Goal: Task Accomplishment & Management: Use online tool/utility

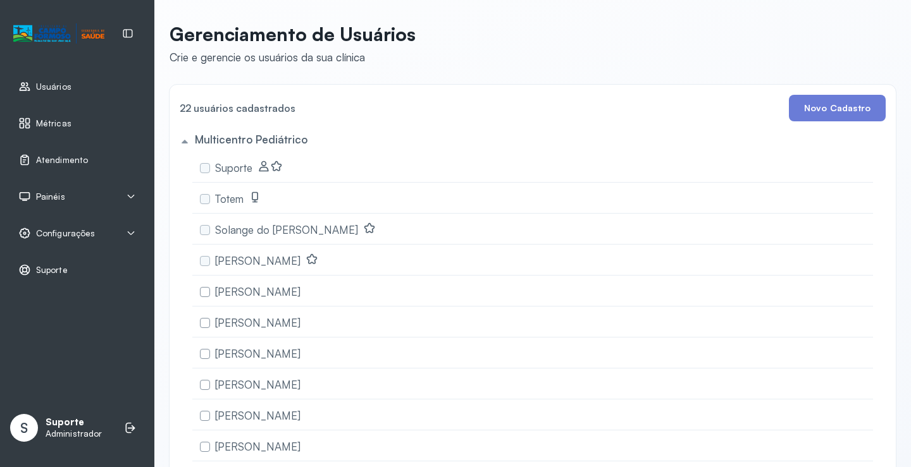
click at [73, 195] on div "Painéis" at bounding box center [77, 196] width 118 height 13
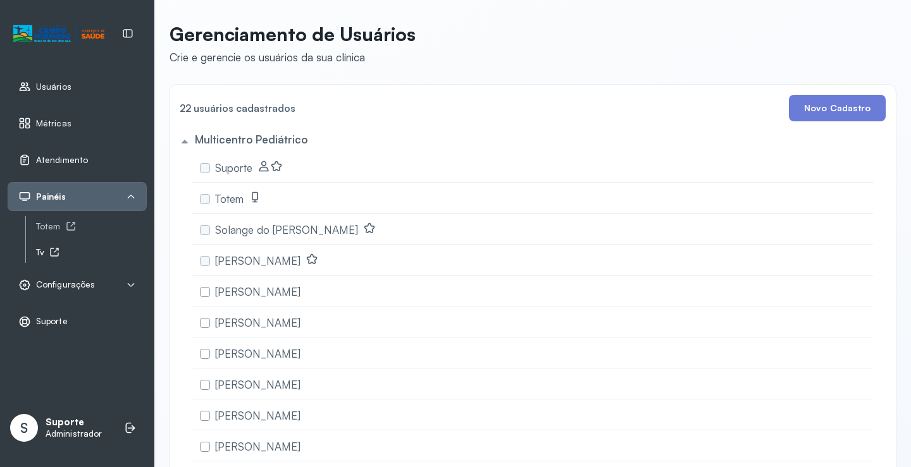
click at [46, 251] on div "Tv" at bounding box center [91, 252] width 111 height 11
click at [45, 160] on span "Atendimento" at bounding box center [62, 160] width 52 height 11
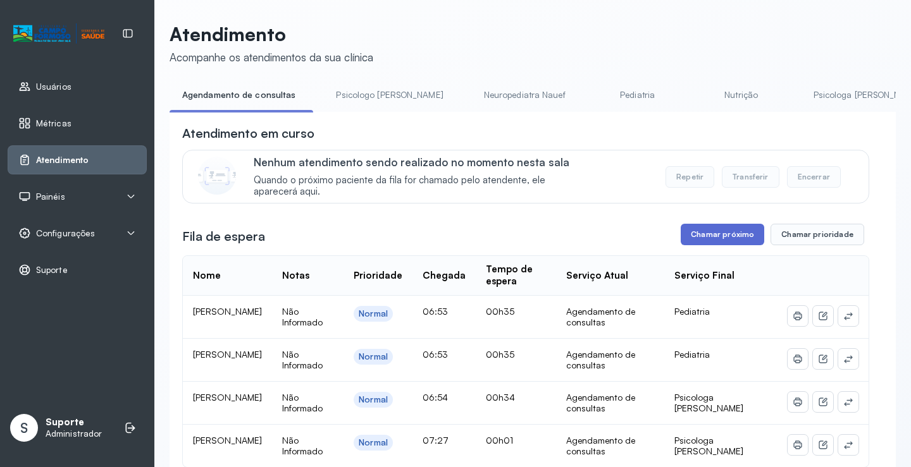
click at [714, 241] on button "Chamar próximo" at bounding box center [722, 235] width 83 height 22
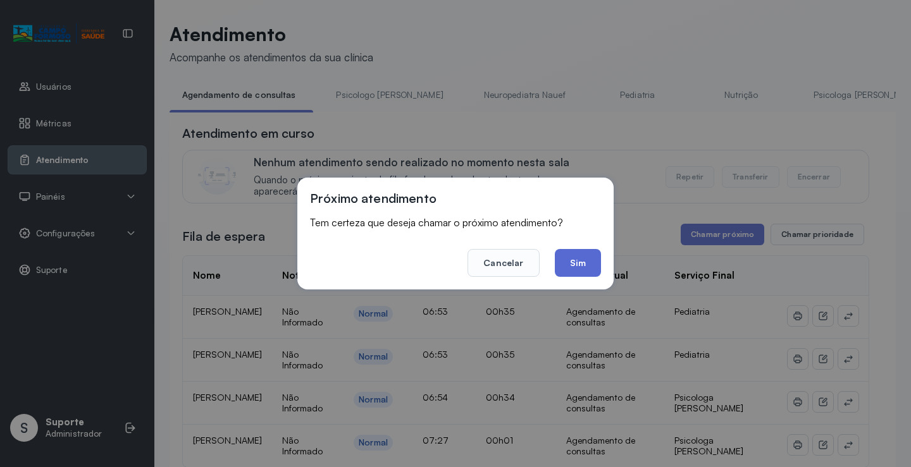
click at [577, 266] on button "Sim" at bounding box center [578, 263] width 46 height 28
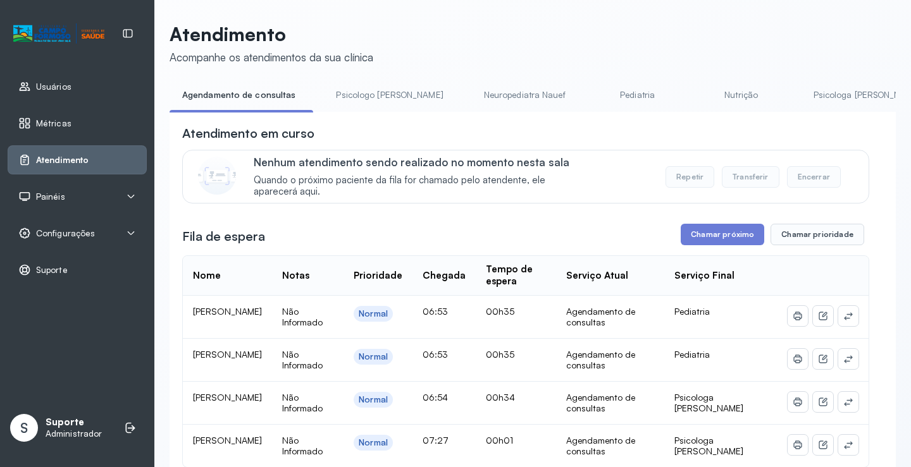
click at [54, 198] on span "Painéis" at bounding box center [50, 197] width 29 height 11
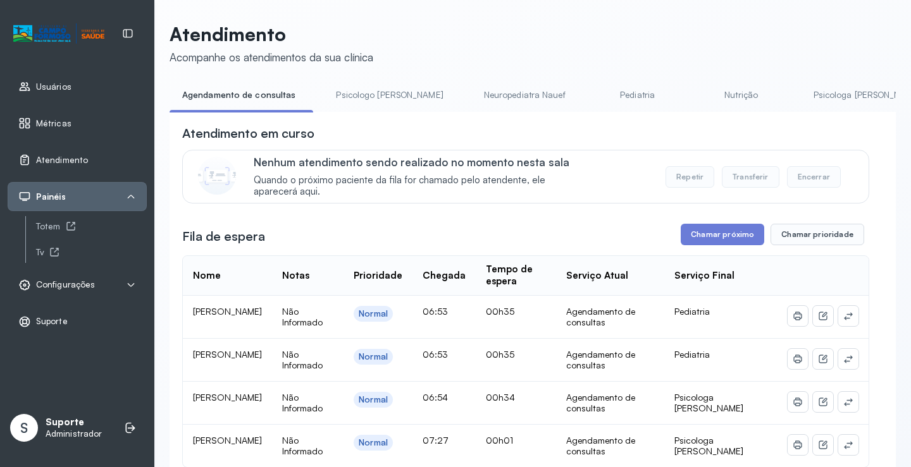
click at [72, 279] on div "Configurações" at bounding box center [56, 285] width 77 height 13
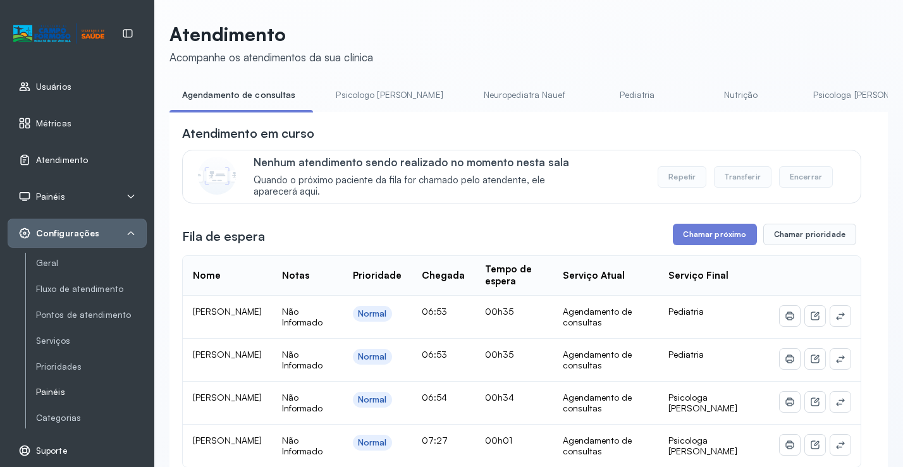
click at [59, 388] on link "Painéis" at bounding box center [91, 392] width 111 height 11
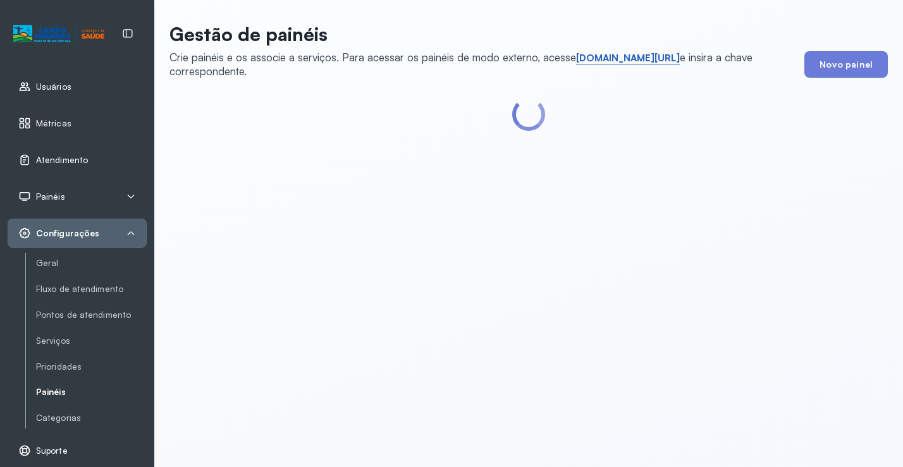
click at [622, 57] on link "short.sysvale.com/tv" at bounding box center [628, 58] width 104 height 13
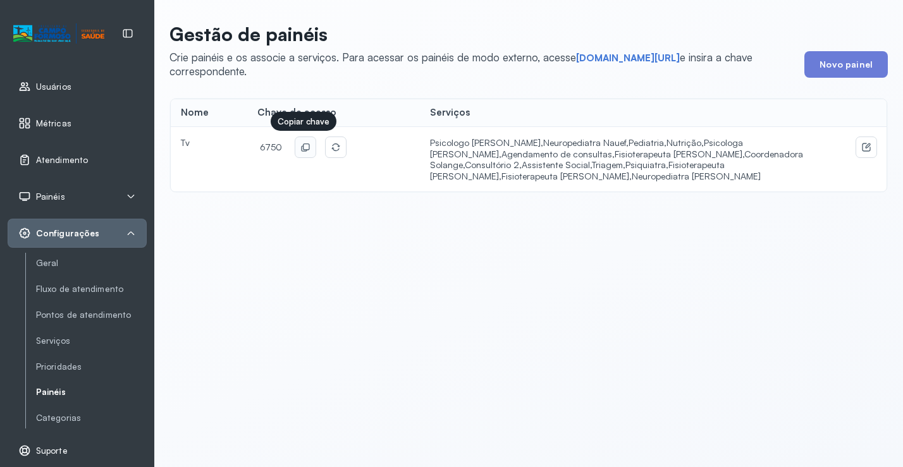
click at [296, 146] on button at bounding box center [305, 147] width 20 height 20
click at [82, 151] on div "Atendimento" at bounding box center [77, 159] width 139 height 29
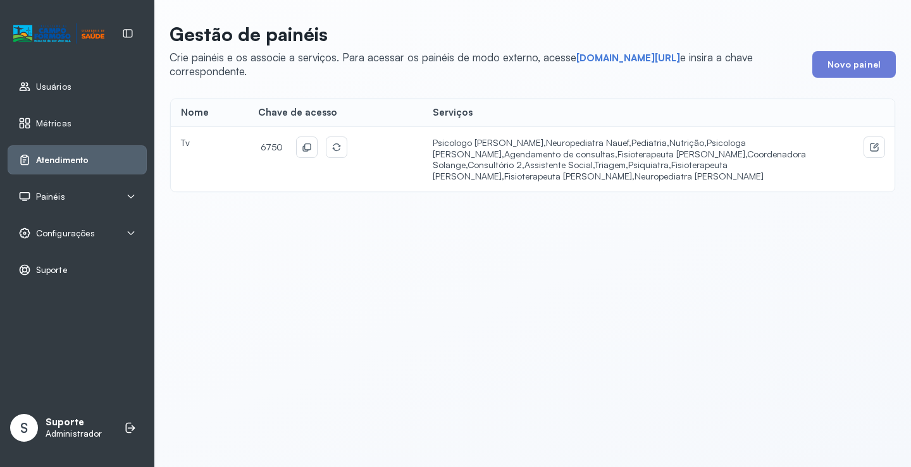
click at [76, 165] on span "Atendimento" at bounding box center [62, 160] width 52 height 11
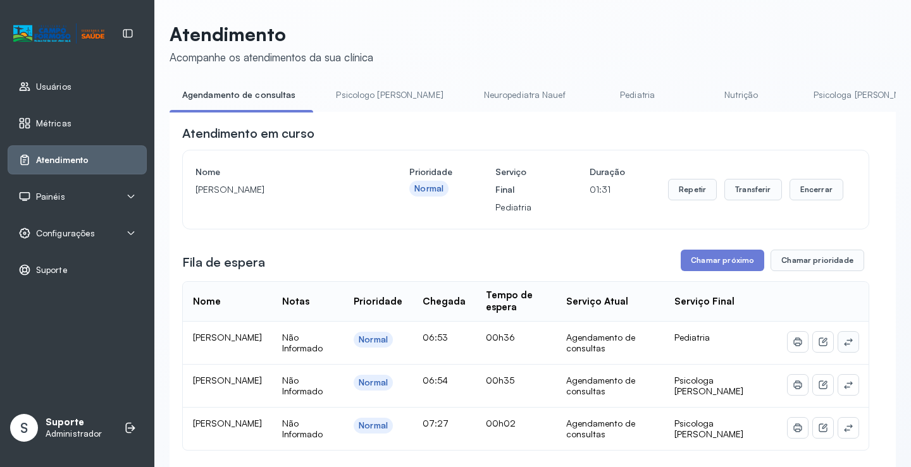
click at [843, 345] on icon at bounding box center [848, 342] width 10 height 10
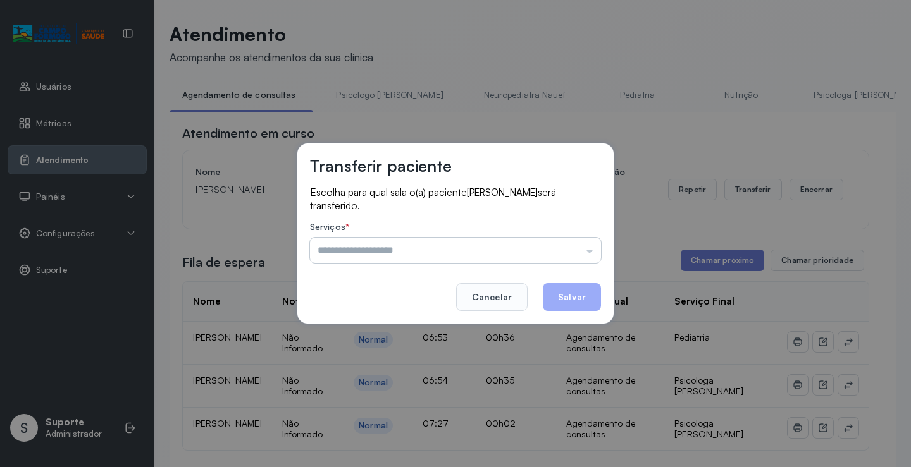
click at [568, 247] on input "text" at bounding box center [455, 250] width 291 height 25
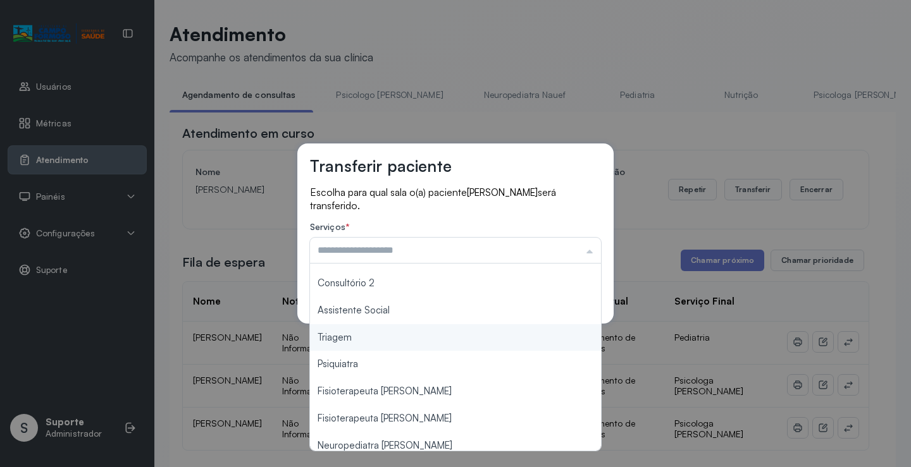
scroll to position [190, 0]
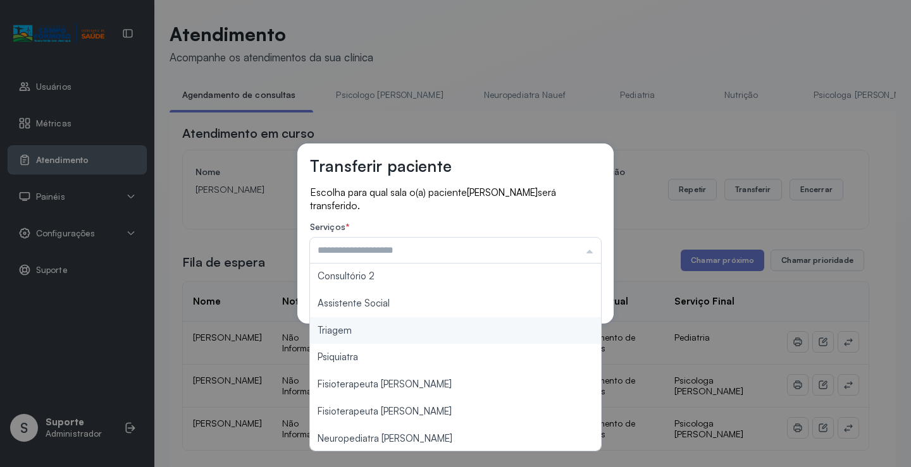
type input "*******"
drag, startPoint x: 403, startPoint y: 334, endPoint x: 455, endPoint y: 318, distance: 54.8
click at [404, 333] on div "Transferir paciente Escolha para qual sala o(a) paciente Kauan Felipe santos se…" at bounding box center [455, 233] width 911 height 467
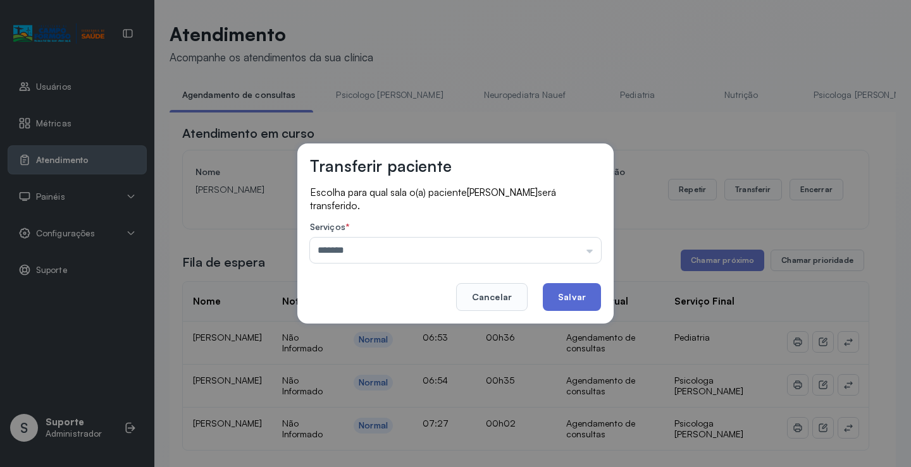
click at [572, 295] on button "Salvar" at bounding box center [572, 297] width 58 height 28
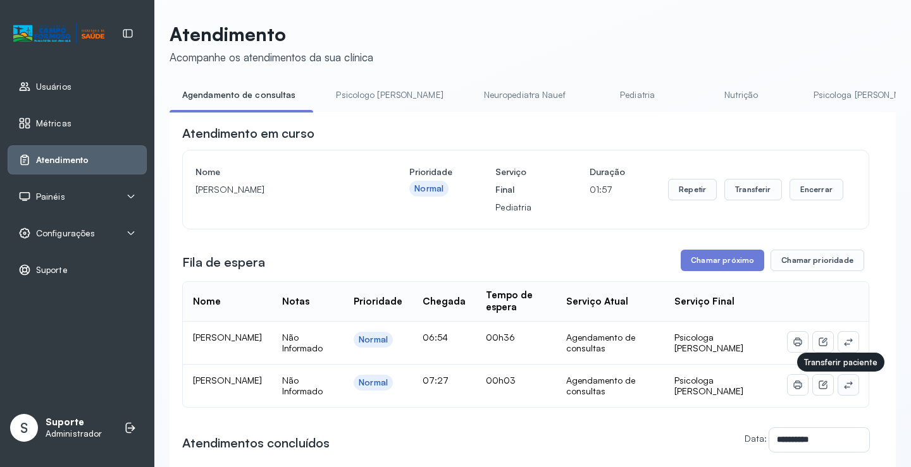
click at [843, 388] on icon at bounding box center [848, 385] width 10 height 10
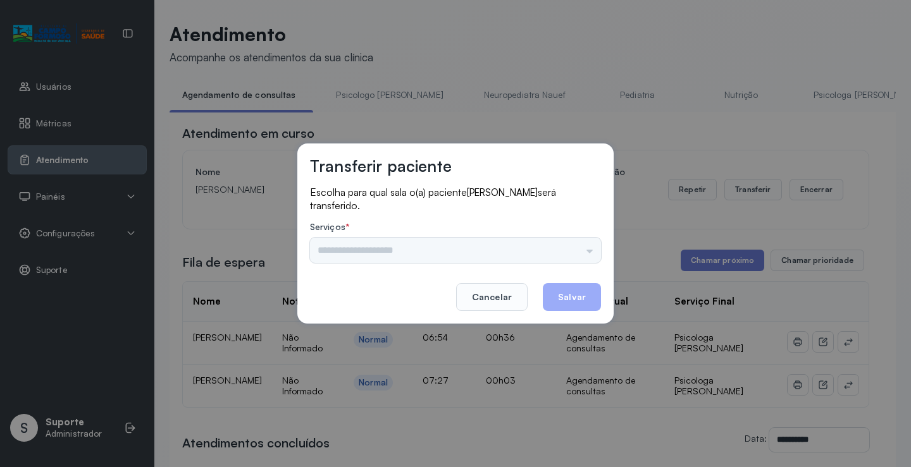
click at [574, 256] on div "Psicologo Pedro Neuropediatra Nauef Pediatria Nutrição Psicologa Alana Fisioter…" at bounding box center [455, 250] width 291 height 25
drag, startPoint x: 574, startPoint y: 256, endPoint x: 374, endPoint y: 299, distance: 204.6
click at [572, 256] on input "text" at bounding box center [455, 250] width 291 height 25
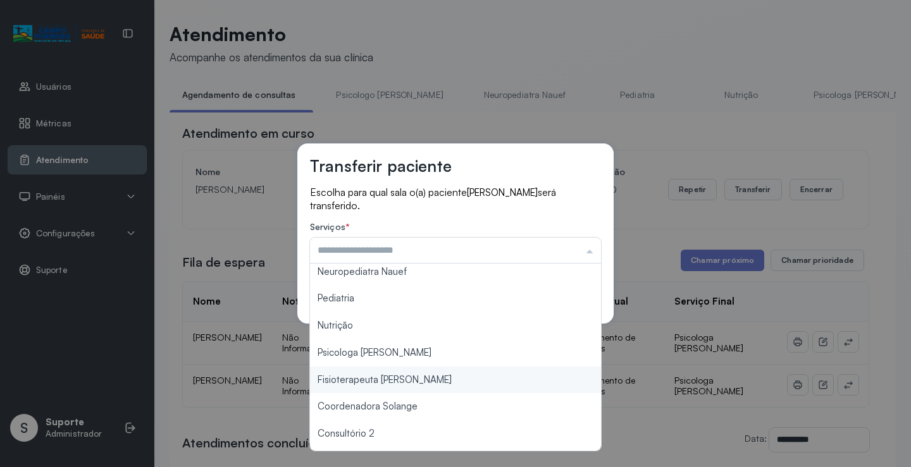
scroll to position [0, 0]
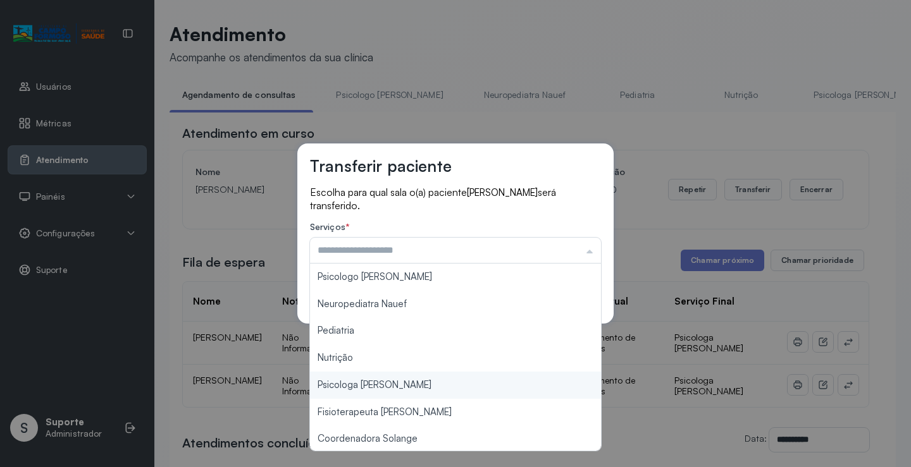
type input "**********"
drag, startPoint x: 378, startPoint y: 388, endPoint x: 413, endPoint y: 363, distance: 43.5
click at [380, 379] on div "**********" at bounding box center [455, 233] width 911 height 467
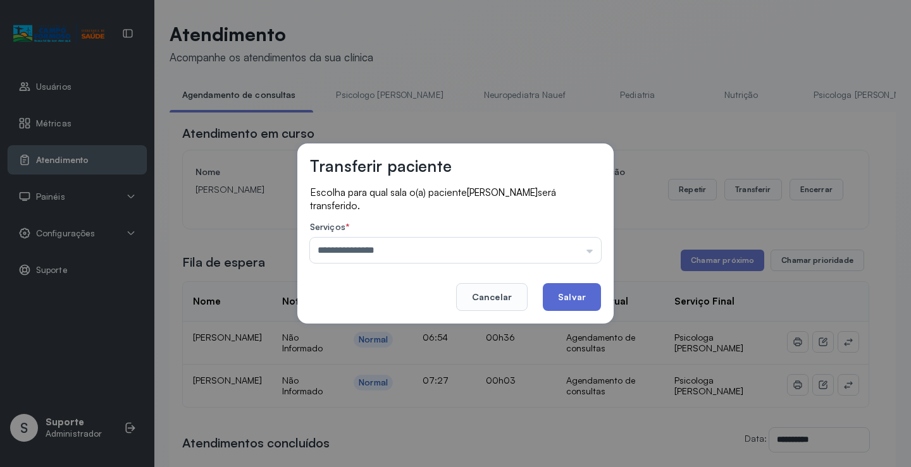
click at [557, 292] on button "Salvar" at bounding box center [572, 297] width 58 height 28
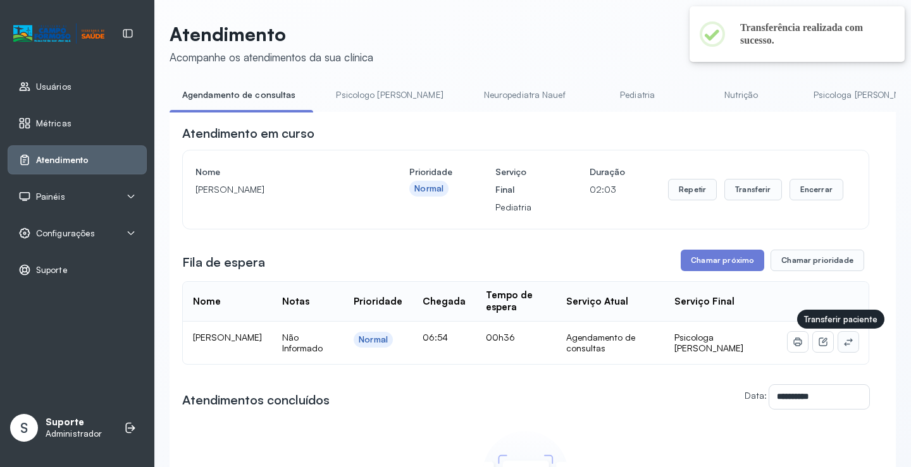
click at [844, 342] on icon at bounding box center [848, 342] width 8 height 8
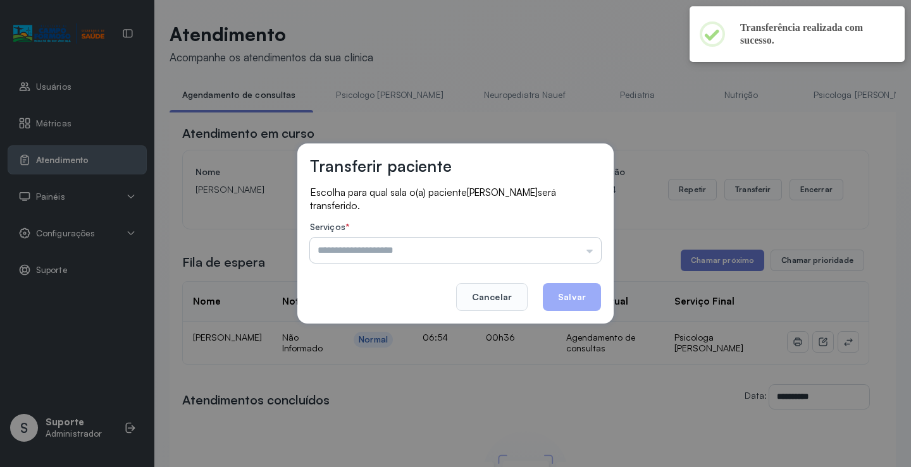
click at [555, 261] on input "text" at bounding box center [455, 250] width 291 height 25
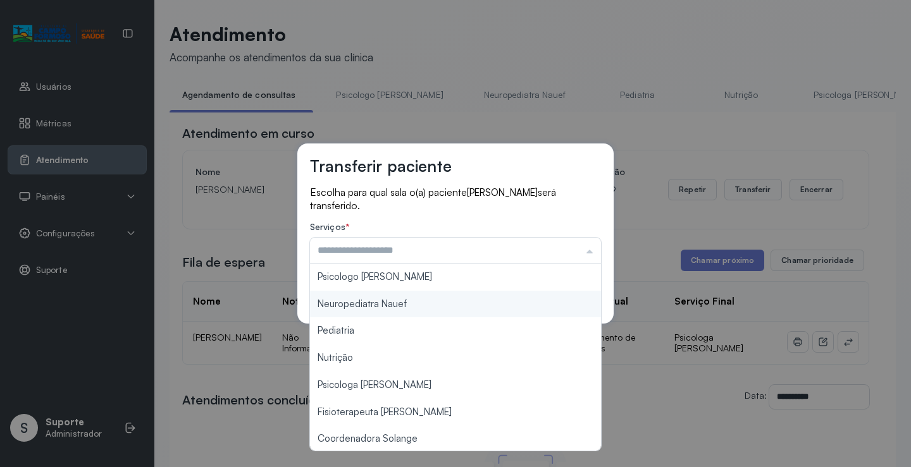
type input "**********"
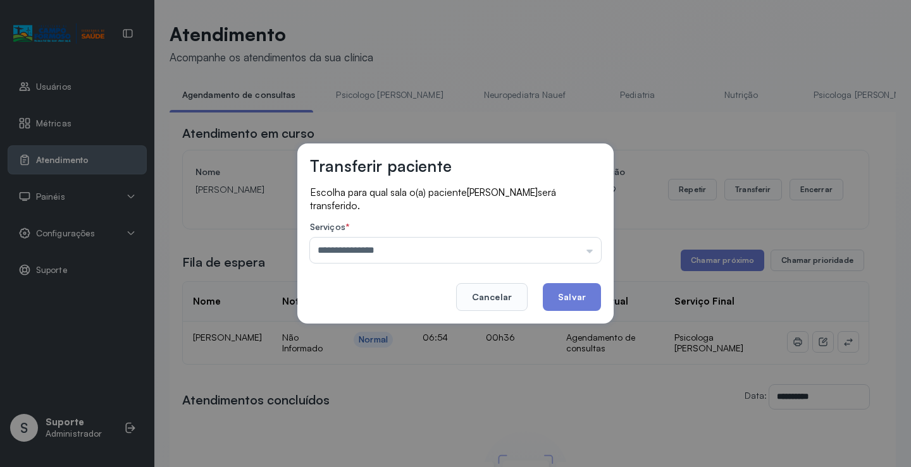
click at [391, 282] on div "**********" at bounding box center [455, 234] width 316 height 180
click at [565, 292] on button "Salvar" at bounding box center [572, 297] width 58 height 28
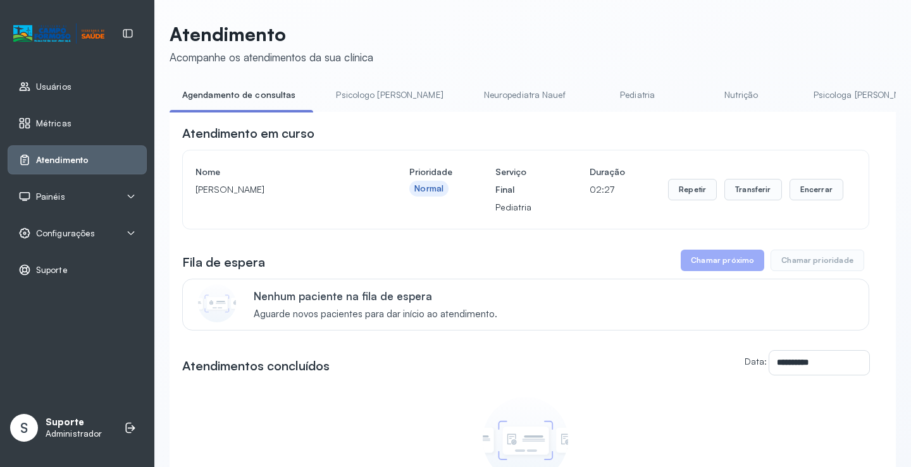
click at [369, 95] on link "Psicologo Pedro" at bounding box center [389, 95] width 132 height 21
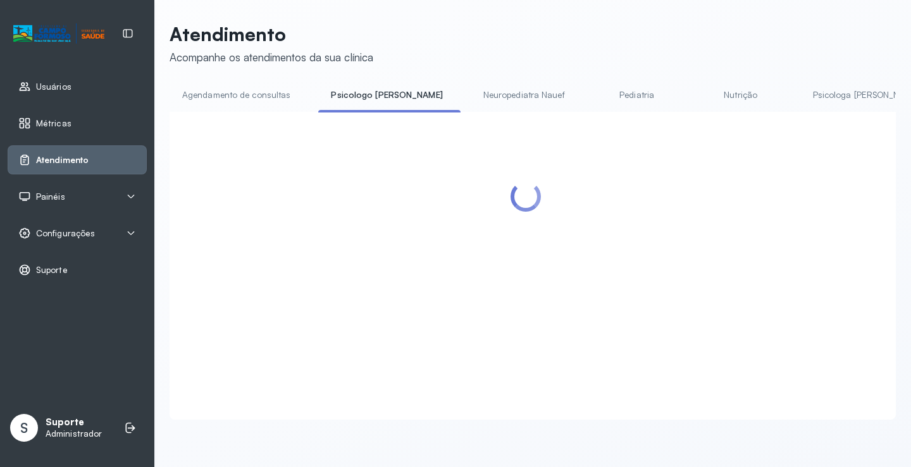
click at [263, 94] on link "Agendamento de consultas" at bounding box center [236, 95] width 133 height 21
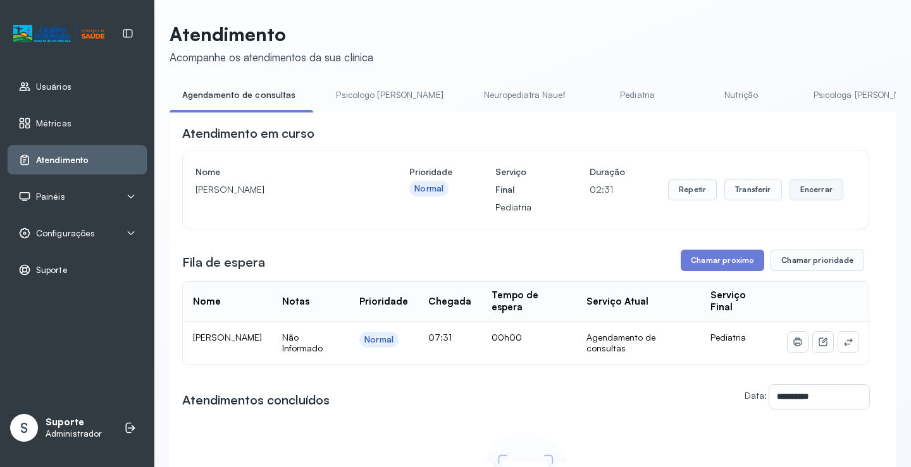
click at [808, 192] on button "Encerrar" at bounding box center [816, 190] width 54 height 22
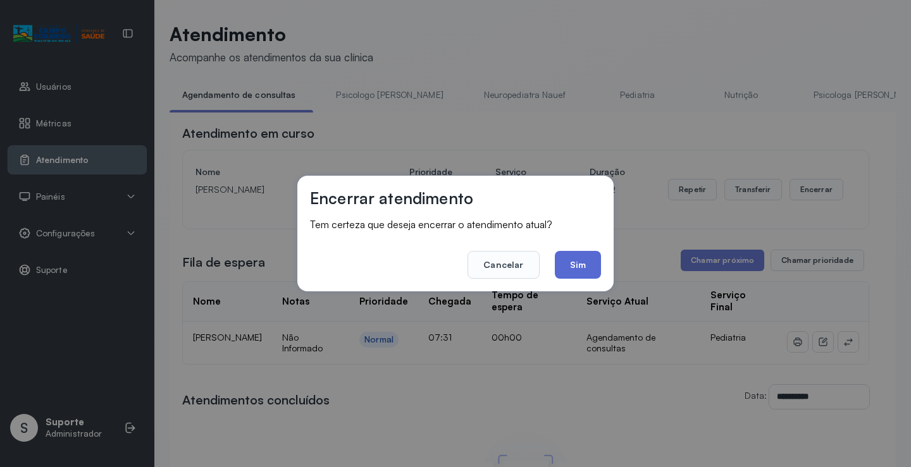
click at [581, 259] on button "Sim" at bounding box center [578, 265] width 46 height 28
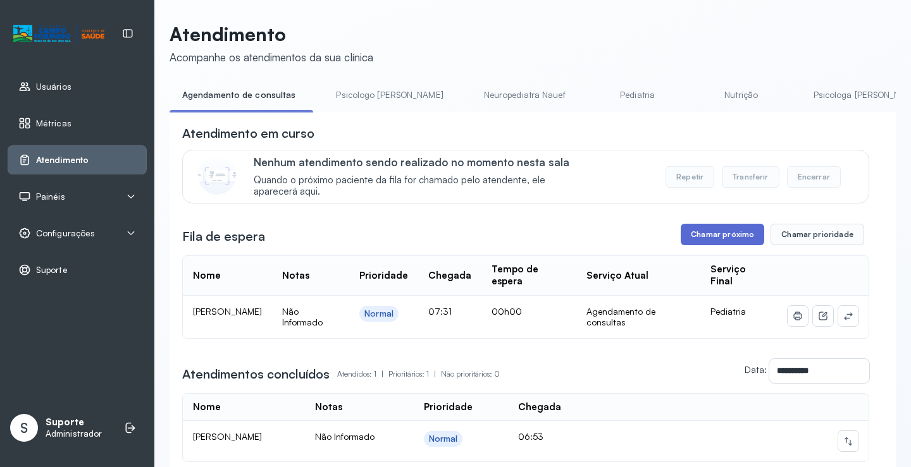
click at [712, 237] on button "Chamar próximo" at bounding box center [722, 235] width 83 height 22
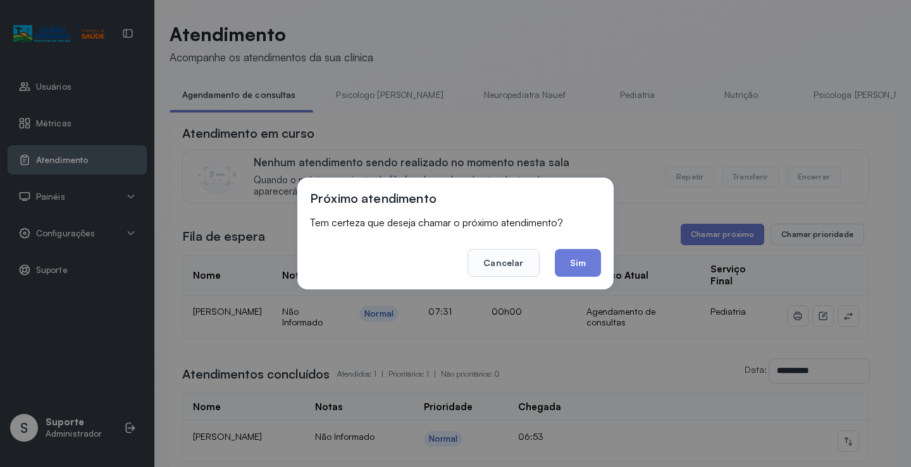
click at [586, 257] on button "Sim" at bounding box center [578, 263] width 46 height 28
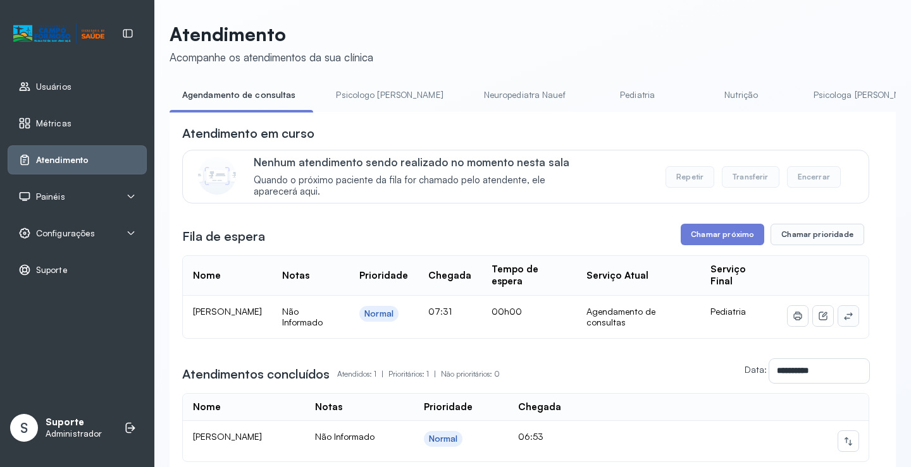
click at [844, 323] on button at bounding box center [848, 316] width 20 height 20
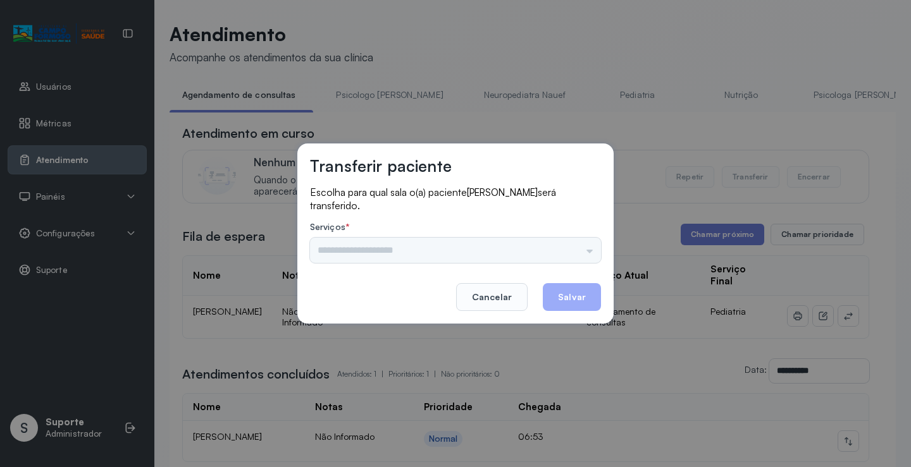
click at [565, 243] on div "Psicologo Pedro Neuropediatra Nauef Pediatria Nutrição Psicologa Alana Fisioter…" at bounding box center [455, 250] width 291 height 25
drag, startPoint x: 565, startPoint y: 244, endPoint x: 485, endPoint y: 281, distance: 88.8
click at [565, 245] on input "text" at bounding box center [455, 250] width 291 height 25
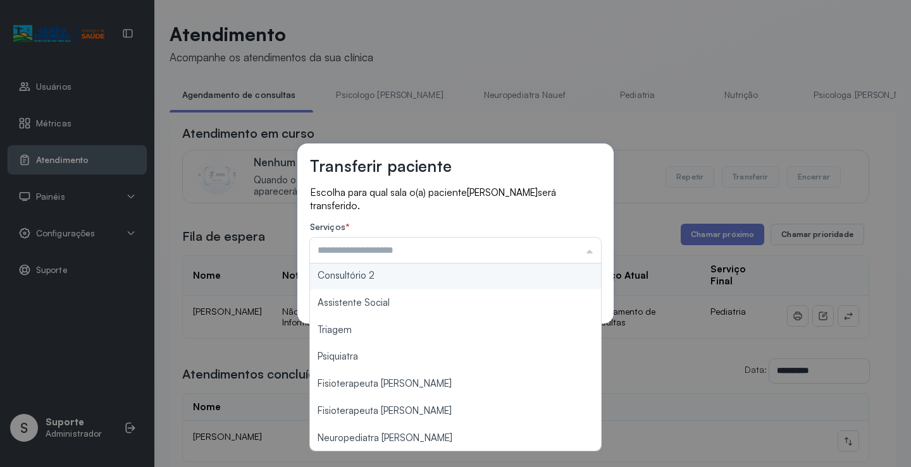
scroll to position [191, 0]
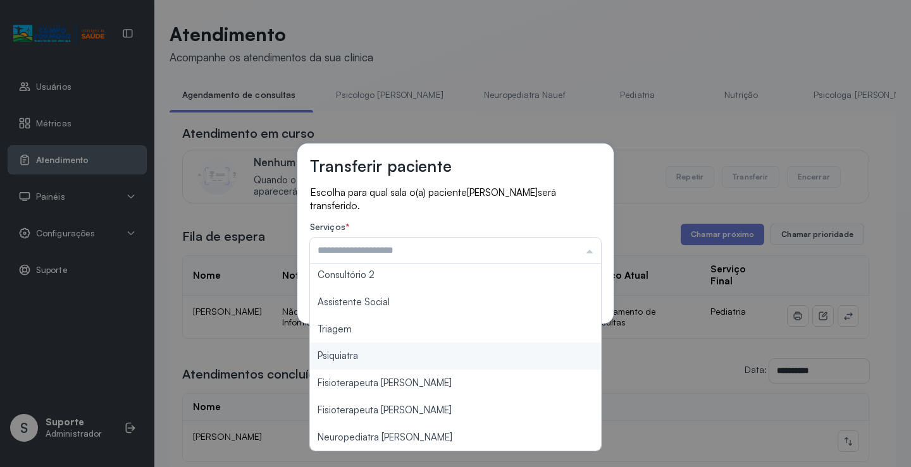
type input "*******"
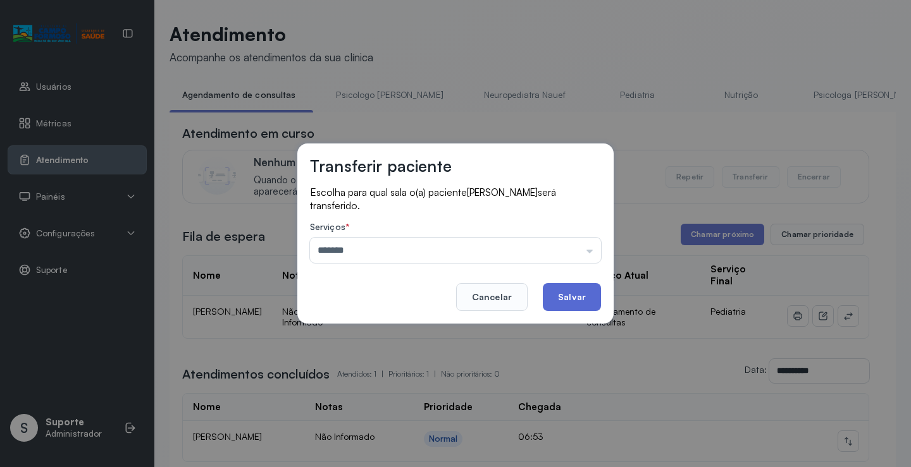
drag, startPoint x: 405, startPoint y: 335, endPoint x: 548, endPoint y: 306, distance: 145.9
click at [417, 331] on div "Transferir paciente Escolha para qual sala o(a) paciente Bernardo de Santana bi…" at bounding box center [455, 233] width 911 height 467
click at [556, 303] on button "Salvar" at bounding box center [572, 297] width 58 height 28
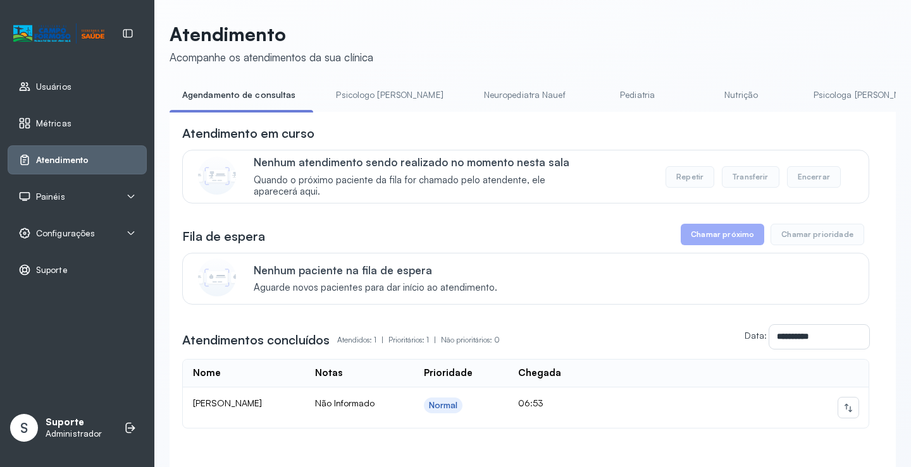
click at [27, 189] on div "Painéis" at bounding box center [77, 196] width 139 height 29
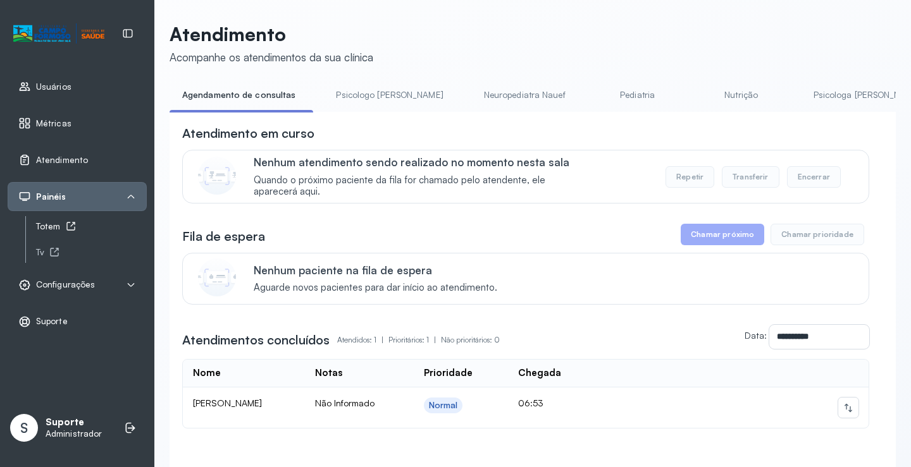
click at [55, 224] on div "Totem" at bounding box center [91, 226] width 111 height 11
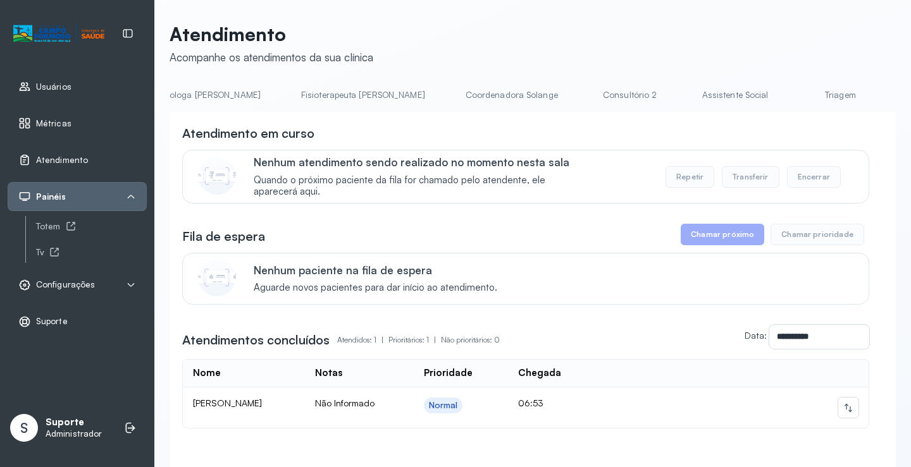
click at [796, 89] on link "Triagem" at bounding box center [840, 95] width 89 height 21
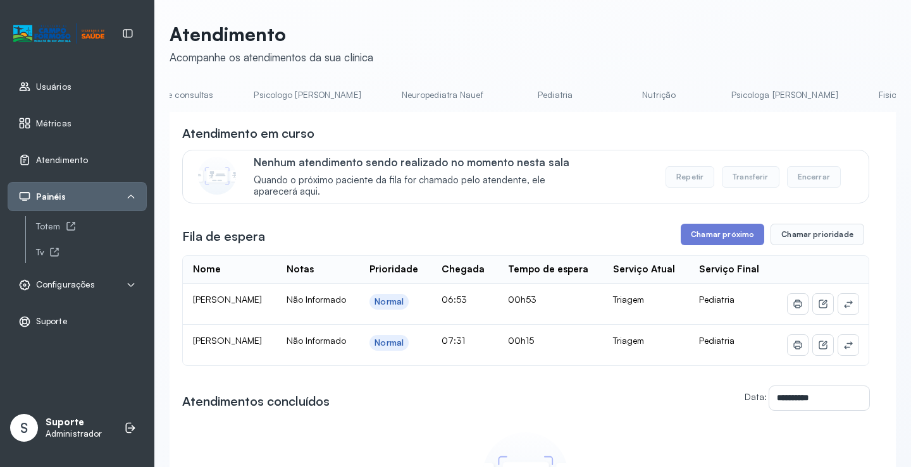
scroll to position [0, 0]
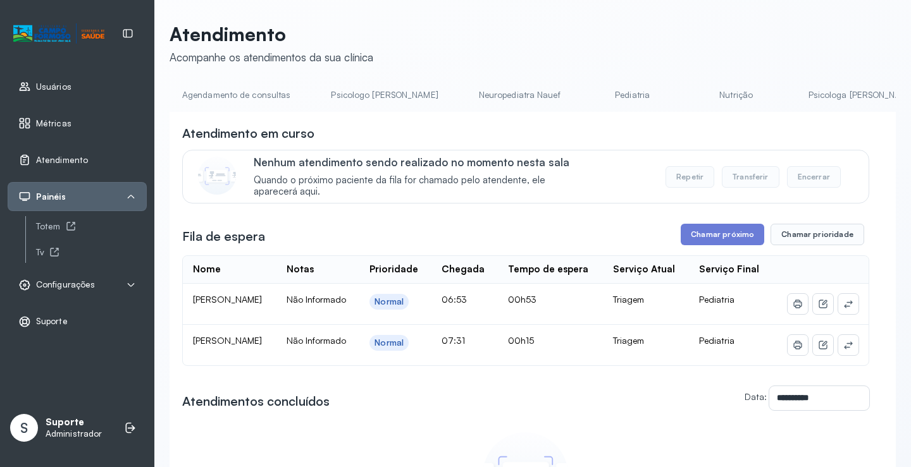
click at [230, 104] on link "Agendamento de consultas" at bounding box center [236, 95] width 133 height 21
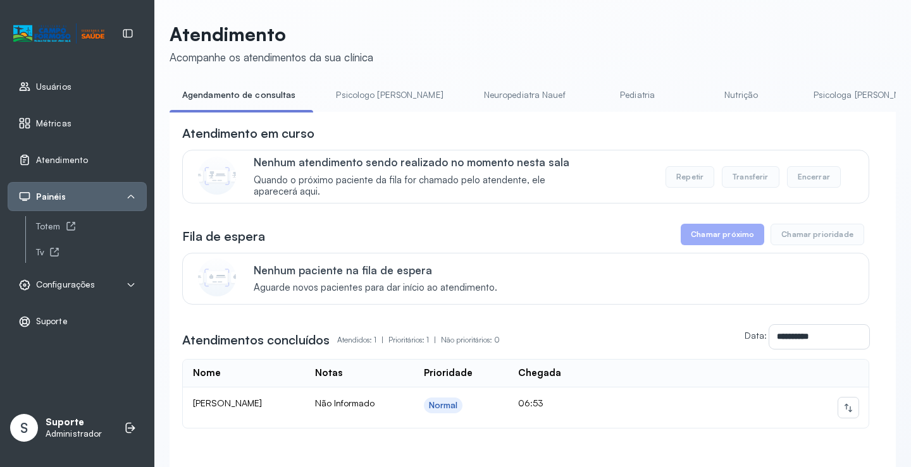
click at [376, 106] on li "Psicologo Pedro" at bounding box center [391, 99] width 137 height 28
click at [361, 93] on link "Psicologo Pedro" at bounding box center [389, 95] width 132 height 21
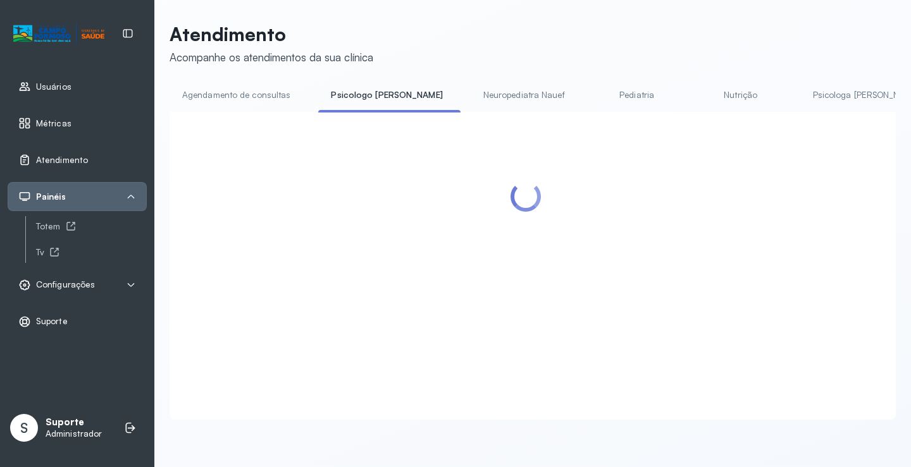
click at [268, 89] on link "Agendamento de consultas" at bounding box center [236, 95] width 133 height 21
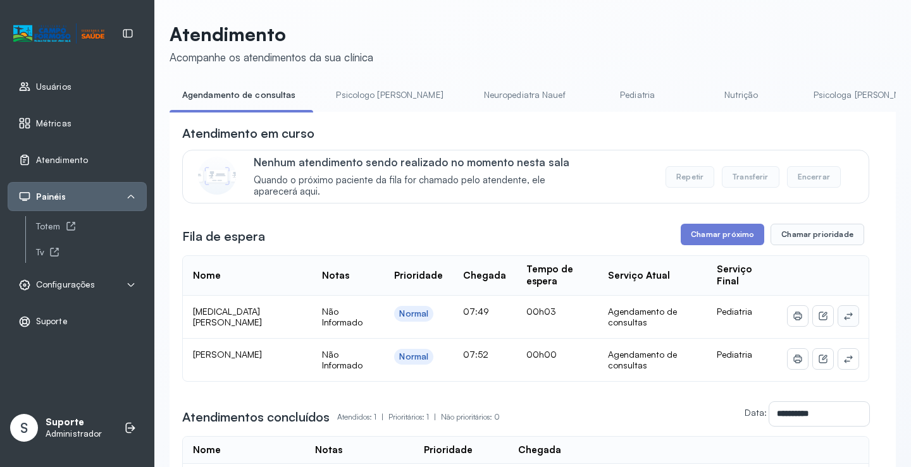
click at [843, 314] on icon at bounding box center [848, 316] width 10 height 10
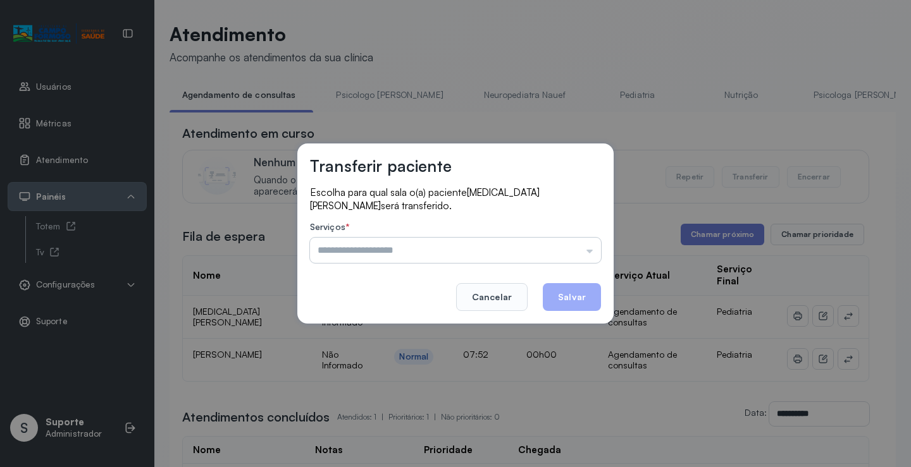
click at [576, 257] on input "text" at bounding box center [455, 250] width 291 height 25
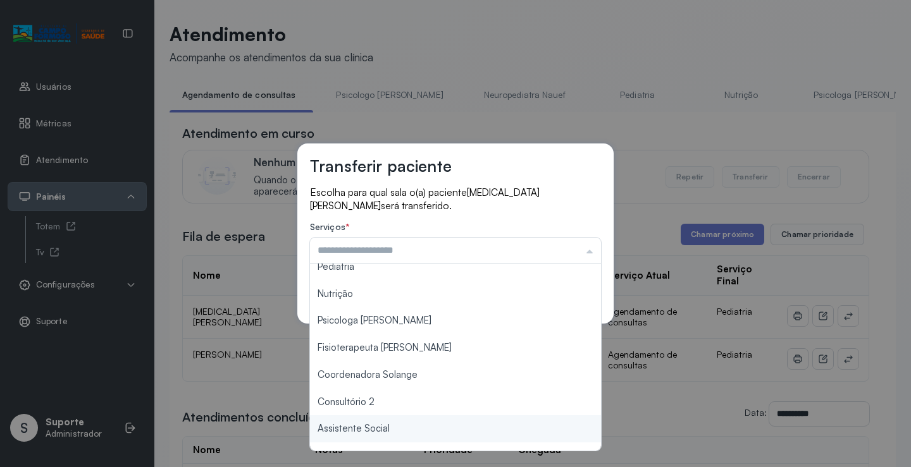
scroll to position [191, 0]
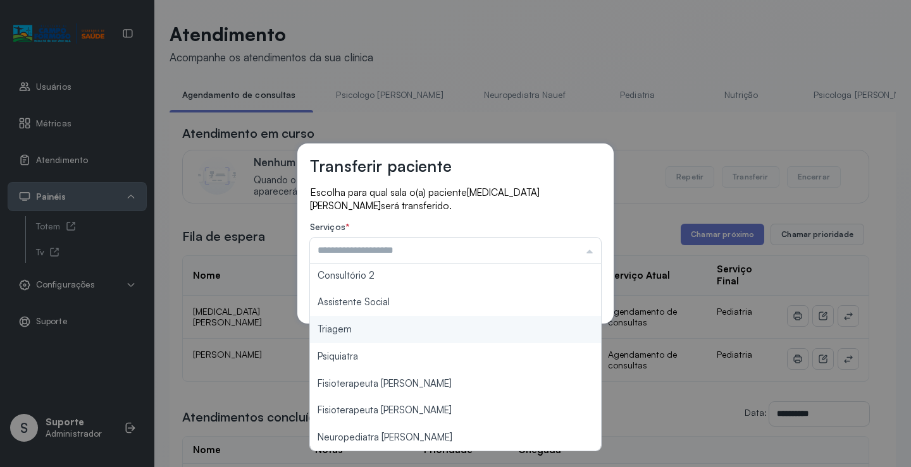
type input "*******"
drag, startPoint x: 365, startPoint y: 335, endPoint x: 489, endPoint y: 310, distance: 126.5
click at [367, 334] on div "Transferir paciente Escolha para qual sala o(a) paciente YASMIN OLIVEIRA SANTOS…" at bounding box center [455, 233] width 911 height 467
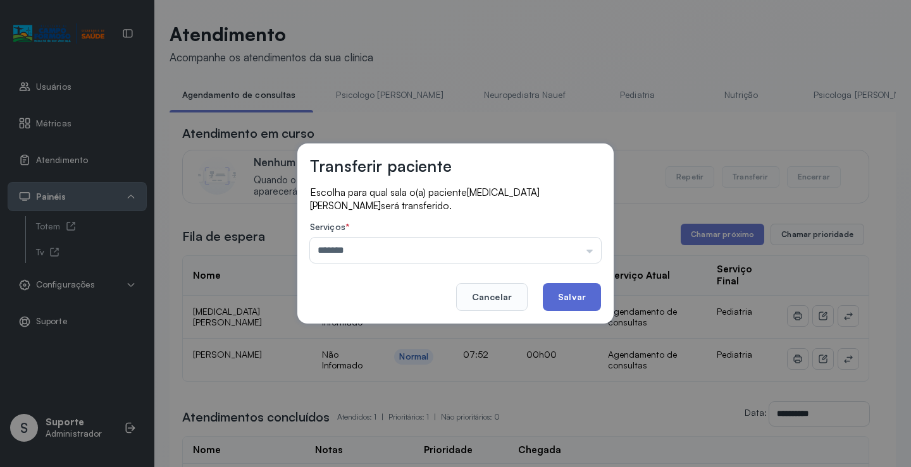
click at [565, 297] on button "Salvar" at bounding box center [572, 297] width 58 height 28
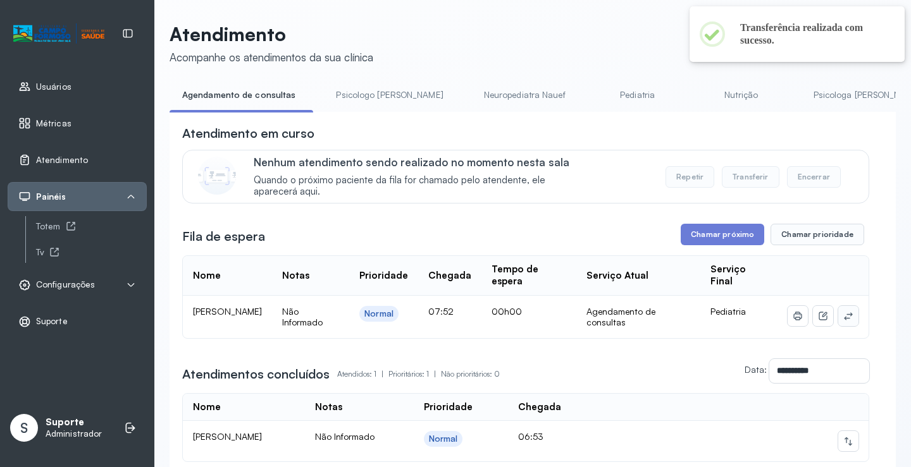
click at [846, 317] on button at bounding box center [848, 316] width 20 height 20
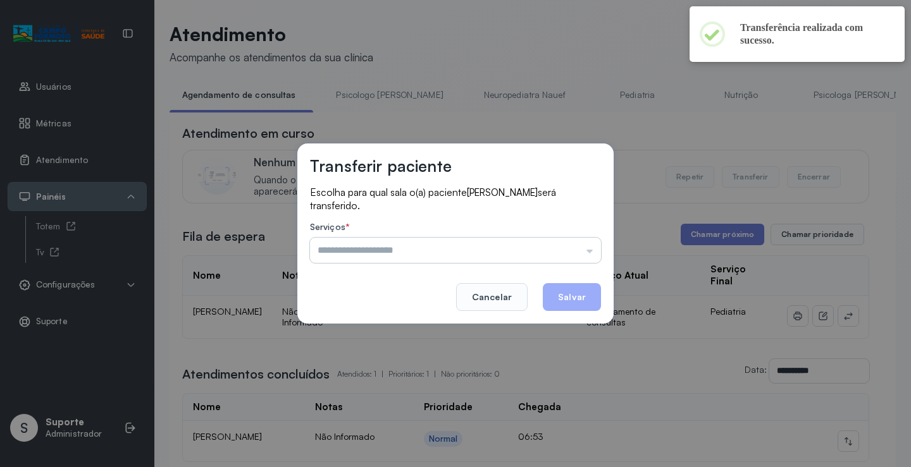
click at [562, 252] on input "text" at bounding box center [455, 250] width 291 height 25
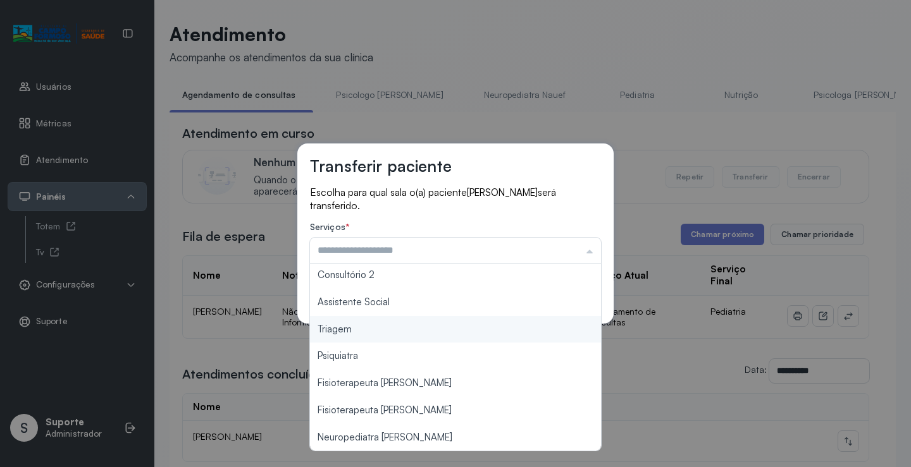
type input "*******"
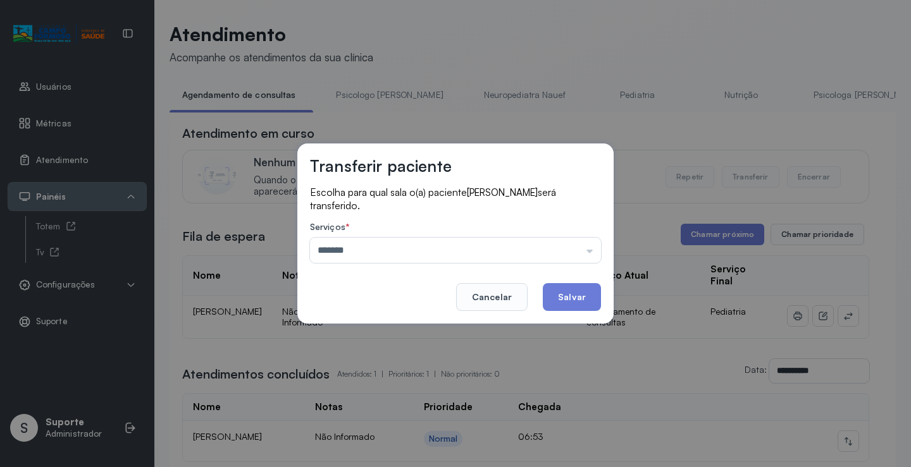
click at [352, 328] on div "Transferir paciente Escolha para qual sala o(a) paciente BIANCA ARAUJO BATISTA …" at bounding box center [455, 233] width 911 height 467
drag, startPoint x: 552, startPoint y: 306, endPoint x: 548, endPoint y: 298, distance: 8.2
click at [552, 304] on button "Salvar" at bounding box center [572, 297] width 58 height 28
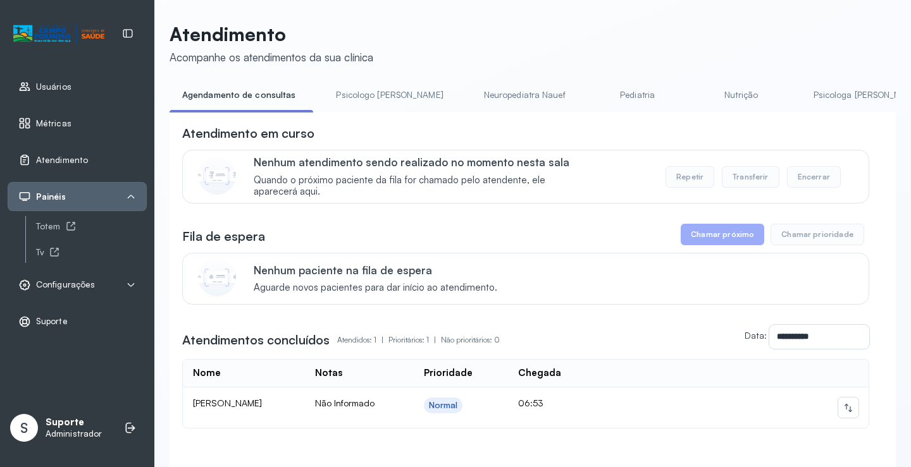
click at [341, 100] on link "Psicologo Pedro" at bounding box center [389, 95] width 132 height 21
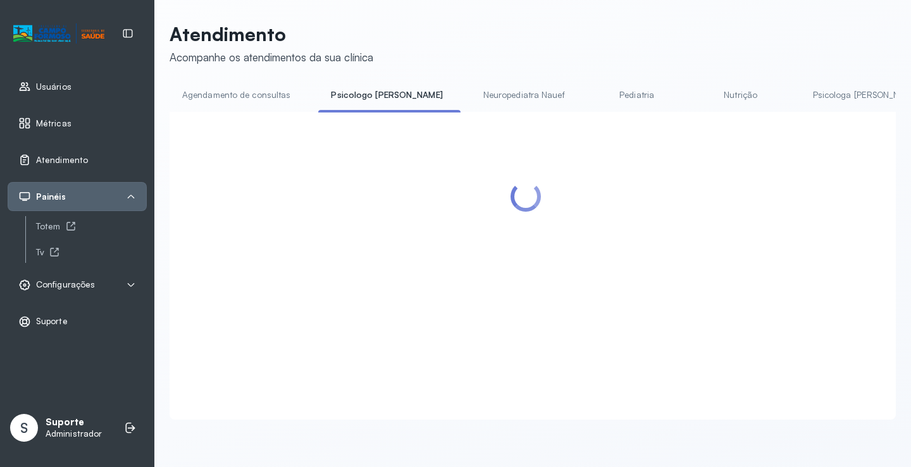
click at [265, 101] on link "Agendamento de consultas" at bounding box center [236, 95] width 133 height 21
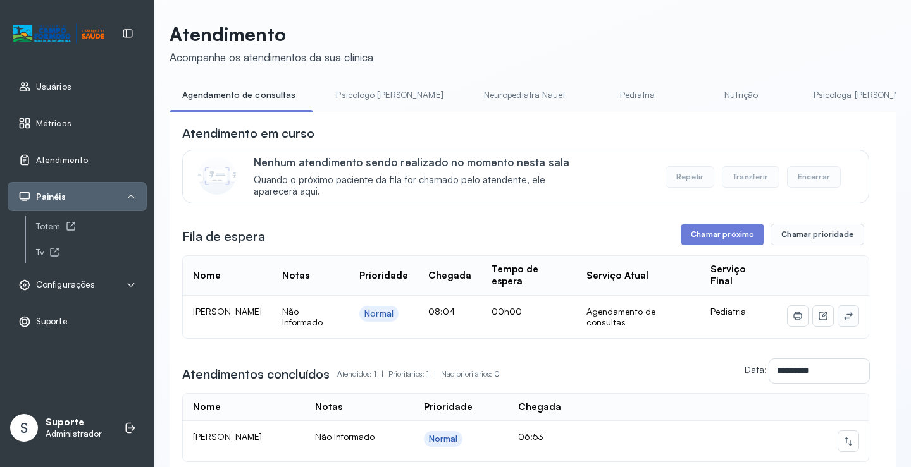
click at [840, 311] on button at bounding box center [848, 316] width 20 height 20
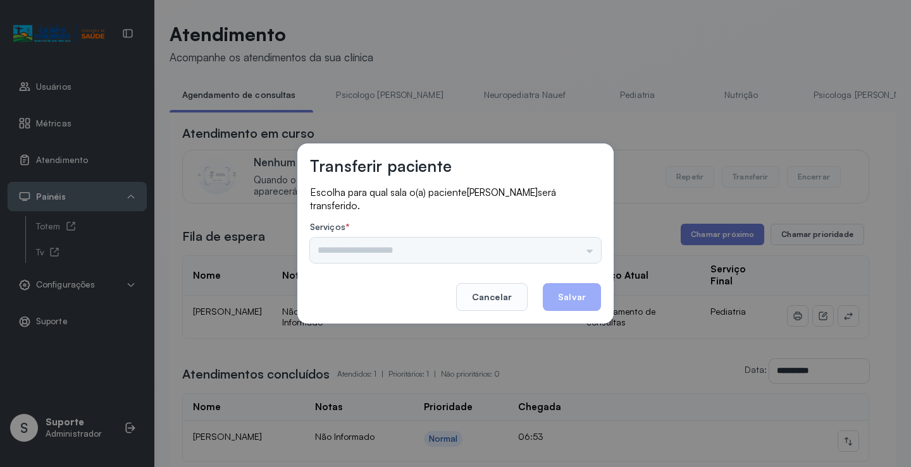
click at [583, 247] on div "Psicologo Pedro Neuropediatra Nauef Pediatria Nutrição Psicologa Alana Fisioter…" at bounding box center [455, 250] width 291 height 25
click at [567, 248] on input "text" at bounding box center [455, 250] width 291 height 25
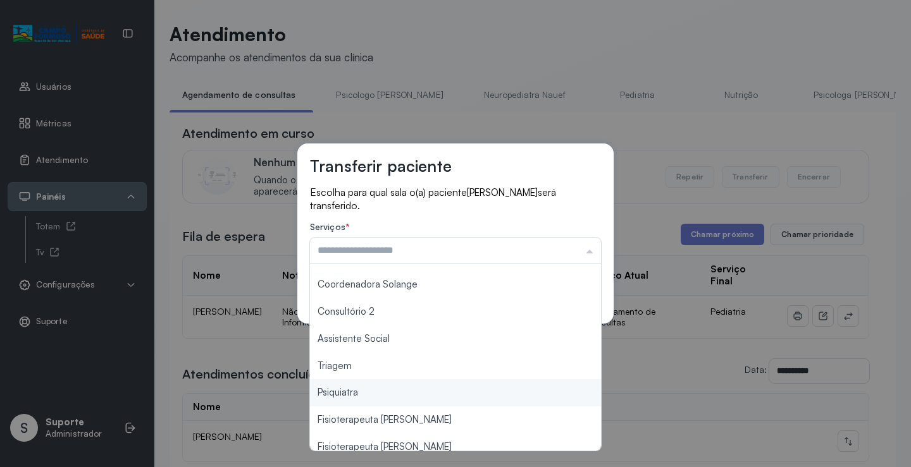
scroll to position [190, 0]
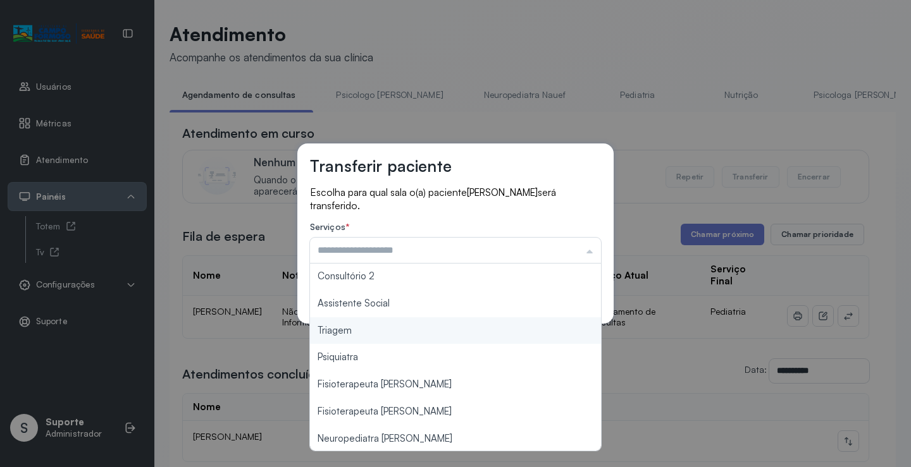
type input "*******"
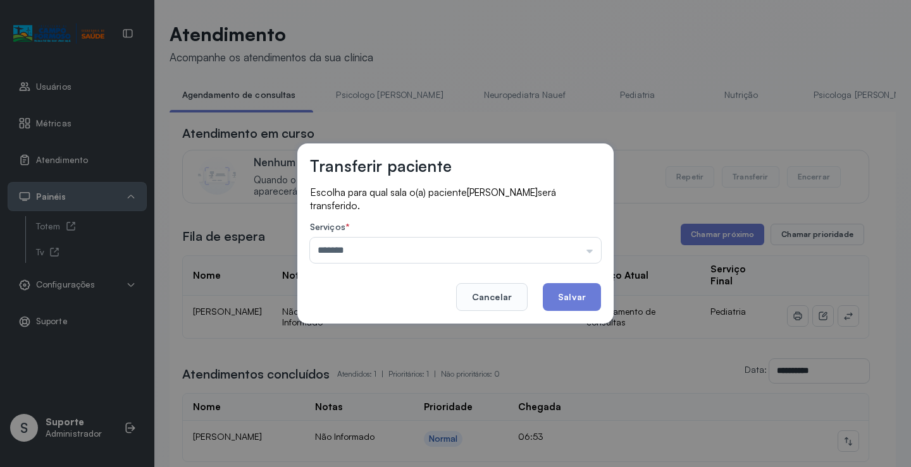
click at [374, 330] on div "Transferir paciente Escolha para qual sala o(a) paciente ARTHUR AMORIM DA SILVA…" at bounding box center [455, 233] width 911 height 467
click at [589, 292] on button "Salvar" at bounding box center [572, 297] width 58 height 28
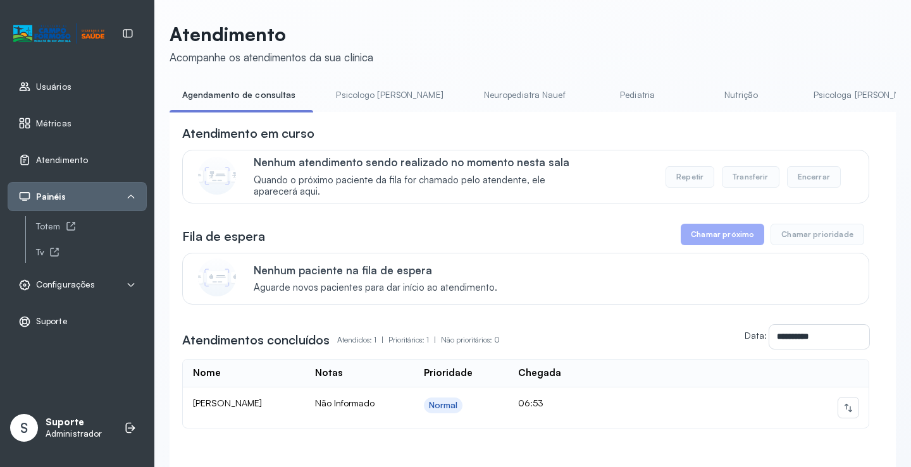
click at [366, 85] on link "Psicologo Pedro" at bounding box center [389, 95] width 132 height 21
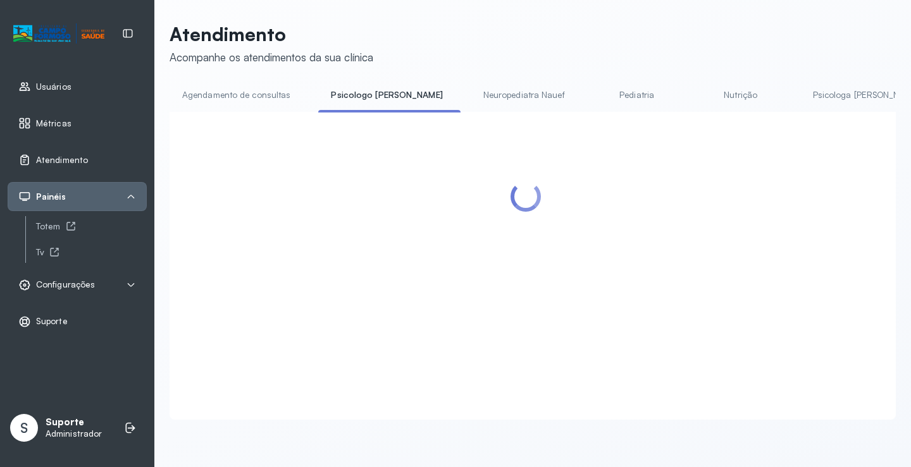
click at [252, 87] on link "Agendamento de consultas" at bounding box center [236, 95] width 133 height 21
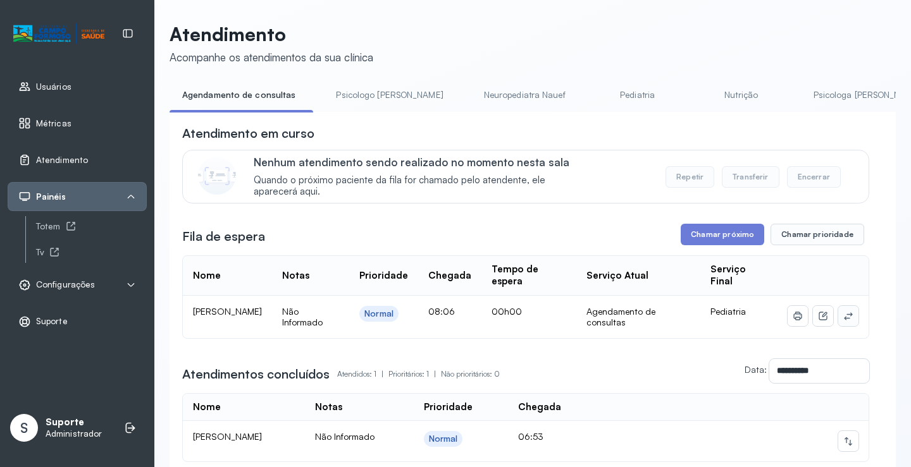
click at [843, 316] on icon at bounding box center [848, 316] width 10 height 10
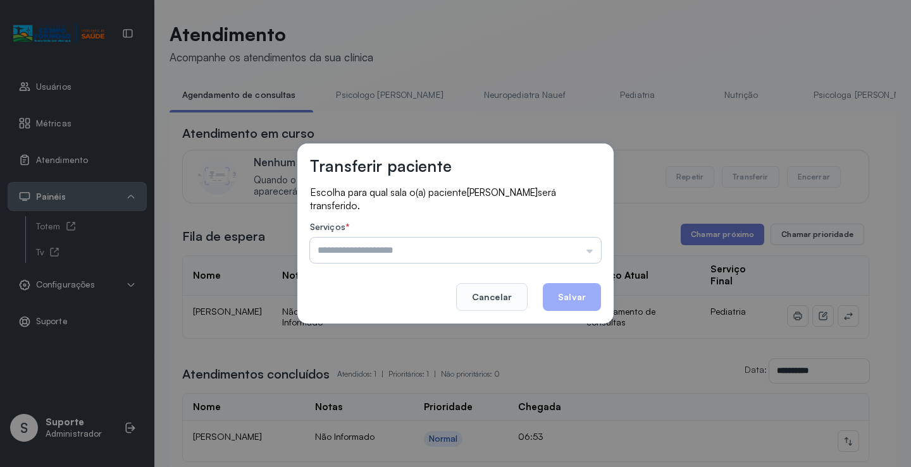
click at [583, 254] on input "text" at bounding box center [455, 250] width 291 height 25
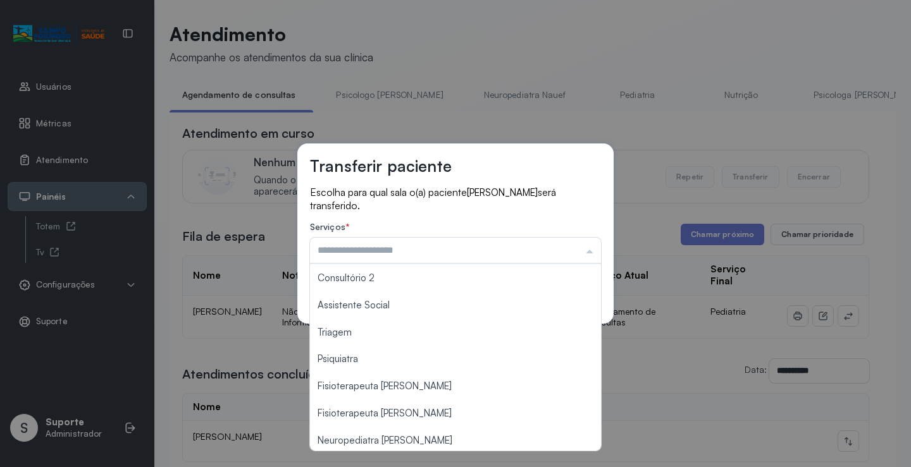
scroll to position [191, 0]
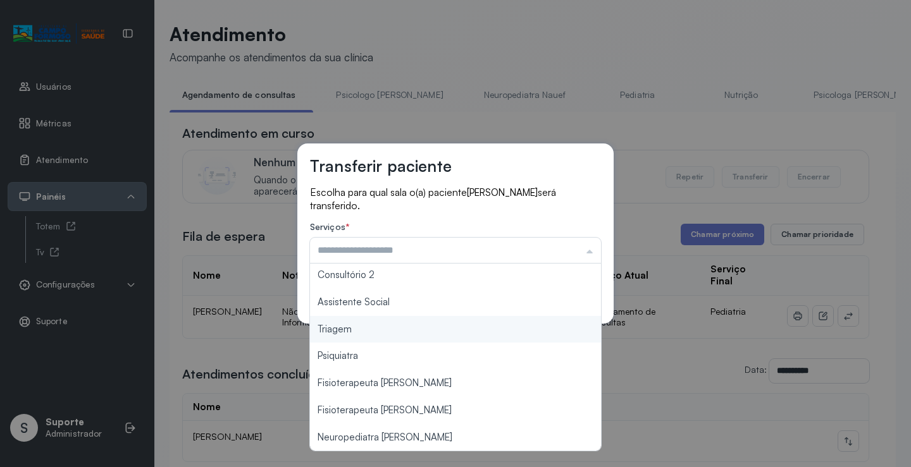
type input "*******"
drag, startPoint x: 365, startPoint y: 330, endPoint x: 429, endPoint y: 323, distance: 64.3
click at [365, 330] on div "Transferir paciente Escolha para qual sala o(a) paciente AGATHA DOS SANTOS será…" at bounding box center [455, 233] width 911 height 467
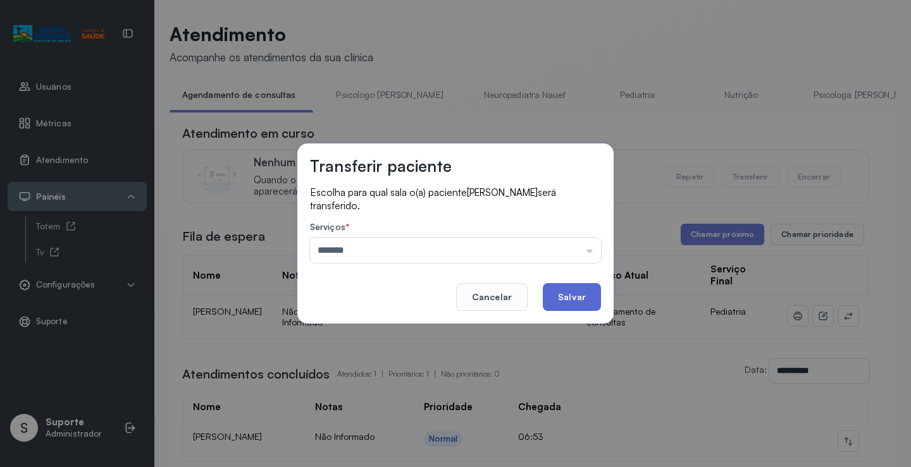
click at [561, 303] on button "Salvar" at bounding box center [572, 297] width 58 height 28
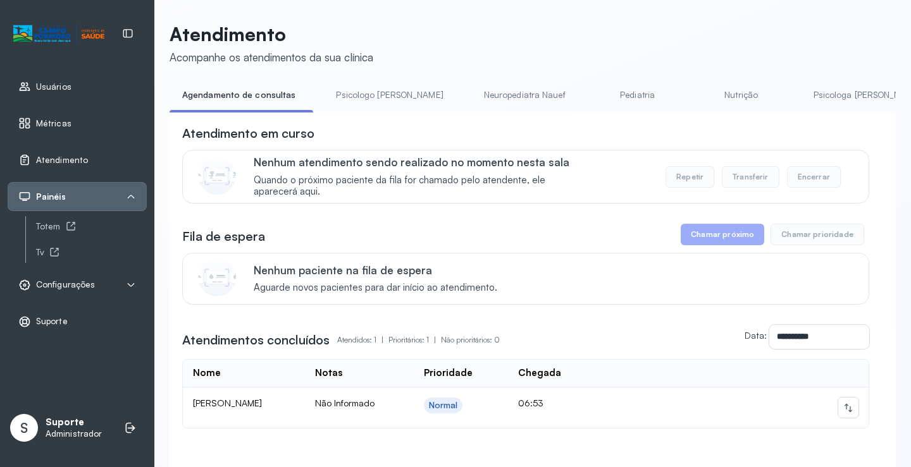
click at [593, 97] on link "Pediatria" at bounding box center [637, 95] width 89 height 21
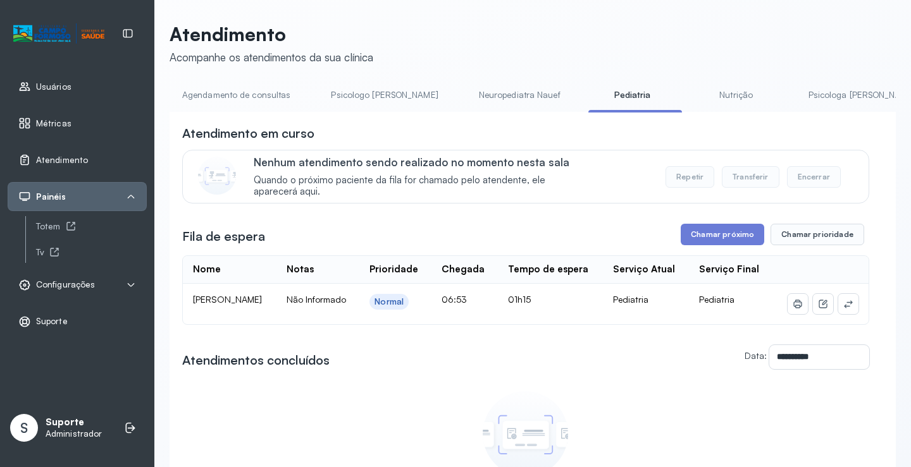
click at [231, 96] on link "Agendamento de consultas" at bounding box center [236, 95] width 133 height 21
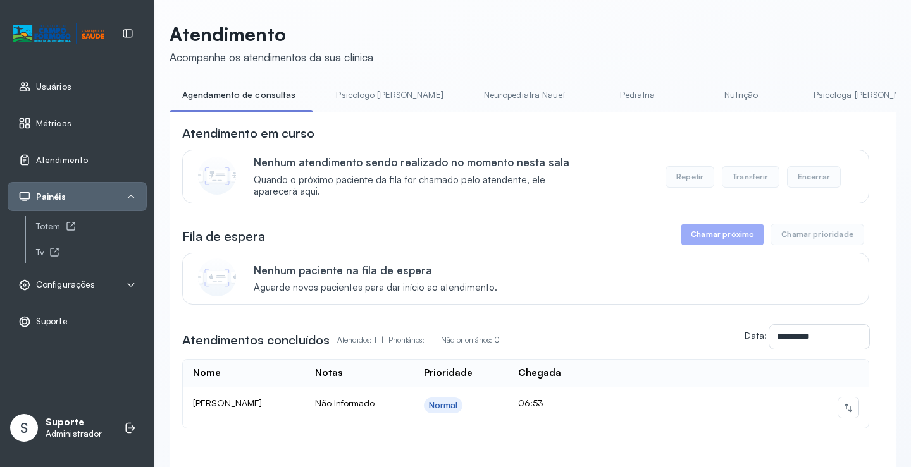
click at [593, 100] on link "Pediatria" at bounding box center [637, 95] width 89 height 21
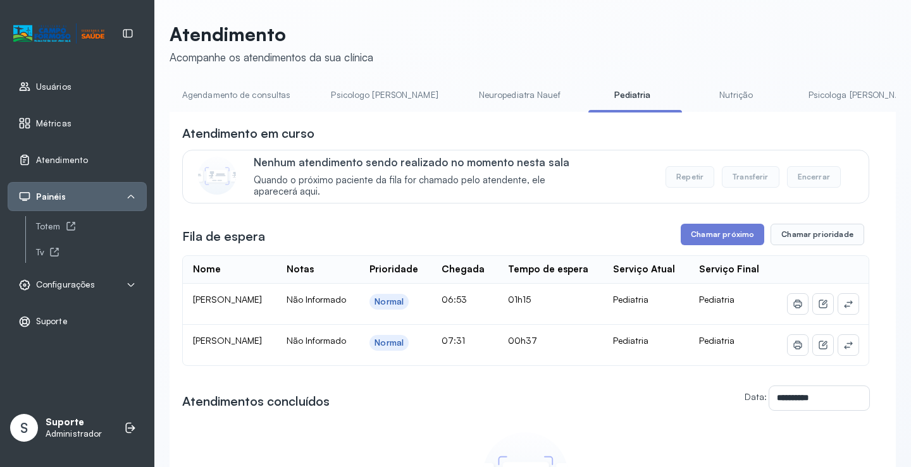
click at [230, 95] on link "Agendamento de consultas" at bounding box center [236, 95] width 133 height 21
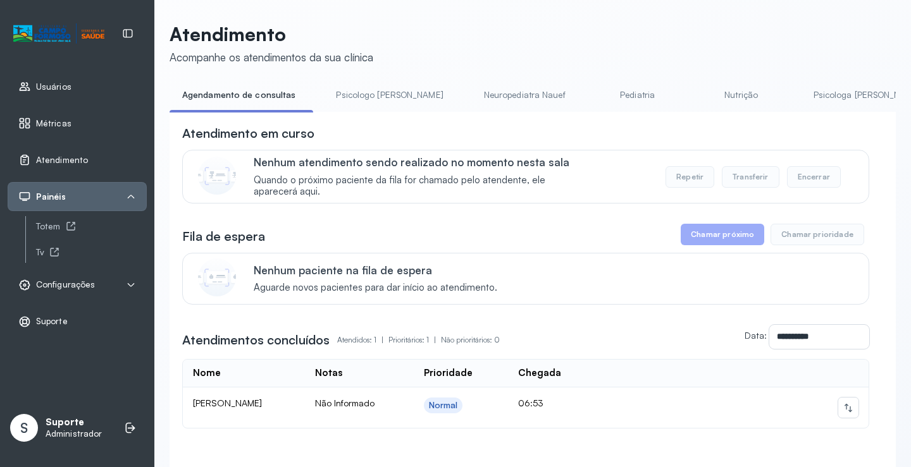
click at [361, 94] on link "Psicologo Pedro" at bounding box center [389, 95] width 132 height 21
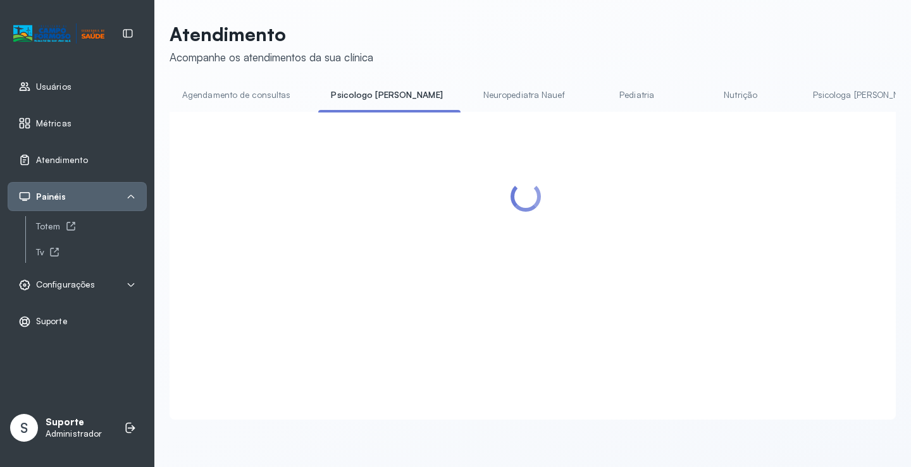
drag, startPoint x: 270, startPoint y: 92, endPoint x: 304, endPoint y: 90, distance: 34.2
click at [269, 91] on link "Agendamento de consultas" at bounding box center [236, 95] width 133 height 21
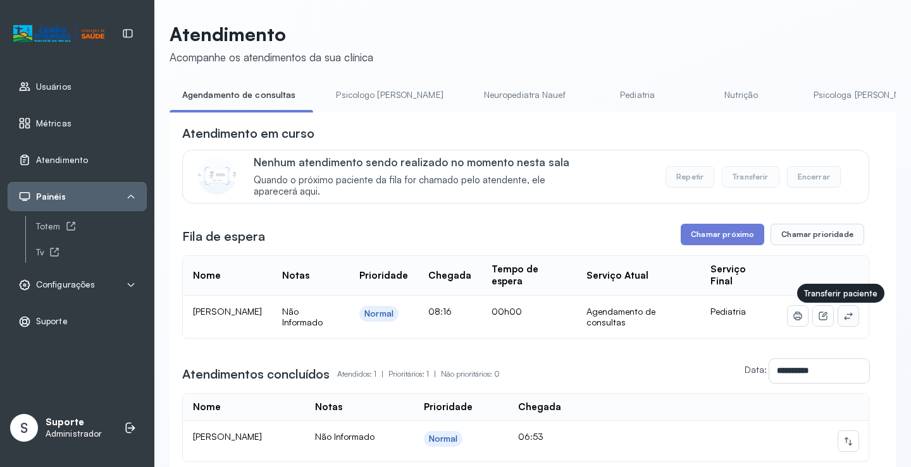
click at [843, 318] on icon at bounding box center [848, 316] width 10 height 10
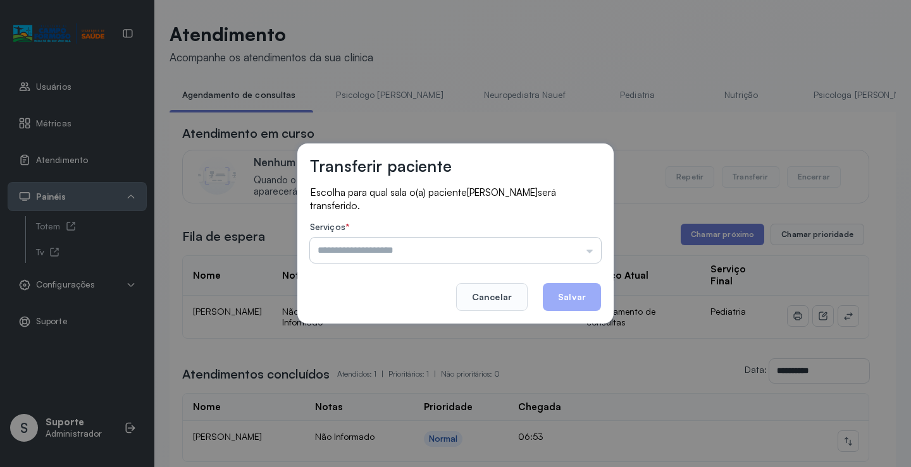
click at [579, 243] on input "text" at bounding box center [455, 250] width 291 height 25
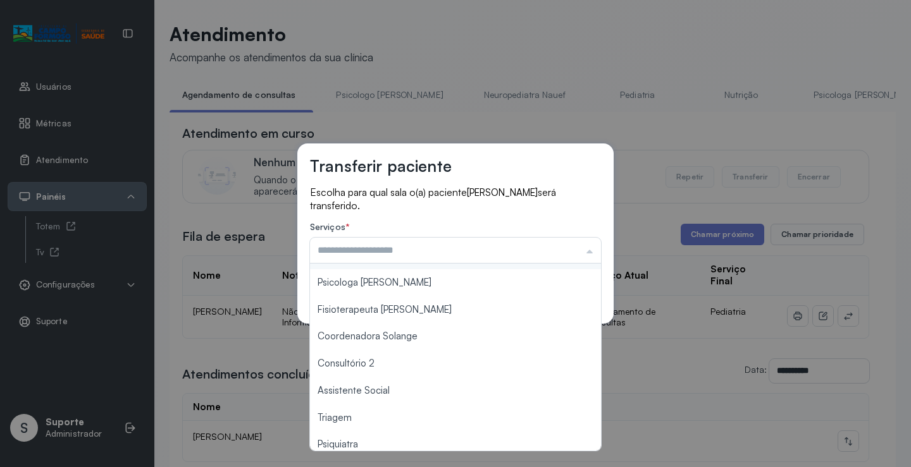
scroll to position [192, 0]
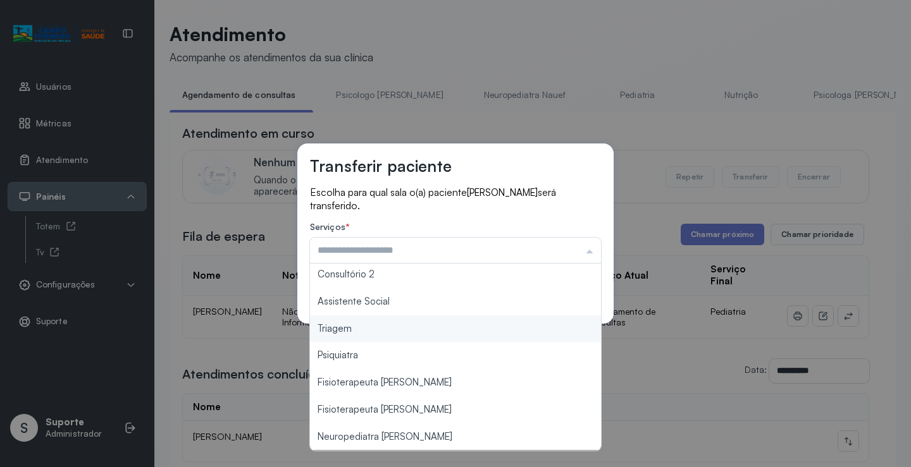
type input "*******"
drag, startPoint x: 361, startPoint y: 330, endPoint x: 422, endPoint y: 316, distance: 62.9
click at [364, 328] on div "Transferir paciente Escolha para qual sala o(a) paciente MARY HELLEN SOUSA CARV…" at bounding box center [455, 233] width 911 height 467
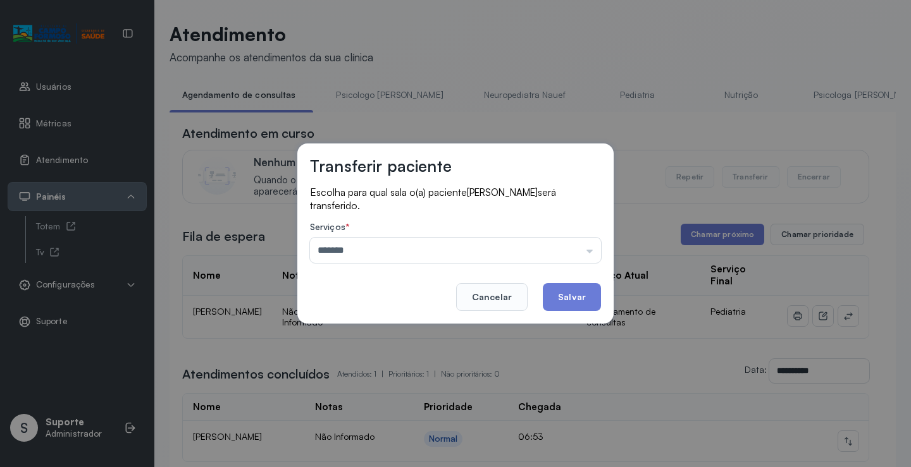
click at [576, 289] on button "Salvar" at bounding box center [572, 297] width 58 height 28
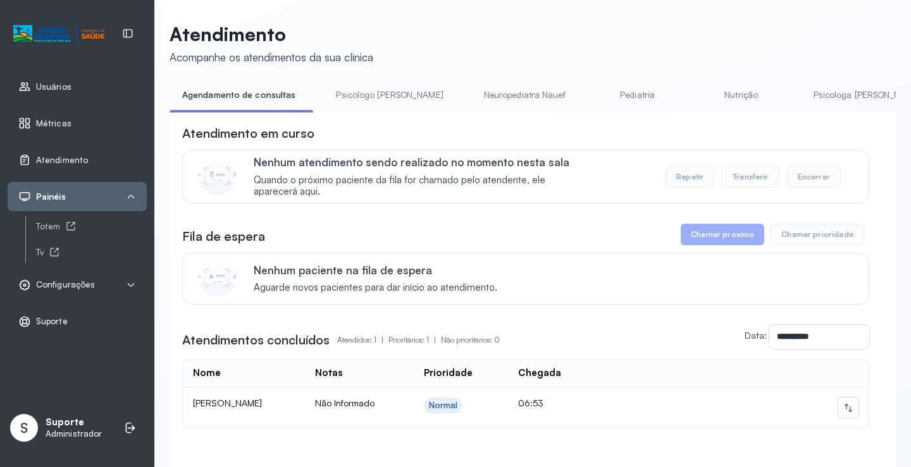
drag, startPoint x: 365, startPoint y: 96, endPoint x: 268, endPoint y: 99, distance: 96.8
click at [364, 96] on link "Psicologo Pedro" at bounding box center [389, 95] width 132 height 21
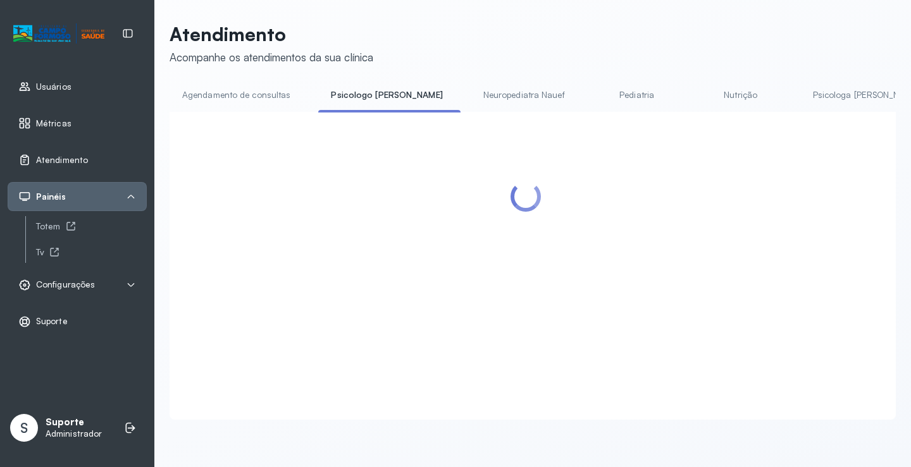
click at [268, 99] on link "Agendamento de consultas" at bounding box center [236, 95] width 133 height 21
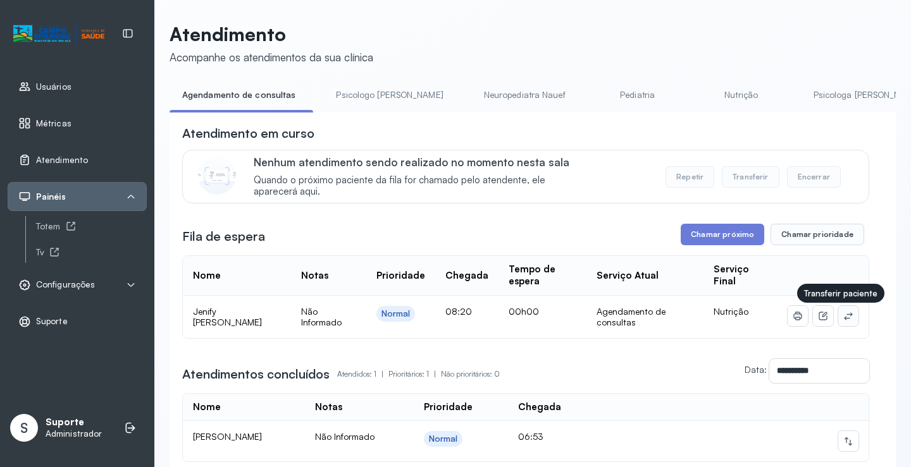
click at [843, 321] on icon at bounding box center [848, 316] width 10 height 10
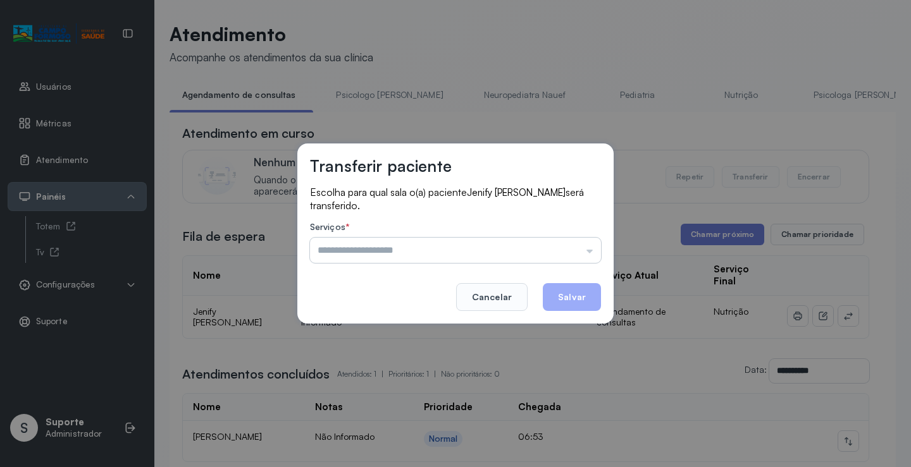
click at [581, 248] on input "text" at bounding box center [455, 250] width 291 height 25
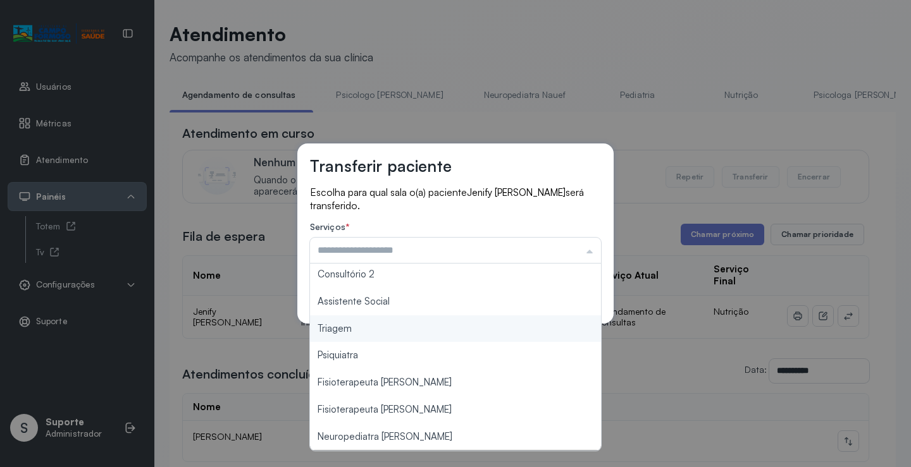
type input "*******"
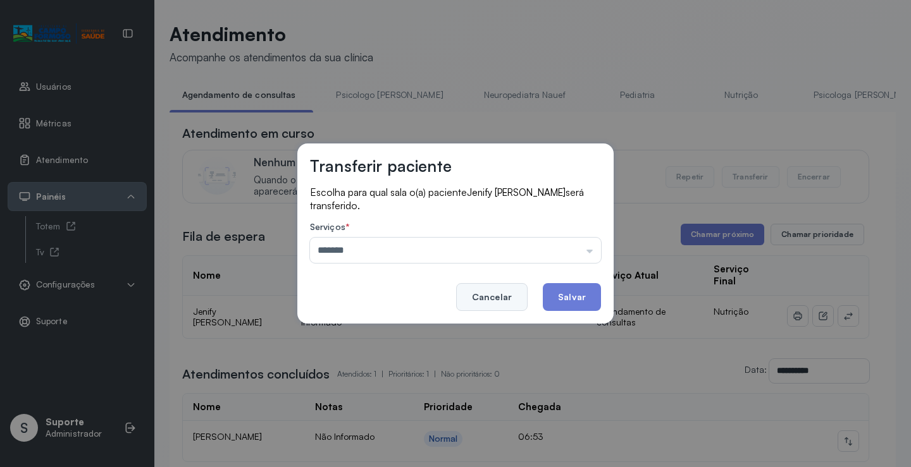
drag, startPoint x: 378, startPoint y: 334, endPoint x: 493, endPoint y: 304, distance: 119.1
click at [379, 332] on div "Transferir paciente Escolha para qual sala o(a) paciente Jenify Lourrany Araujo…" at bounding box center [455, 233] width 911 height 467
click at [569, 295] on button "Salvar" at bounding box center [572, 297] width 58 height 28
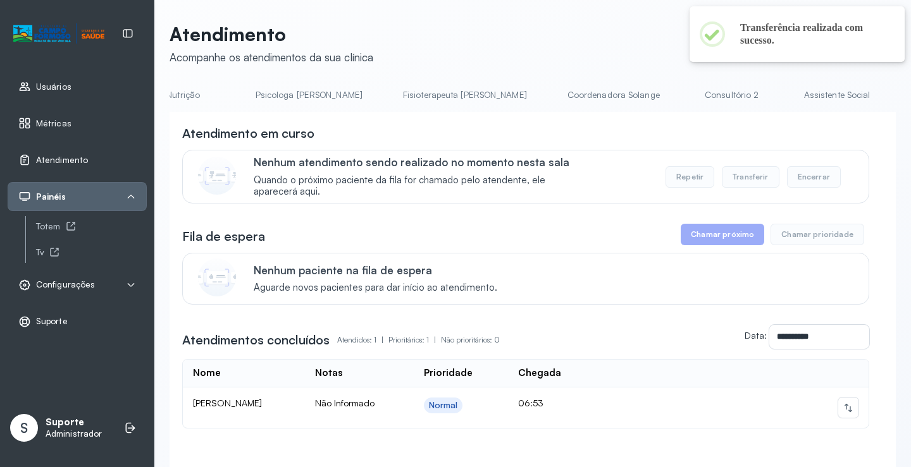
scroll to position [0, 575]
click at [880, 94] on link "Triagem" at bounding box center [924, 95] width 89 height 21
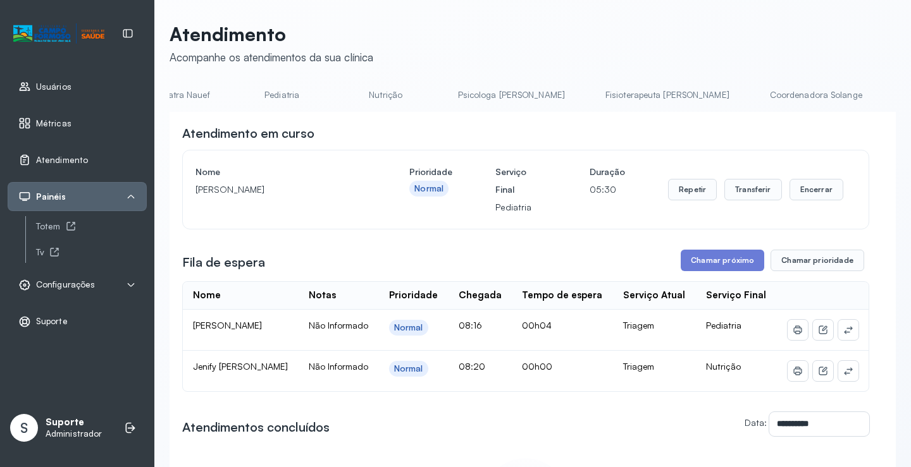
scroll to position [0, 0]
click at [206, 99] on link "Agendamento de consultas" at bounding box center [236, 95] width 133 height 21
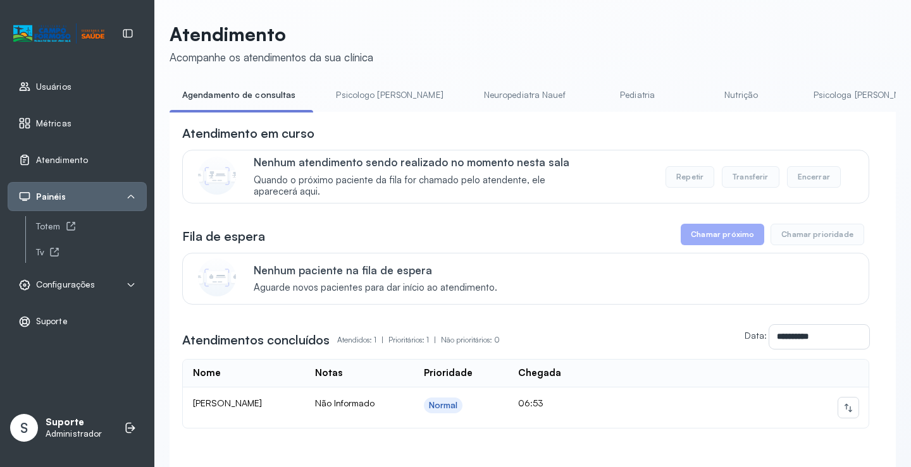
click at [361, 96] on link "Psicologo Pedro" at bounding box center [389, 95] width 132 height 21
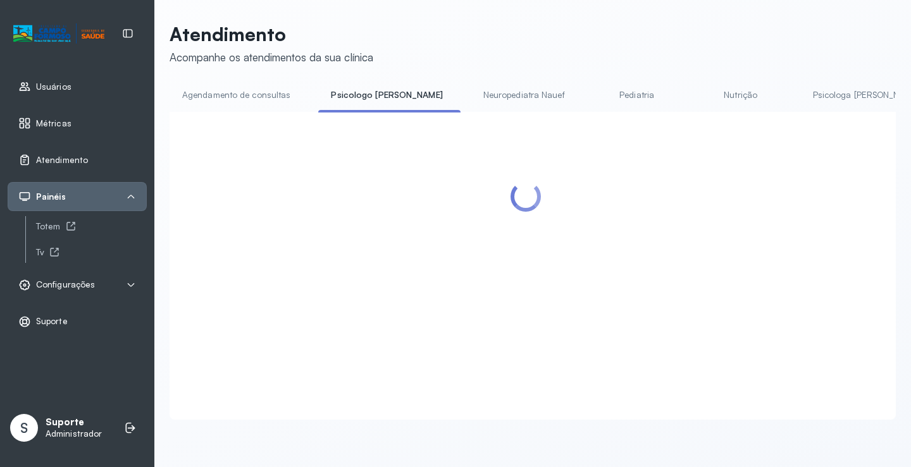
click at [256, 91] on link "Agendamento de consultas" at bounding box center [236, 95] width 133 height 21
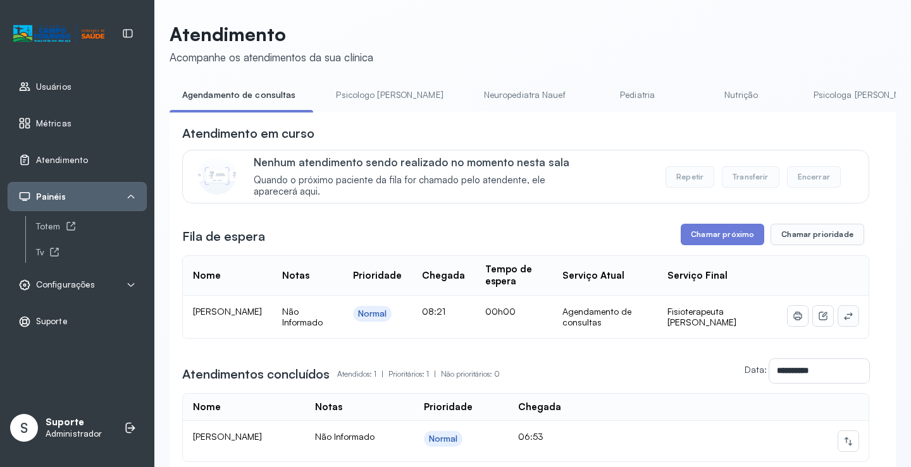
click at [843, 320] on icon at bounding box center [848, 316] width 10 height 10
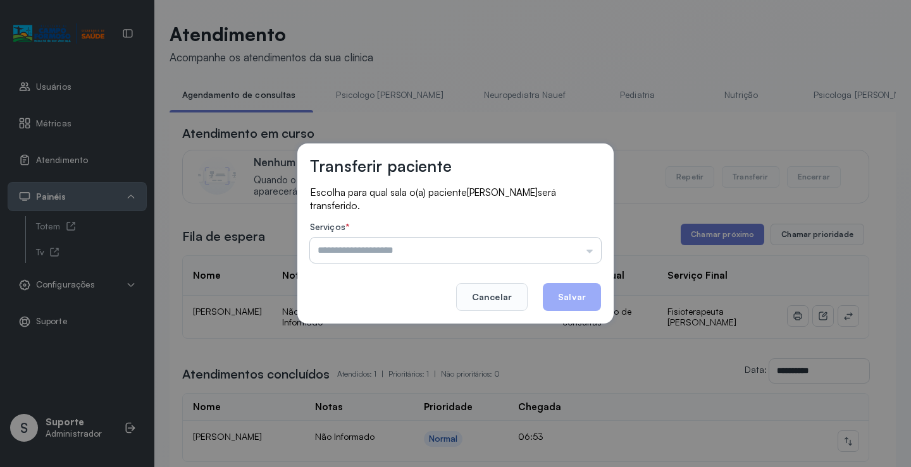
click at [581, 246] on input "text" at bounding box center [455, 250] width 291 height 25
type input "**********"
drag, startPoint x: 426, startPoint y: 412, endPoint x: 517, endPoint y: 320, distance: 130.2
click at [426, 410] on div "**********" at bounding box center [455, 233] width 911 height 467
click at [563, 299] on button "Salvar" at bounding box center [572, 297] width 58 height 28
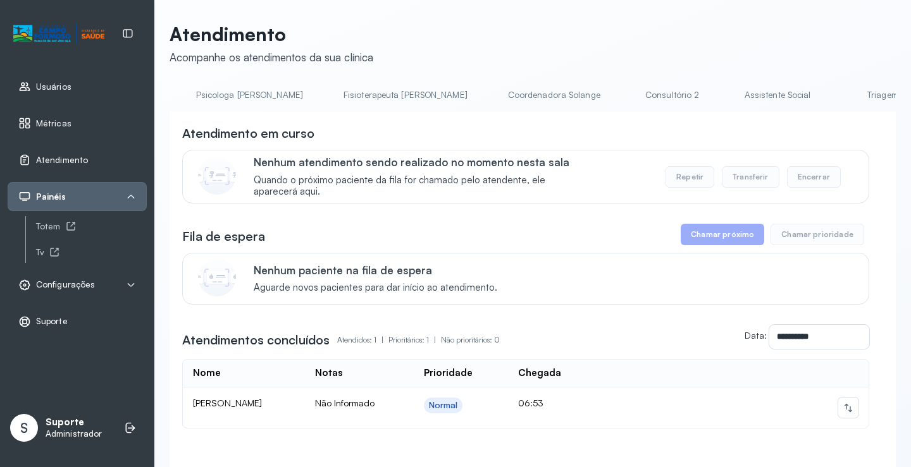
scroll to position [0, 637]
click at [818, 94] on link "Triagem" at bounding box center [862, 95] width 89 height 21
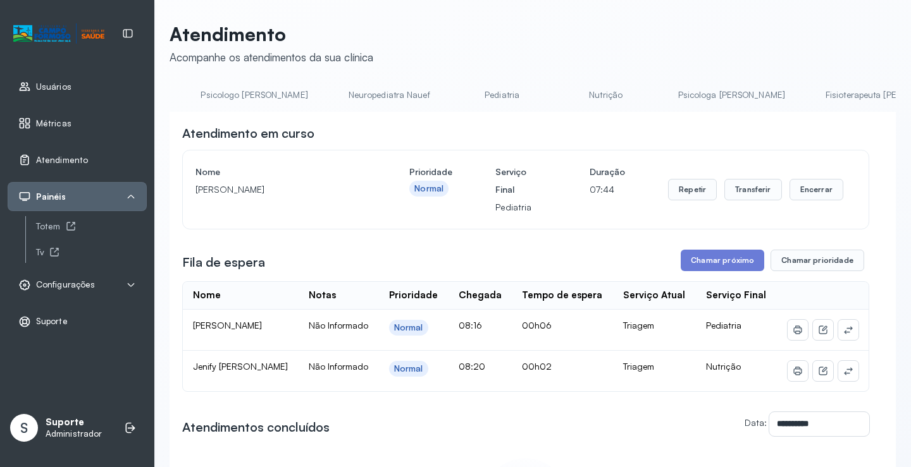
scroll to position [0, 0]
click at [238, 91] on link "Agendamento de consultas" at bounding box center [236, 95] width 133 height 21
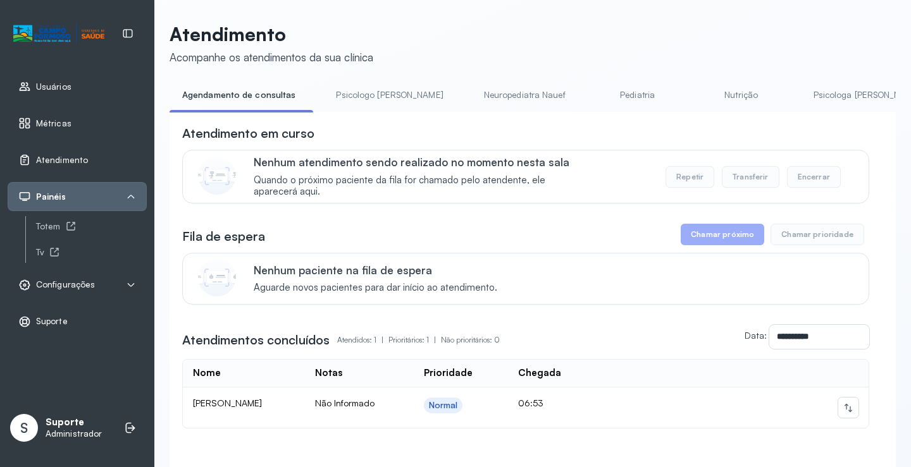
click at [595, 92] on link "Pediatria" at bounding box center [637, 95] width 89 height 21
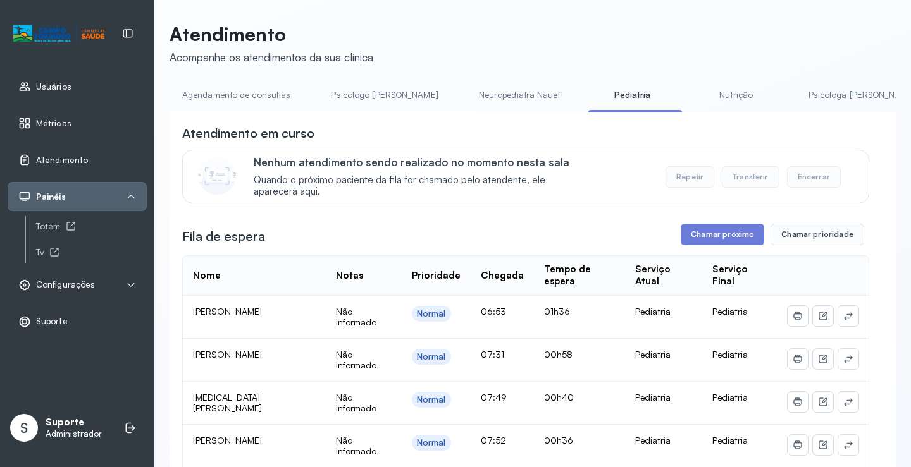
click at [268, 96] on link "Agendamento de consultas" at bounding box center [236, 95] width 133 height 21
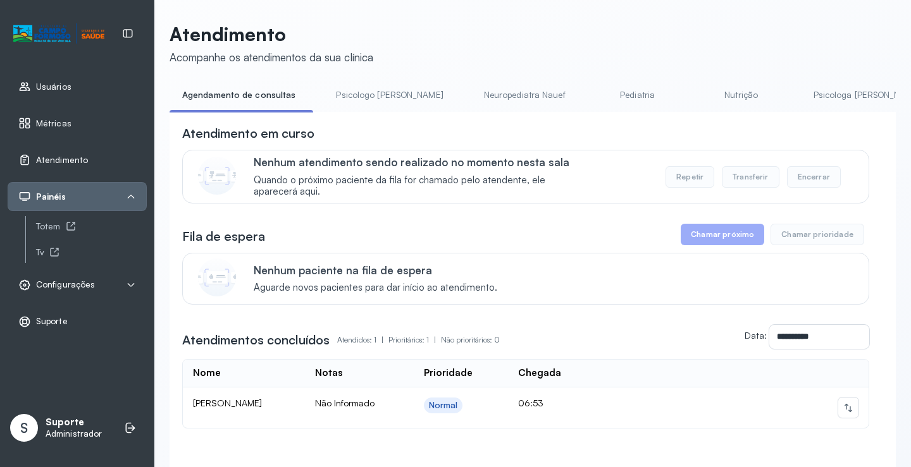
click at [697, 88] on link "Nutrição" at bounding box center [741, 95] width 89 height 21
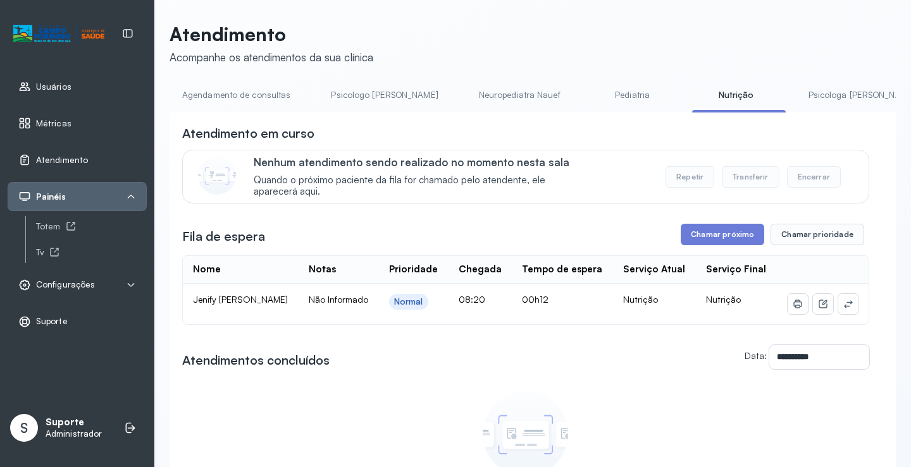
click at [591, 92] on link "Pediatria" at bounding box center [632, 95] width 89 height 21
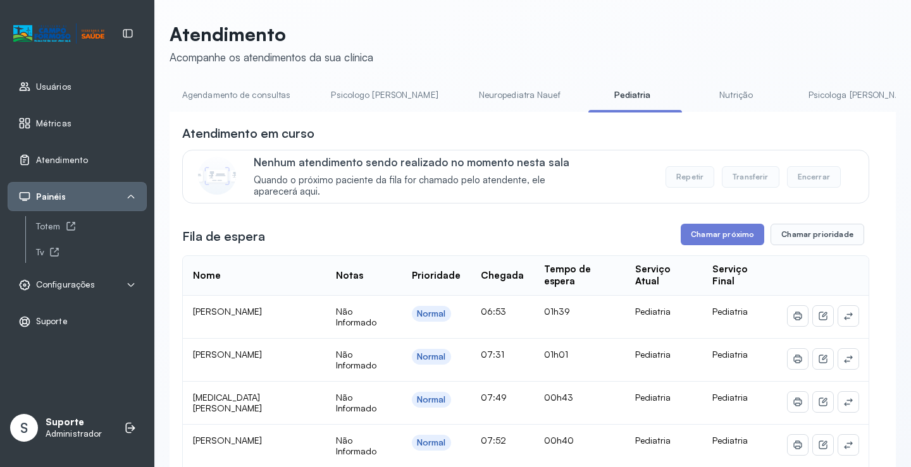
click at [246, 89] on link "Agendamento de consultas" at bounding box center [236, 95] width 133 height 21
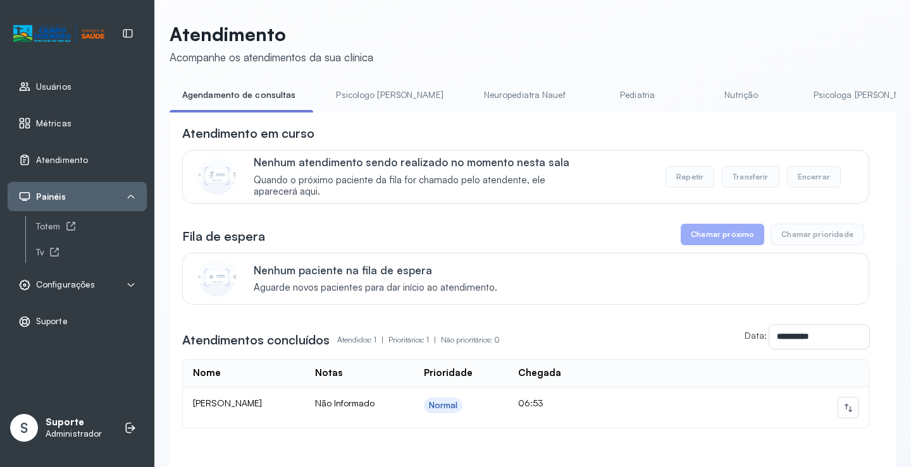
click at [697, 94] on link "Nutrição" at bounding box center [741, 95] width 89 height 21
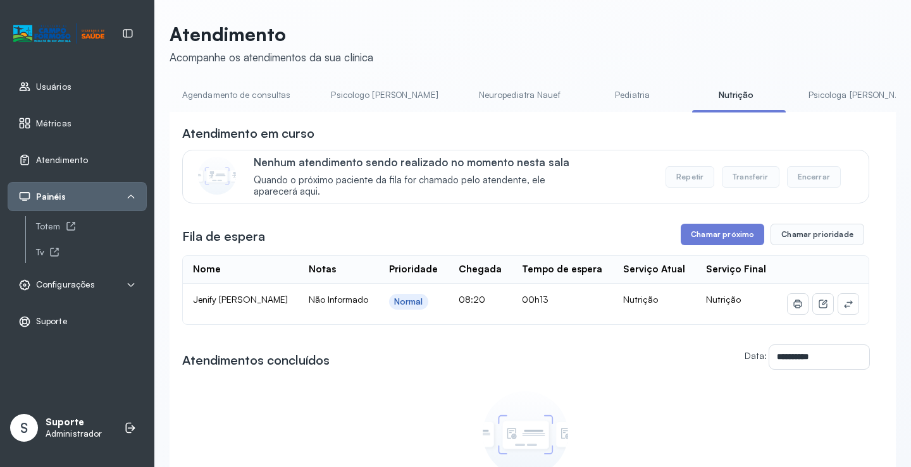
click at [596, 85] on link "Pediatria" at bounding box center [632, 95] width 89 height 21
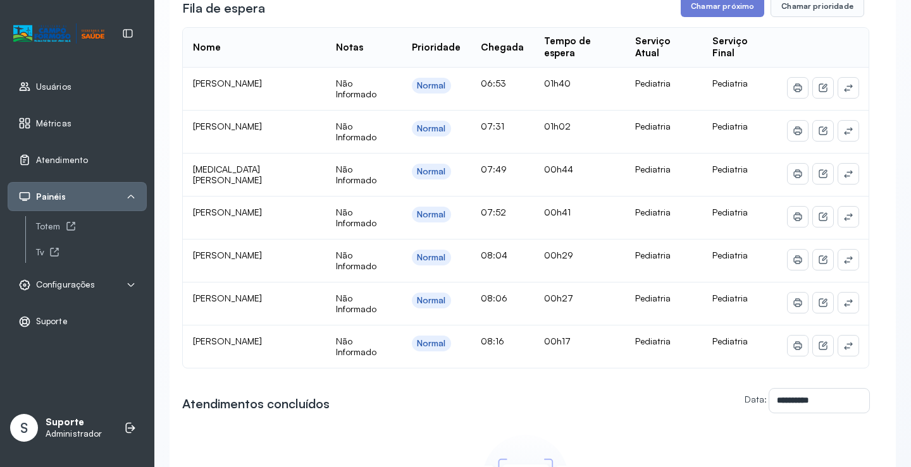
scroll to position [63, 0]
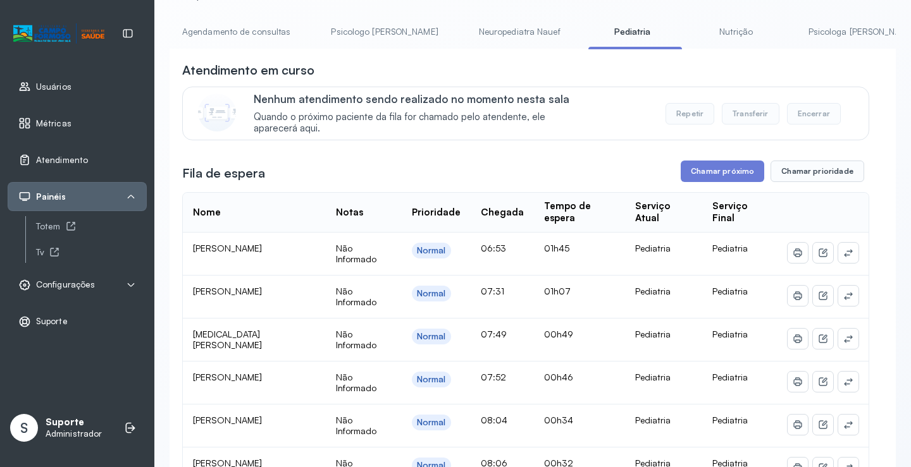
click at [228, 22] on link "Agendamento de consultas" at bounding box center [236, 32] width 133 height 21
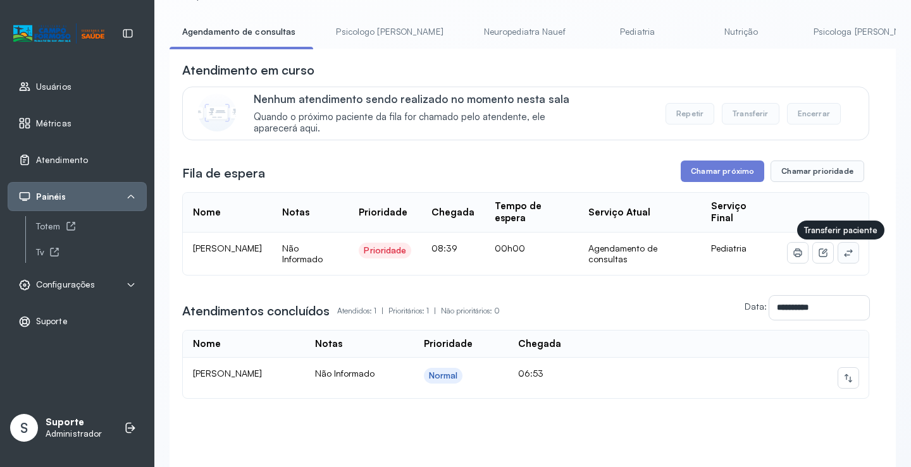
click at [843, 257] on icon at bounding box center [848, 253] width 10 height 10
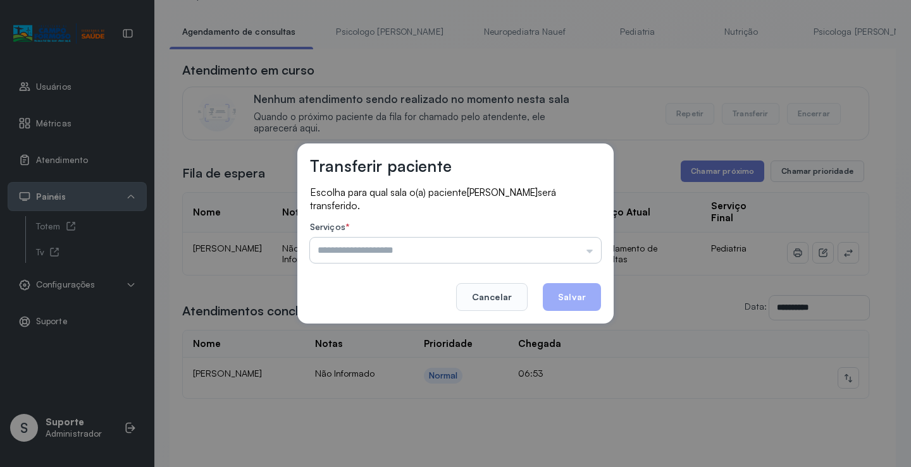
drag, startPoint x: 600, startPoint y: 247, endPoint x: 591, endPoint y: 247, distance: 8.9
click at [600, 247] on input "text" at bounding box center [455, 250] width 291 height 25
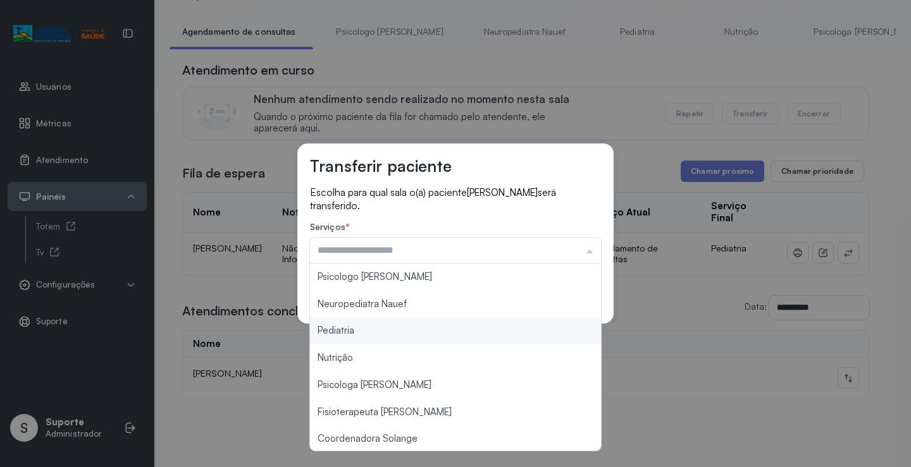
scroll to position [191, 0]
type input "*******"
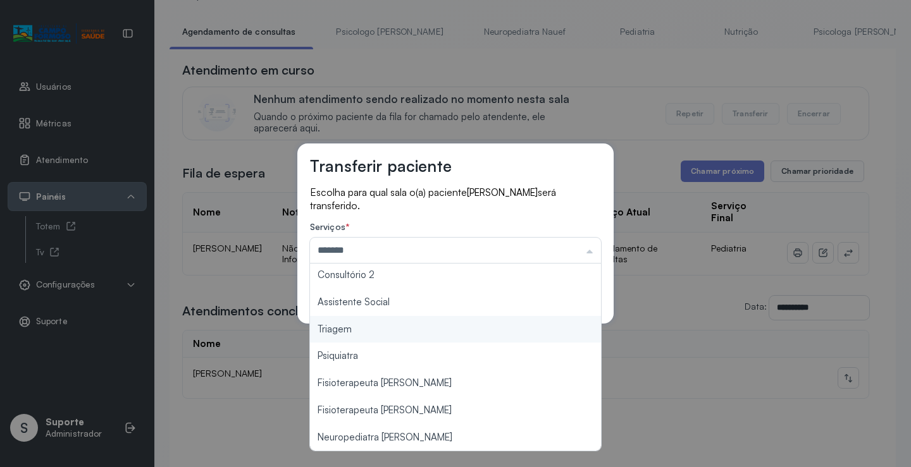
click at [430, 334] on div "Transferir paciente Escolha para qual sala o(a) paciente JOSE MIGUEL SILVA SANT…" at bounding box center [455, 233] width 911 height 467
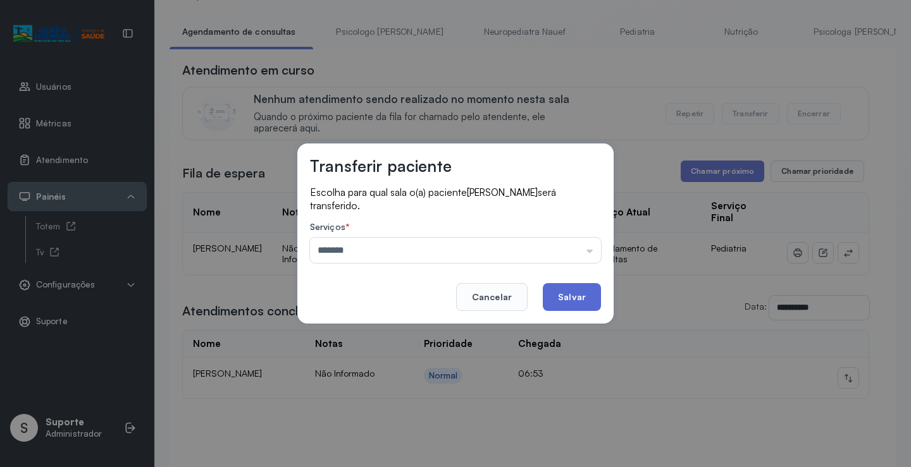
click at [569, 289] on button "Salvar" at bounding box center [572, 297] width 58 height 28
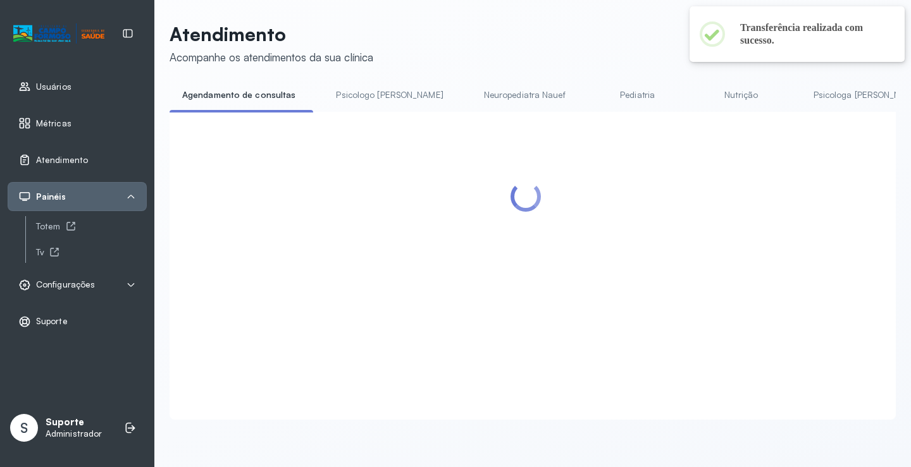
scroll to position [63, 0]
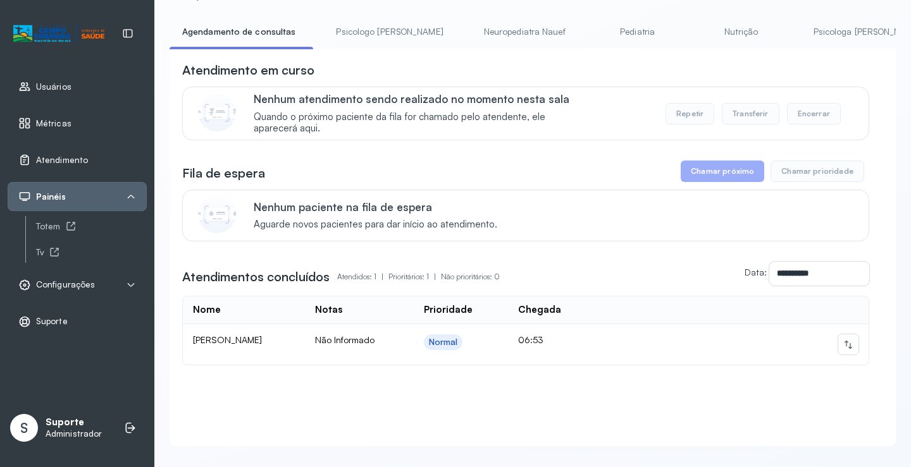
click at [374, 28] on link "Psicologo Pedro" at bounding box center [389, 32] width 132 height 21
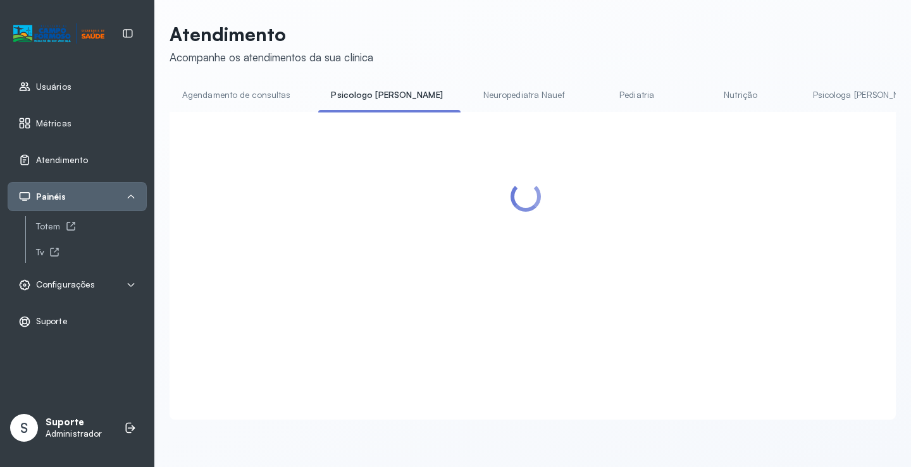
click at [226, 46] on div "Atendimento Acompanhe os atendimentos da sua clínica" at bounding box center [272, 44] width 204 height 42
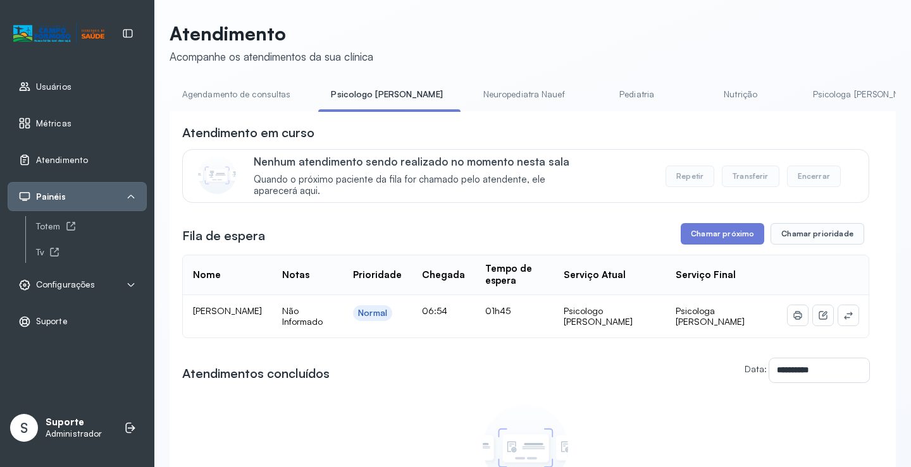
click at [246, 80] on div "**********" at bounding box center [533, 317] width 726 height 591
click at [244, 84] on link "Agendamento de consultas" at bounding box center [236, 94] width 133 height 21
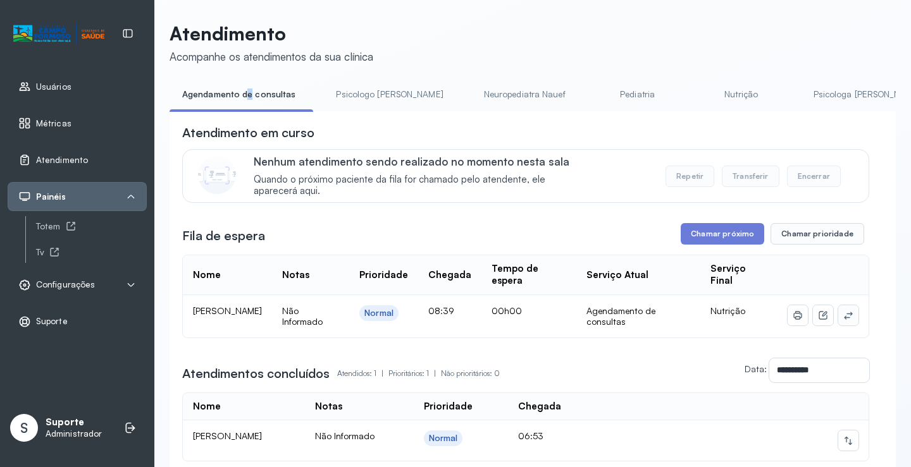
click at [843, 318] on button at bounding box center [848, 316] width 20 height 20
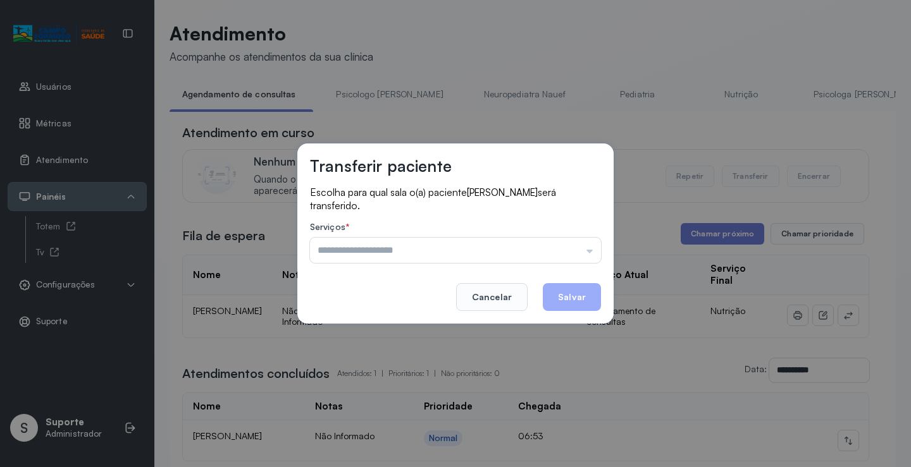
drag, startPoint x: 564, startPoint y: 259, endPoint x: 486, endPoint y: 275, distance: 79.5
click at [562, 260] on input "text" at bounding box center [455, 250] width 291 height 25
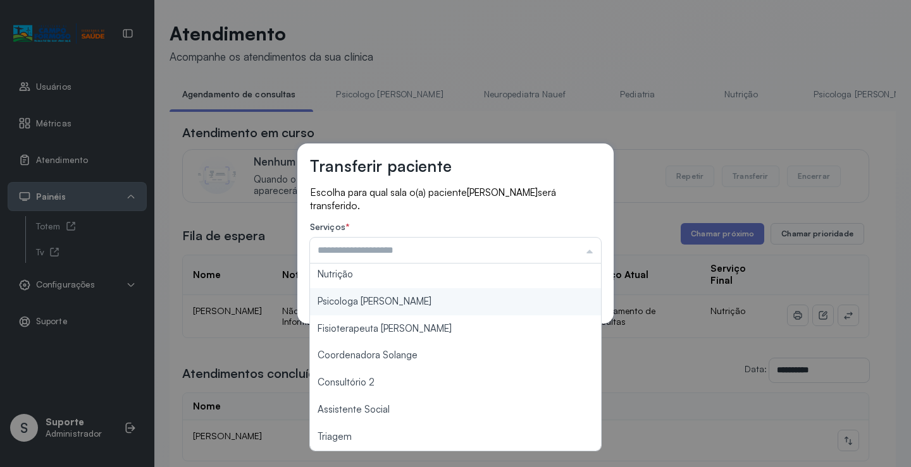
scroll to position [191, 0]
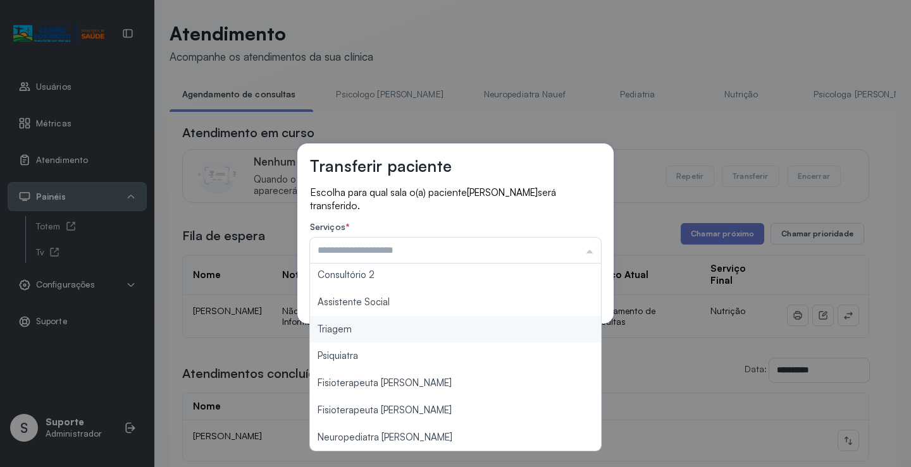
type input "*******"
drag, startPoint x: 392, startPoint y: 335, endPoint x: 506, endPoint y: 285, distance: 124.7
click at [392, 332] on div "Transferir paciente Escolha para qual sala o(a) paciente Ana Clara Lima de Carv…" at bounding box center [455, 233] width 911 height 467
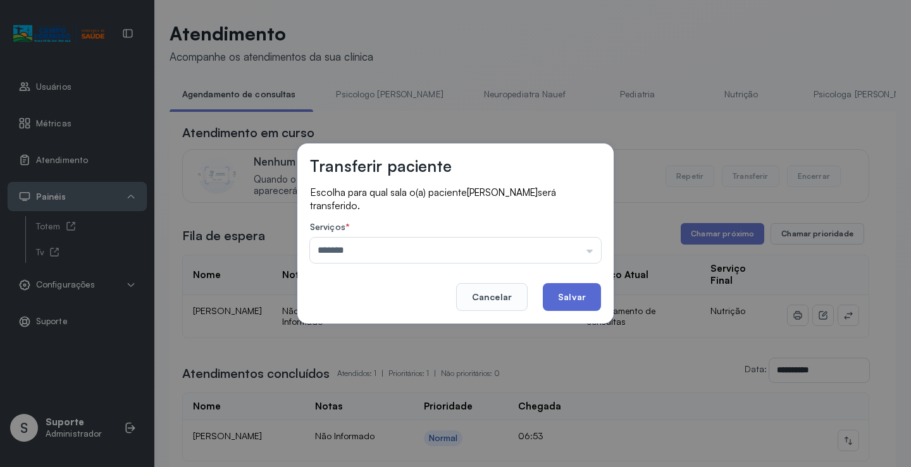
click at [590, 294] on button "Salvar" at bounding box center [572, 297] width 58 height 28
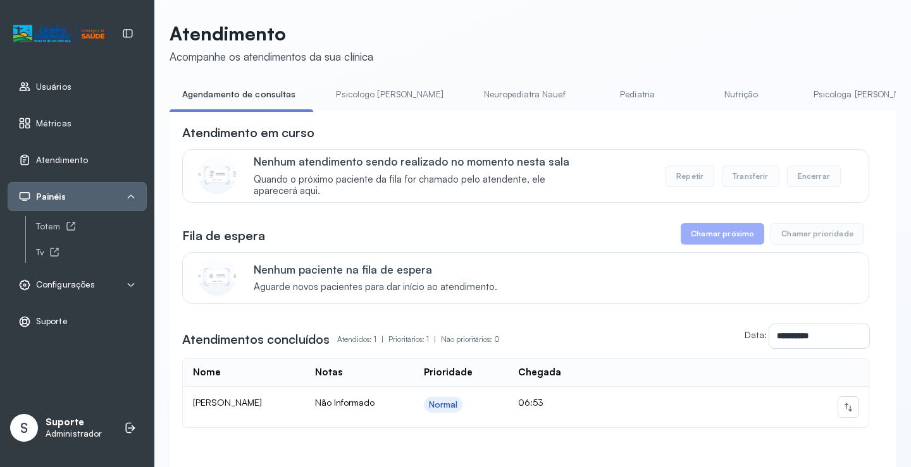
click at [362, 92] on link "Psicologo Pedro" at bounding box center [389, 94] width 132 height 21
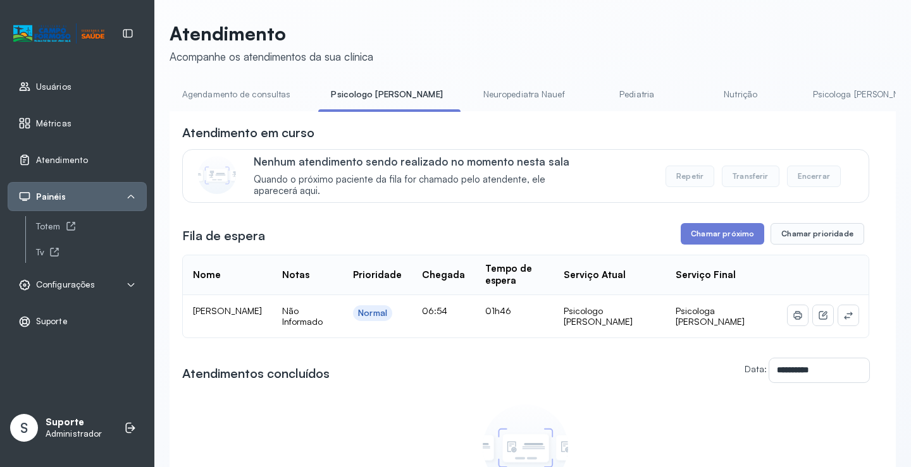
click at [242, 92] on link "Agendamento de consultas" at bounding box center [236, 94] width 133 height 21
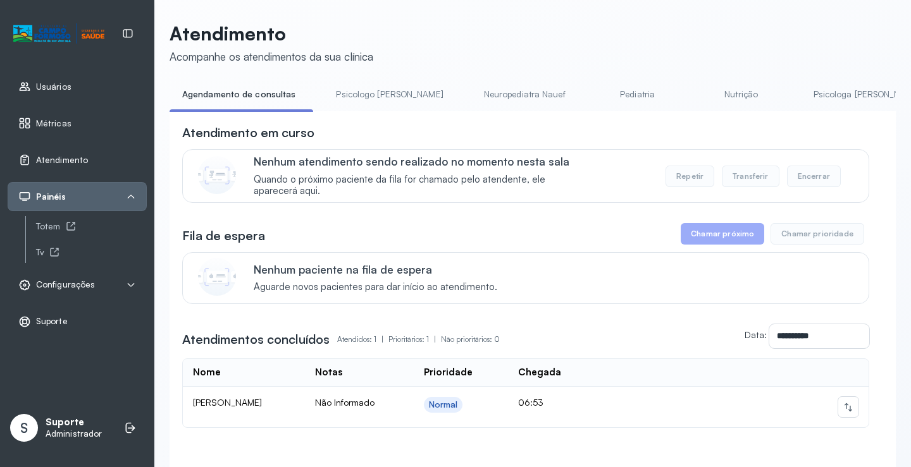
click at [697, 97] on link "Nutrição" at bounding box center [741, 94] width 89 height 21
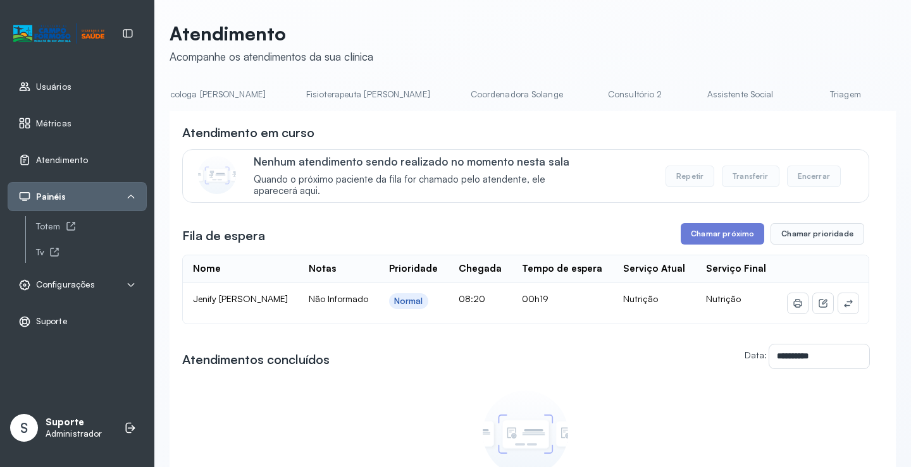
scroll to position [0, 651]
click at [799, 92] on link "Triagem" at bounding box center [843, 94] width 89 height 21
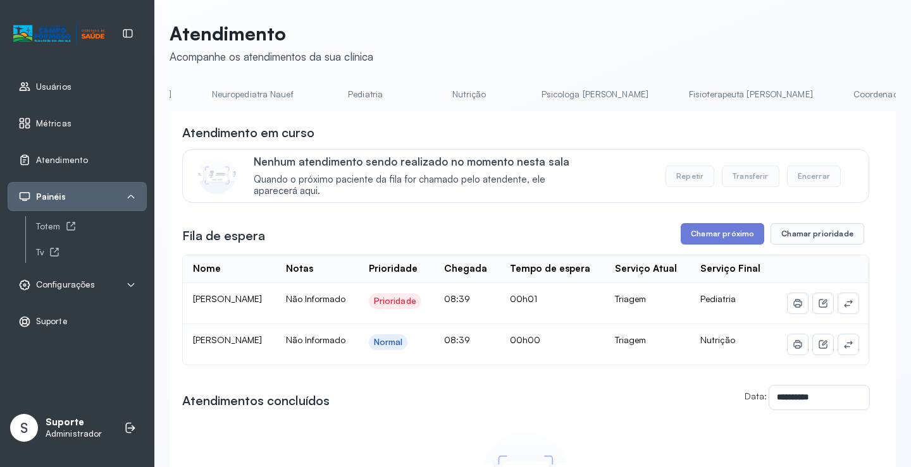
scroll to position [0, 0]
click at [266, 99] on link "Agendamento de consultas" at bounding box center [236, 94] width 133 height 21
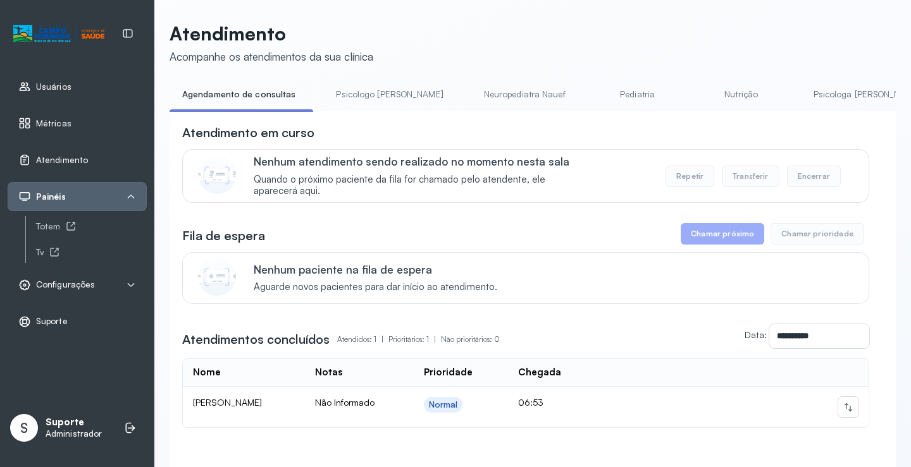
click at [213, 91] on link "Agendamento de consultas" at bounding box center [239, 94] width 139 height 21
click at [697, 94] on link "Nutrição" at bounding box center [741, 94] width 89 height 21
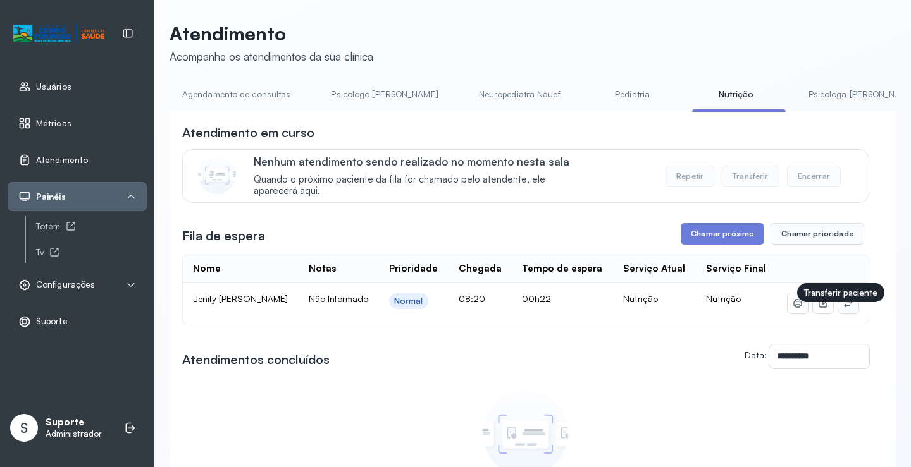
click at [838, 311] on button at bounding box center [848, 303] width 20 height 20
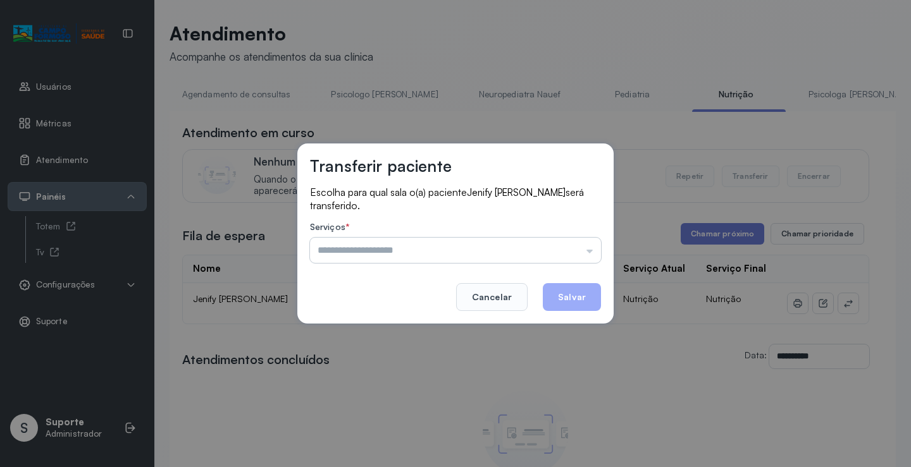
click at [569, 240] on input "text" at bounding box center [455, 250] width 291 height 25
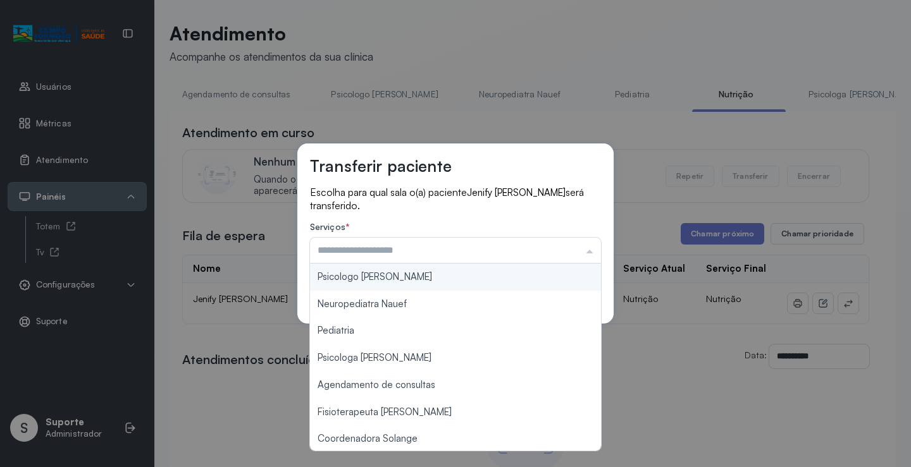
type input "**********"
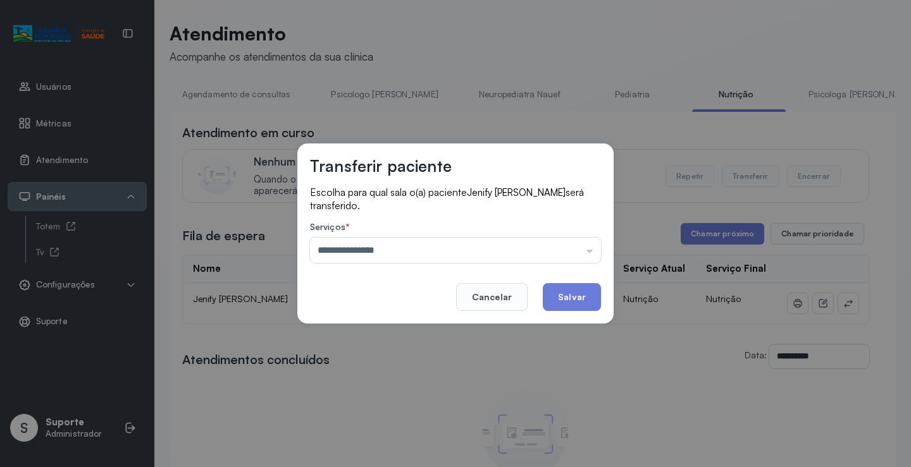
click at [447, 272] on div "**********" at bounding box center [455, 234] width 316 height 180
click at [566, 301] on button "Salvar" at bounding box center [572, 297] width 58 height 28
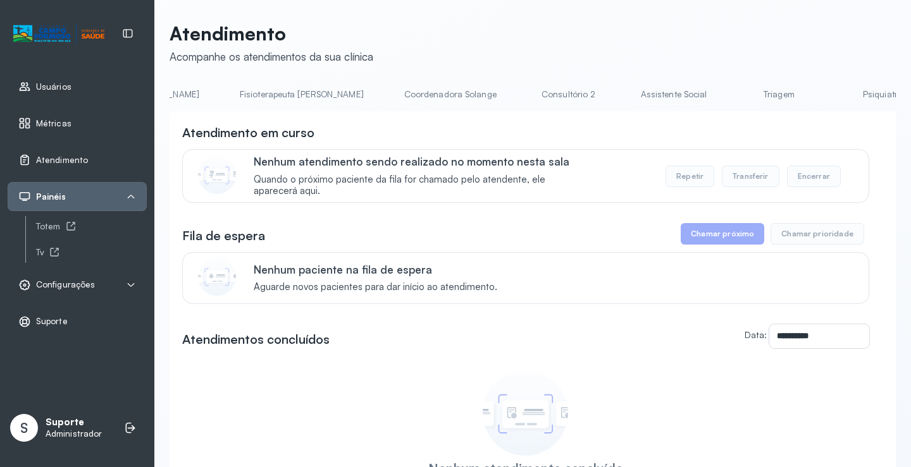
scroll to position [0, 696]
click at [754, 96] on link "Triagem" at bounding box center [798, 94] width 89 height 21
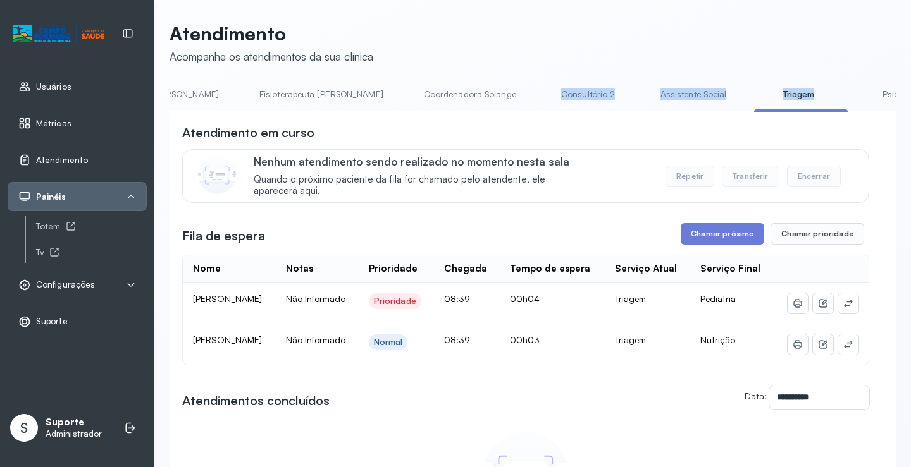
drag, startPoint x: 615, startPoint y: 111, endPoint x: 404, endPoint y: 114, distance: 211.3
click at [404, 113] on div "Agendamento de consultas Psicologo Pedro Neuropediatra Nauef Pediatria Nutrição…" at bounding box center [533, 98] width 726 height 28
click at [843, 350] on icon at bounding box center [848, 345] width 10 height 10
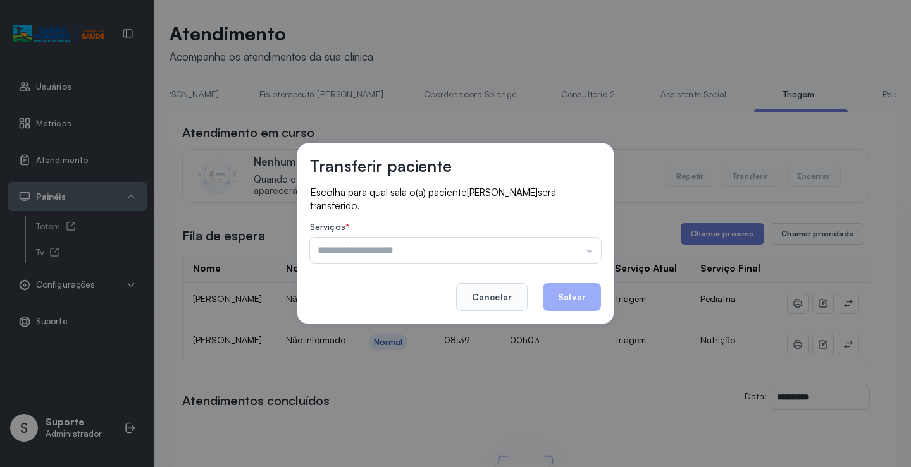
click at [509, 121] on div "Transferir paciente Escolha para qual sala o(a) paciente Ana Clara Lima de Carv…" at bounding box center [455, 233] width 911 height 467
drag, startPoint x: 495, startPoint y: 285, endPoint x: 484, endPoint y: 276, distance: 14.8
click at [495, 286] on button "Cancelar" at bounding box center [491, 297] width 71 height 28
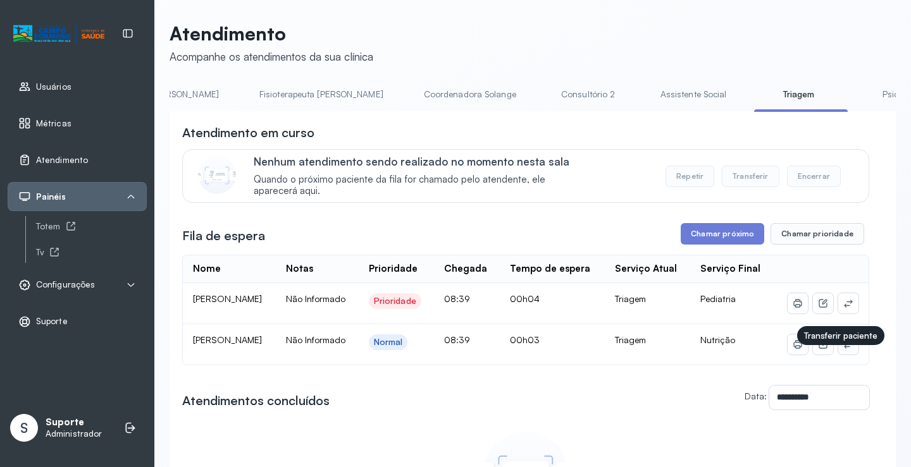
click at [843, 350] on icon at bounding box center [848, 345] width 10 height 10
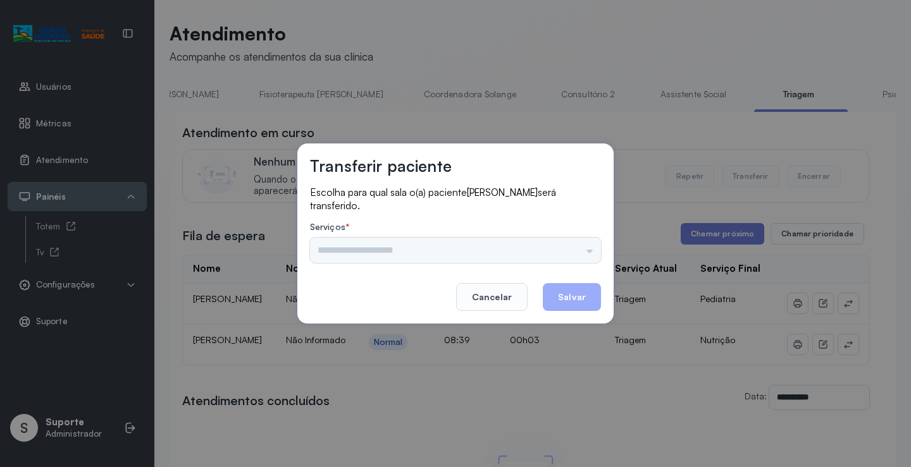
click at [573, 247] on input "text" at bounding box center [455, 250] width 291 height 25
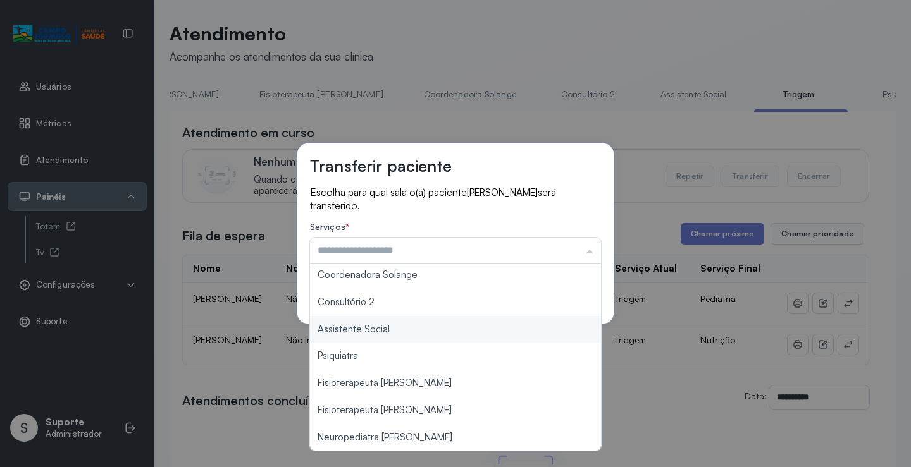
scroll to position [0, 0]
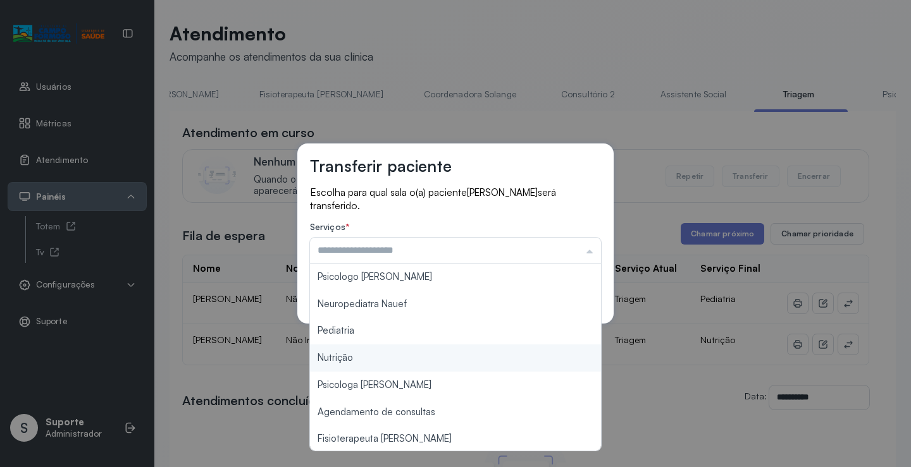
type input "********"
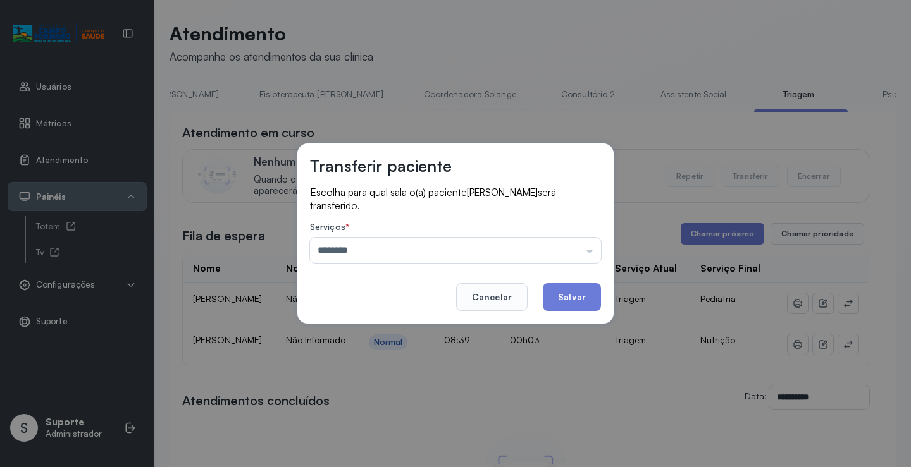
click at [368, 352] on div "Transferir paciente Escolha para qual sala o(a) paciente Ana Clara Lima de Carv…" at bounding box center [455, 233] width 911 height 467
click at [583, 297] on button "Salvar" at bounding box center [572, 297] width 58 height 28
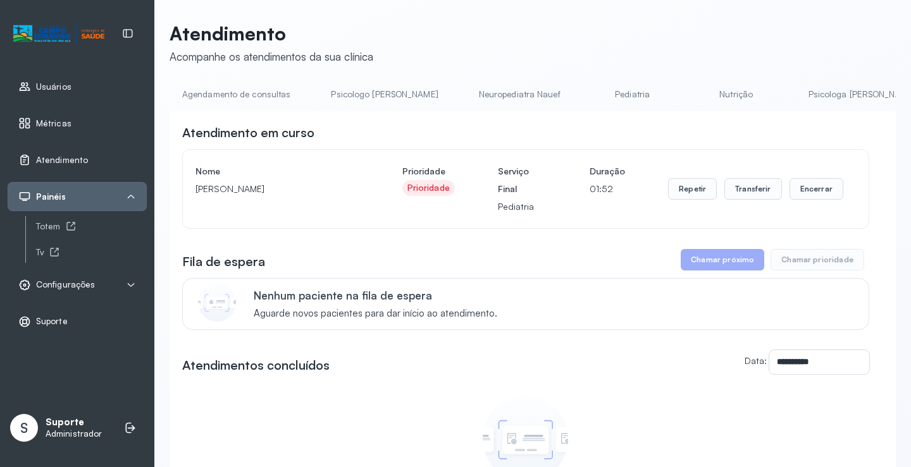
click at [252, 94] on link "Agendamento de consultas" at bounding box center [236, 94] width 133 height 21
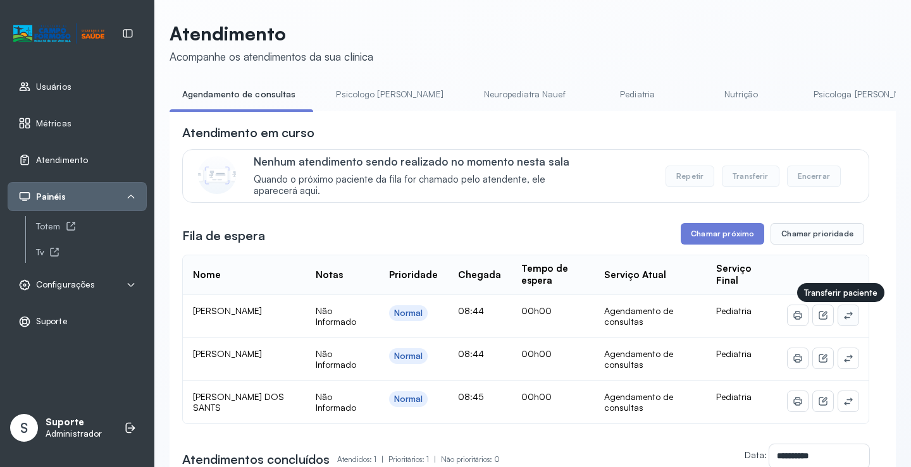
click at [843, 315] on icon at bounding box center [848, 316] width 10 height 10
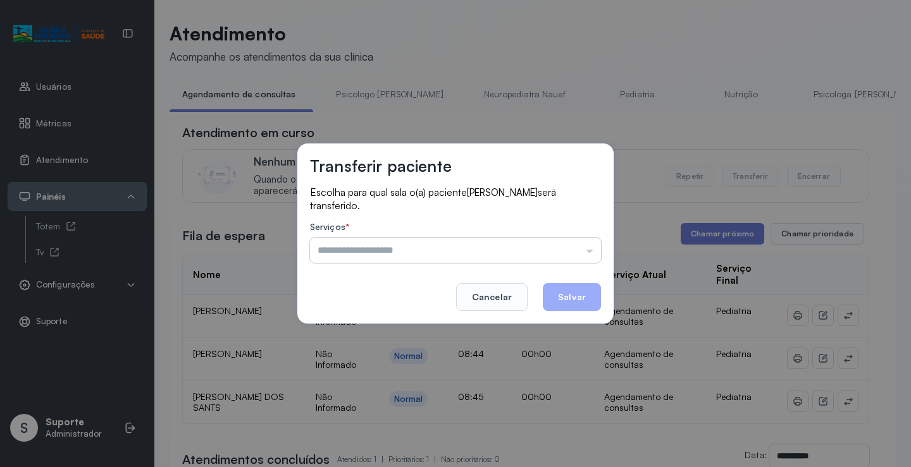
click at [553, 259] on input "text" at bounding box center [455, 250] width 291 height 25
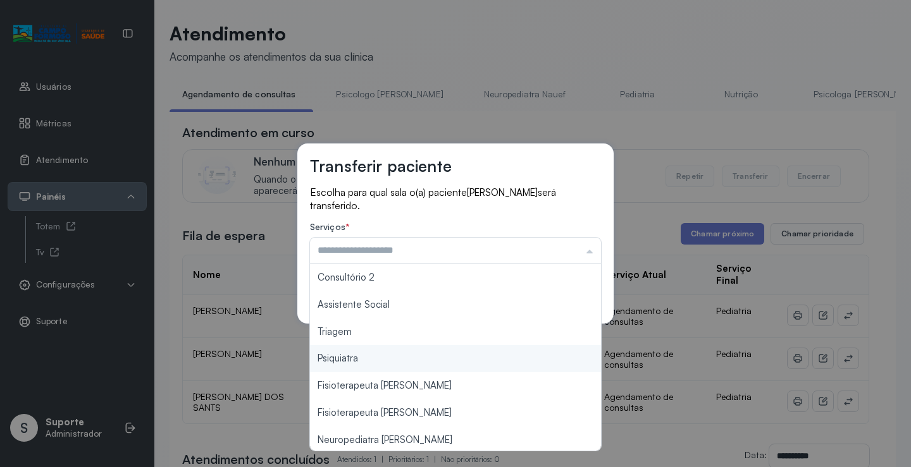
scroll to position [191, 0]
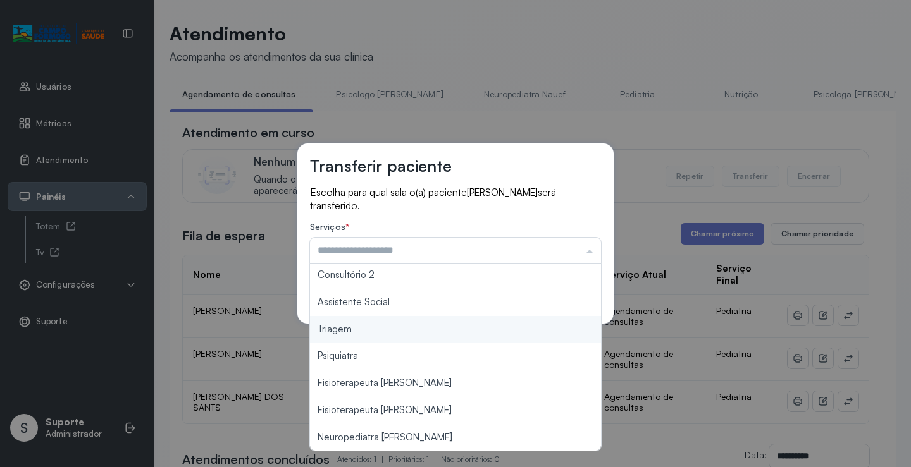
type input "*******"
click at [370, 336] on div "Transferir paciente Escolha para qual sala o(a) paciente DAVI LUCA MAIA BONFIM …" at bounding box center [455, 233] width 911 height 467
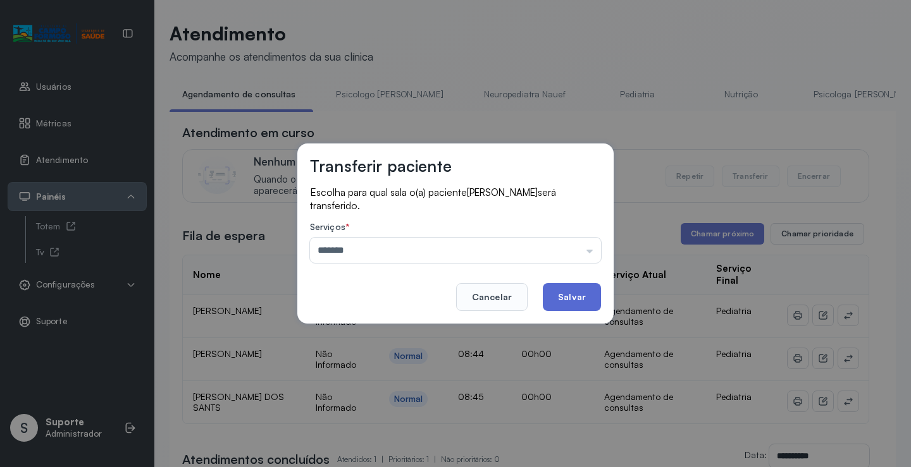
click at [568, 300] on button "Salvar" at bounding box center [572, 297] width 58 height 28
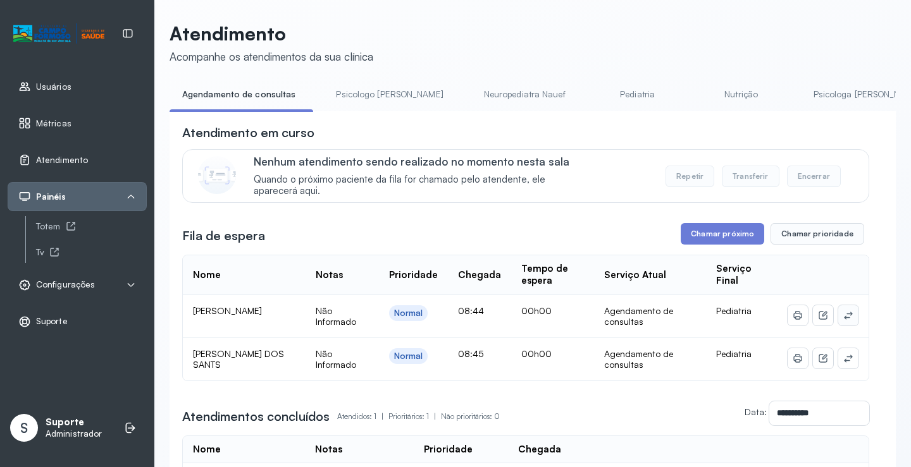
click at [843, 314] on icon at bounding box center [848, 316] width 10 height 10
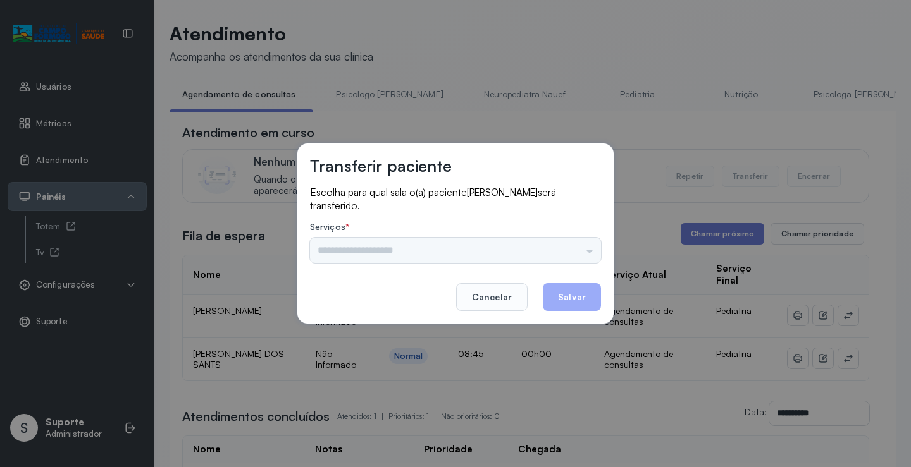
click at [599, 245] on input "text" at bounding box center [455, 250] width 291 height 25
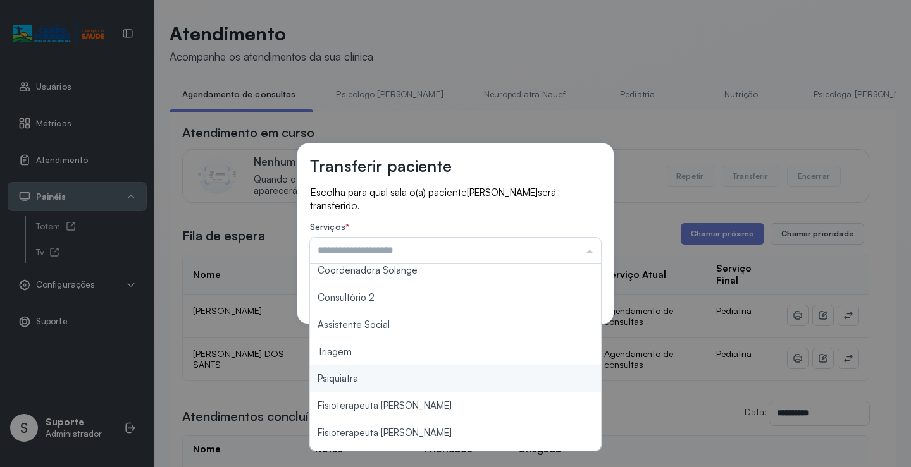
scroll to position [190, 0]
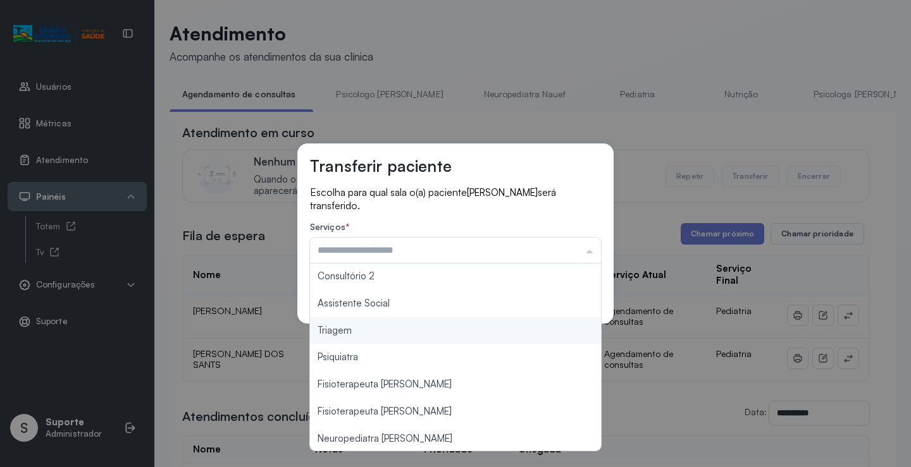
type input "*******"
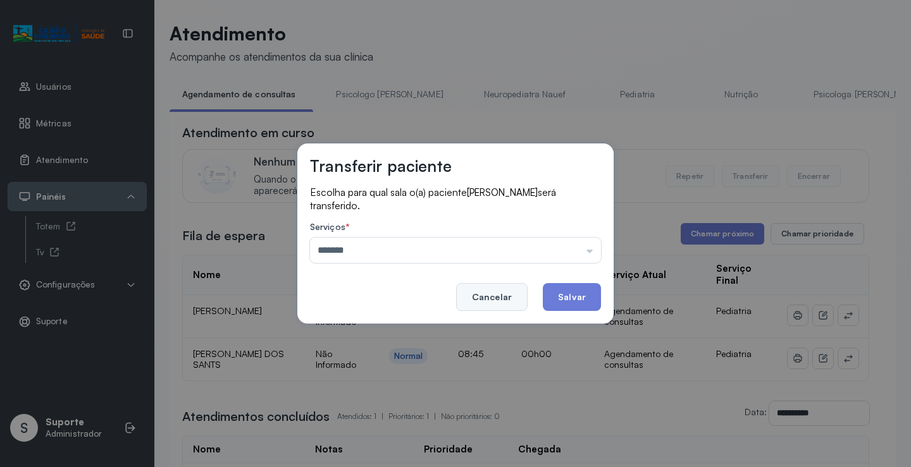
drag, startPoint x: 374, startPoint y: 333, endPoint x: 489, endPoint y: 305, distance: 117.8
click at [376, 330] on div "Transferir paciente Escolha para qual sala o(a) paciente MARIA LIZ BONFIM DOS S…" at bounding box center [455, 233] width 911 height 467
click at [561, 295] on button "Salvar" at bounding box center [572, 297] width 58 height 28
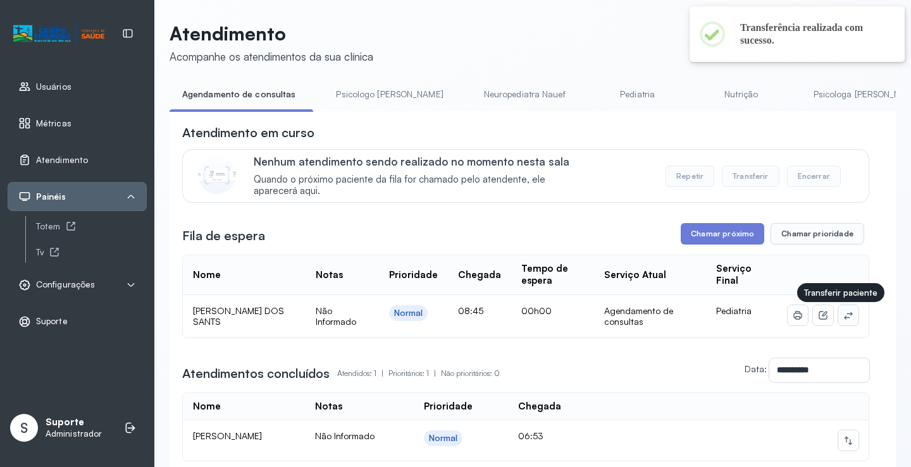
click at [843, 318] on icon at bounding box center [848, 316] width 10 height 10
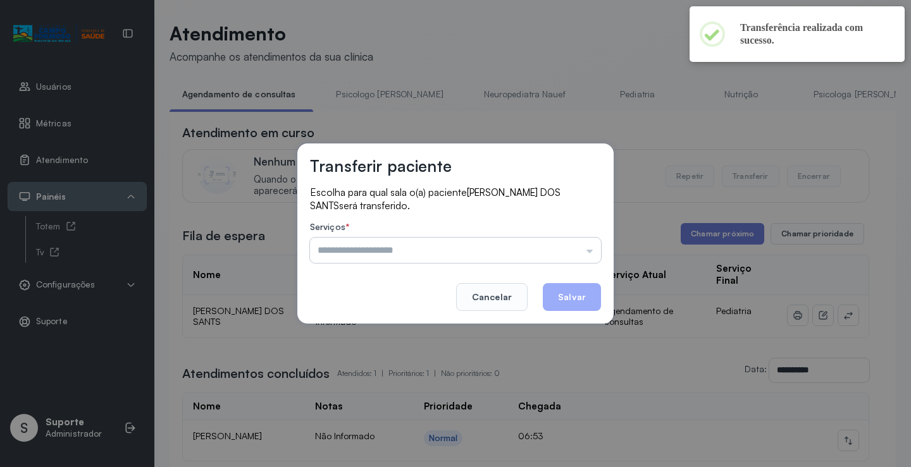
click at [578, 256] on input "text" at bounding box center [455, 250] width 291 height 25
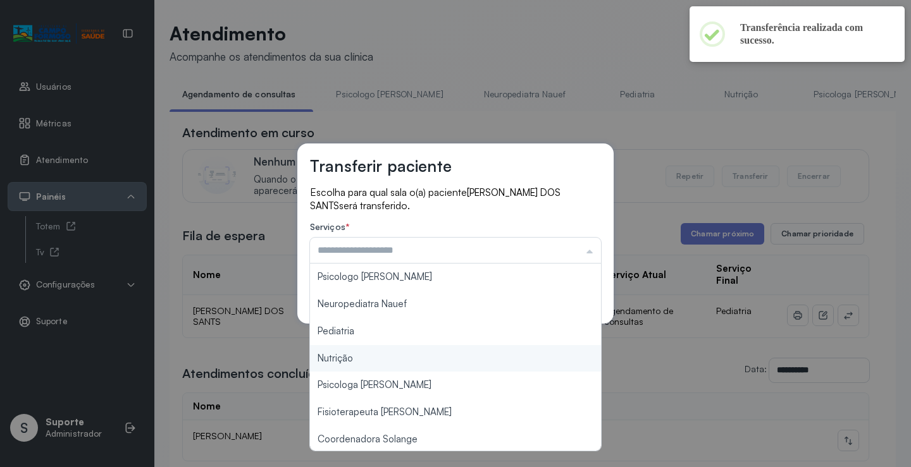
scroll to position [127, 0]
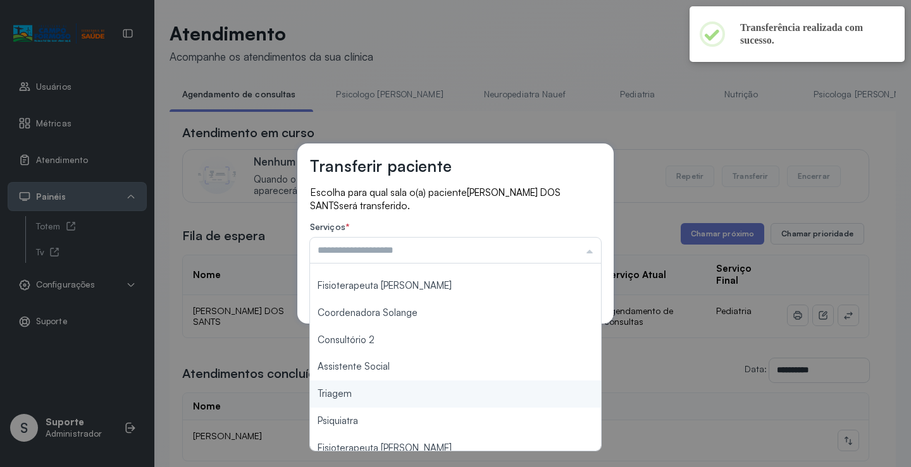
type input "*******"
drag, startPoint x: 364, startPoint y: 400, endPoint x: 482, endPoint y: 353, distance: 127.2
click at [370, 397] on div "Transferir paciente Escolha para qual sala o(a) paciente JOAO MIGUEL BONFIM DOS…" at bounding box center [455, 233] width 911 height 467
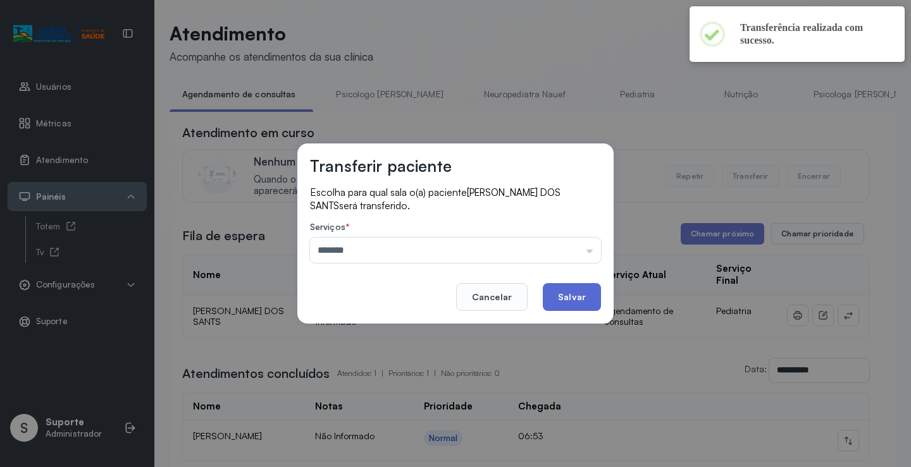
click at [575, 304] on button "Salvar" at bounding box center [572, 297] width 58 height 28
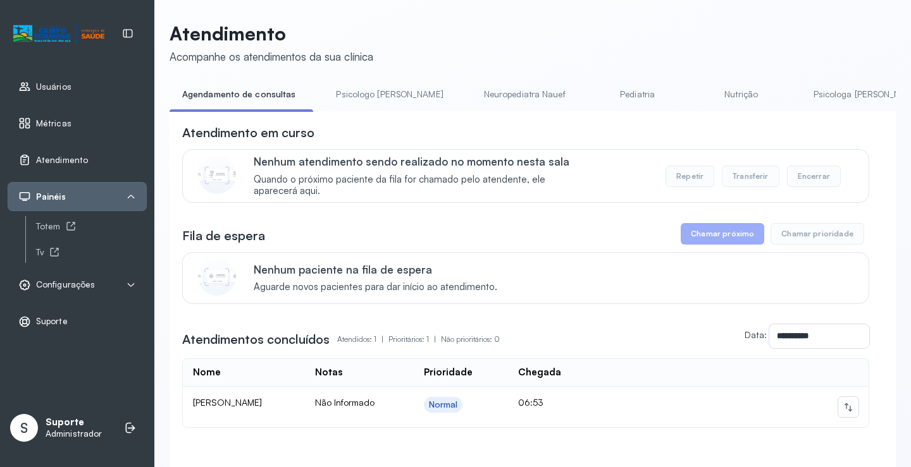
click at [351, 92] on link "Psicologo Pedro" at bounding box center [389, 94] width 132 height 21
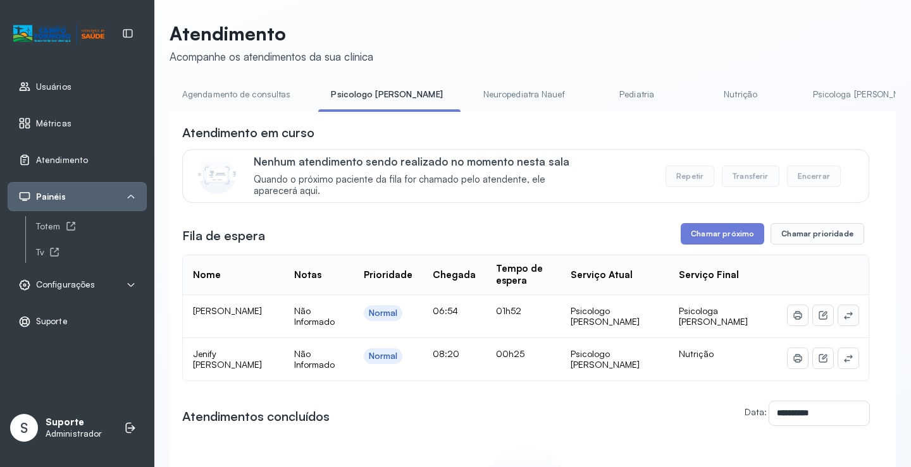
click at [843, 316] on icon at bounding box center [848, 316] width 10 height 10
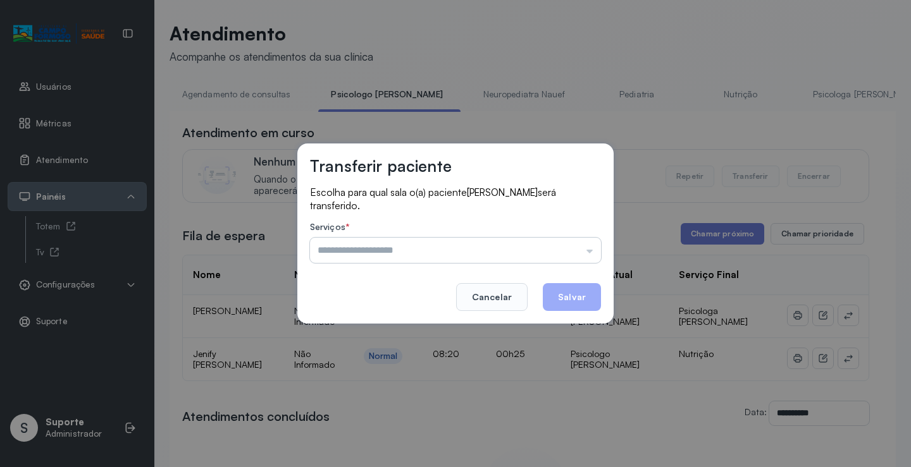
click at [577, 253] on input "text" at bounding box center [455, 250] width 291 height 25
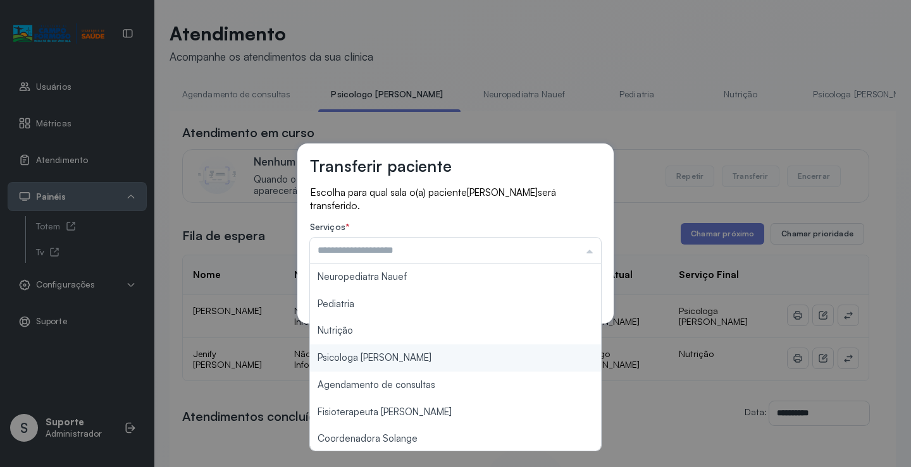
type input "**********"
drag, startPoint x: 399, startPoint y: 367, endPoint x: 415, endPoint y: 352, distance: 21.5
click at [398, 365] on div "**********" at bounding box center [455, 233] width 911 height 467
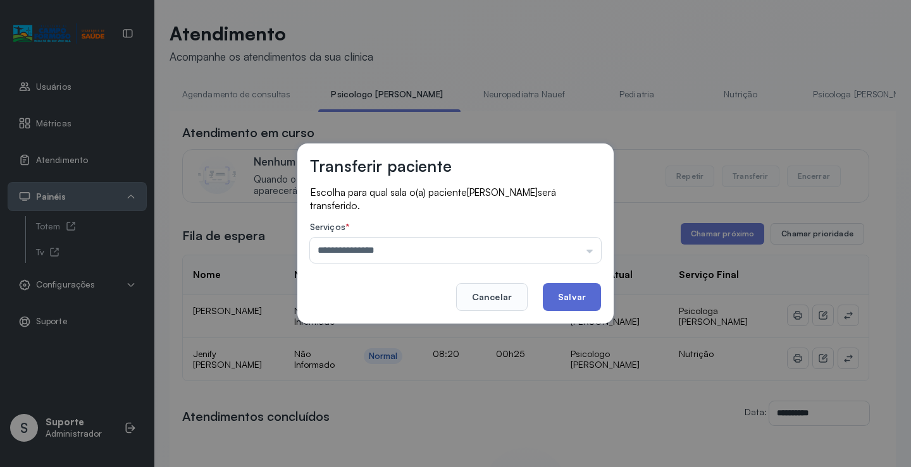
click at [581, 290] on button "Salvar" at bounding box center [572, 297] width 58 height 28
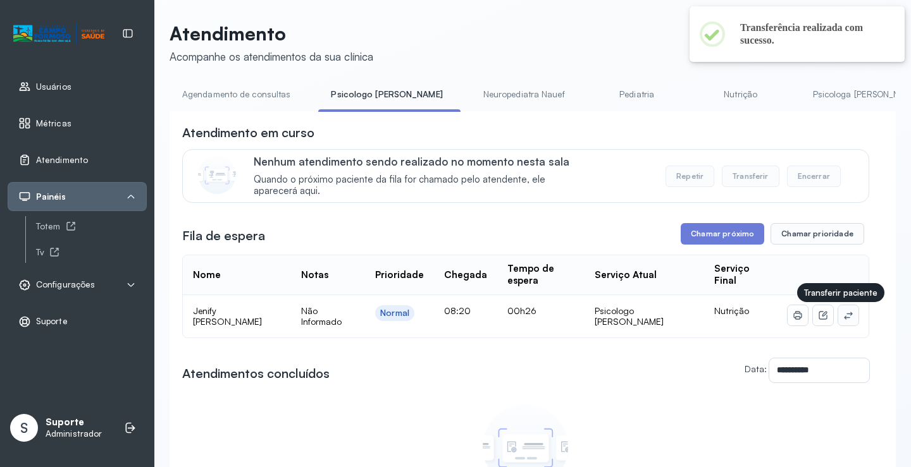
click at [844, 317] on icon at bounding box center [848, 316] width 8 height 8
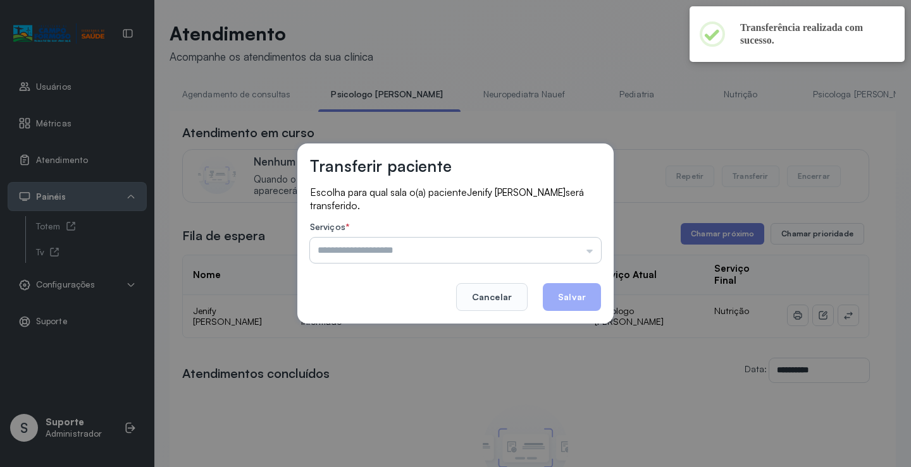
click at [590, 238] on input "text" at bounding box center [455, 250] width 291 height 25
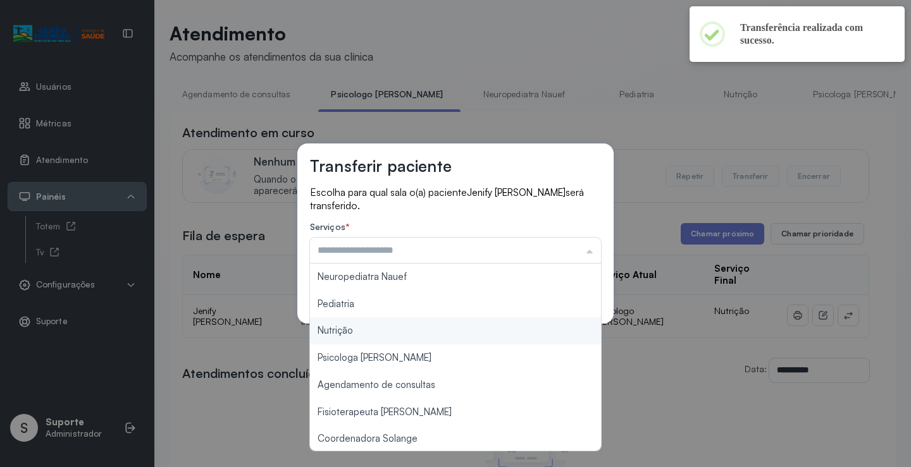
type input "********"
drag, startPoint x: 397, startPoint y: 336, endPoint x: 509, endPoint y: 319, distance: 113.2
click at [397, 336] on div "Transferir paciente Escolha para qual sala o(a) paciente Jenify Lourrany Araujo…" at bounding box center [455, 233] width 911 height 467
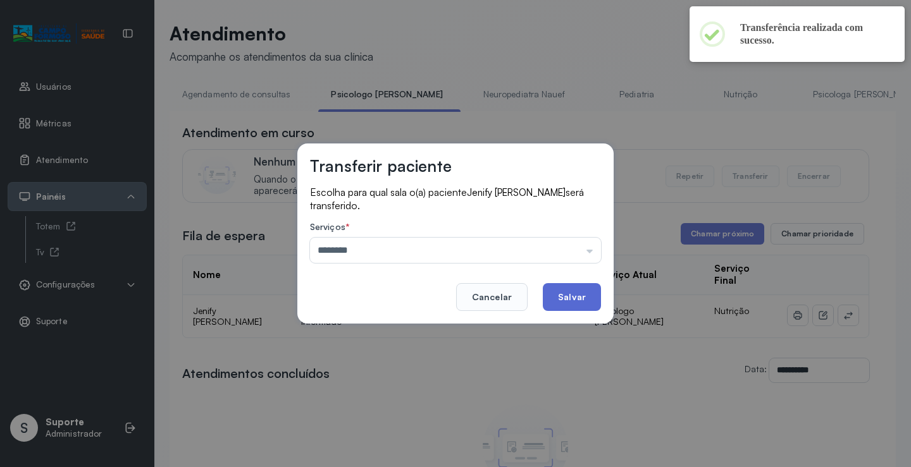
click at [569, 297] on button "Salvar" at bounding box center [572, 297] width 58 height 28
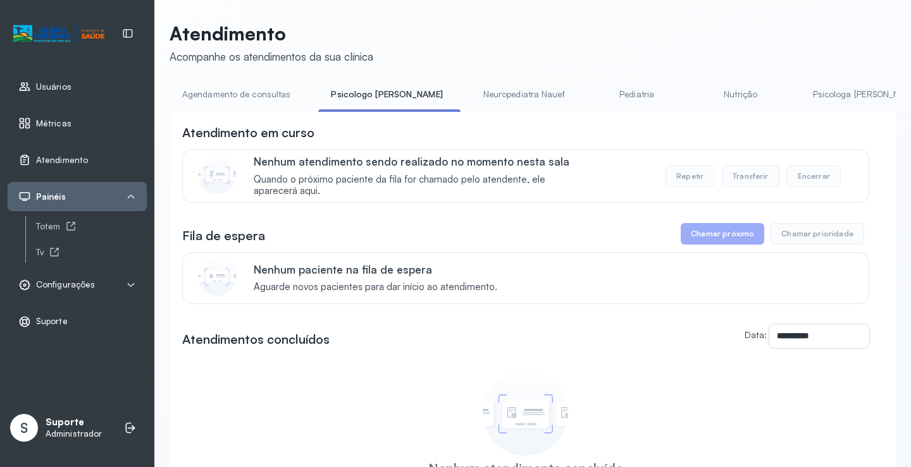
click at [238, 93] on link "Agendamento de consultas" at bounding box center [236, 94] width 133 height 21
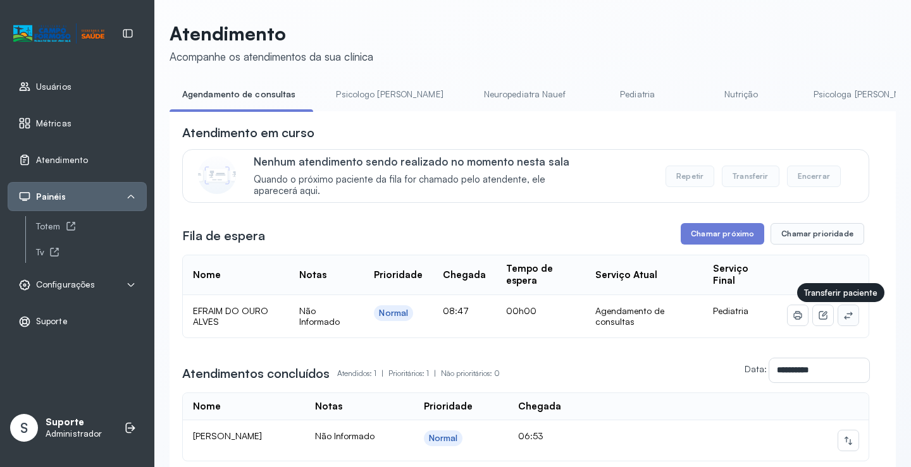
click at [843, 316] on icon at bounding box center [848, 316] width 10 height 10
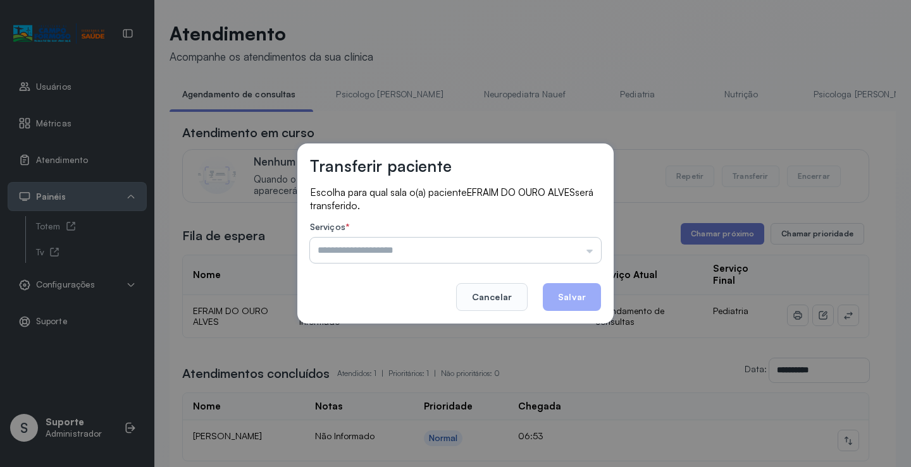
click at [571, 252] on input "text" at bounding box center [455, 250] width 291 height 25
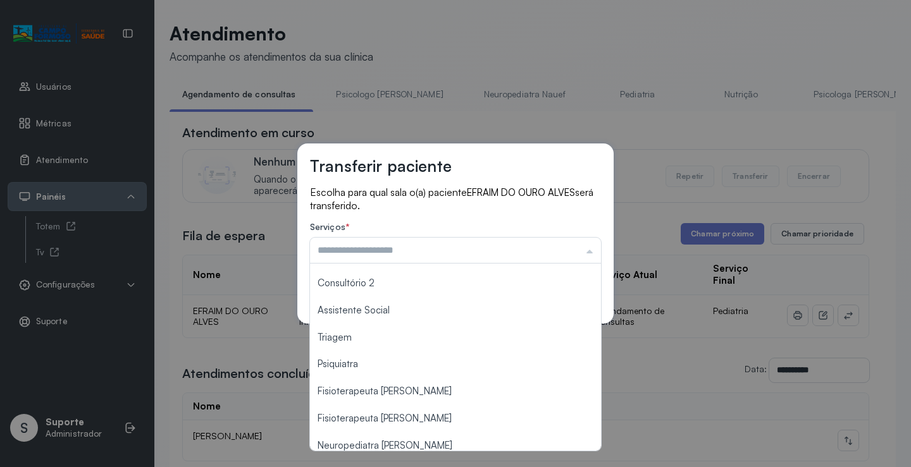
scroll to position [190, 0]
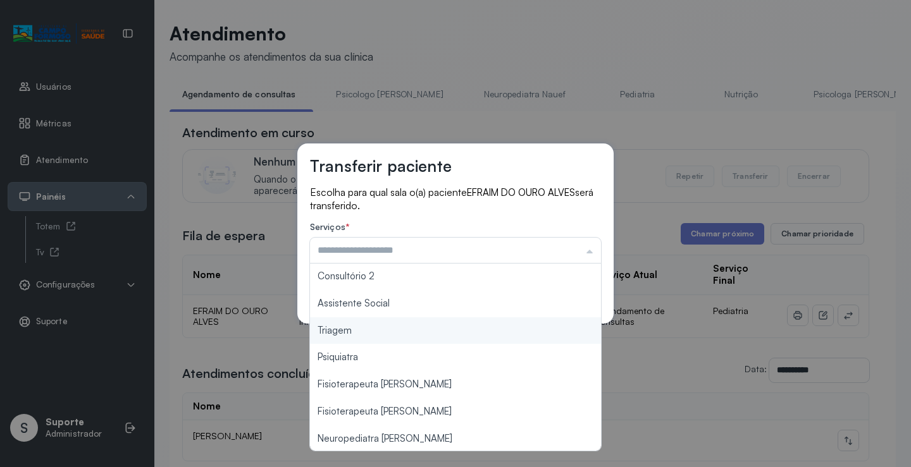
type input "*******"
click at [409, 337] on div "Transferir paciente Escolha para qual sala o(a) paciente EFRAIM DO OURO ALVES s…" at bounding box center [455, 233] width 911 height 467
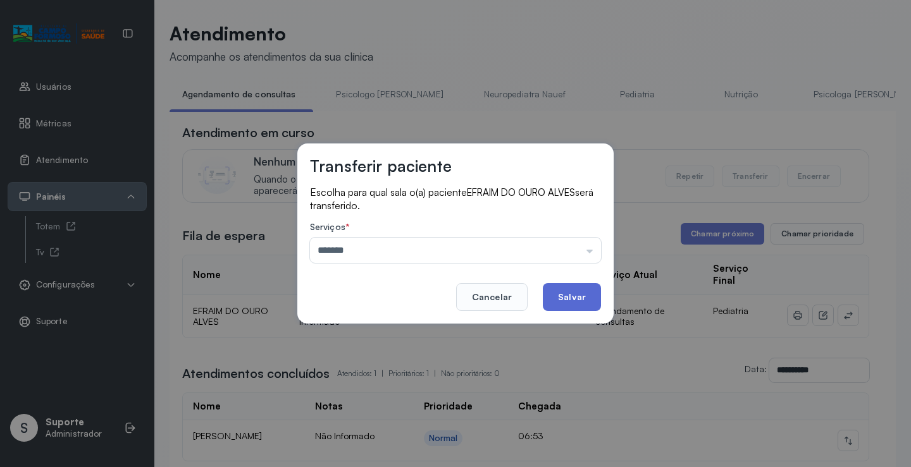
click at [582, 288] on button "Salvar" at bounding box center [572, 297] width 58 height 28
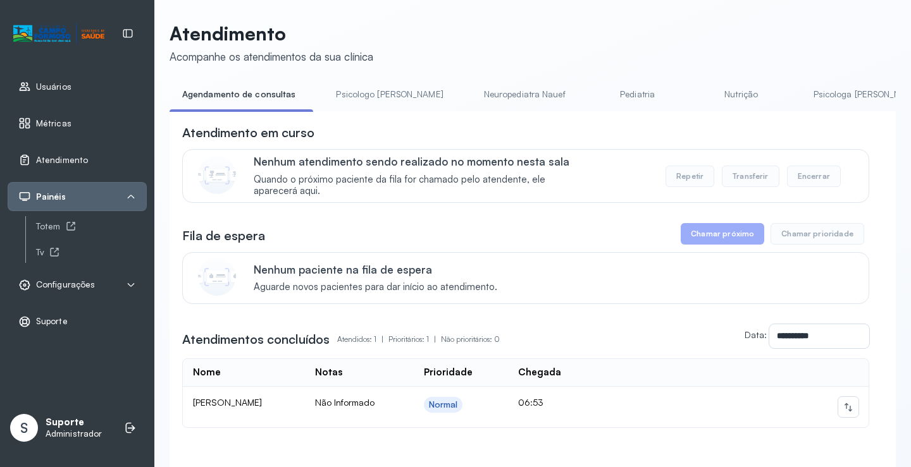
click at [367, 92] on link "Psicologo Pedro" at bounding box center [389, 94] width 132 height 21
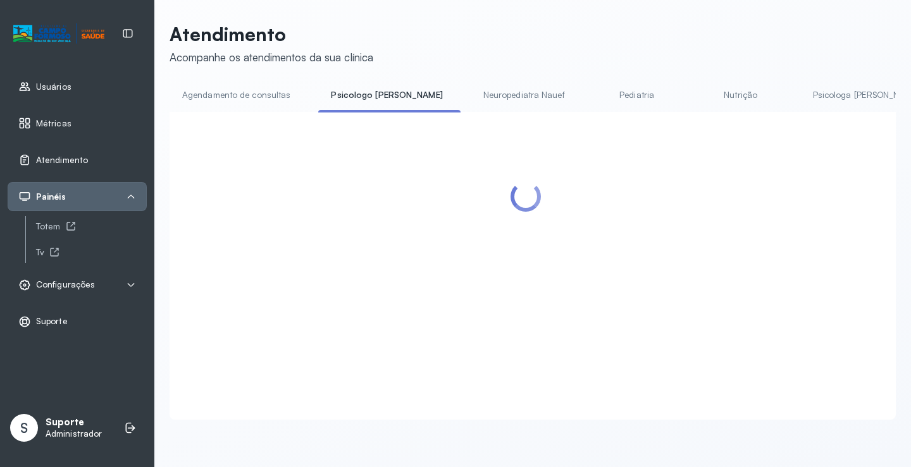
click at [254, 93] on link "Agendamento de consultas" at bounding box center [236, 95] width 133 height 21
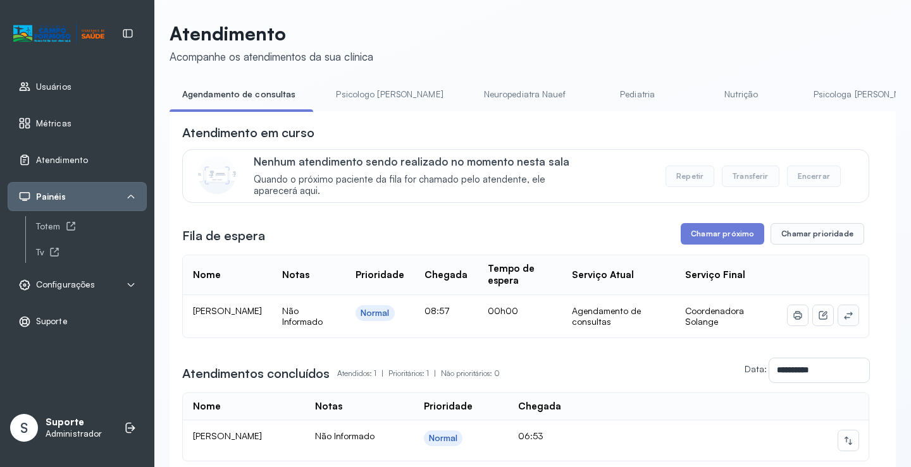
click at [843, 320] on icon at bounding box center [848, 316] width 10 height 10
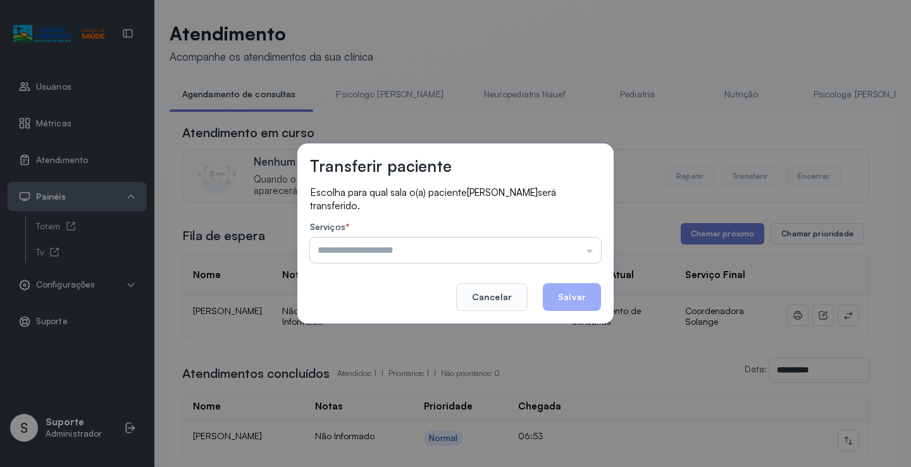
click at [546, 246] on input "text" at bounding box center [455, 250] width 291 height 25
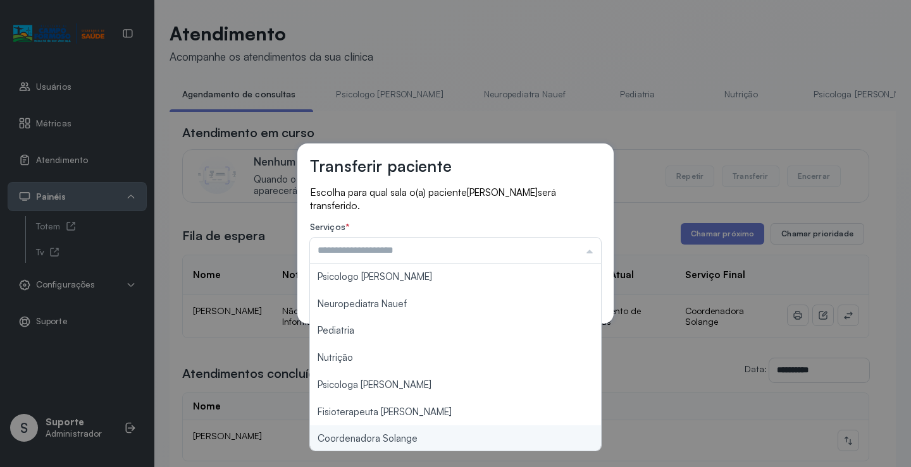
type input "**********"
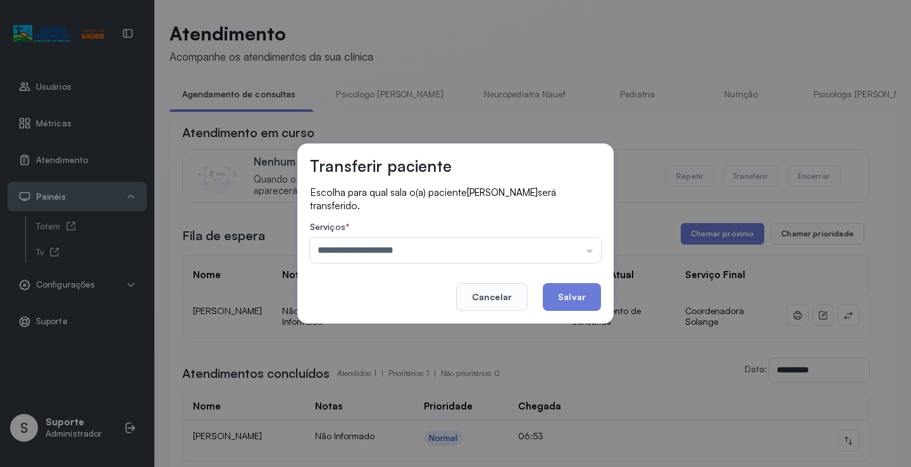
drag, startPoint x: 411, startPoint y: 437, endPoint x: 574, endPoint y: 324, distance: 197.7
click at [414, 431] on div "**********" at bounding box center [455, 233] width 911 height 467
drag, startPoint x: 612, startPoint y: 293, endPoint x: 593, endPoint y: 293, distance: 19.6
click at [596, 293] on div "**********" at bounding box center [455, 234] width 316 height 180
click at [586, 293] on button "Salvar" at bounding box center [572, 297] width 58 height 28
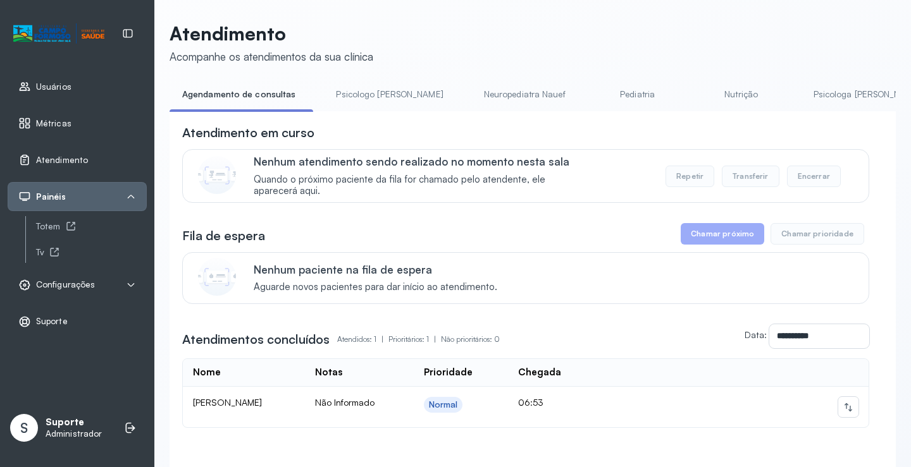
drag, startPoint x: 369, startPoint y: 97, endPoint x: 255, endPoint y: 90, distance: 114.7
click at [369, 97] on link "Psicologo Pedro" at bounding box center [389, 94] width 132 height 21
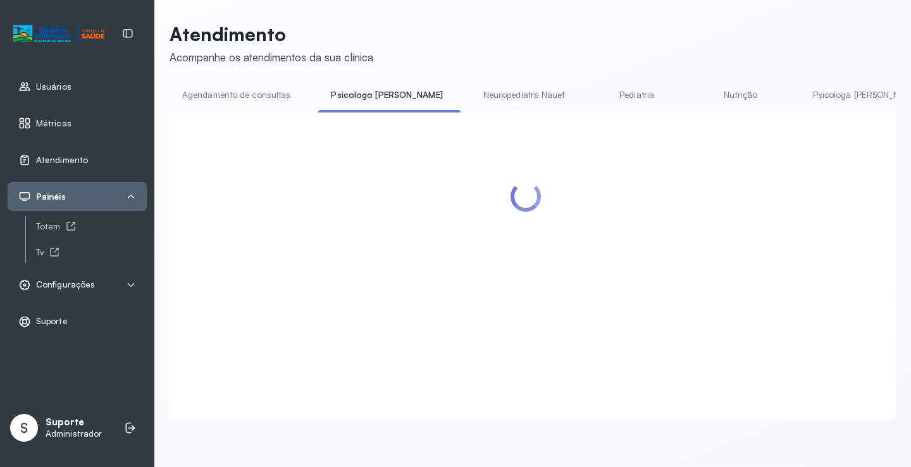
click at [255, 90] on link "Agendamento de consultas" at bounding box center [236, 95] width 133 height 21
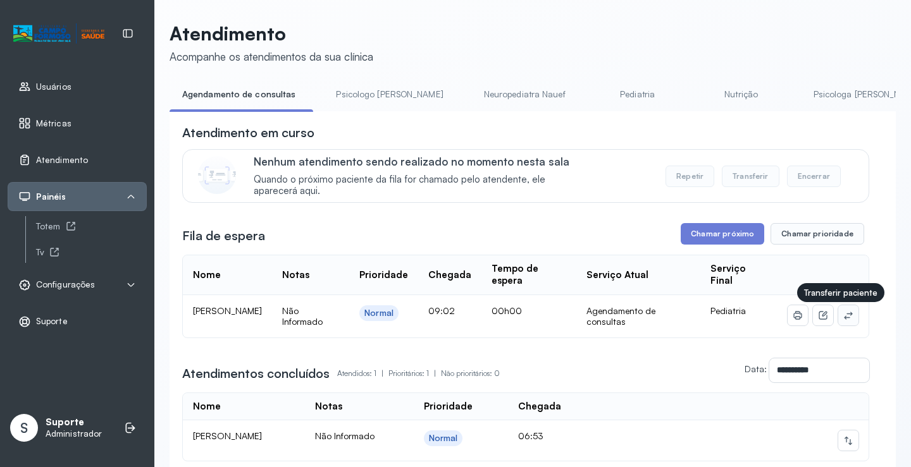
click at [844, 319] on icon at bounding box center [848, 316] width 8 height 8
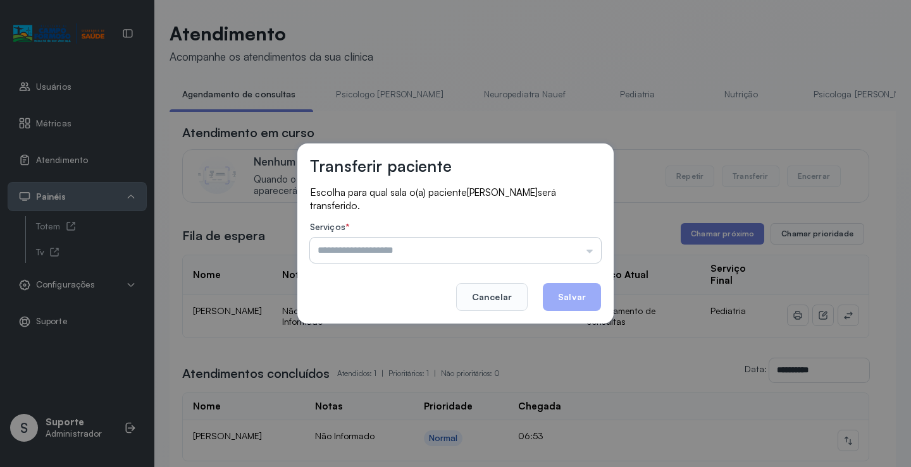
click at [572, 259] on input "text" at bounding box center [455, 250] width 291 height 25
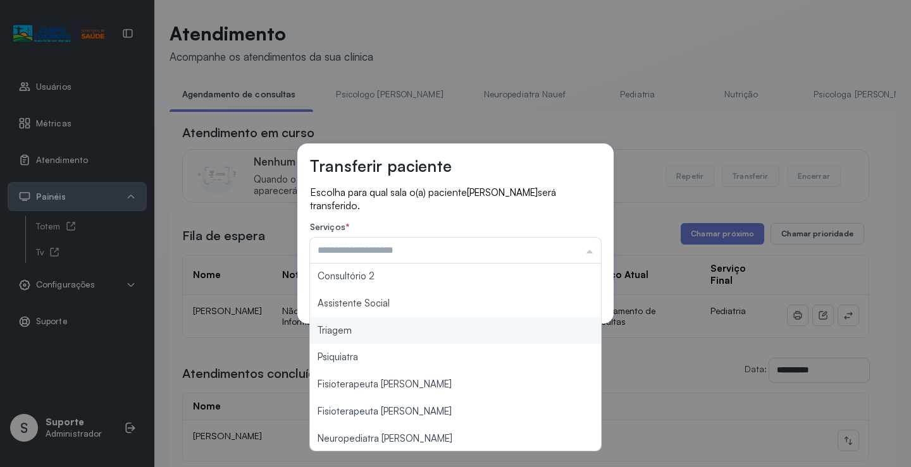
type input "*******"
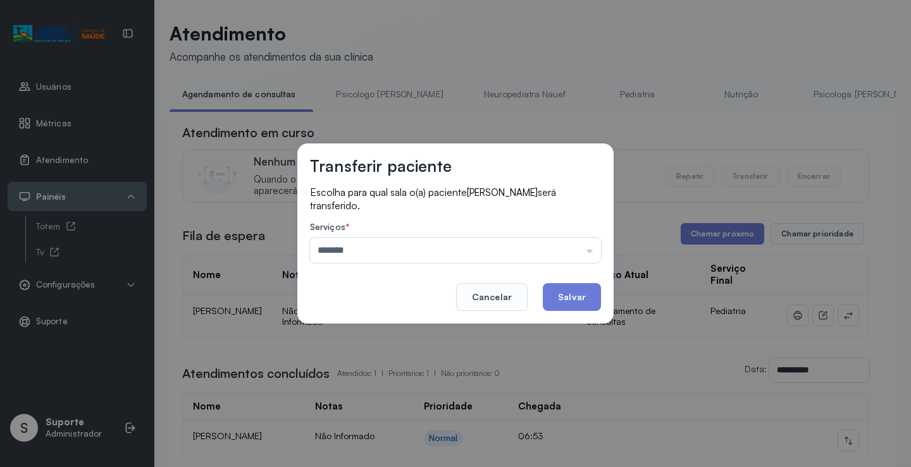
drag, startPoint x: 381, startPoint y: 336, endPoint x: 500, endPoint y: 313, distance: 120.6
click at [381, 336] on div "Transferir paciente Escolha para qual sala o(a) paciente LUCCA GAEL OLIVEIRA DO…" at bounding box center [455, 233] width 911 height 467
click at [561, 296] on button "Salvar" at bounding box center [572, 297] width 58 height 28
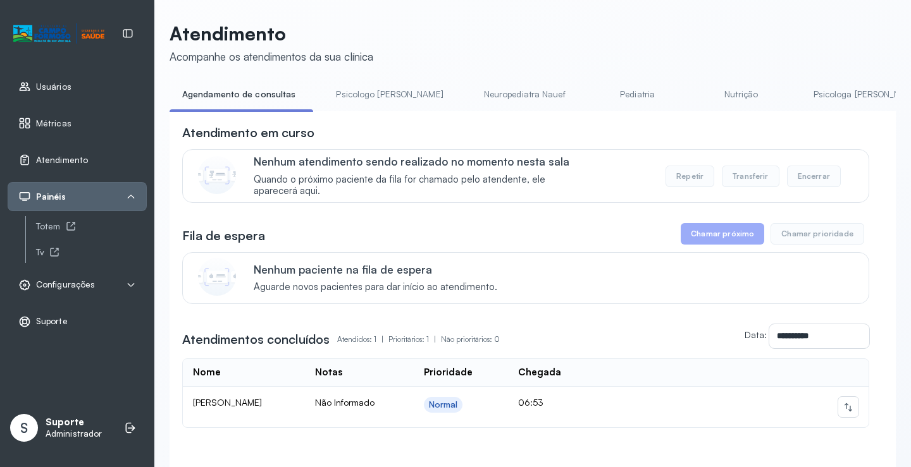
click at [602, 97] on link "Pediatria" at bounding box center [637, 94] width 89 height 21
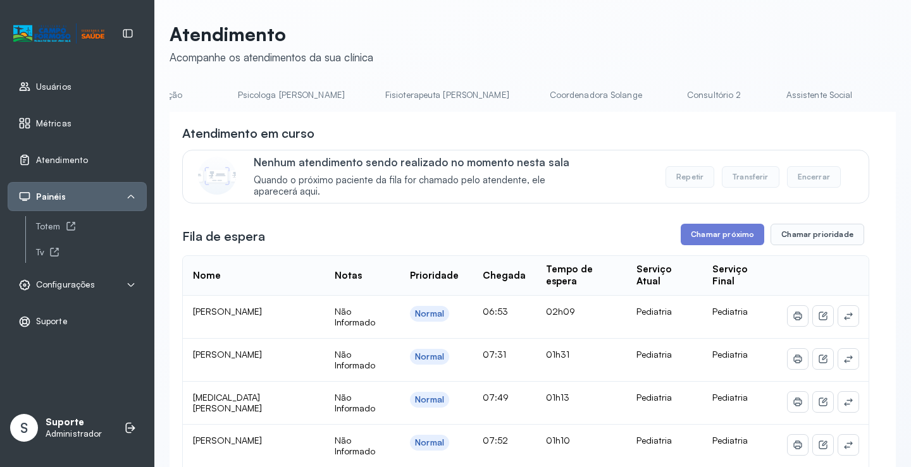
scroll to position [0, 592]
click at [858, 95] on link "Triagem" at bounding box center [902, 95] width 89 height 21
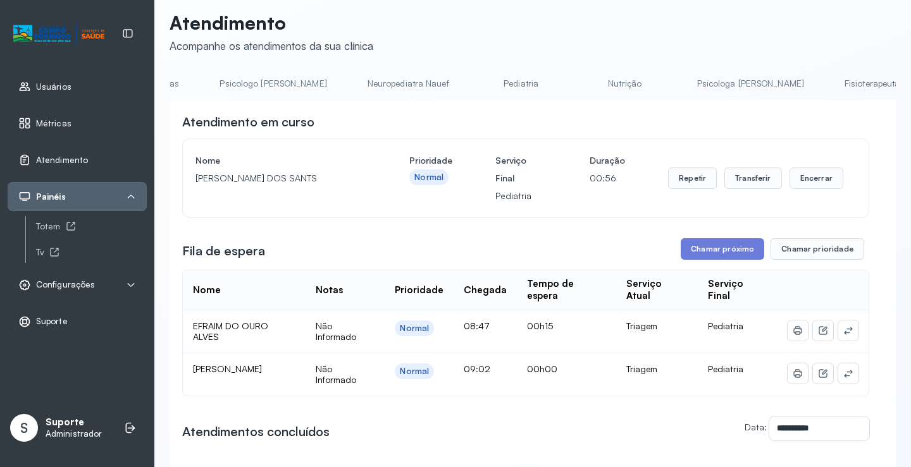
scroll to position [0, 109]
click at [479, 82] on link "Pediatria" at bounding box center [523, 83] width 89 height 21
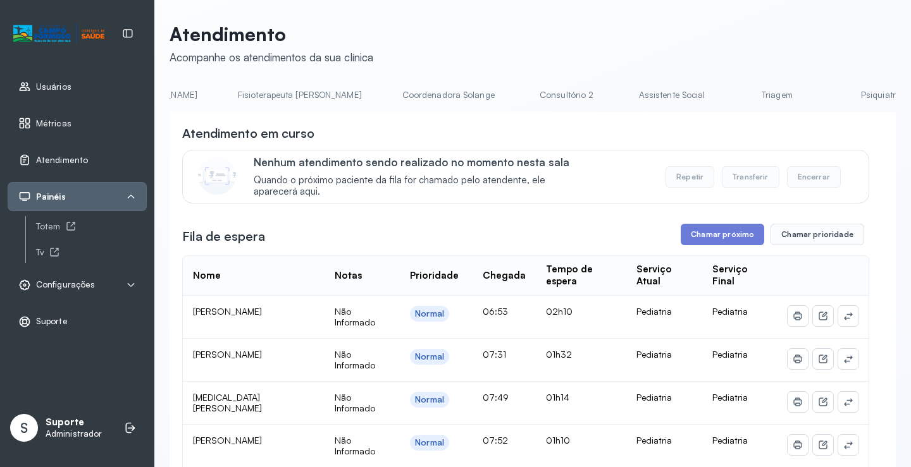
scroll to position [0, 743]
click at [707, 99] on link "Triagem" at bounding box center [751, 95] width 89 height 21
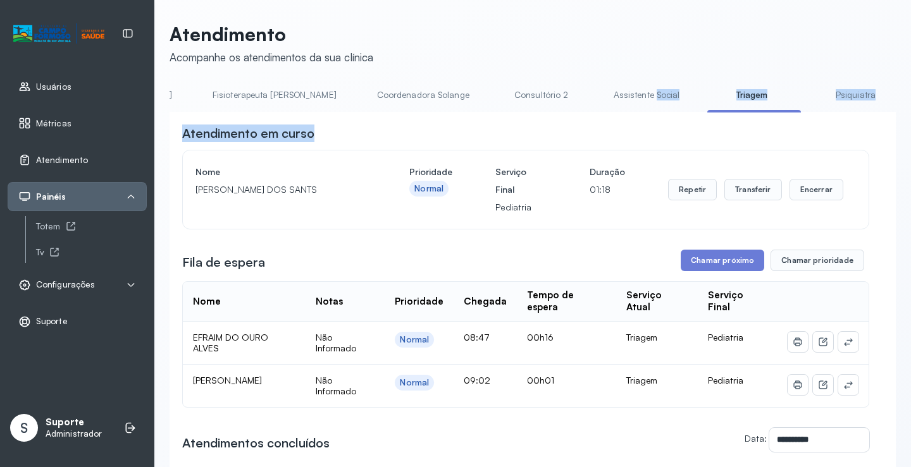
drag, startPoint x: 519, startPoint y: 112, endPoint x: 447, endPoint y: 123, distance: 72.9
click at [447, 123] on div "**********" at bounding box center [533, 384] width 726 height 598
drag, startPoint x: 469, startPoint y: 128, endPoint x: 529, endPoint y: 115, distance: 62.2
click at [470, 128] on div "Atendimento em curso" at bounding box center [525, 134] width 687 height 18
click at [550, 123] on div "**********" at bounding box center [533, 397] width 726 height 571
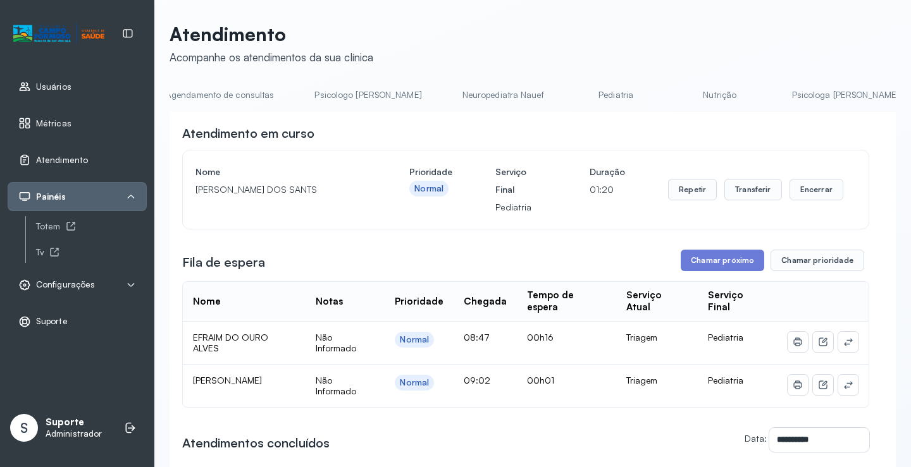
scroll to position [0, 0]
click at [240, 92] on link "Agendamento de consultas" at bounding box center [236, 95] width 133 height 21
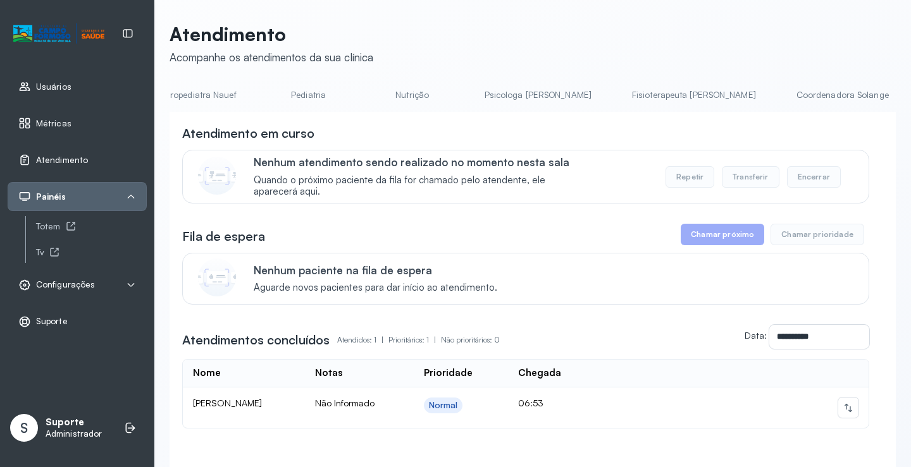
scroll to position [0, 355]
click at [757, 91] on link "Coordenadora Solange" at bounding box center [816, 95] width 118 height 21
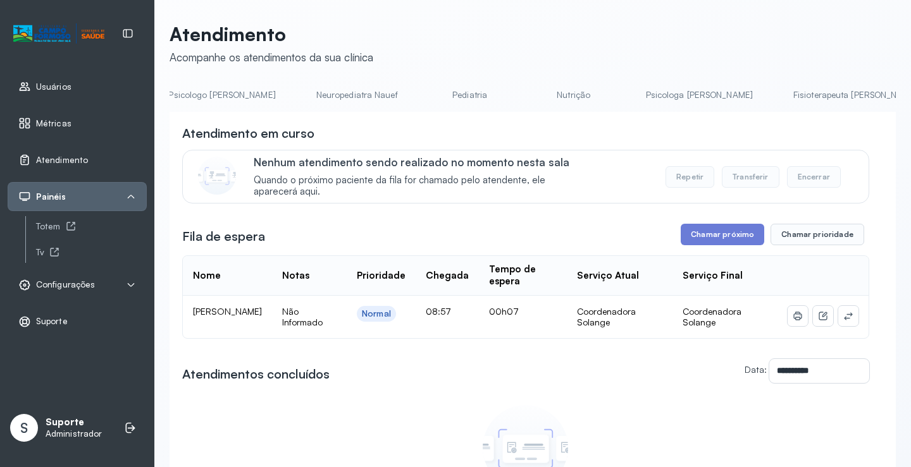
scroll to position [0, 0]
click at [237, 94] on link "Agendamento de consultas" at bounding box center [236, 95] width 133 height 21
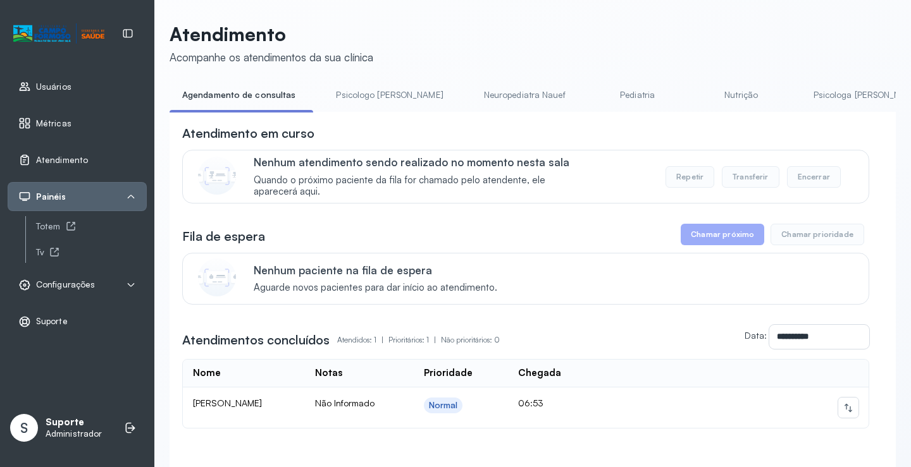
click at [371, 97] on link "Psicologo Pedro" at bounding box center [389, 95] width 132 height 21
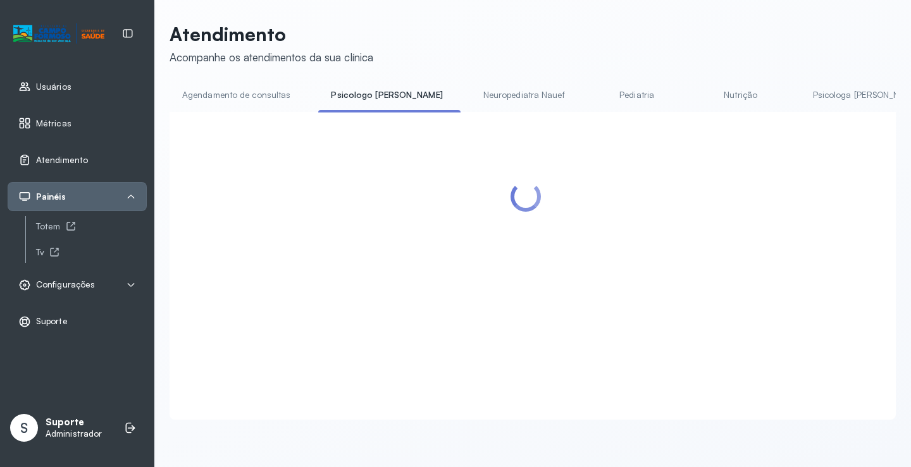
click at [268, 106] on li "Agendamento de consultas" at bounding box center [239, 99] width 139 height 28
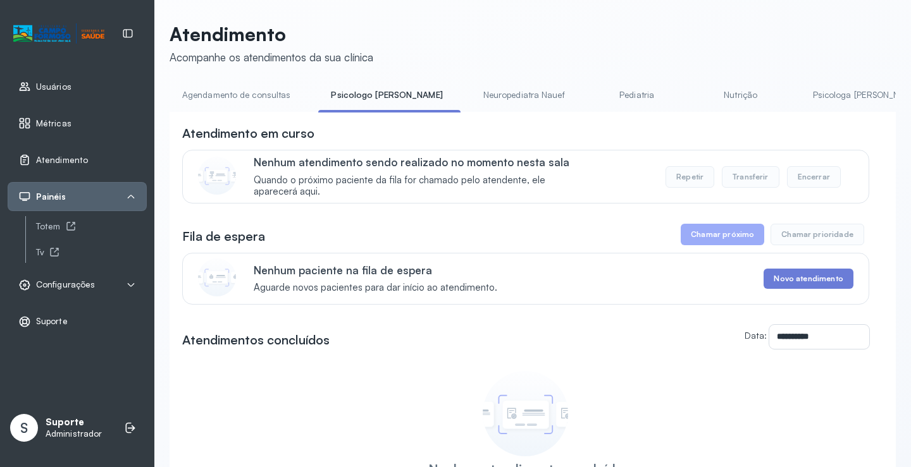
click at [266, 99] on link "Agendamento de consultas" at bounding box center [236, 95] width 133 height 21
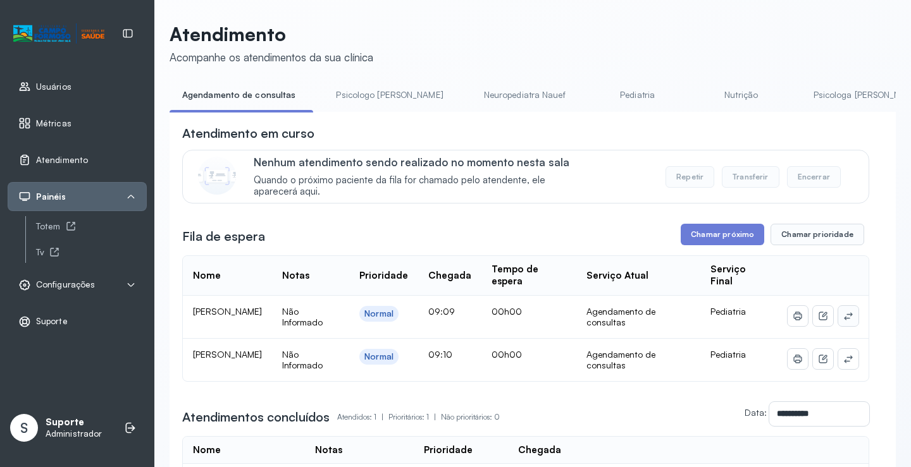
click at [843, 318] on icon at bounding box center [848, 316] width 10 height 10
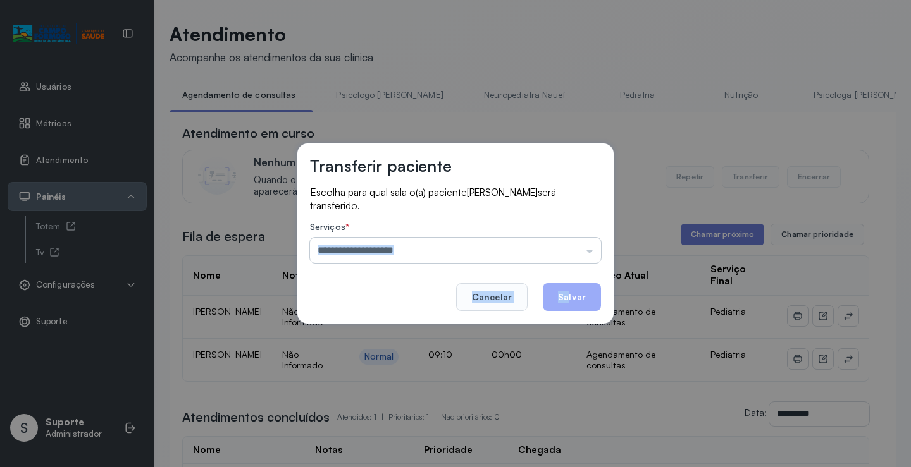
drag, startPoint x: 568, startPoint y: 266, endPoint x: 564, endPoint y: 253, distance: 13.4
click at [567, 257] on div "Transferir paciente Escolha para qual sala o(a) paciente ARTHUR DE ANDRADE CARV…" at bounding box center [455, 234] width 316 height 180
click at [564, 253] on input "text" at bounding box center [455, 250] width 291 height 25
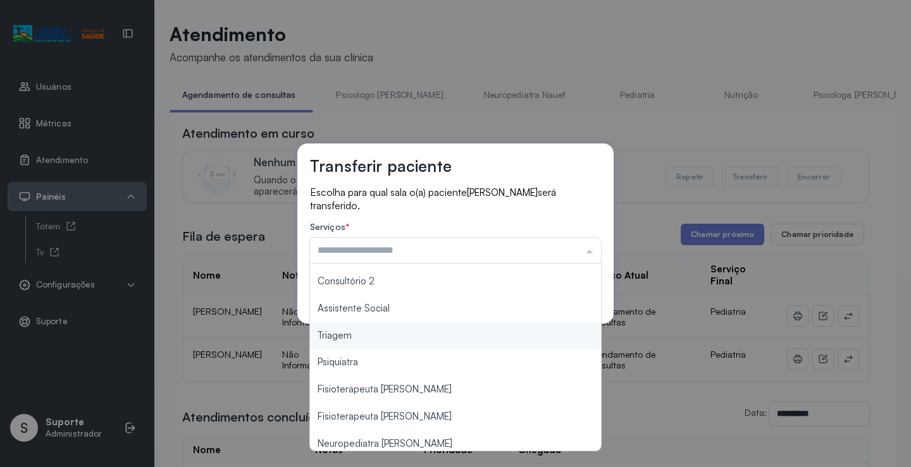
scroll to position [190, 0]
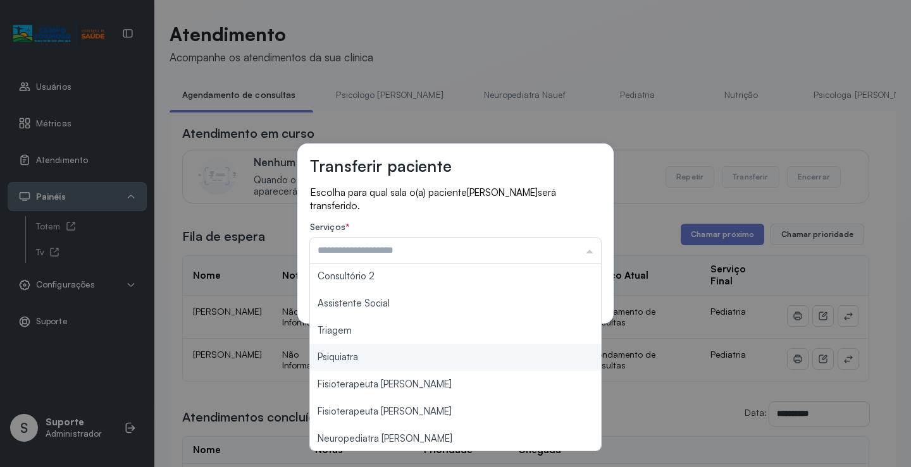
type input "*******"
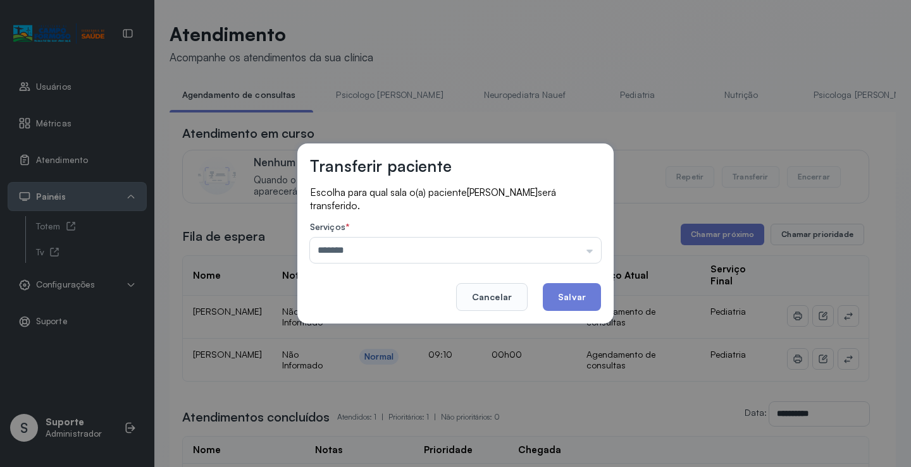
drag, startPoint x: 362, startPoint y: 330, endPoint x: 388, endPoint y: 321, distance: 27.2
click at [376, 324] on div "Transferir paciente Escolha para qual sala o(a) paciente ARTHUR DE ANDRADE CARV…" at bounding box center [455, 233] width 911 height 467
click at [560, 299] on button "Salvar" at bounding box center [572, 297] width 58 height 28
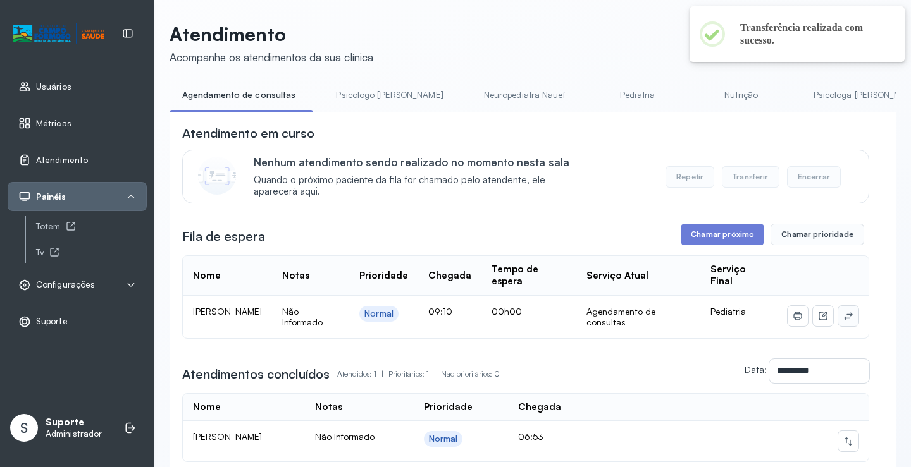
click at [843, 318] on icon at bounding box center [848, 316] width 10 height 10
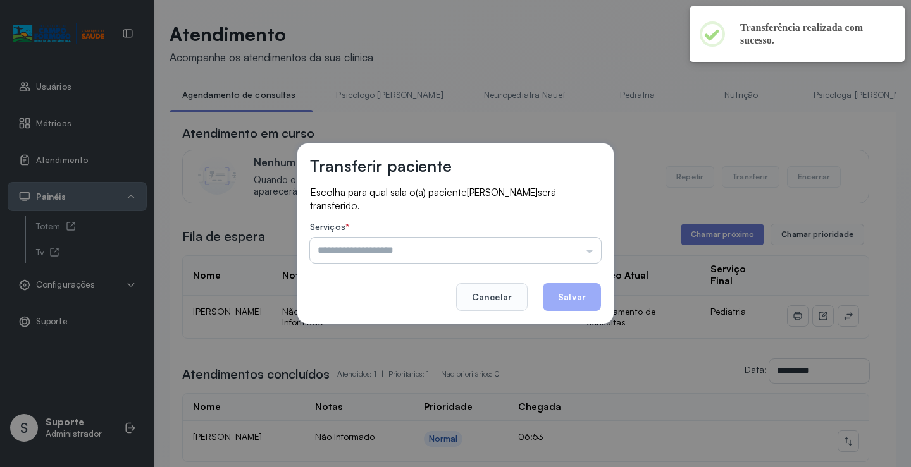
drag, startPoint x: 583, startPoint y: 251, endPoint x: 492, endPoint y: 261, distance: 91.0
click at [582, 250] on input "text" at bounding box center [455, 250] width 291 height 25
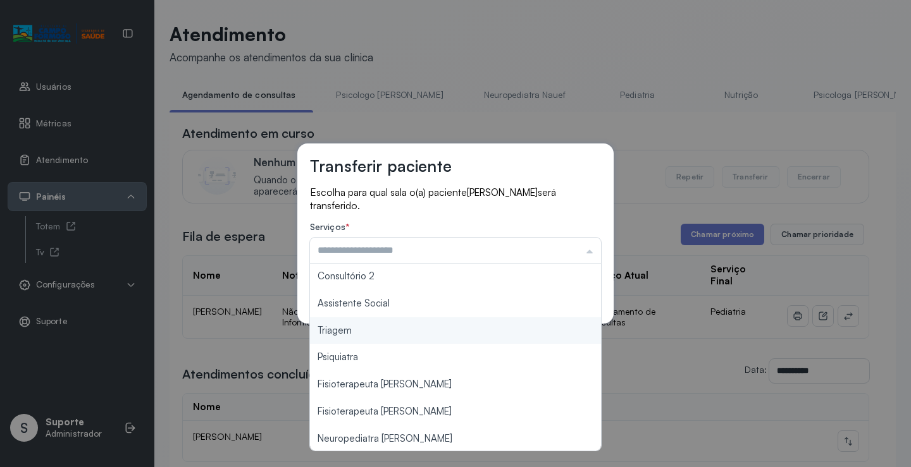
scroll to position [192, 0]
type input "*******"
drag, startPoint x: 364, startPoint y: 332, endPoint x: 523, endPoint y: 299, distance: 162.3
click at [373, 329] on div "Transferir paciente Escolha para qual sala o(a) paciente ALICE DE ANDRADE CARVA…" at bounding box center [455, 233] width 911 height 467
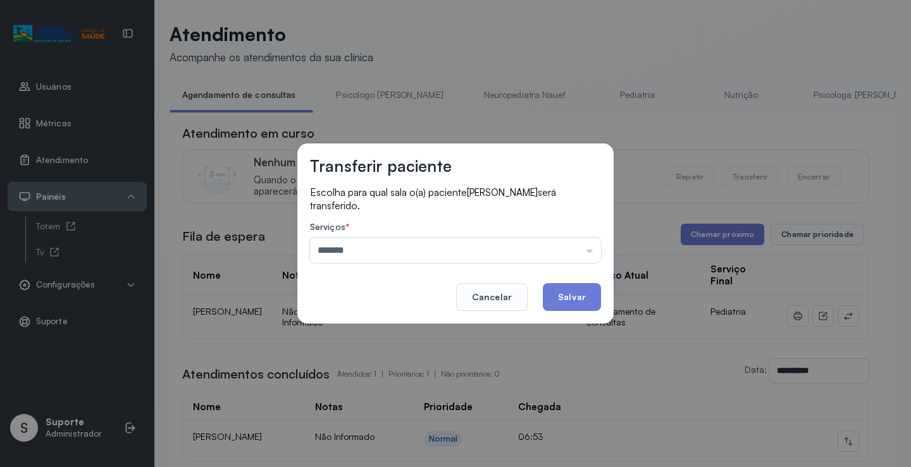
click at [574, 288] on button "Salvar" at bounding box center [572, 297] width 58 height 28
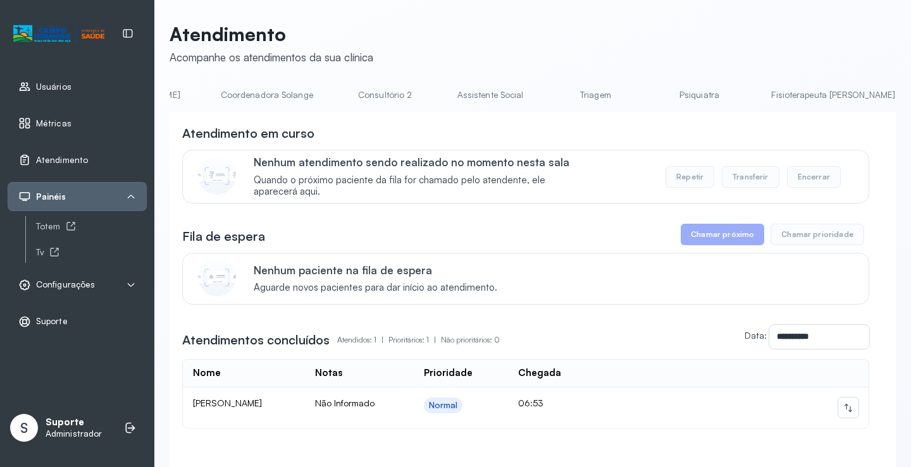
scroll to position [0, 909]
click at [546, 98] on link "Triagem" at bounding box center [590, 95] width 89 height 21
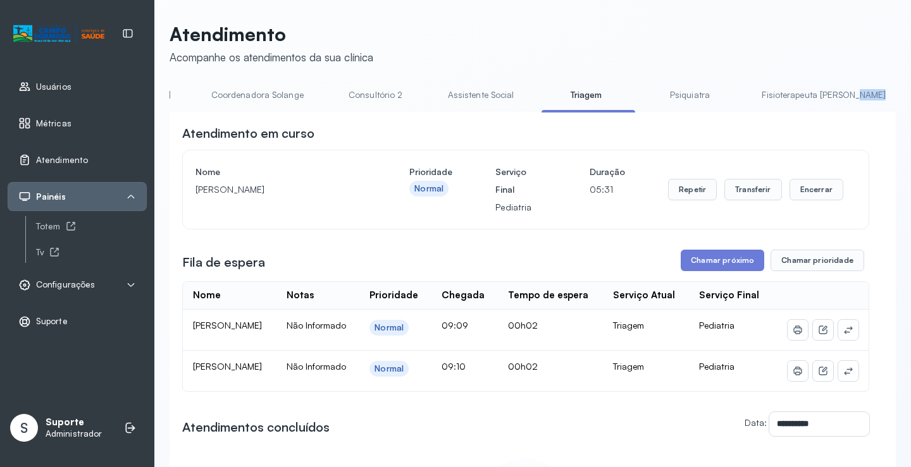
drag, startPoint x: 774, startPoint y: 108, endPoint x: 715, endPoint y: 108, distance: 59.5
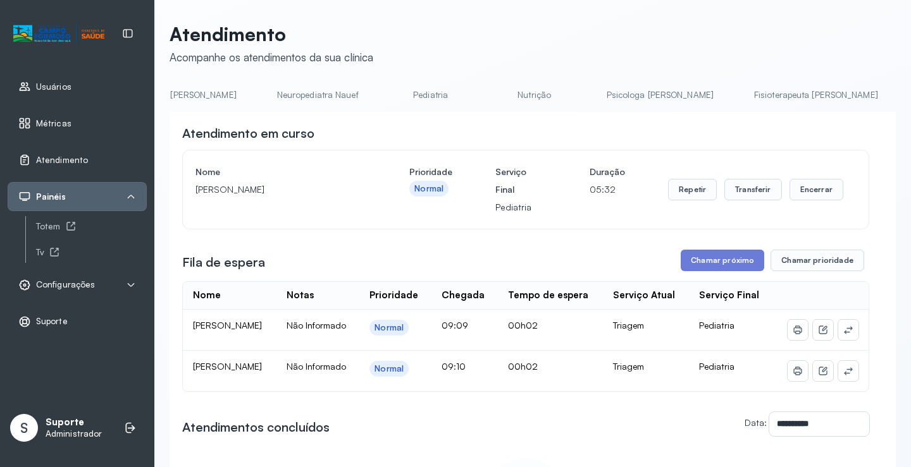
scroll to position [0, 197]
click at [495, 93] on link "Nutrição" at bounding box center [539, 95] width 89 height 21
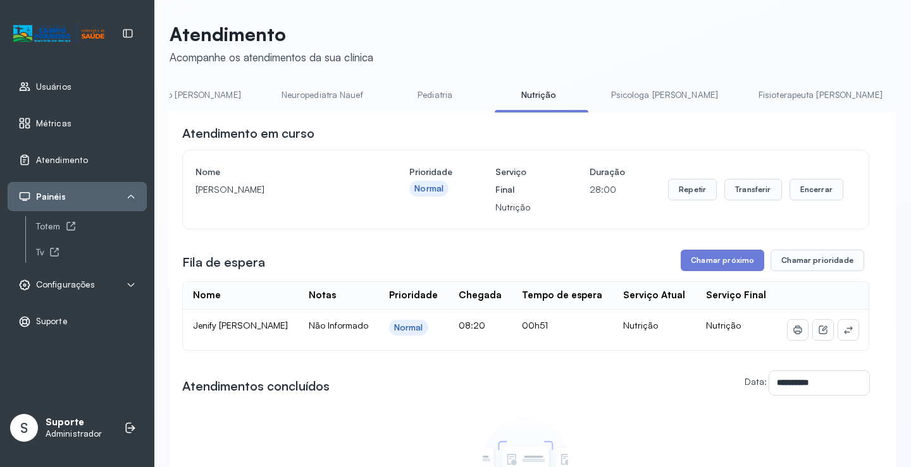
scroll to position [0, 0]
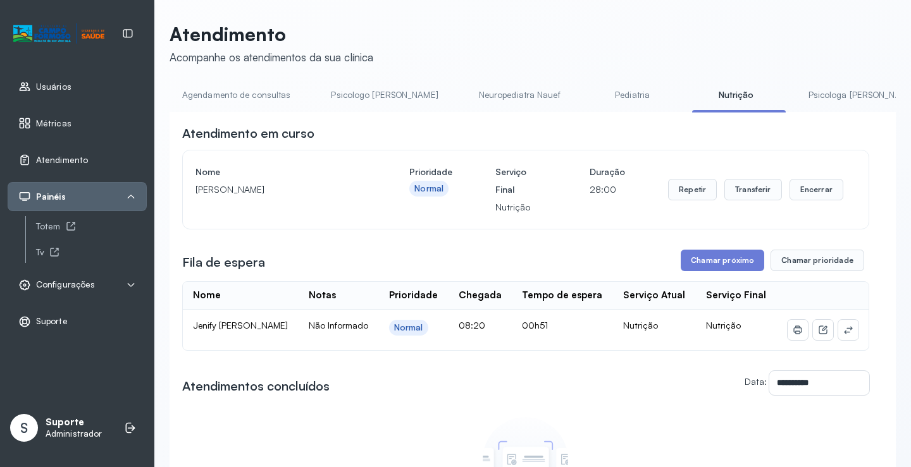
click at [195, 104] on link "Agendamento de consultas" at bounding box center [236, 95] width 133 height 21
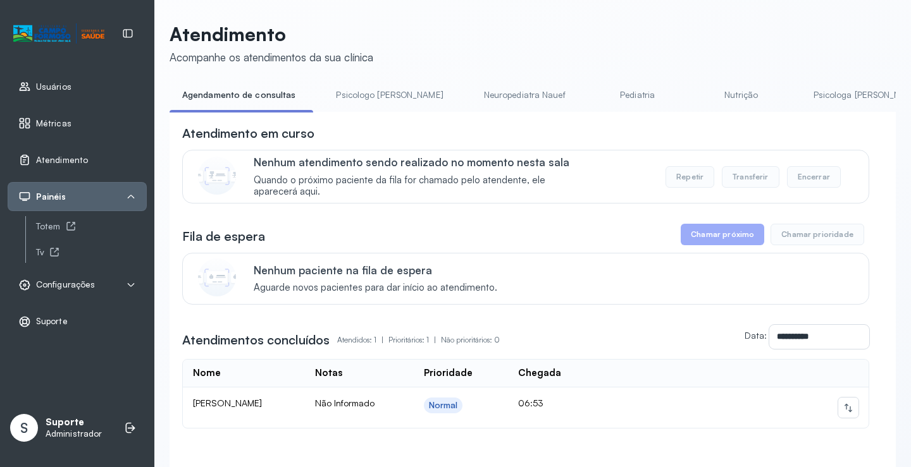
click at [338, 95] on link "Psicologo Pedro" at bounding box center [389, 95] width 132 height 21
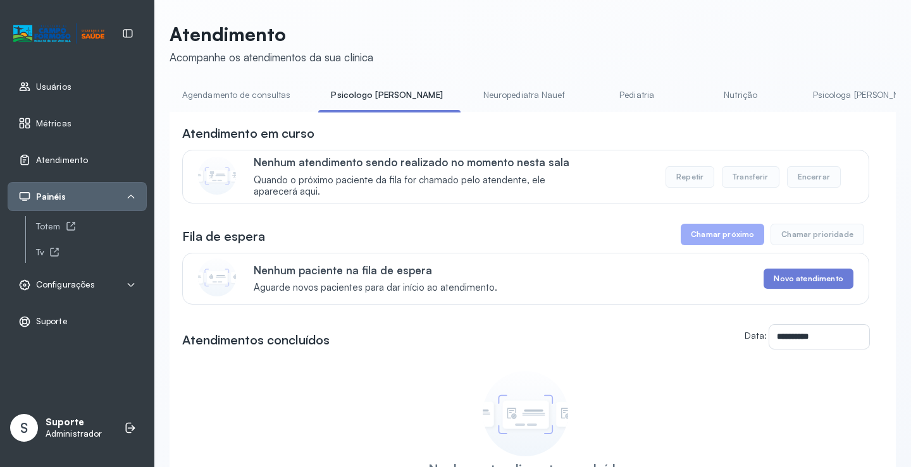
click at [228, 95] on link "Agendamento de consultas" at bounding box center [236, 95] width 133 height 21
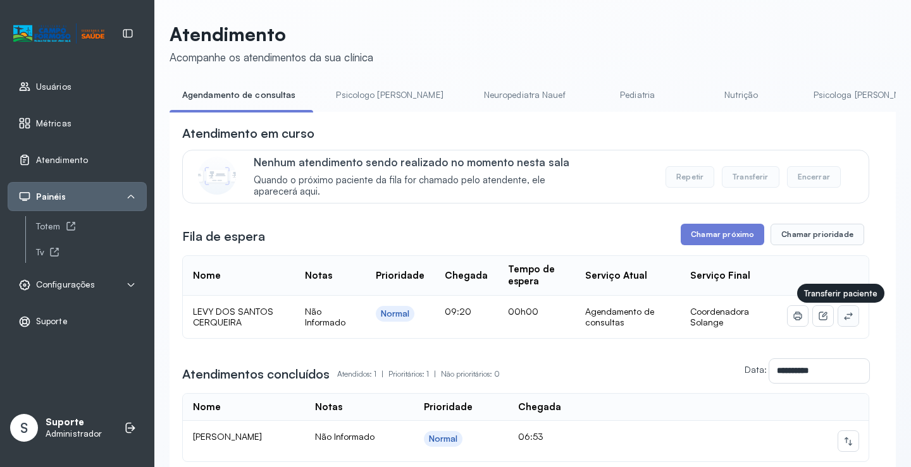
click at [843, 319] on icon at bounding box center [848, 316] width 10 height 10
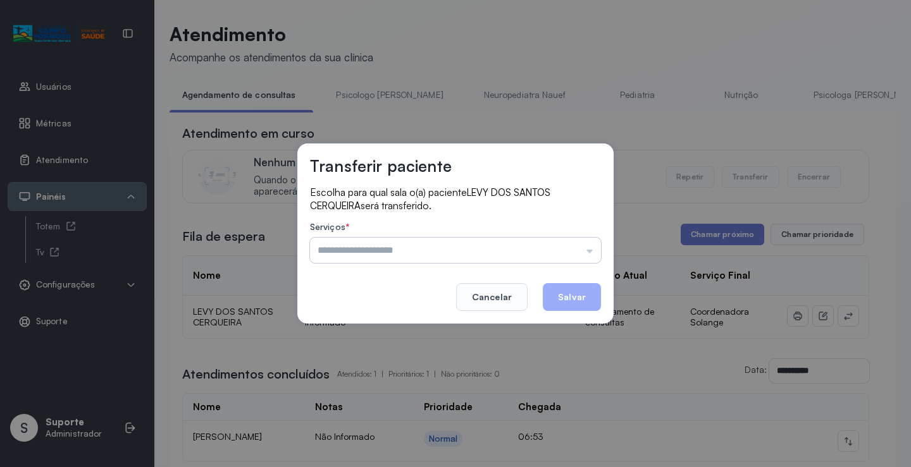
click at [562, 244] on input "text" at bounding box center [455, 250] width 291 height 25
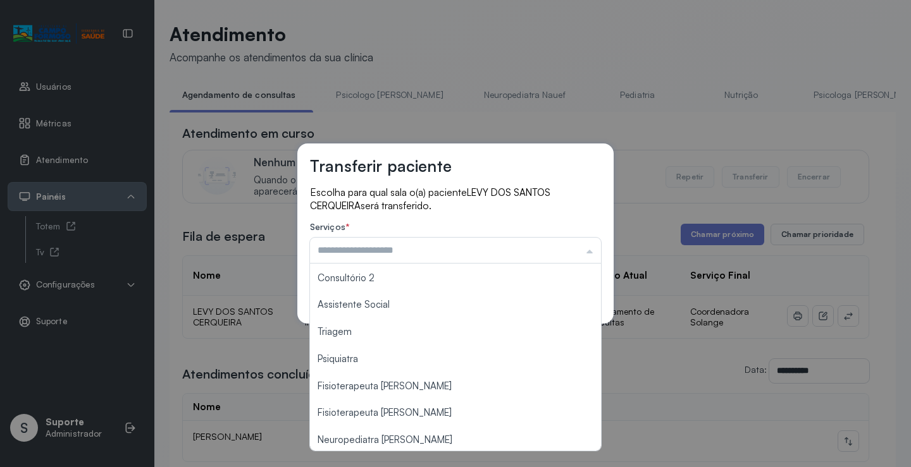
scroll to position [192, 0]
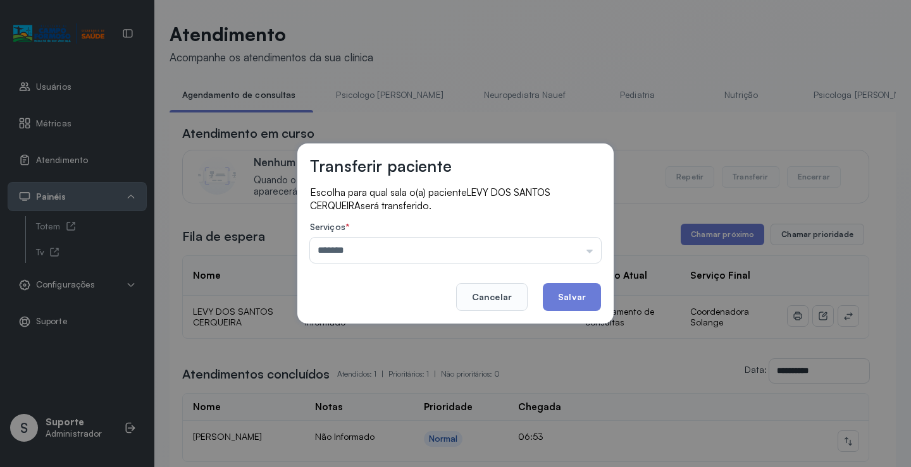
click at [384, 330] on div "Transferir paciente Escolha para qual sala o(a) paciente LEVY DOS SANTOS CERQUE…" at bounding box center [455, 233] width 911 height 467
click at [428, 243] on input "*******" at bounding box center [455, 250] width 291 height 25
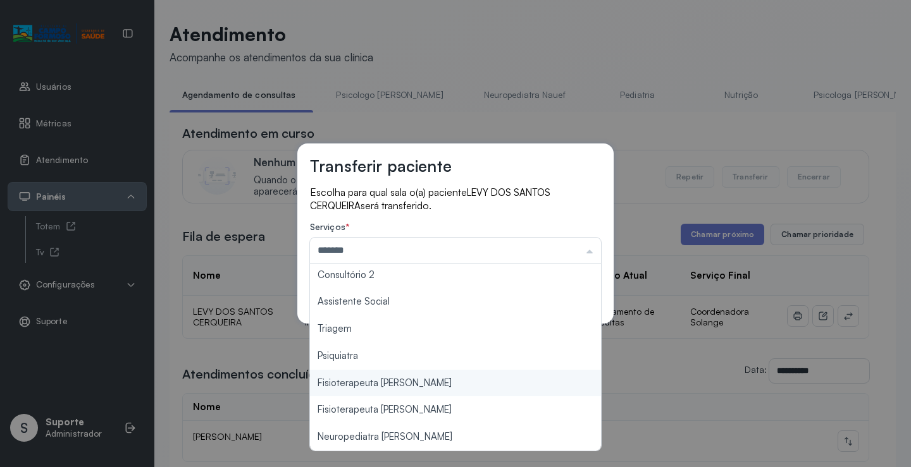
scroll to position [0, 0]
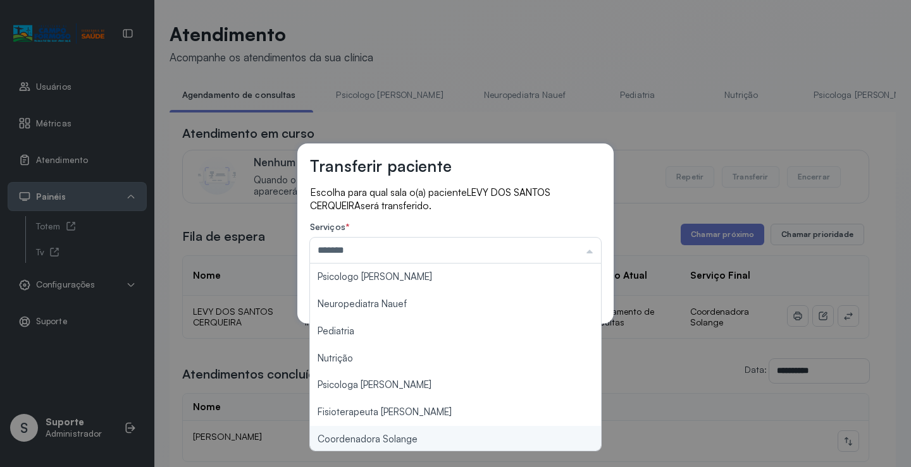
type input "**********"
drag, startPoint x: 412, startPoint y: 436, endPoint x: 463, endPoint y: 421, distance: 53.4
click at [421, 433] on div "**********" at bounding box center [455, 233] width 911 height 467
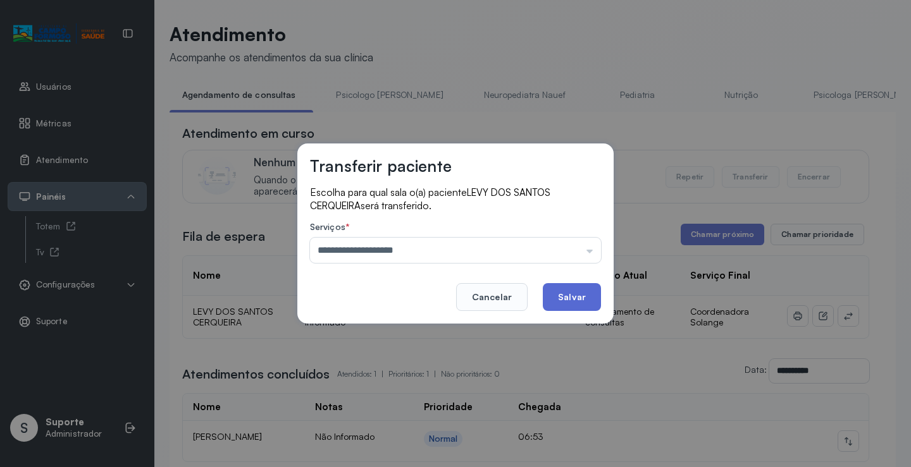
click at [593, 288] on button "Salvar" at bounding box center [572, 297] width 58 height 28
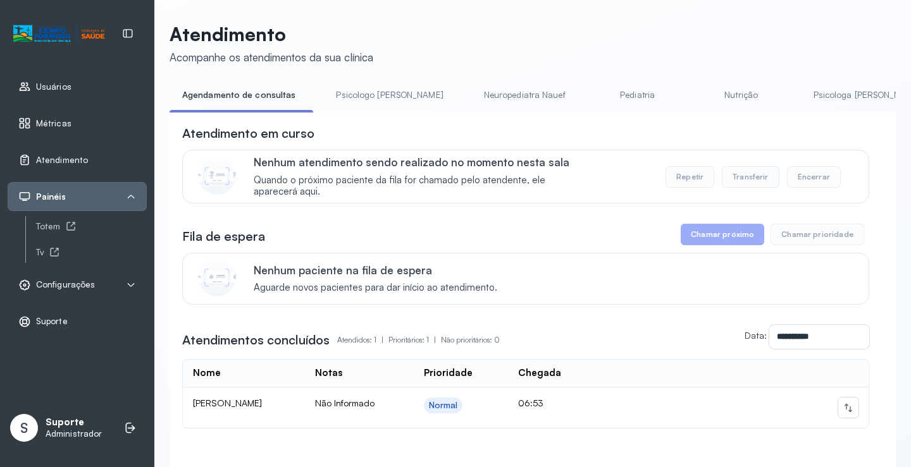
drag, startPoint x: 350, startPoint y: 99, endPoint x: 304, endPoint y: 99, distance: 46.8
click at [350, 99] on link "Psicologo Pedro" at bounding box center [389, 95] width 132 height 21
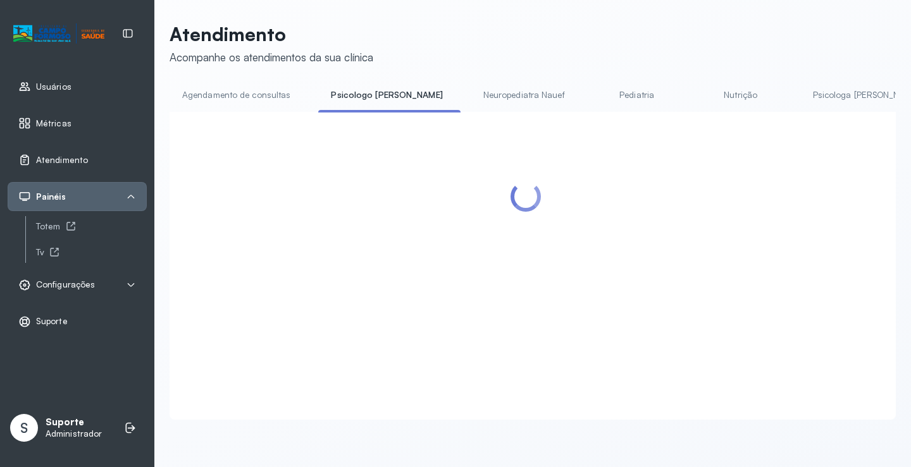
click at [265, 103] on link "Agendamento de consultas" at bounding box center [236, 95] width 133 height 21
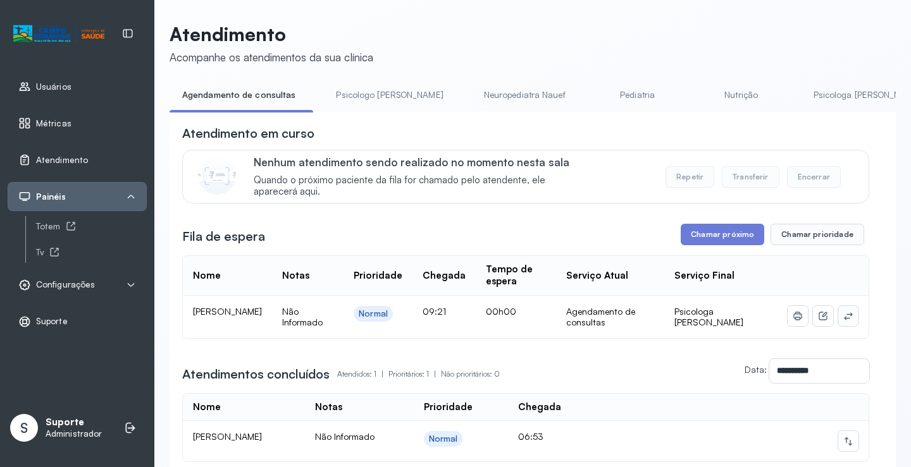
click at [843, 316] on icon at bounding box center [848, 316] width 10 height 10
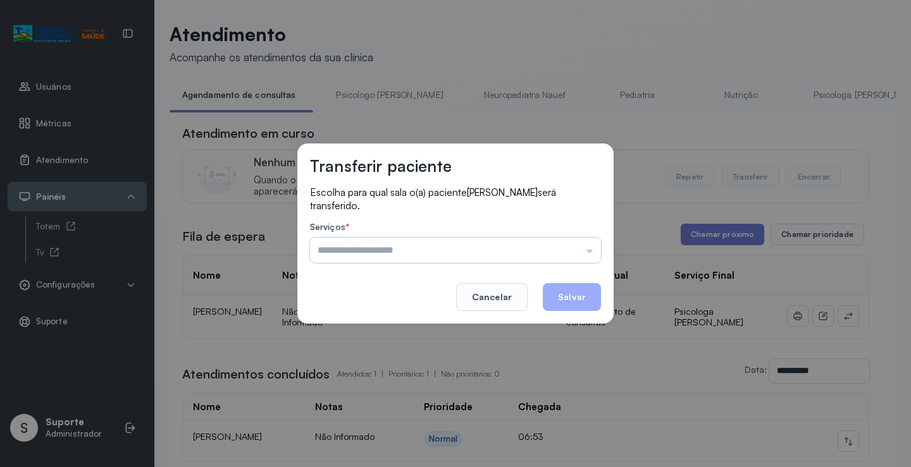
drag, startPoint x: 580, startPoint y: 264, endPoint x: 564, endPoint y: 256, distance: 18.4
click at [576, 261] on div "Escolha para qual sala o(a) paciente Alef Heytor Pereira Ferreira Santos será t…" at bounding box center [455, 226] width 291 height 80
click at [462, 242] on input "text" at bounding box center [455, 250] width 291 height 25
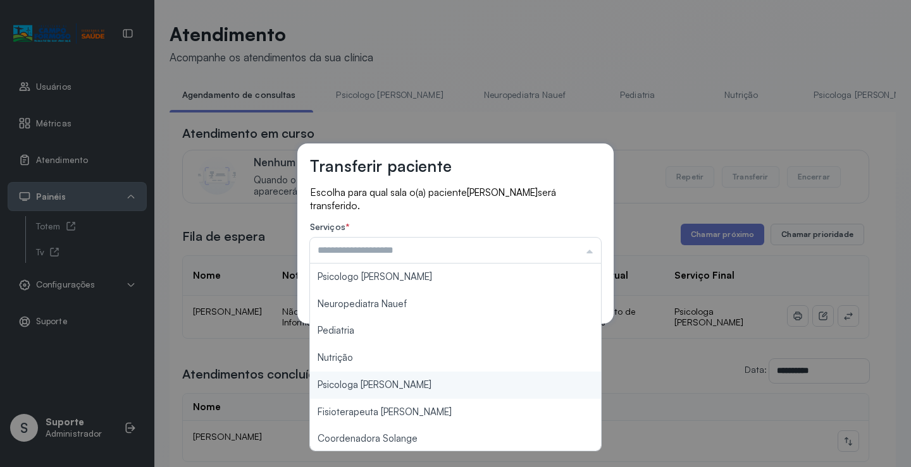
type input "**********"
click at [412, 383] on div "**********" at bounding box center [455, 233] width 911 height 467
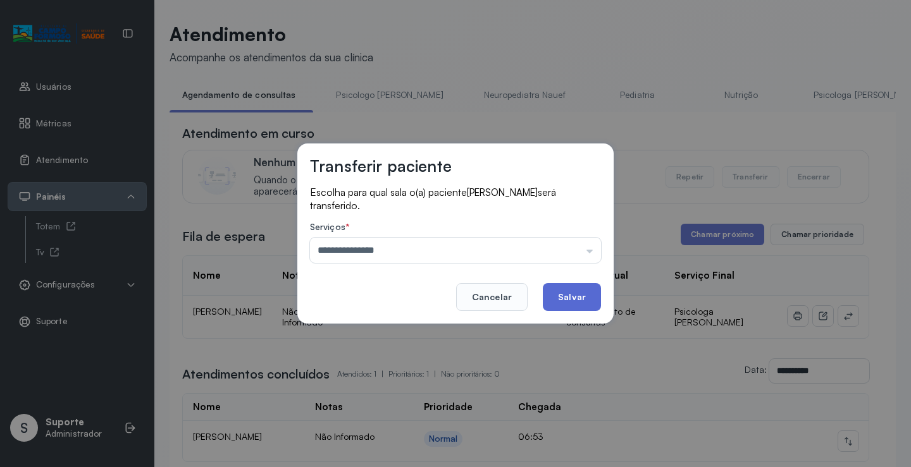
click at [584, 299] on button "Salvar" at bounding box center [572, 297] width 58 height 28
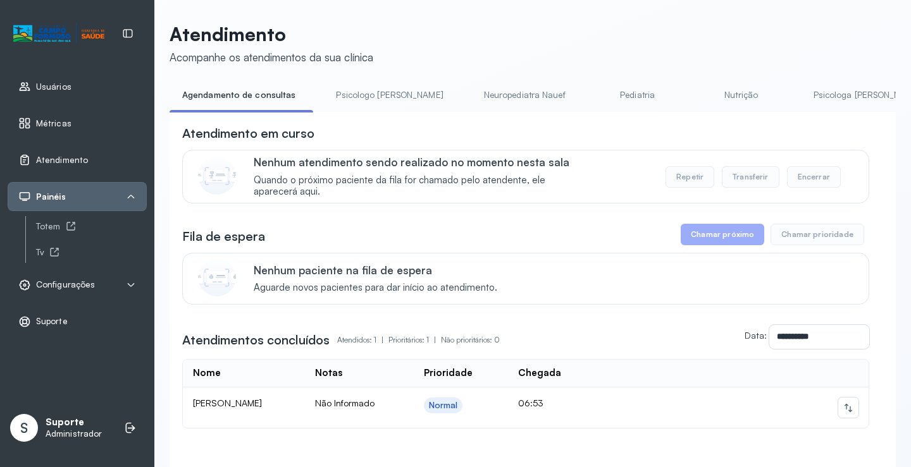
drag, startPoint x: 385, startPoint y: 92, endPoint x: 324, endPoint y: 96, distance: 60.8
click at [383, 92] on link "Psicologo Pedro" at bounding box center [389, 95] width 132 height 21
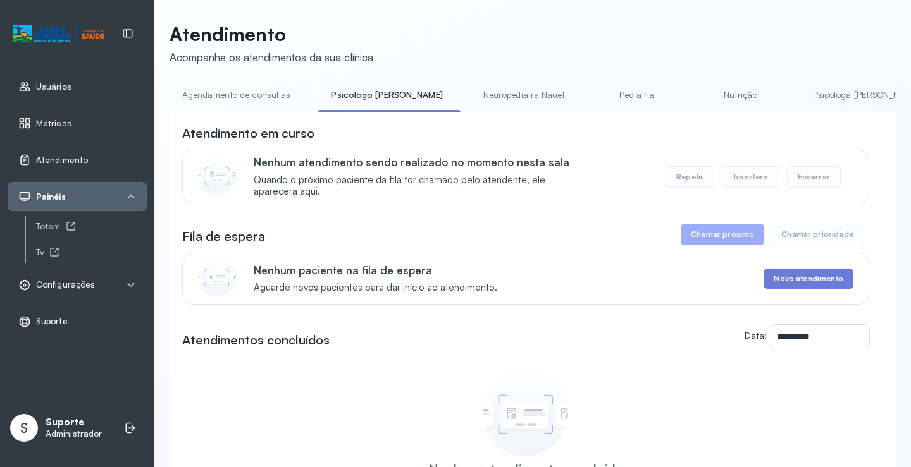
drag, startPoint x: 252, startPoint y: 95, endPoint x: 264, endPoint y: 100, distance: 13.6
click at [252, 95] on link "Agendamento de consultas" at bounding box center [236, 95] width 133 height 21
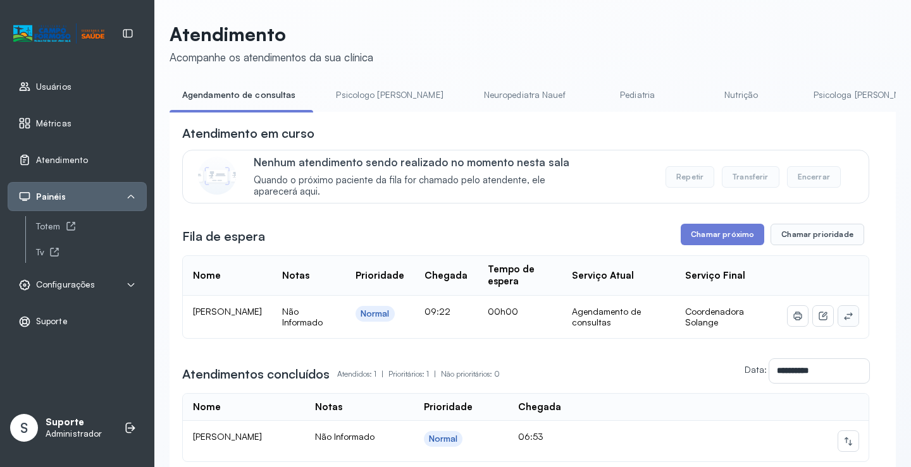
click at [845, 321] on button at bounding box center [848, 316] width 20 height 20
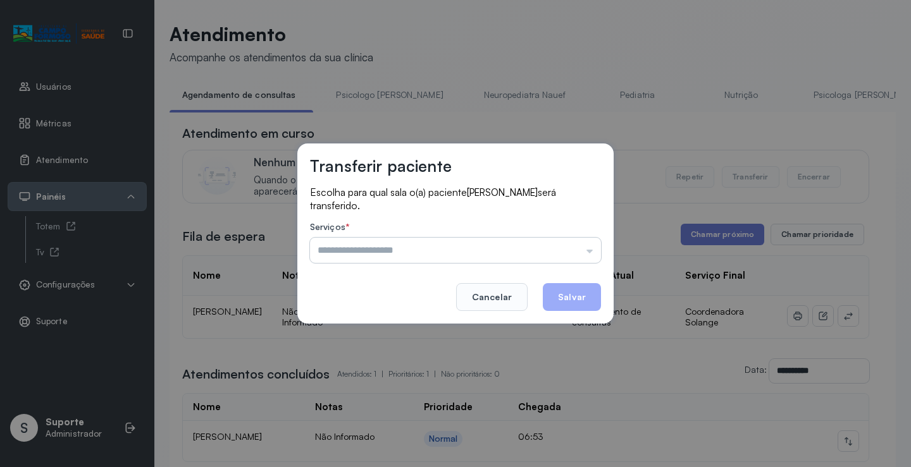
drag, startPoint x: 578, startPoint y: 248, endPoint x: 559, endPoint y: 252, distance: 20.0
click at [567, 250] on input "text" at bounding box center [455, 250] width 291 height 25
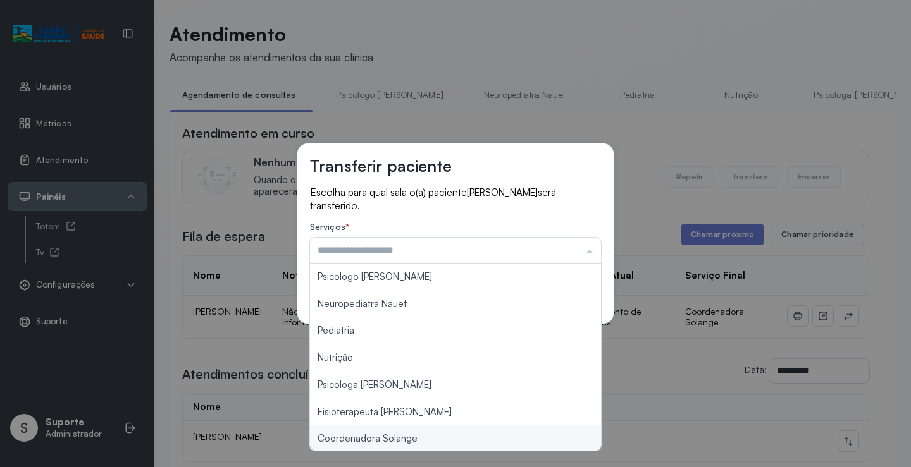
type input "**********"
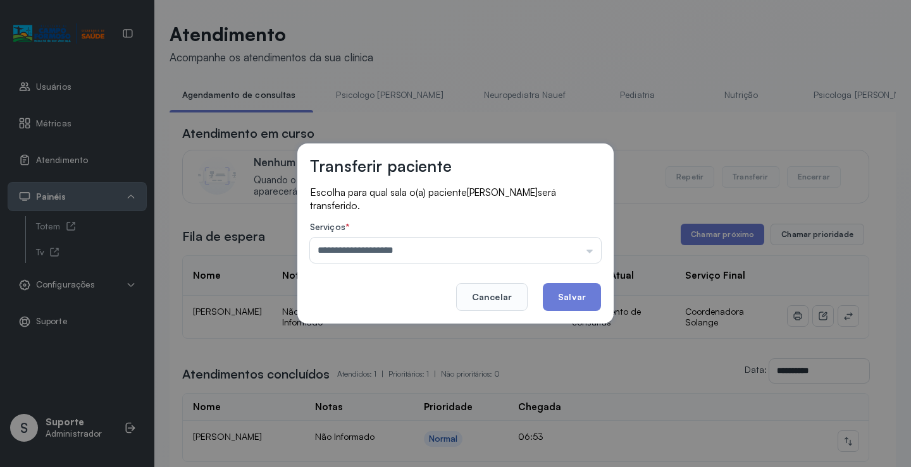
drag, startPoint x: 412, startPoint y: 439, endPoint x: 514, endPoint y: 322, distance: 155.1
click at [412, 436] on div "**********" at bounding box center [455, 233] width 911 height 467
click at [559, 295] on button "Salvar" at bounding box center [572, 297] width 58 height 28
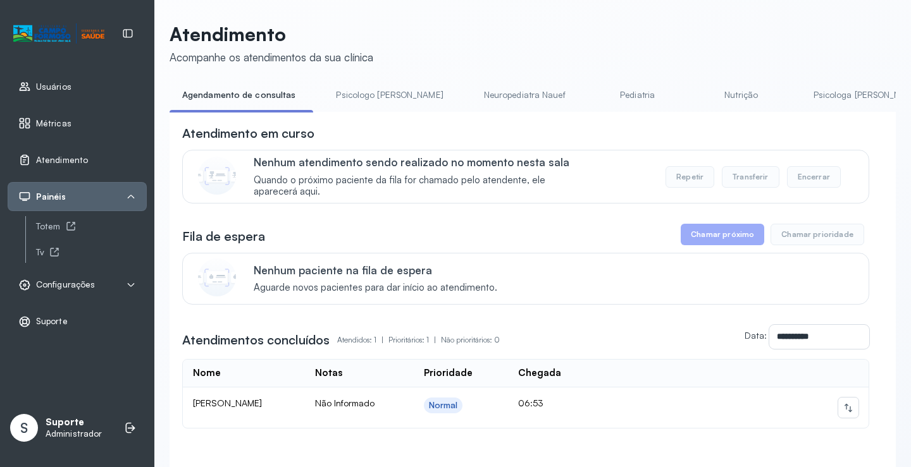
drag, startPoint x: 369, startPoint y: 94, endPoint x: 281, endPoint y: 76, distance: 90.4
click at [368, 94] on link "Psicologo Pedro" at bounding box center [389, 95] width 132 height 21
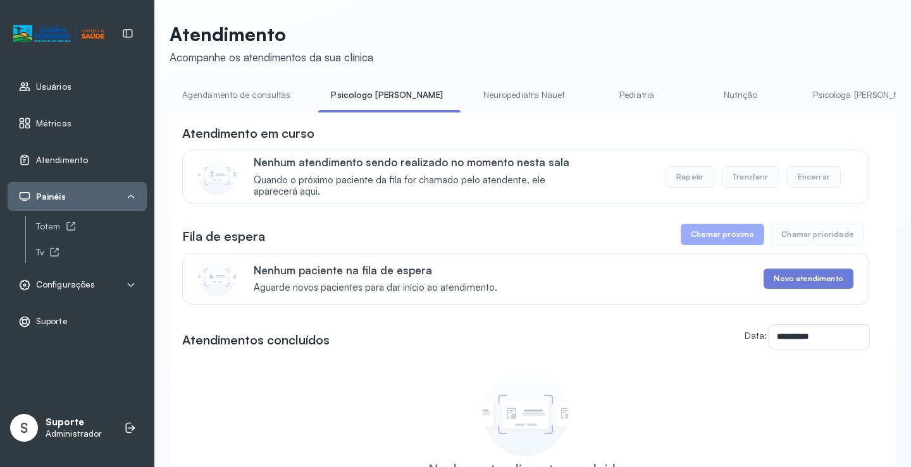
drag, startPoint x: 249, startPoint y: 84, endPoint x: 251, endPoint y: 93, distance: 9.2
click at [249, 85] on link "Agendamento de consultas" at bounding box center [236, 95] width 133 height 21
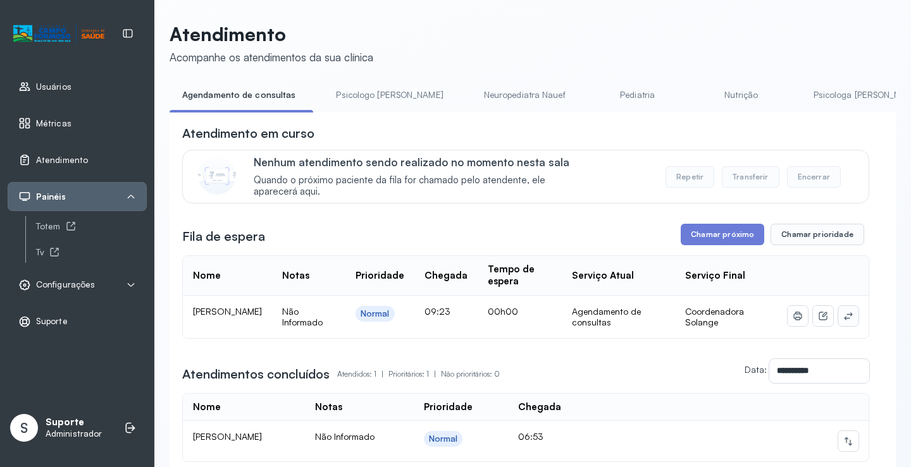
click at [843, 315] on icon at bounding box center [848, 316] width 10 height 10
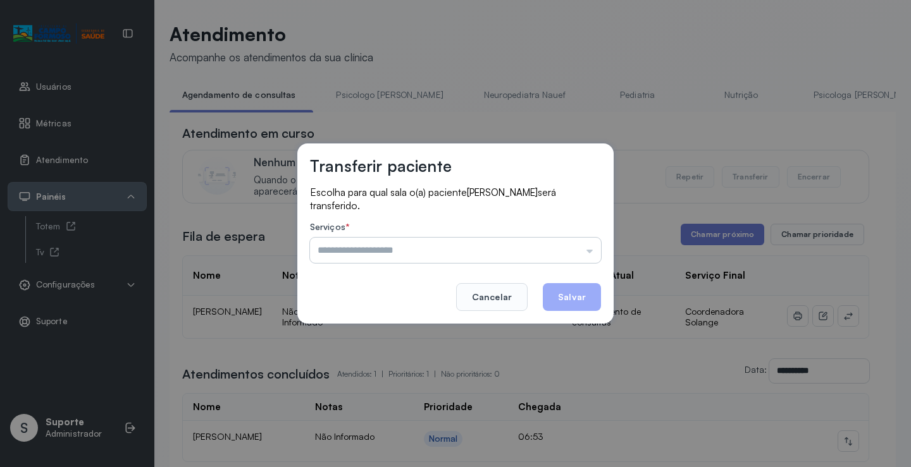
drag, startPoint x: 576, startPoint y: 257, endPoint x: 508, endPoint y: 271, distance: 69.7
click at [575, 257] on input "text" at bounding box center [455, 250] width 291 height 25
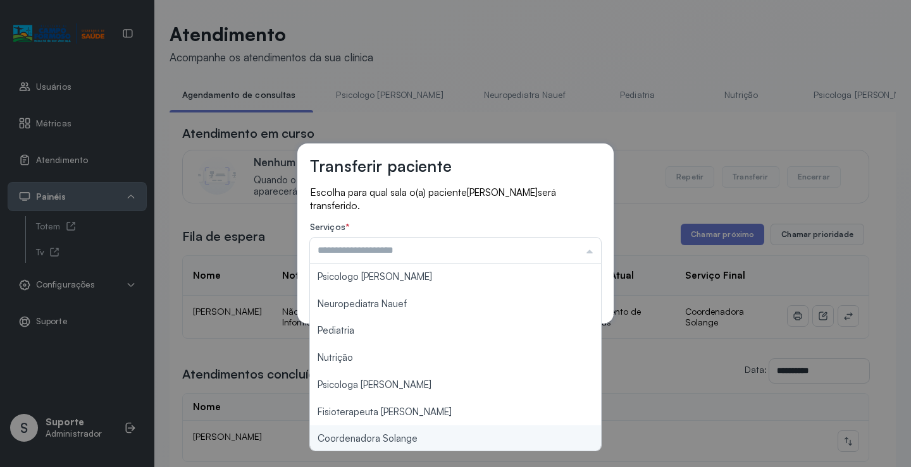
type input "**********"
drag, startPoint x: 400, startPoint y: 442, endPoint x: 421, endPoint y: 434, distance: 22.4
click at [402, 441] on div "**********" at bounding box center [455, 233] width 911 height 467
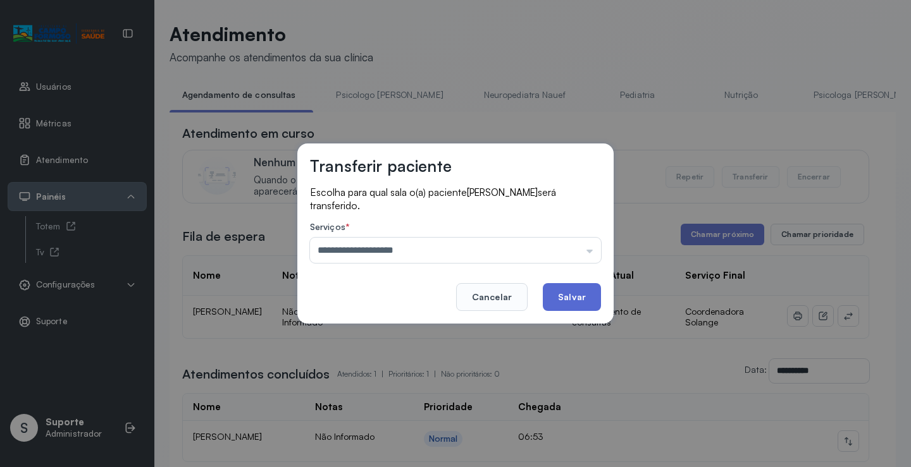
click at [583, 285] on button "Salvar" at bounding box center [572, 297] width 58 height 28
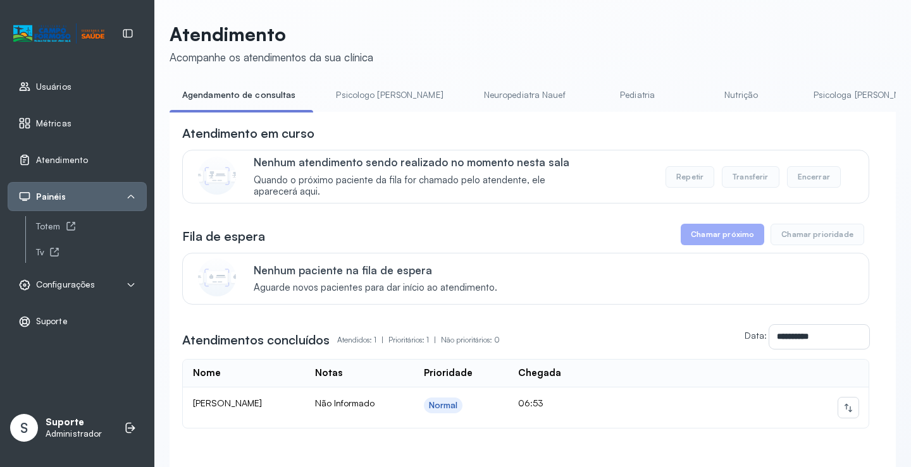
click at [593, 93] on link "Pediatria" at bounding box center [637, 95] width 89 height 21
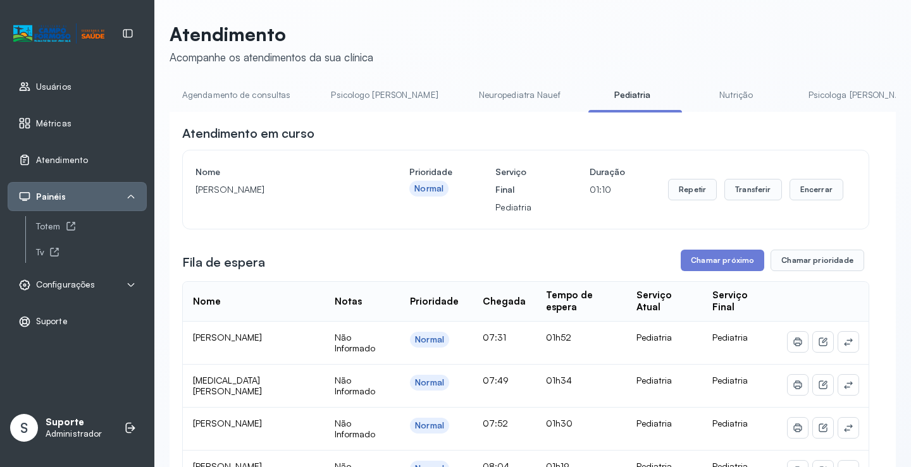
click at [248, 98] on link "Agendamento de consultas" at bounding box center [236, 95] width 133 height 21
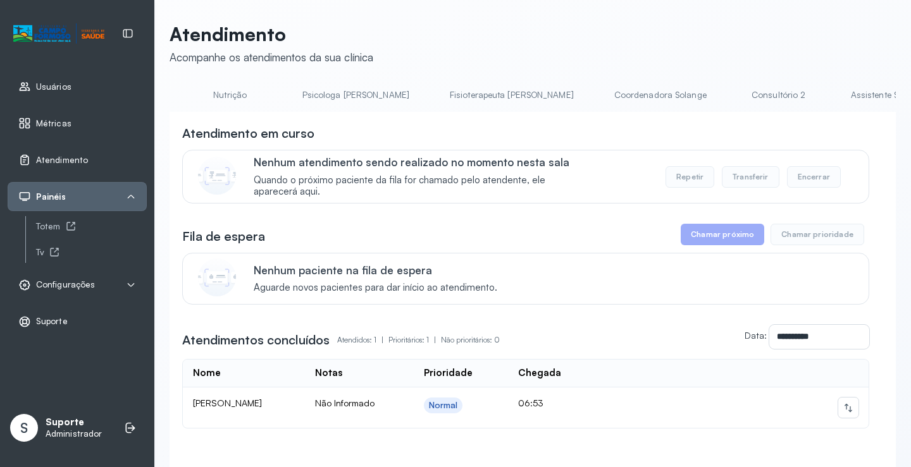
scroll to position [0, 514]
click at [599, 96] on link "Coordenadora Solange" at bounding box center [658, 95] width 118 height 21
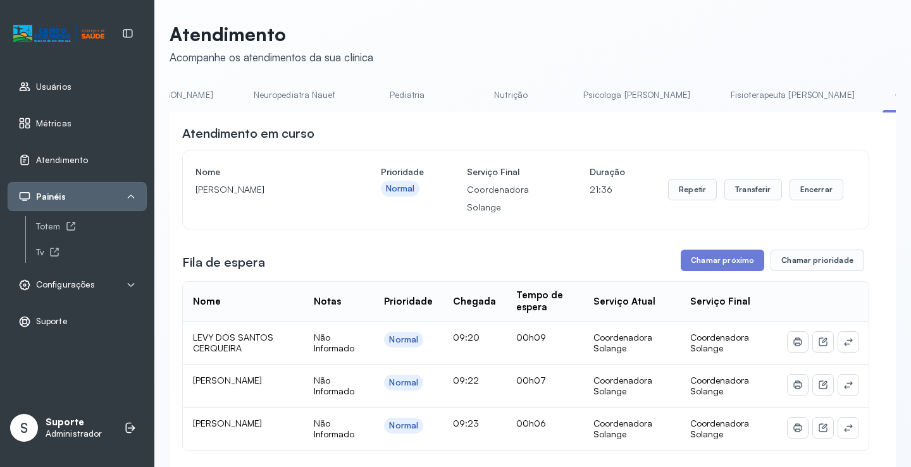
scroll to position [0, 0]
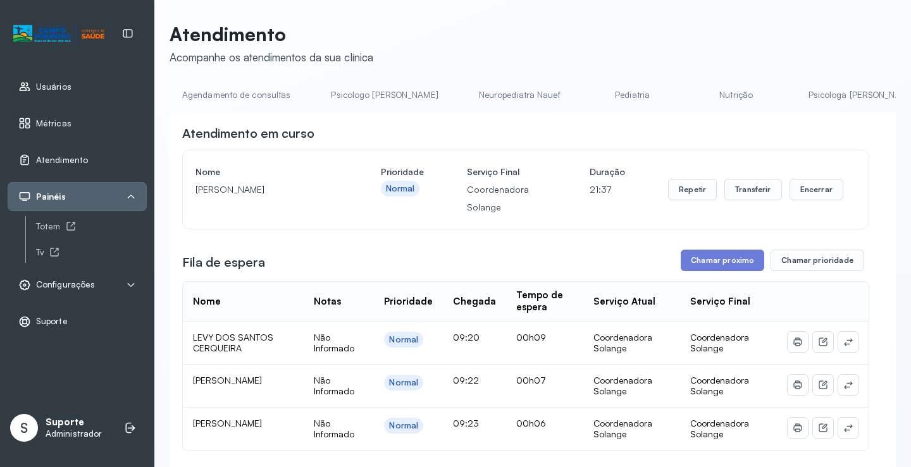
click at [230, 90] on link "Agendamento de consultas" at bounding box center [236, 95] width 133 height 21
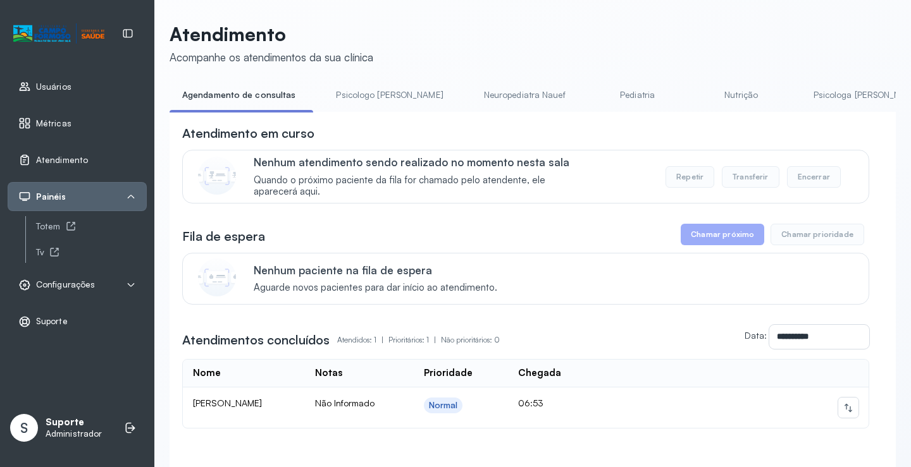
click at [383, 101] on link "Psicologo Pedro" at bounding box center [389, 95] width 132 height 21
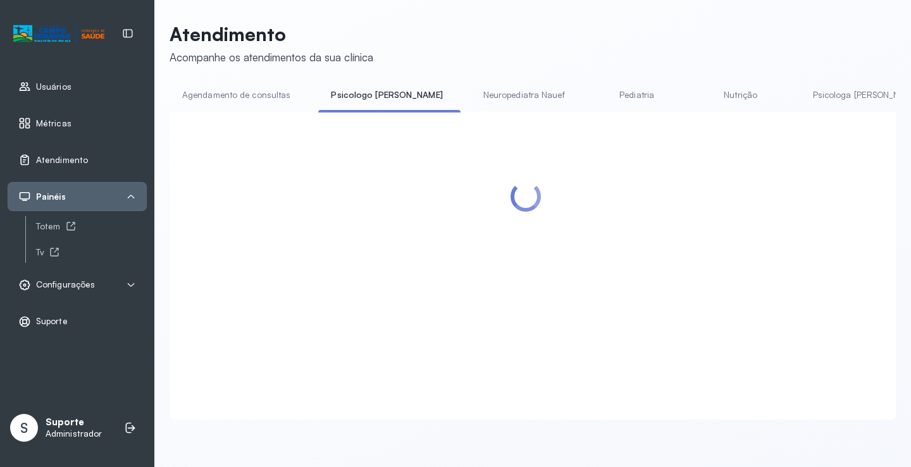
click at [268, 91] on link "Agendamento de consultas" at bounding box center [236, 95] width 133 height 21
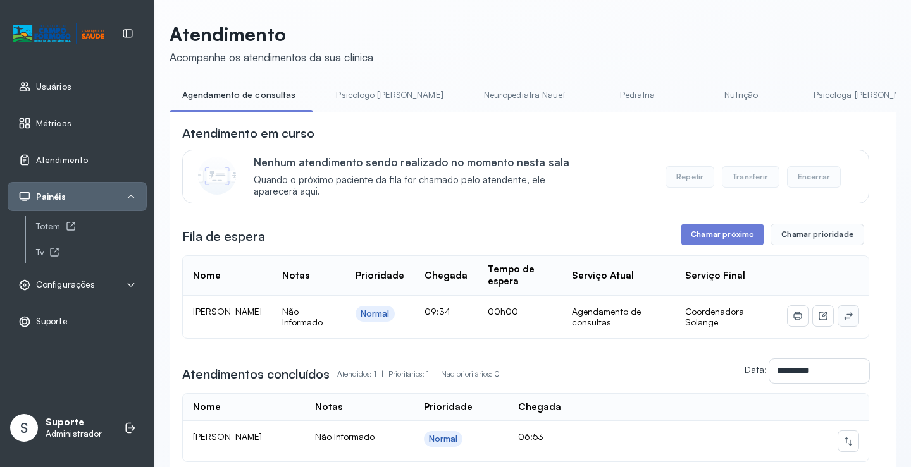
click at [840, 326] on button at bounding box center [848, 316] width 20 height 20
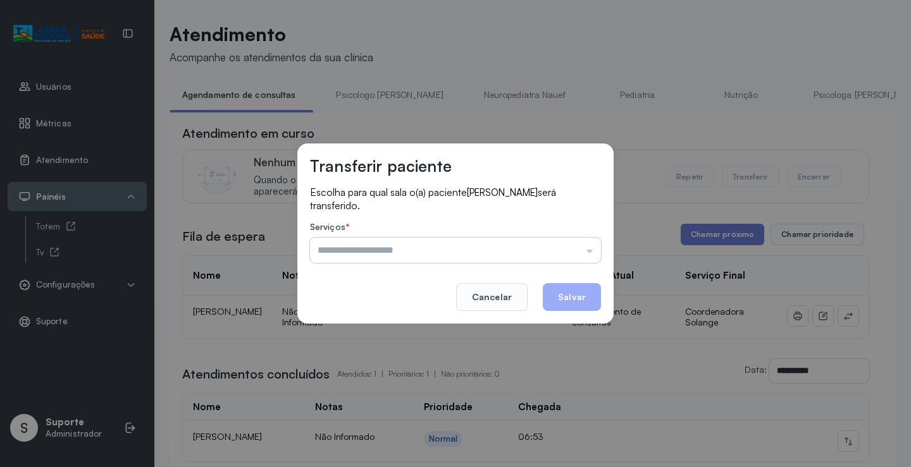
click at [562, 244] on input "text" at bounding box center [455, 250] width 291 height 25
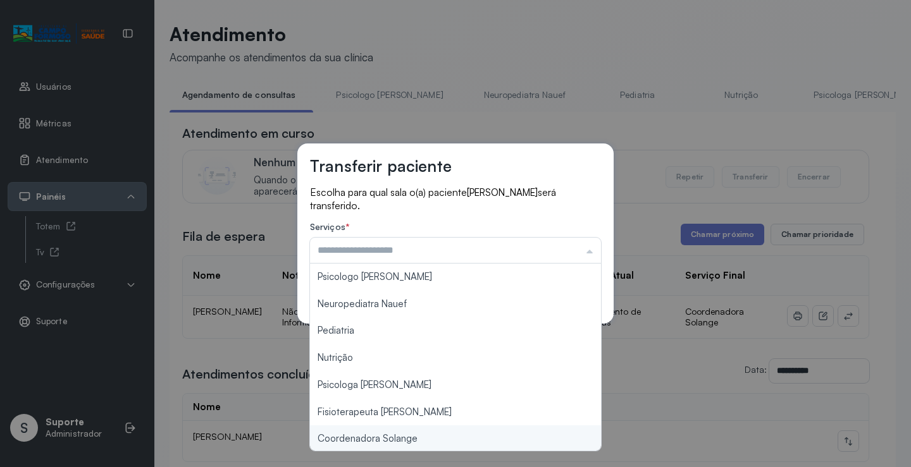
type input "**********"
click at [432, 435] on div "**********" at bounding box center [455, 233] width 911 height 467
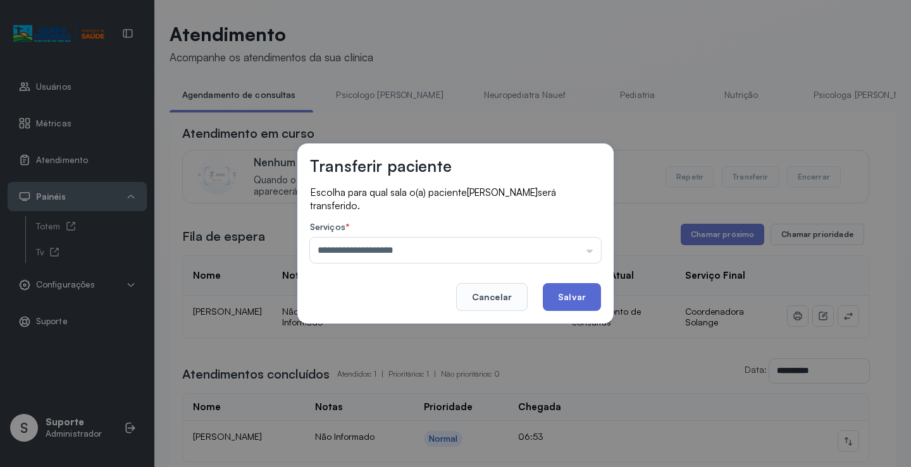
drag, startPoint x: 571, startPoint y: 281, endPoint x: 570, endPoint y: 307, distance: 26.6
click at [571, 302] on footer "Cancelar Salvar" at bounding box center [455, 289] width 291 height 46
click at [570, 309] on button "Salvar" at bounding box center [572, 297] width 58 height 28
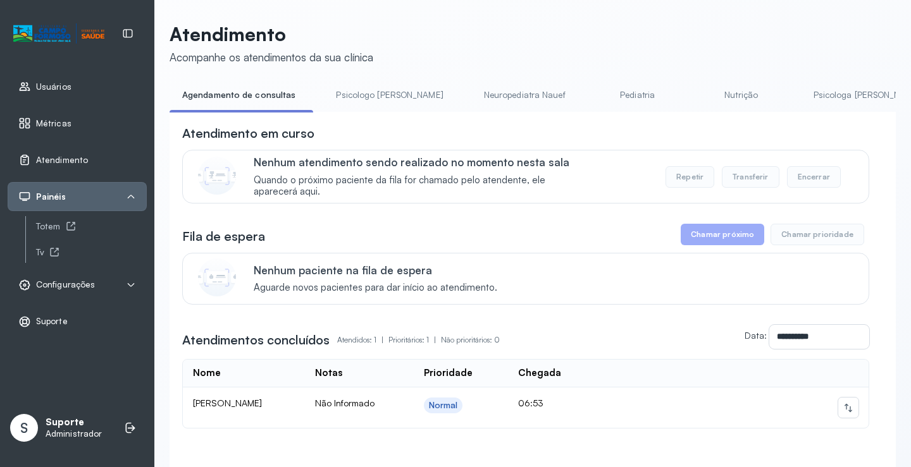
click at [366, 91] on link "Psicologo Pedro" at bounding box center [389, 95] width 132 height 21
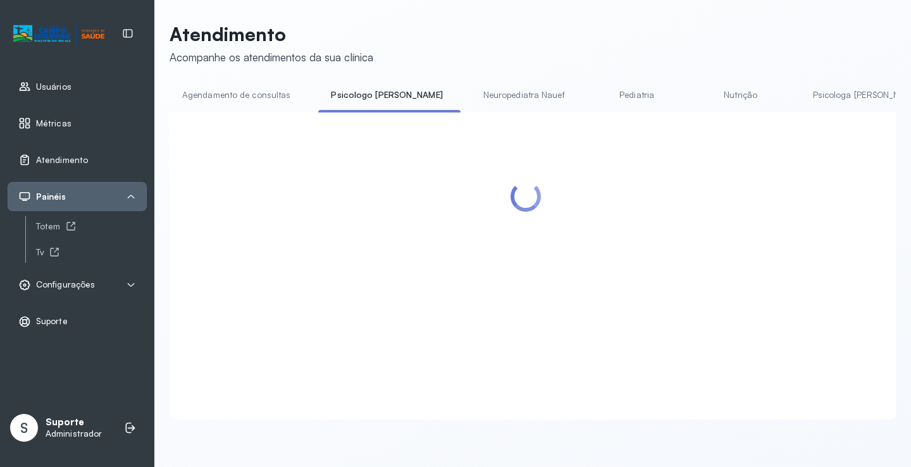
click at [268, 94] on link "Agendamento de consultas" at bounding box center [236, 95] width 133 height 21
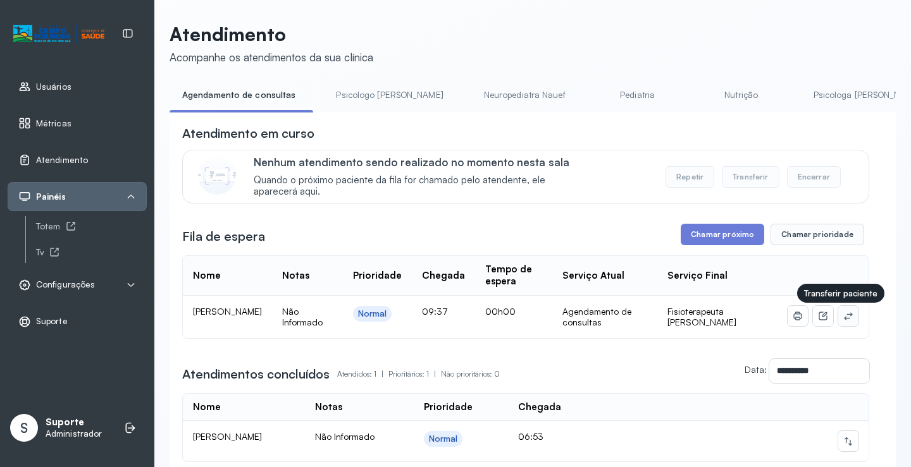
click at [843, 314] on icon at bounding box center [848, 316] width 10 height 10
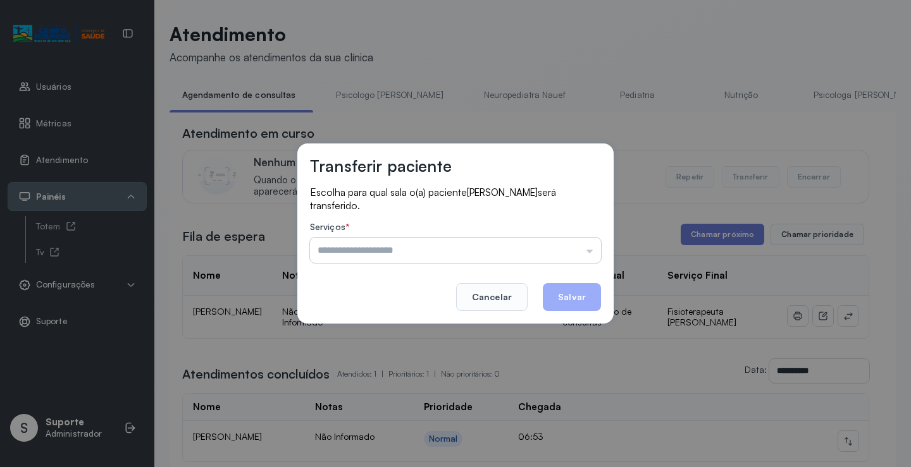
click at [572, 250] on input "text" at bounding box center [455, 250] width 291 height 25
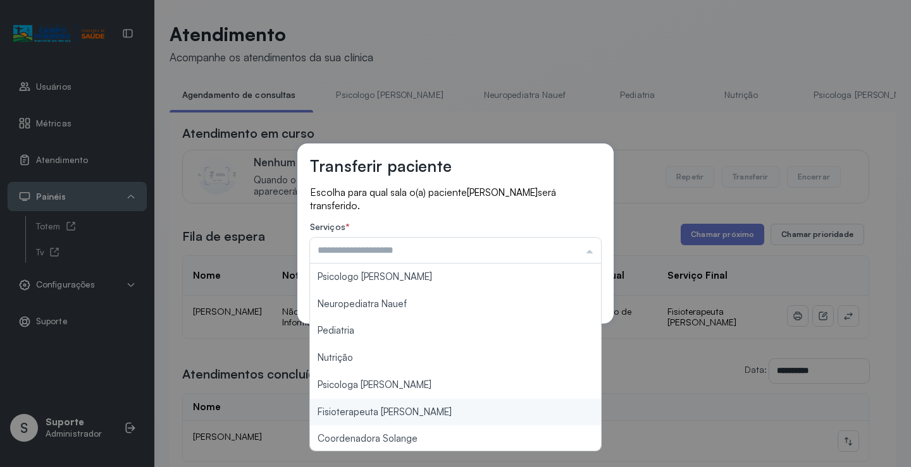
type input "**********"
drag, startPoint x: 414, startPoint y: 416, endPoint x: 507, endPoint y: 348, distance: 115.4
click at [416, 412] on div "**********" at bounding box center [455, 233] width 911 height 467
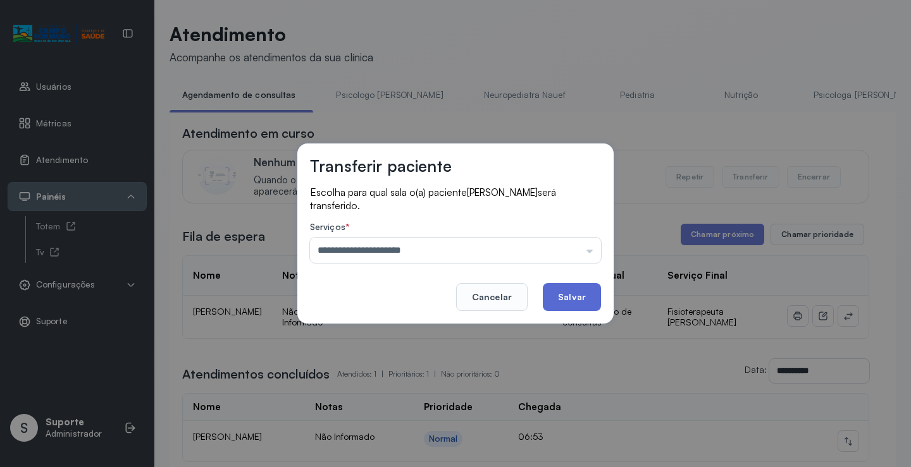
click at [561, 294] on button "Salvar" at bounding box center [572, 297] width 58 height 28
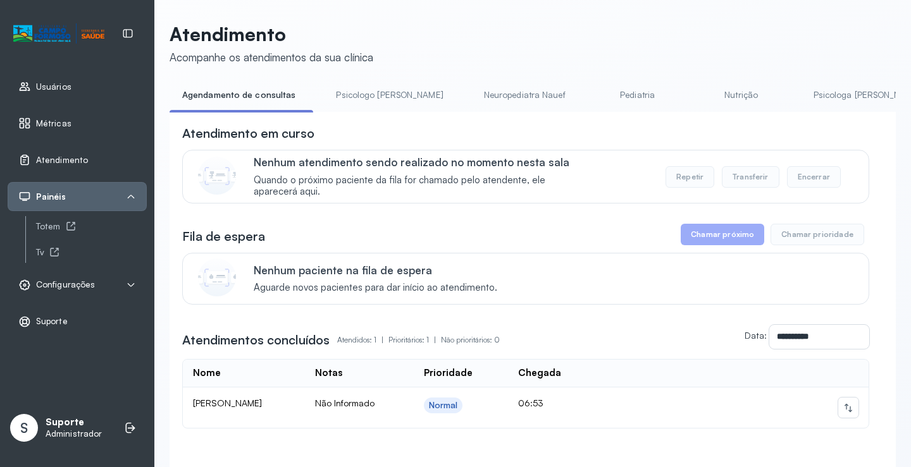
click at [350, 104] on link "Psicologo Pedro" at bounding box center [389, 95] width 132 height 21
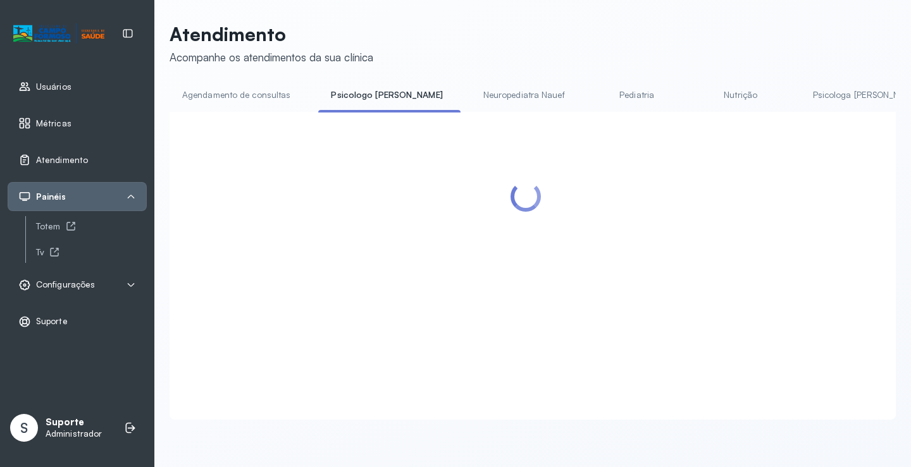
click at [262, 98] on link "Agendamento de consultas" at bounding box center [236, 95] width 133 height 21
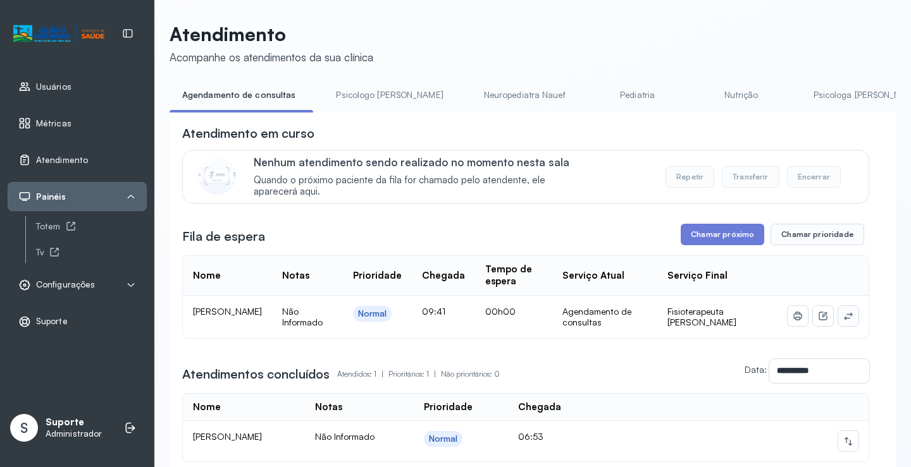
click at [843, 320] on icon at bounding box center [848, 316] width 10 height 10
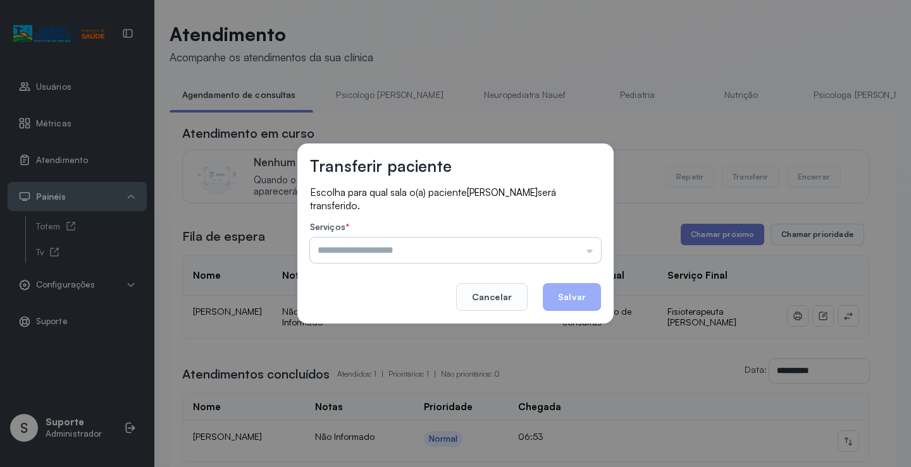
click at [578, 239] on input "text" at bounding box center [455, 250] width 291 height 25
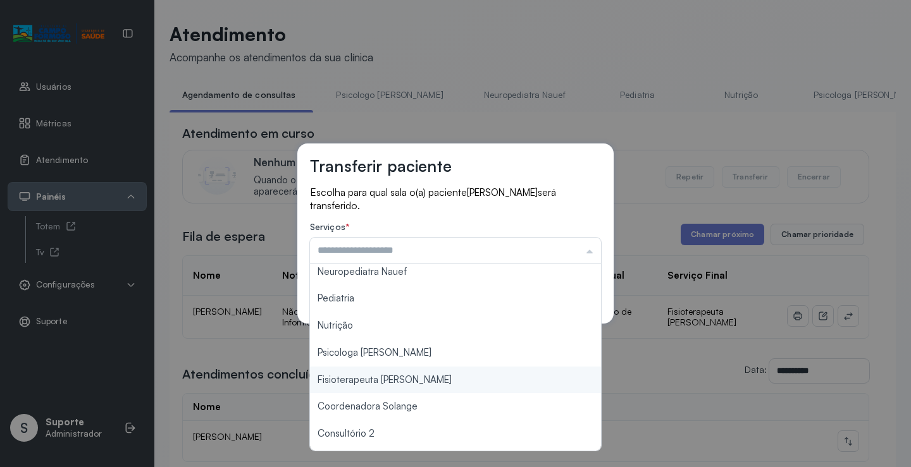
scroll to position [63, 0]
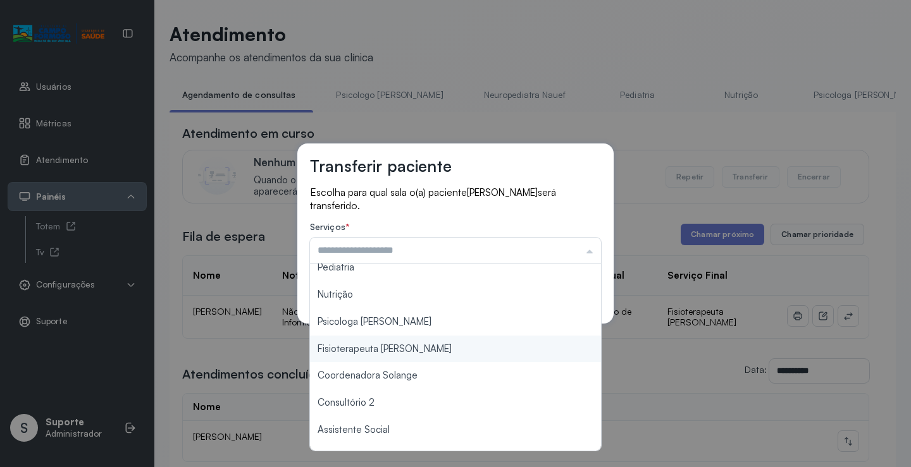
type input "**********"
drag, startPoint x: 413, startPoint y: 356, endPoint x: 475, endPoint y: 331, distance: 67.0
click at [414, 354] on div "**********" at bounding box center [455, 233] width 911 height 467
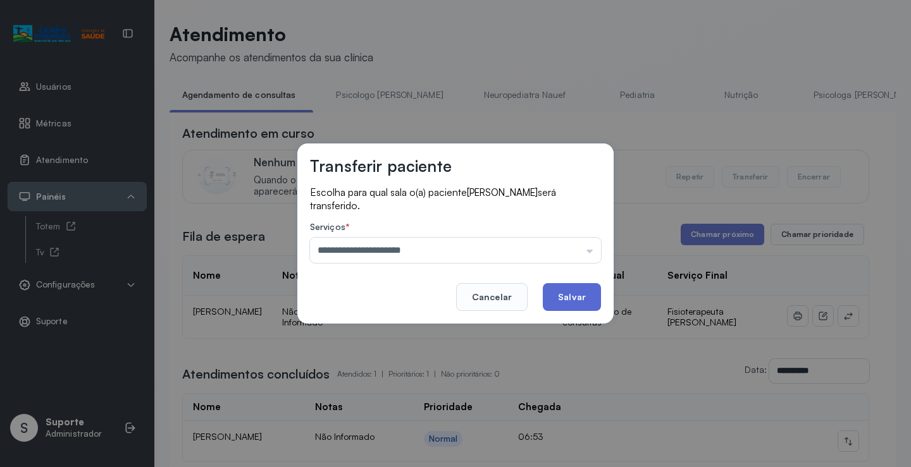
click at [577, 297] on button "Salvar" at bounding box center [572, 297] width 58 height 28
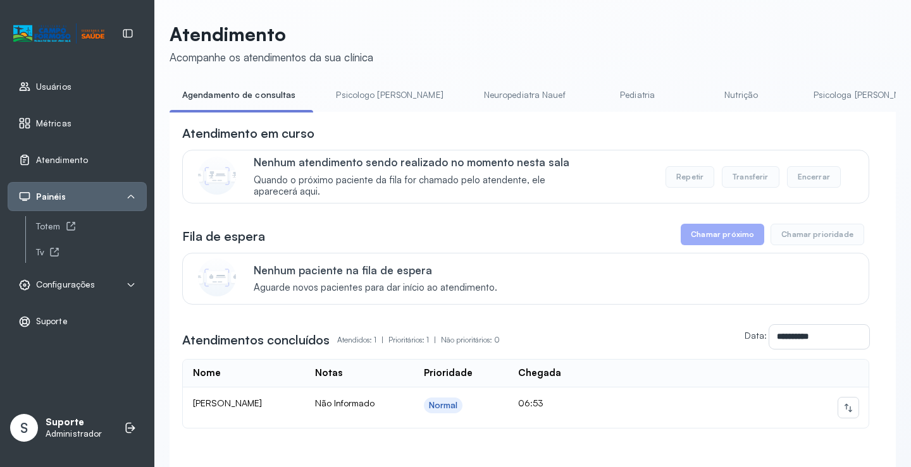
drag, startPoint x: 374, startPoint y: 97, endPoint x: 358, endPoint y: 94, distance: 16.6
click at [373, 96] on link "Psicologo Pedro" at bounding box center [389, 95] width 132 height 21
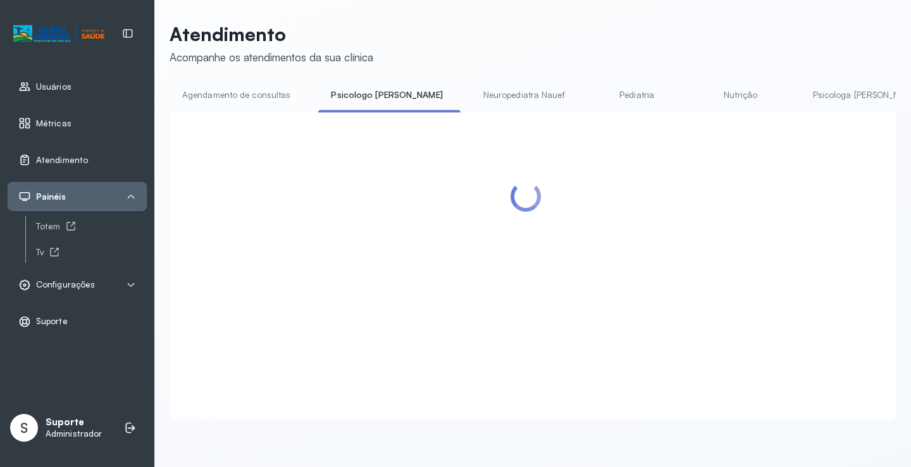
drag, startPoint x: 222, startPoint y: 110, endPoint x: 228, endPoint y: 102, distance: 9.9
click at [221, 109] on li "Agendamento de consultas" at bounding box center [239, 99] width 139 height 28
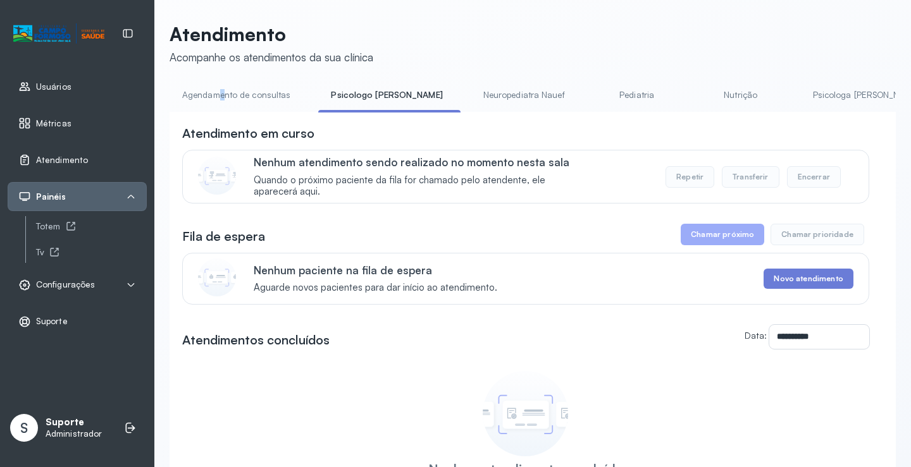
click at [243, 89] on link "Agendamento de consultas" at bounding box center [236, 95] width 133 height 21
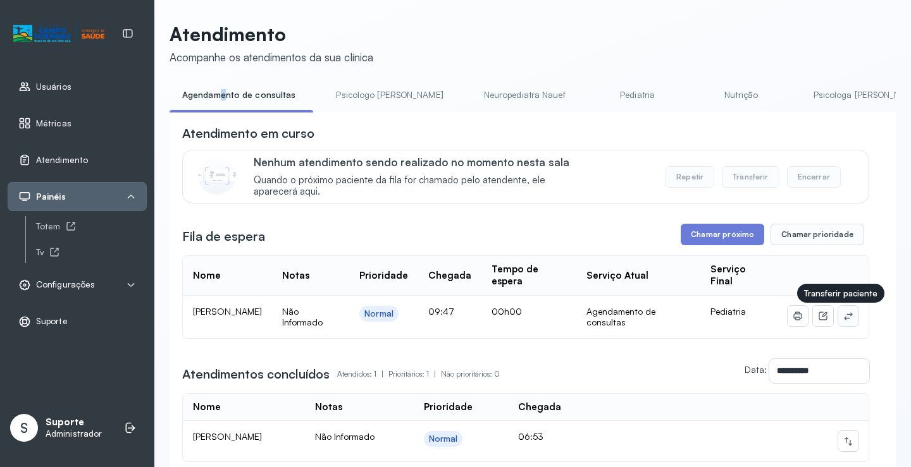
click at [846, 318] on button at bounding box center [848, 316] width 20 height 20
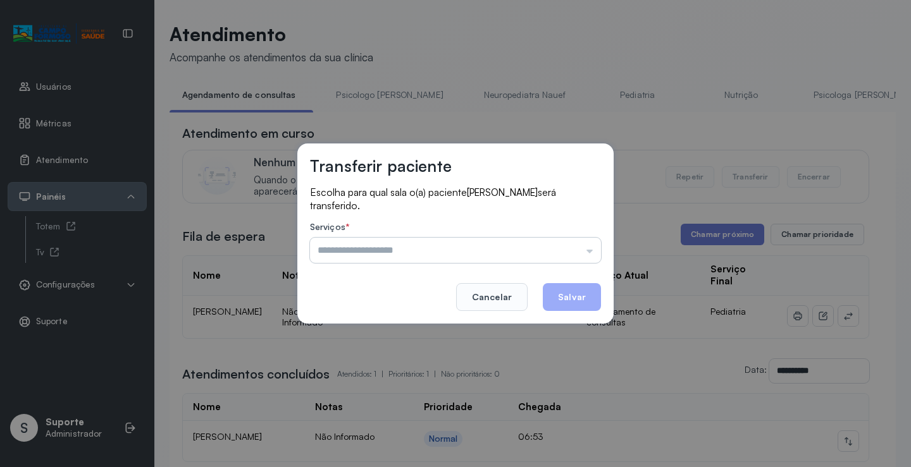
click at [576, 252] on input "text" at bounding box center [455, 250] width 291 height 25
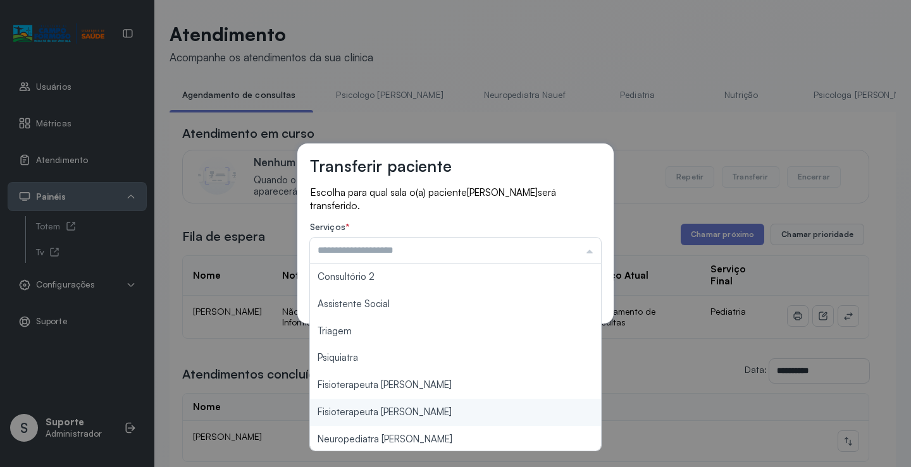
scroll to position [192, 0]
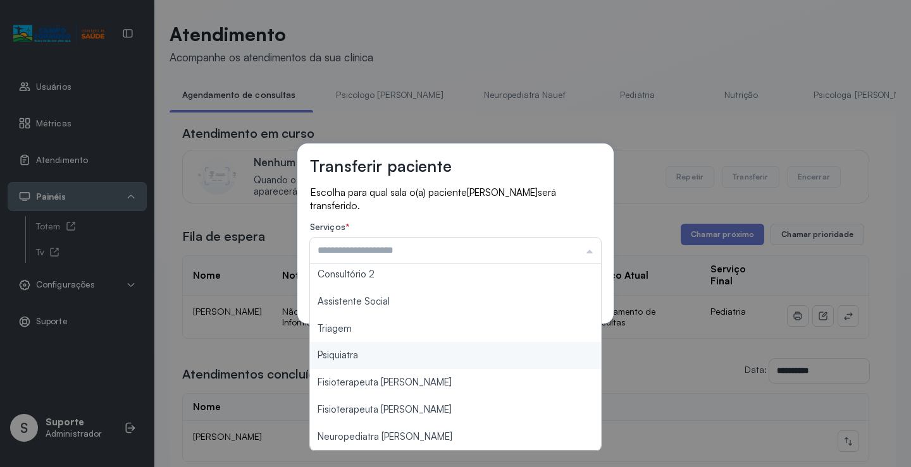
type input "*******"
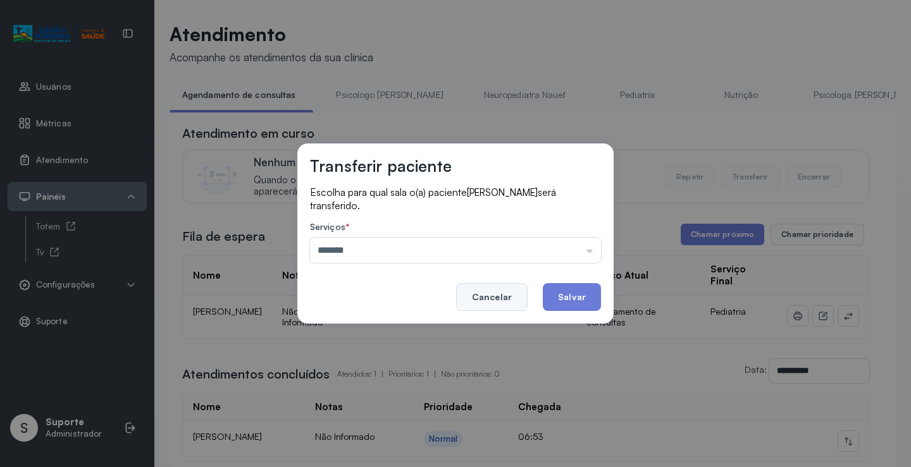
drag, startPoint x: 367, startPoint y: 325, endPoint x: 491, endPoint y: 300, distance: 125.8
click at [373, 323] on div "Transferir paciente Escolha para qual sala o(a) paciente YAN GABRIEL MARTINS CO…" at bounding box center [455, 234] width 316 height 180
click at [575, 290] on button "Salvar" at bounding box center [572, 297] width 58 height 28
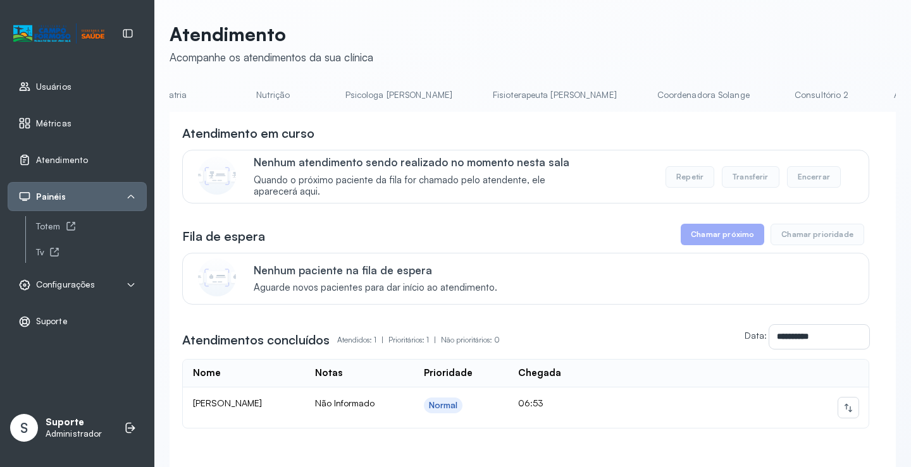
scroll to position [0, 473]
click at [639, 96] on link "Coordenadora Solange" at bounding box center [698, 95] width 118 height 21
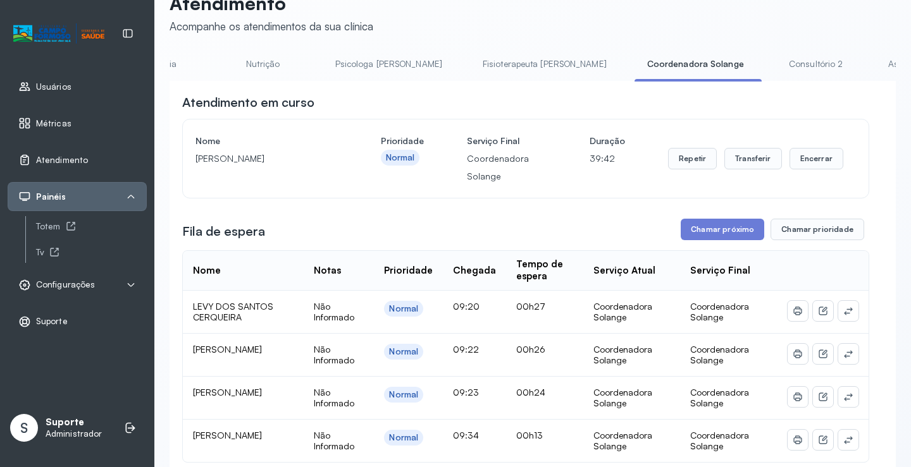
scroll to position [0, 0]
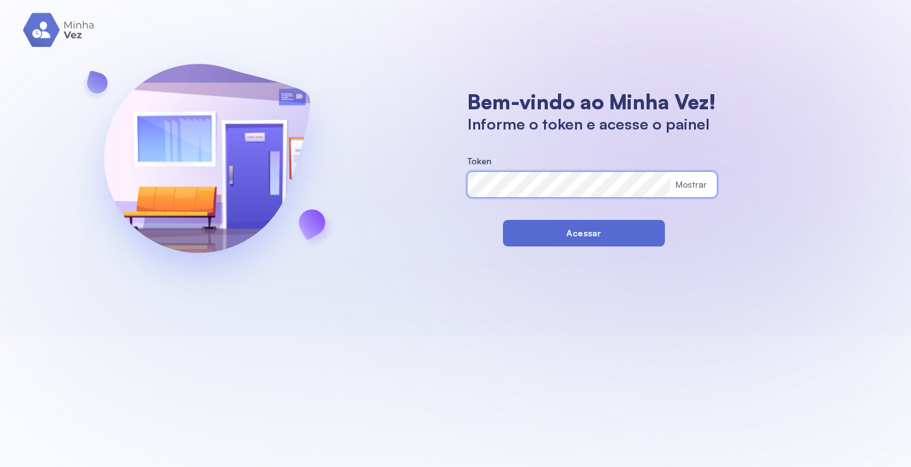
click at [510, 237] on button "Acessar" at bounding box center [584, 233] width 162 height 27
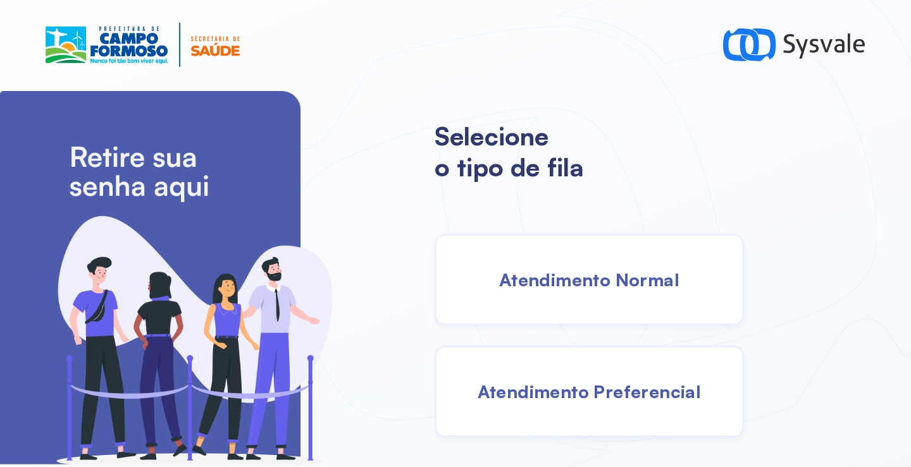
click at [598, 294] on div "Atendimento Normal" at bounding box center [589, 280] width 309 height 92
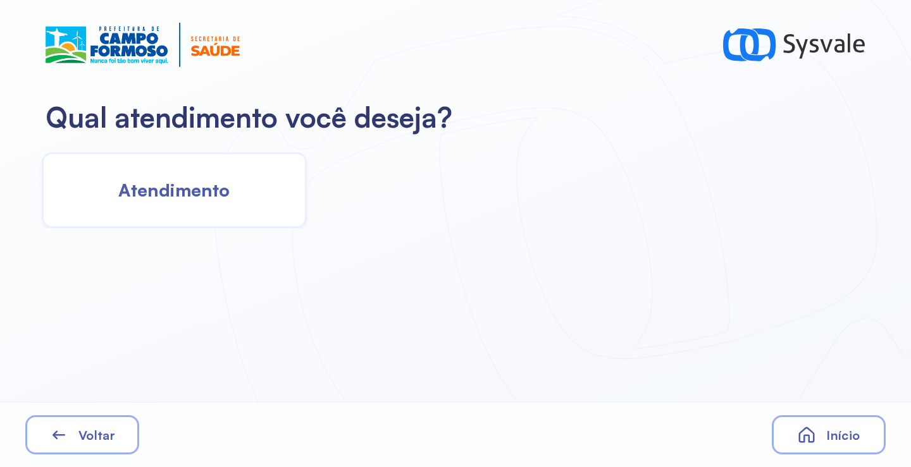
click at [225, 203] on div "Atendimento" at bounding box center [174, 190] width 265 height 76
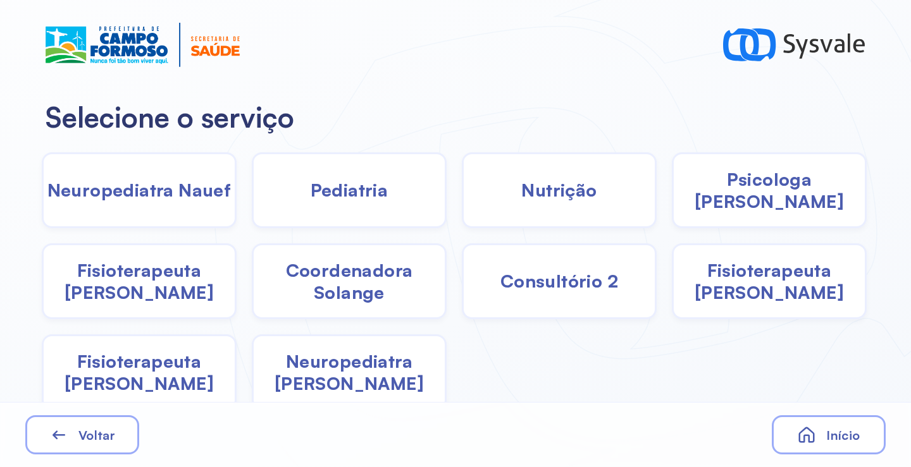
click at [342, 192] on span "Pediatria" at bounding box center [350, 190] width 78 height 22
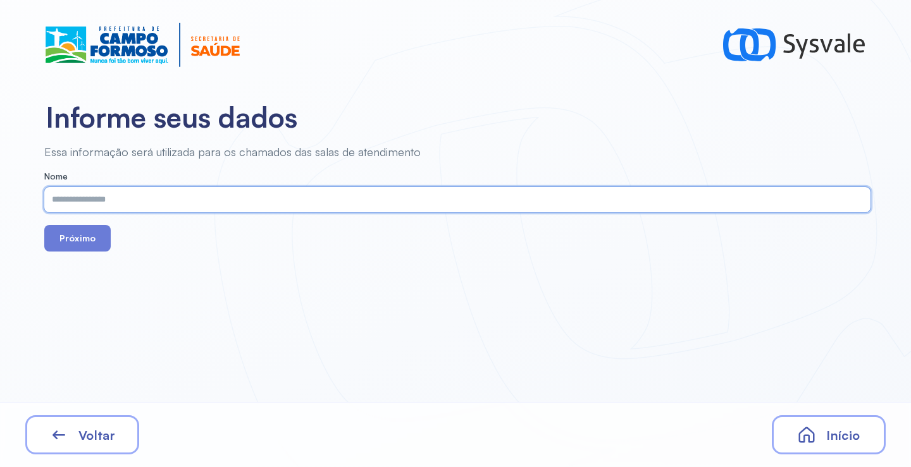
paste input "**********"
type input "**********"
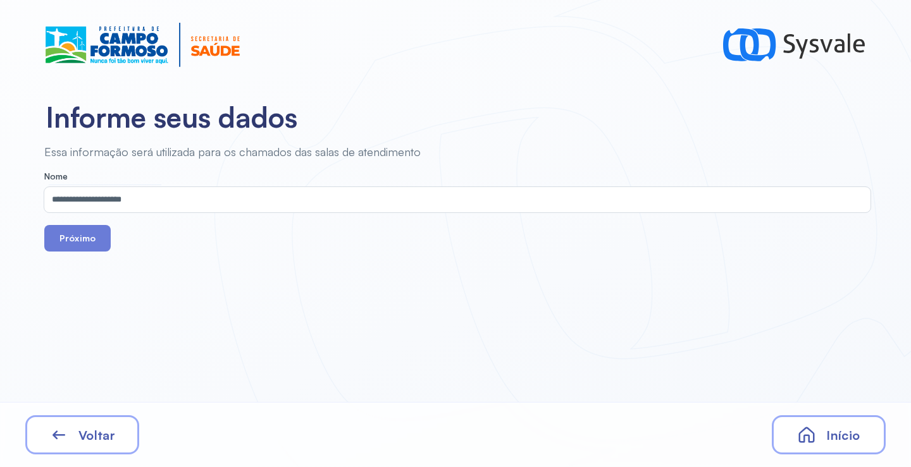
drag, startPoint x: 76, startPoint y: 242, endPoint x: 194, endPoint y: 13, distance: 257.2
click at [78, 240] on button "Próximo" at bounding box center [77, 238] width 66 height 27
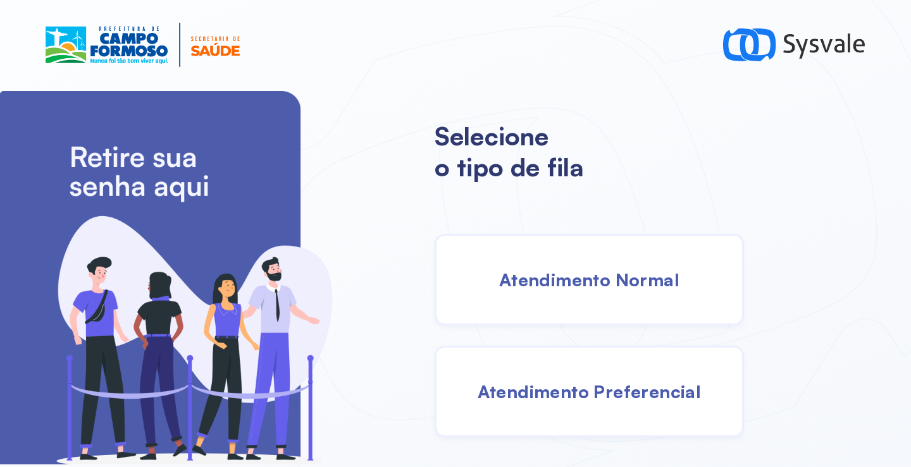
click at [572, 270] on span "Atendimento Normal" at bounding box center [589, 280] width 180 height 22
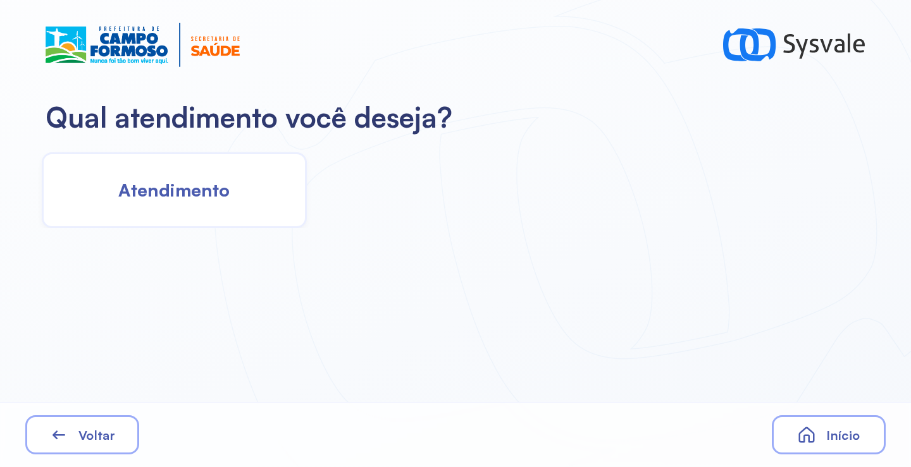
click at [249, 180] on div "Atendimento" at bounding box center [174, 190] width 265 height 76
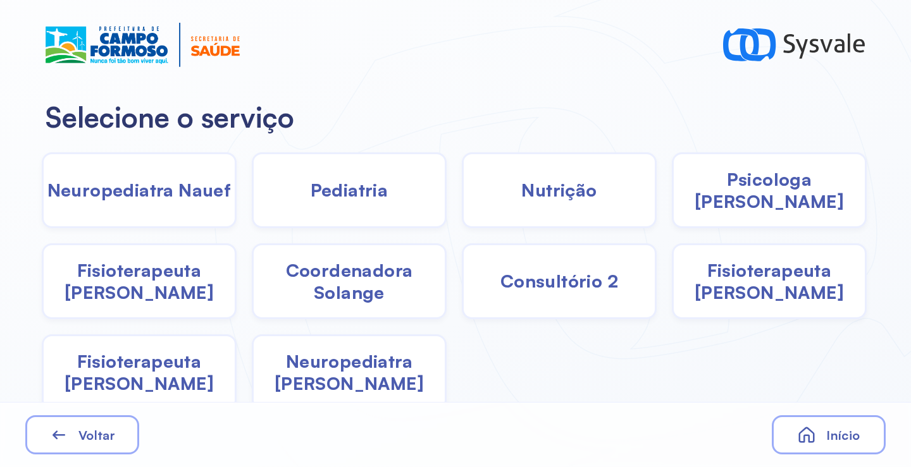
click at [360, 201] on span "Pediatria" at bounding box center [350, 190] width 78 height 22
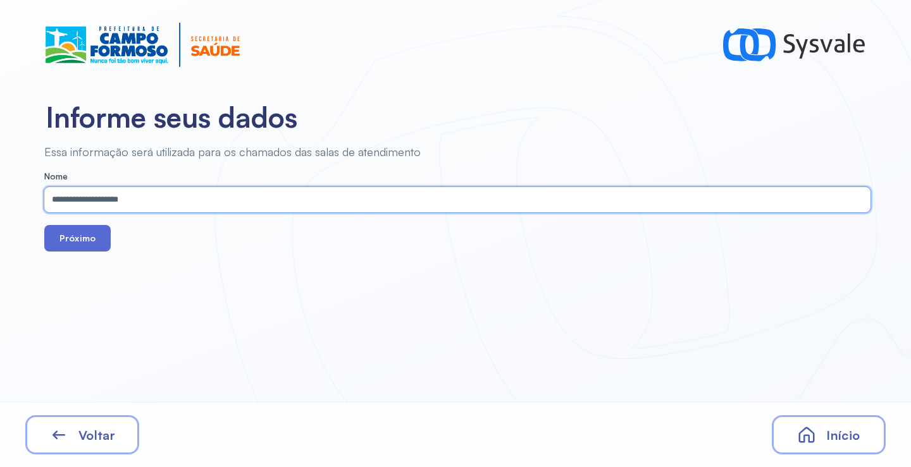
type input "**********"
drag, startPoint x: 96, startPoint y: 241, endPoint x: 92, endPoint y: 232, distance: 9.9
click at [95, 240] on button "Próximo" at bounding box center [77, 238] width 66 height 27
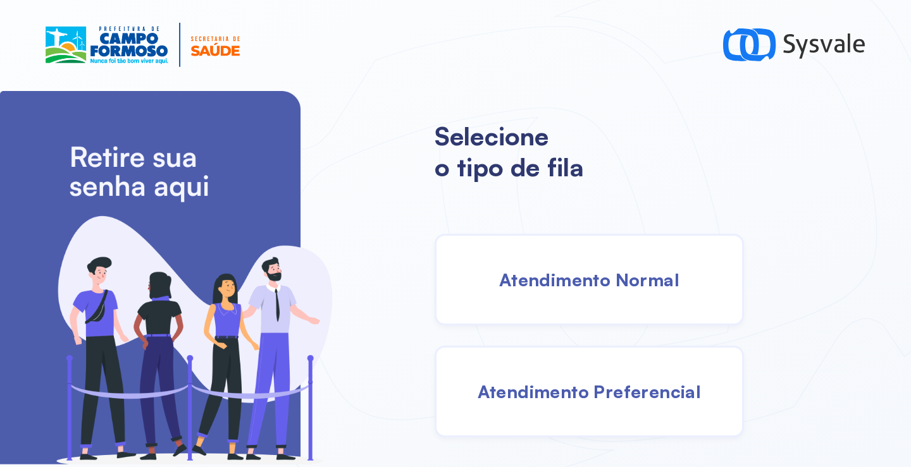
click at [584, 258] on div "Atendimento Normal" at bounding box center [589, 280] width 309 height 92
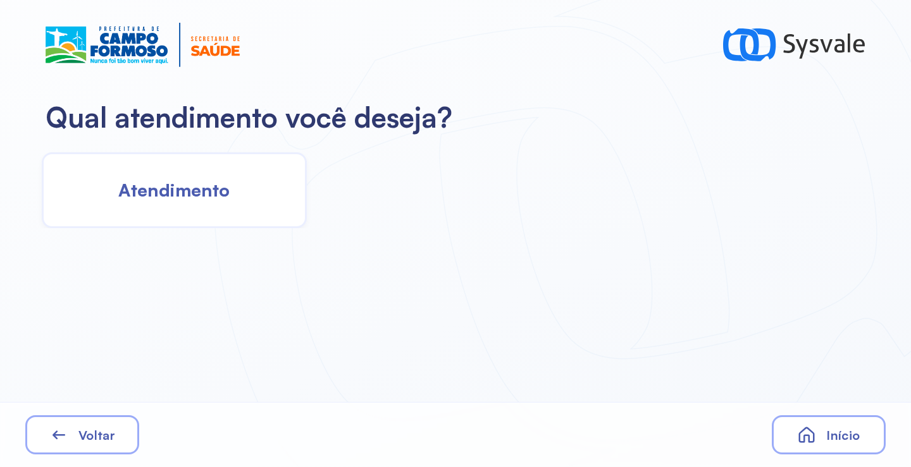
click at [180, 189] on span "Atendimento" at bounding box center [173, 190] width 111 height 22
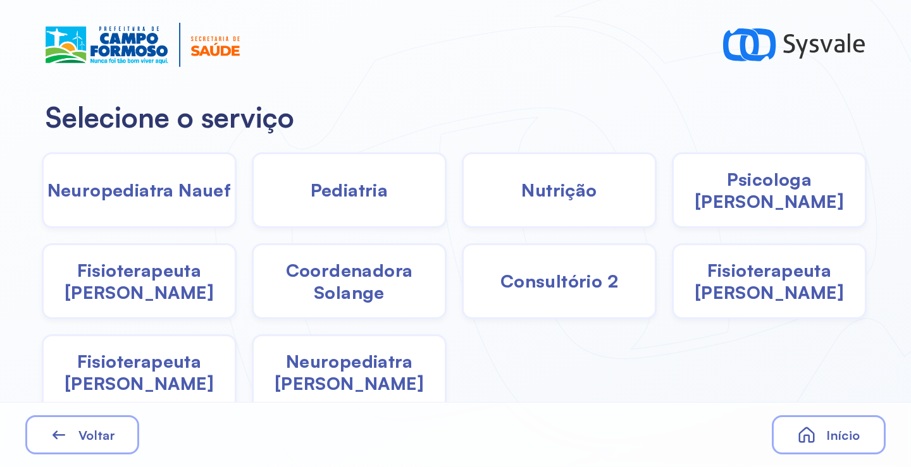
click at [357, 194] on span "Pediatria" at bounding box center [350, 190] width 78 height 22
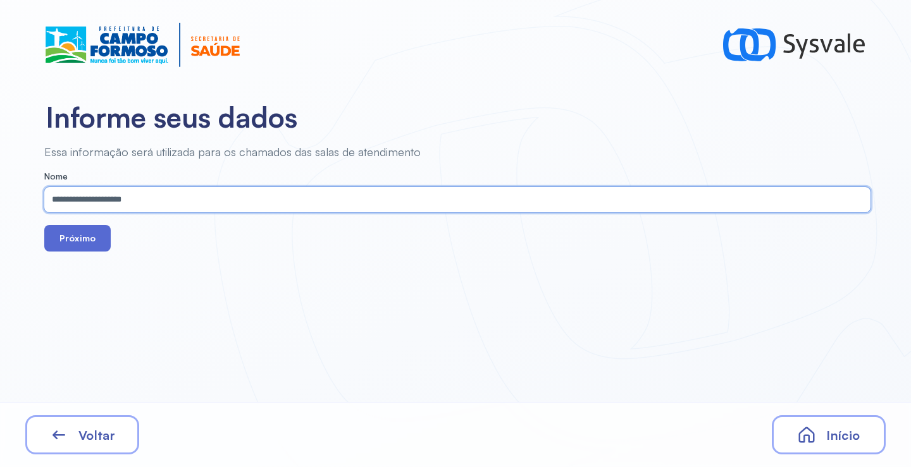
type input "**********"
click at [82, 244] on button "Próximo" at bounding box center [77, 238] width 66 height 27
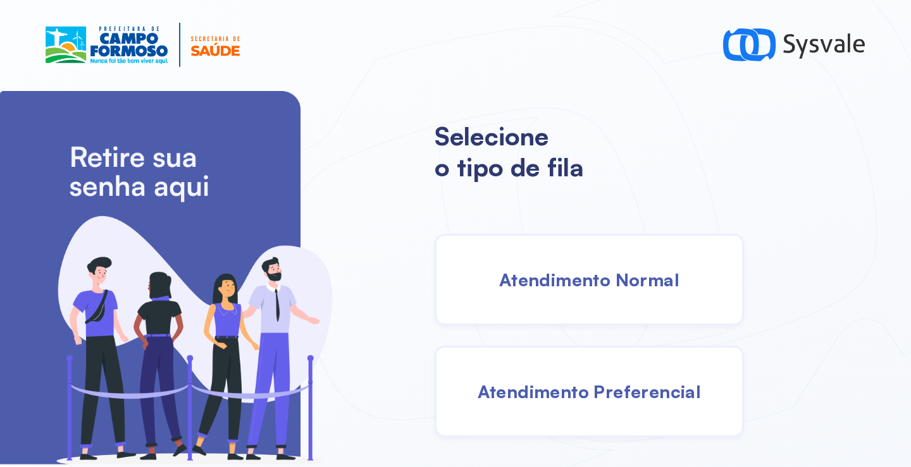
click at [528, 261] on div "Atendimento Normal" at bounding box center [589, 280] width 309 height 92
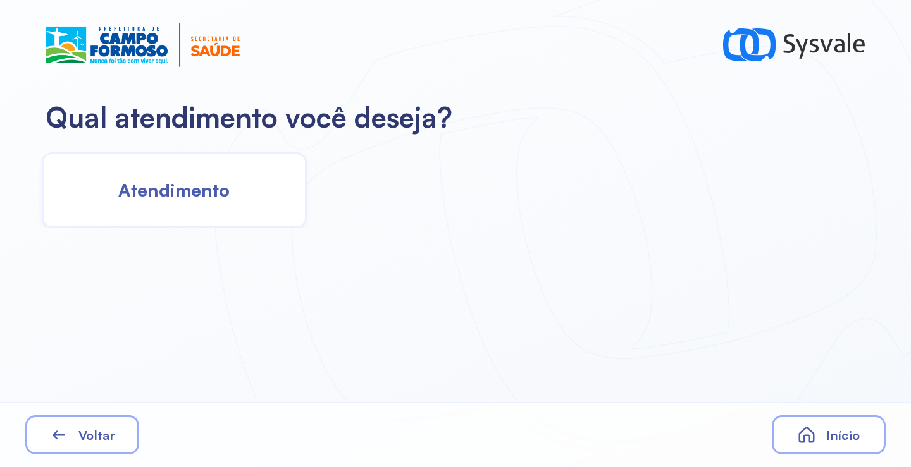
click at [245, 167] on div "Atendimento" at bounding box center [174, 190] width 265 height 76
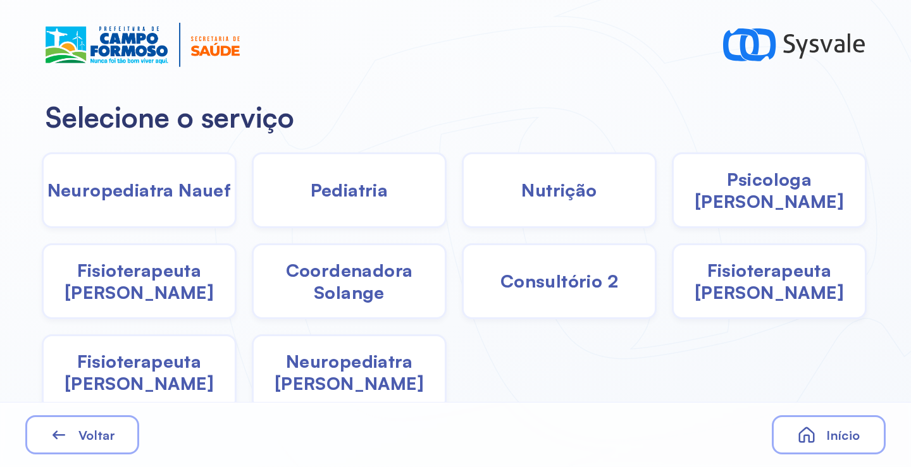
click at [317, 199] on span "Pediatria" at bounding box center [350, 190] width 78 height 22
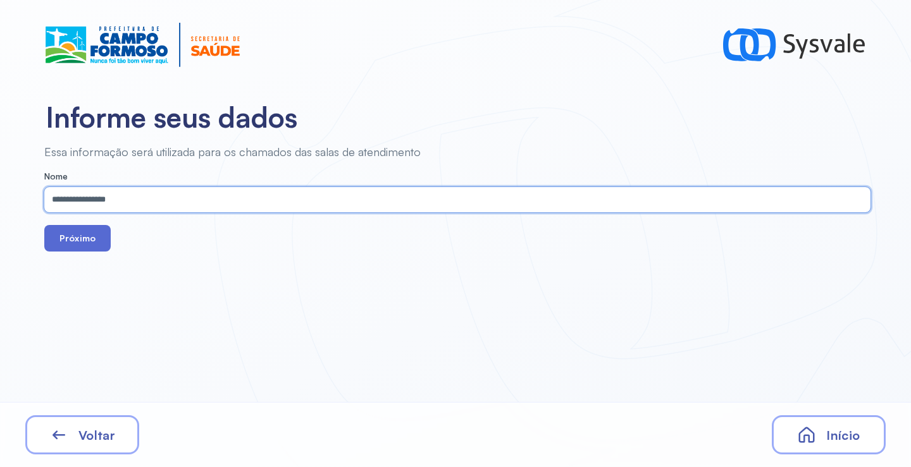
type input "**********"
click at [73, 230] on button "Próximo" at bounding box center [77, 238] width 66 height 27
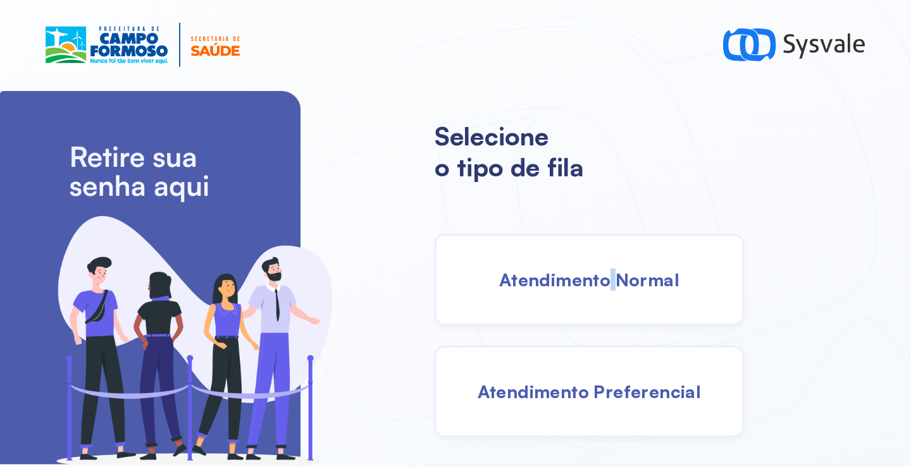
drag, startPoint x: 615, startPoint y: 294, endPoint x: 609, endPoint y: 293, distance: 6.5
click at [609, 293] on div "Atendimento Normal" at bounding box center [589, 280] width 309 height 92
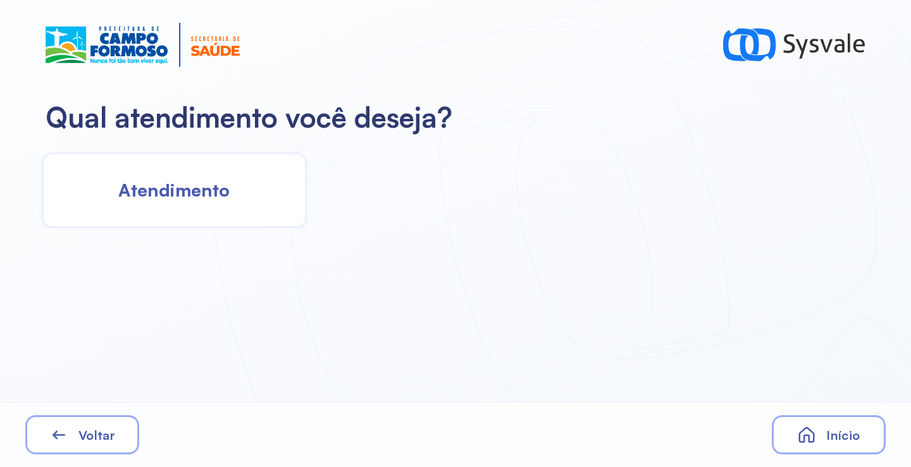
click at [241, 186] on div "Atendimento" at bounding box center [174, 190] width 265 height 76
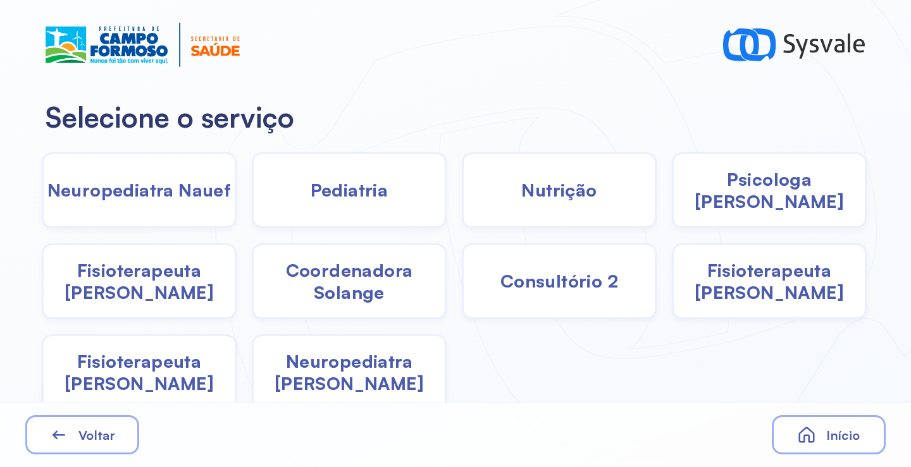
drag, startPoint x: 407, startPoint y: 192, endPoint x: 398, endPoint y: 194, distance: 8.6
click at [398, 194] on div "Pediatria" at bounding box center [349, 190] width 195 height 76
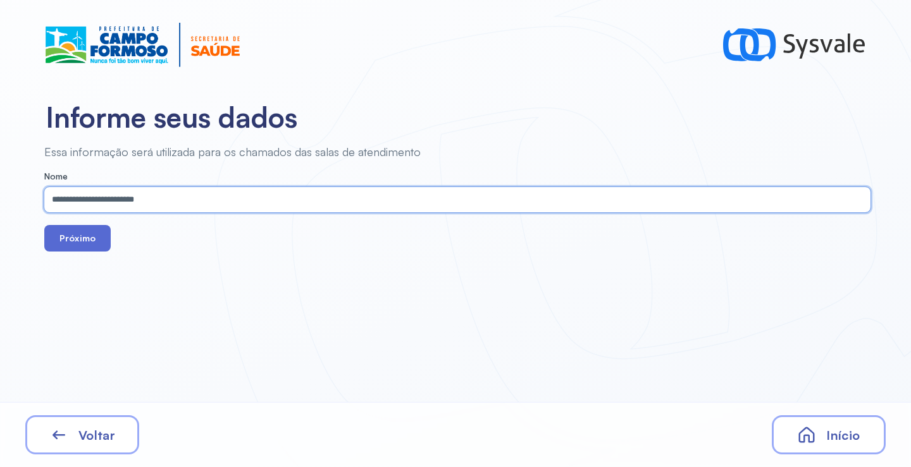
type input "**********"
drag, startPoint x: 72, startPoint y: 244, endPoint x: 102, endPoint y: 194, distance: 57.9
click at [72, 243] on button "Próximo" at bounding box center [77, 238] width 66 height 27
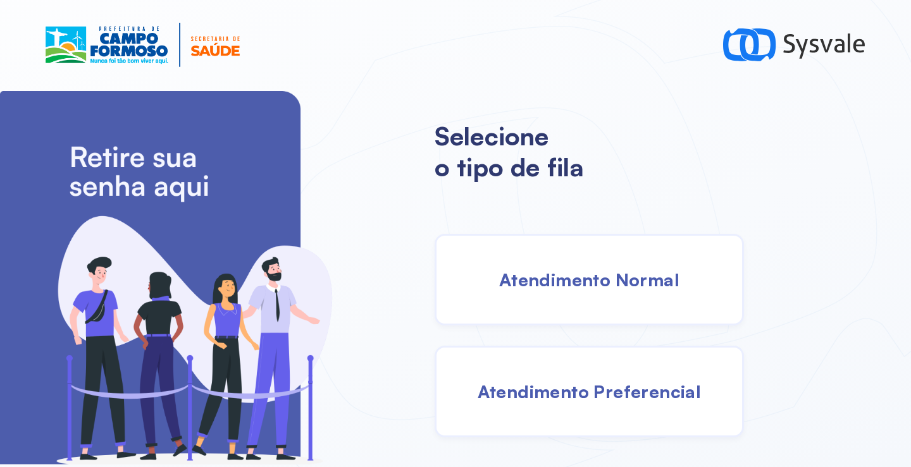
click at [545, 267] on div "Atendimento Normal" at bounding box center [589, 280] width 309 height 92
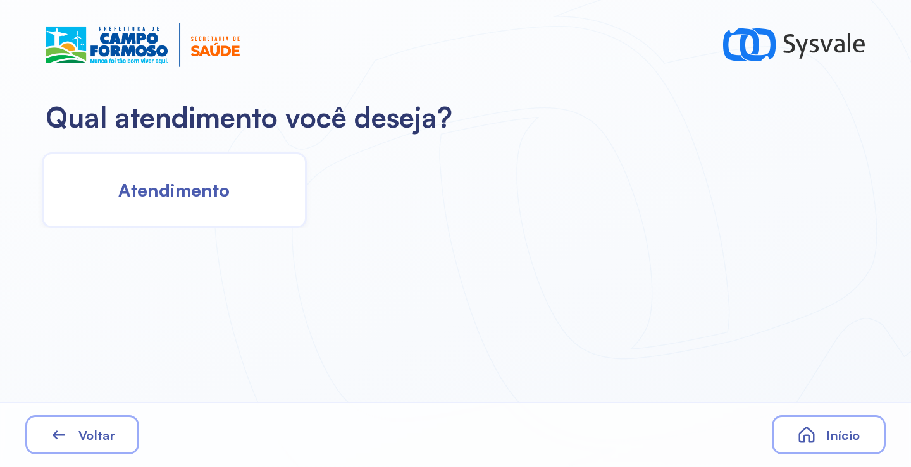
click at [171, 176] on div "Atendimento" at bounding box center [174, 190] width 265 height 76
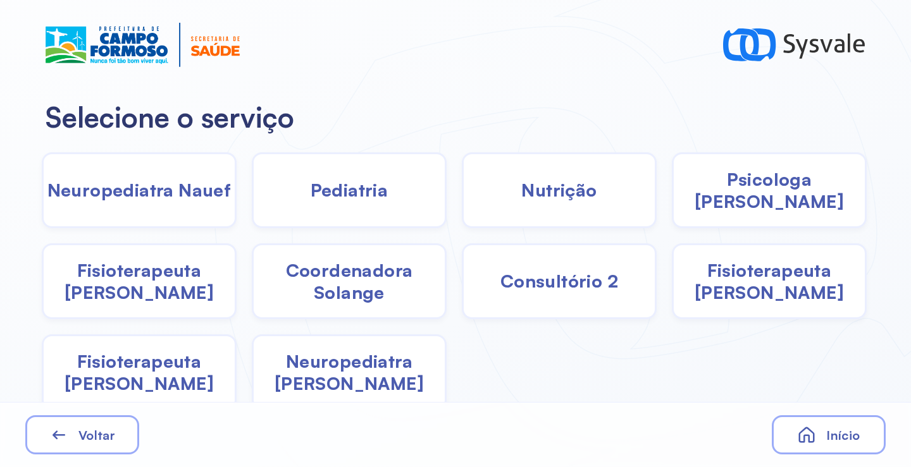
click at [553, 188] on span "Nutrição" at bounding box center [558, 190] width 75 height 22
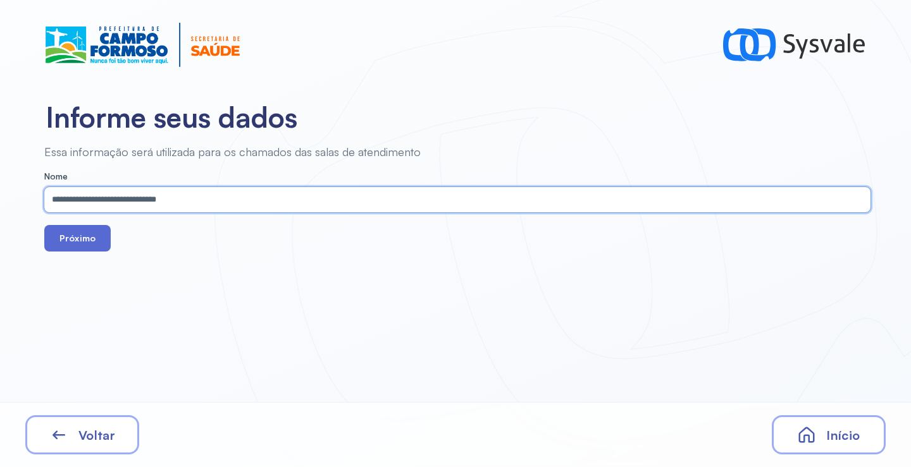
type input "**********"
click at [79, 238] on button "Próximo" at bounding box center [77, 238] width 66 height 27
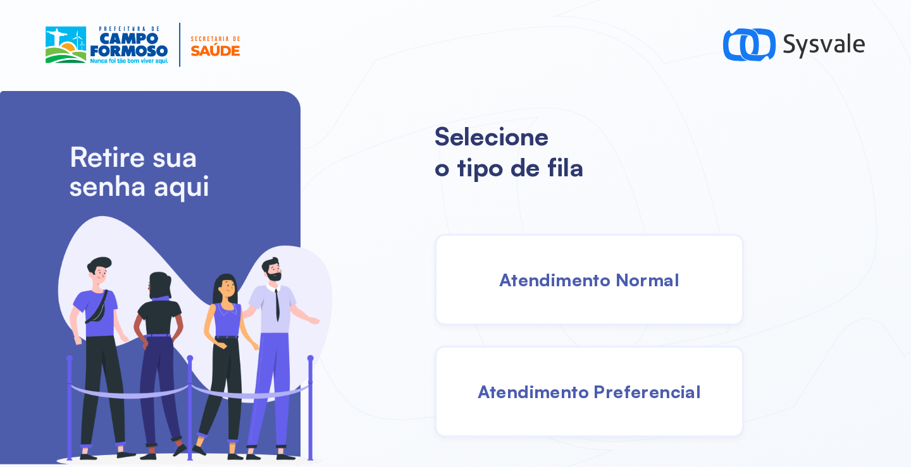
click at [586, 269] on span "Atendimento Normal" at bounding box center [589, 280] width 180 height 22
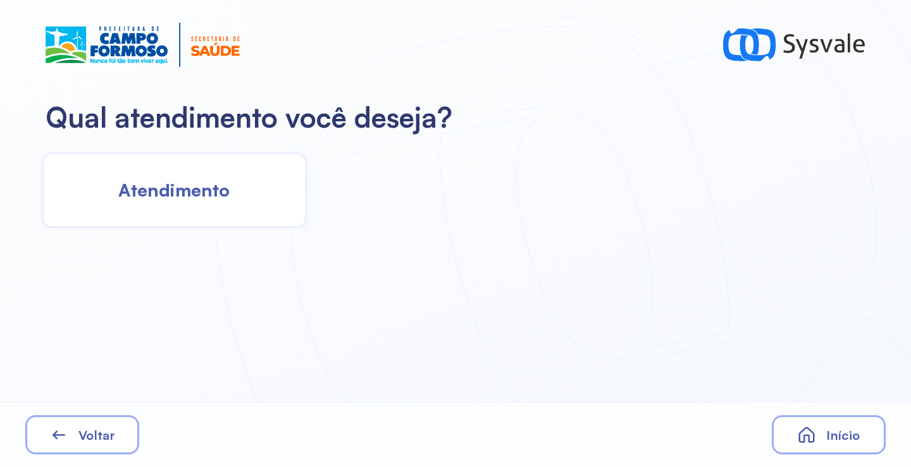
click at [198, 191] on span "Atendimento" at bounding box center [173, 190] width 111 height 22
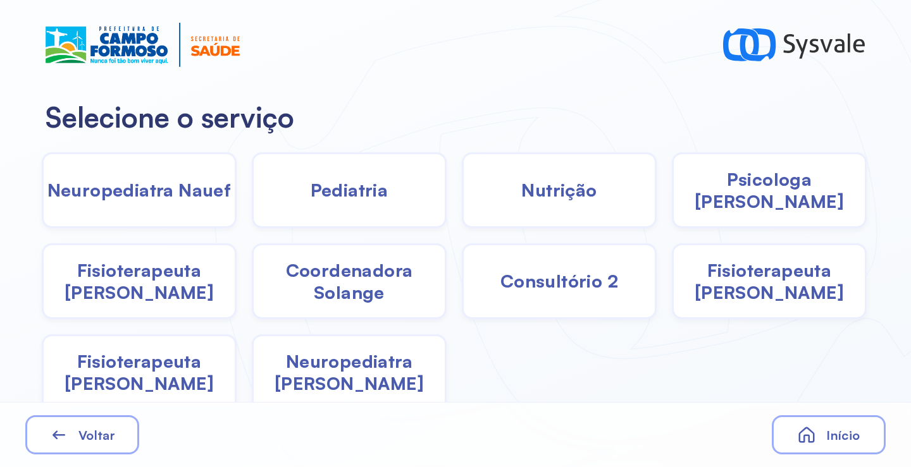
click at [147, 285] on span "Fisioterapeuta Janusia" at bounding box center [139, 281] width 191 height 44
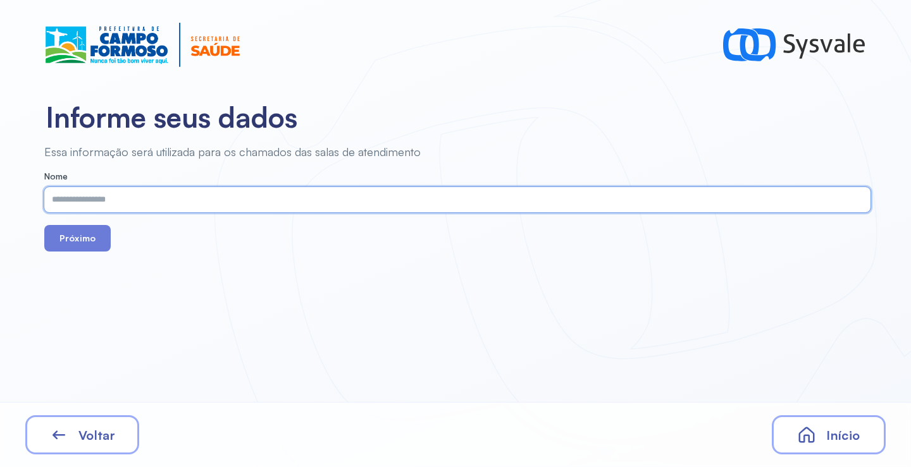
paste input "**********"
type input "**********"
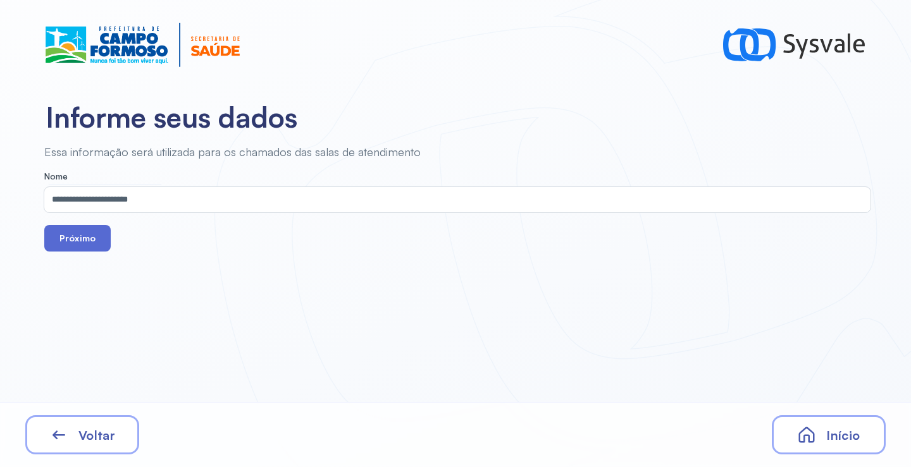
click at [86, 247] on button "Próximo" at bounding box center [77, 238] width 66 height 27
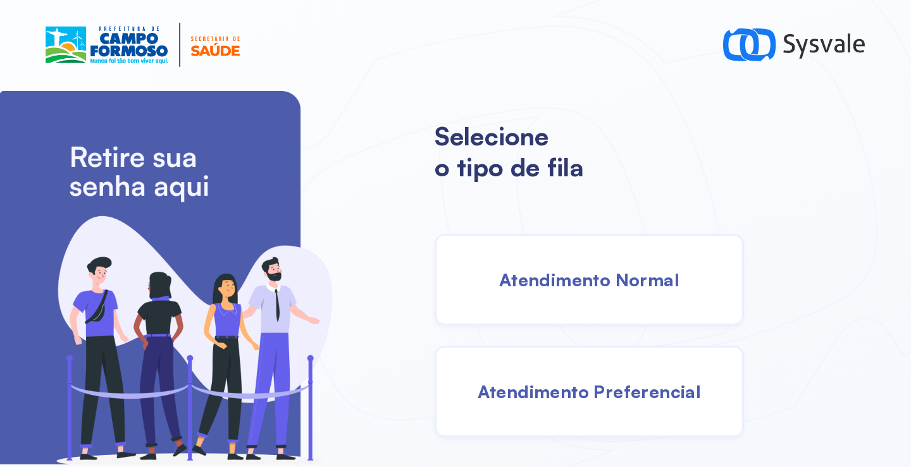
drag, startPoint x: 586, startPoint y: 378, endPoint x: 578, endPoint y: 376, distance: 7.7
click at [578, 376] on div "Atendimento Preferencial" at bounding box center [589, 392] width 309 height 92
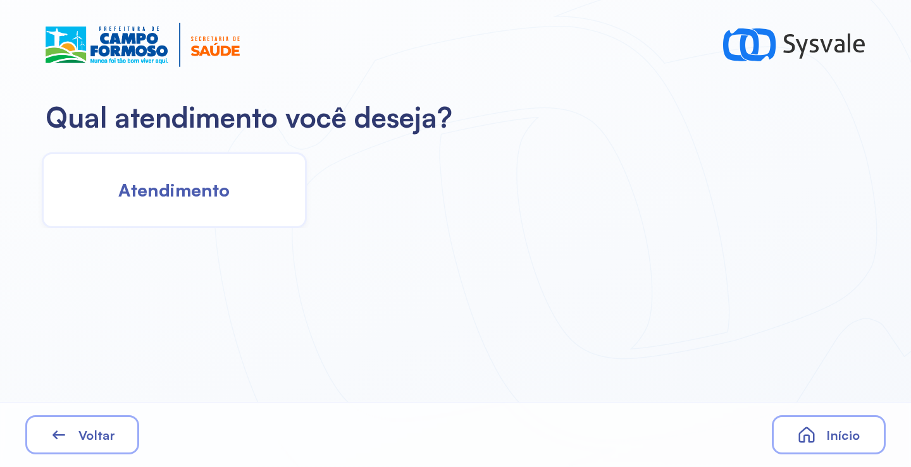
click at [187, 183] on span "Atendimento" at bounding box center [173, 190] width 111 height 22
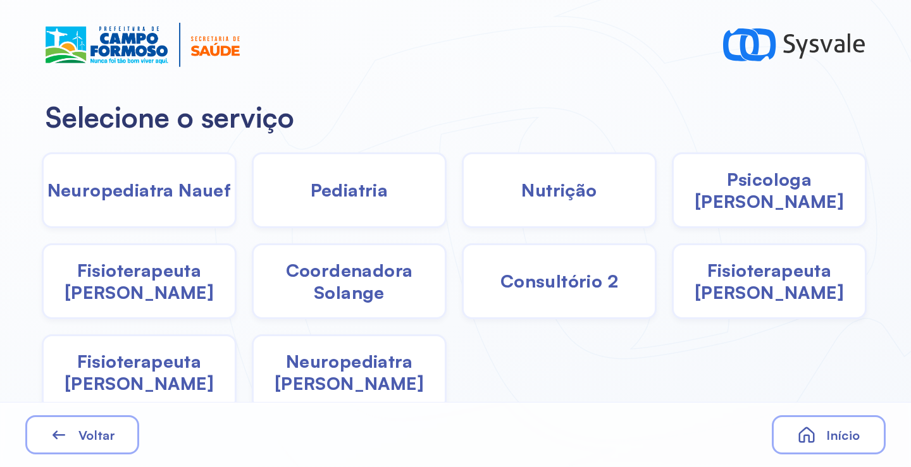
click at [366, 195] on span "Pediatria" at bounding box center [350, 190] width 78 height 22
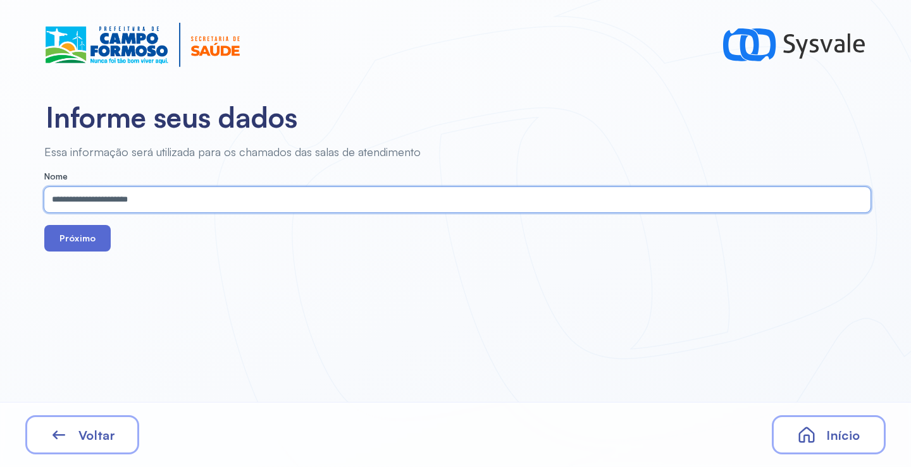
type input "**********"
click at [94, 239] on button "Próximo" at bounding box center [77, 238] width 66 height 27
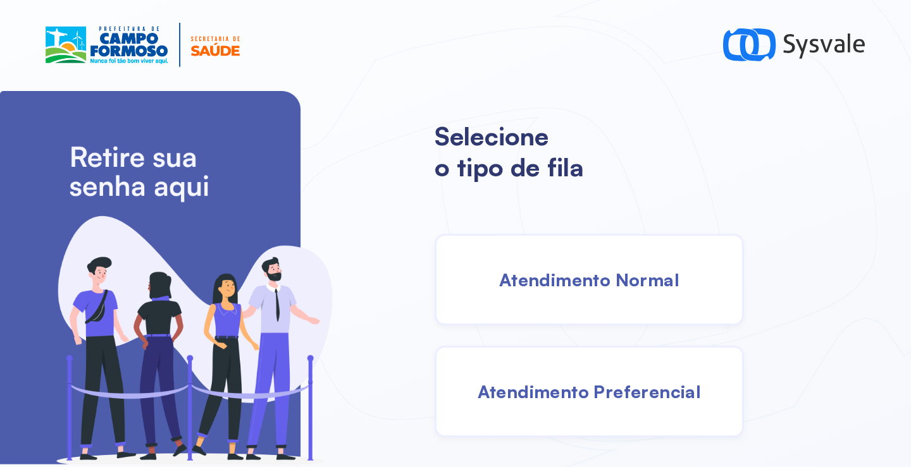
drag, startPoint x: 543, startPoint y: 262, endPoint x: 524, endPoint y: 262, distance: 19.0
click at [524, 262] on div "Atendimento Normal" at bounding box center [589, 280] width 309 height 92
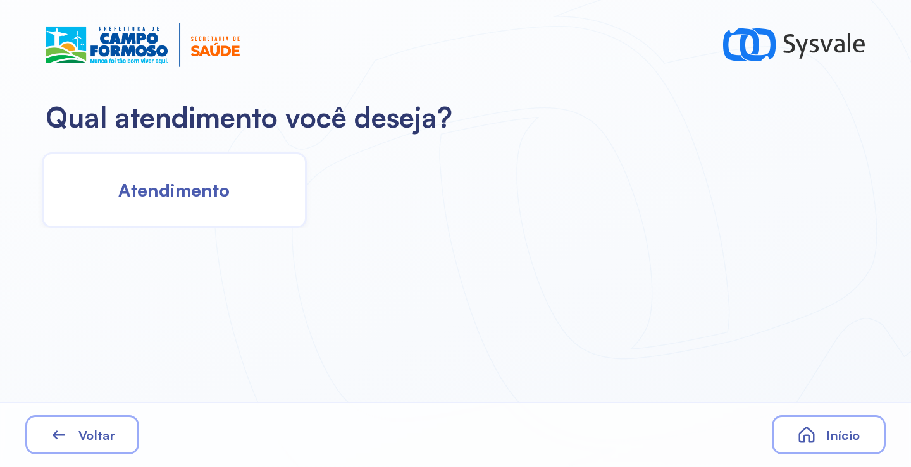
click at [189, 199] on span "Atendimento" at bounding box center [173, 190] width 111 height 22
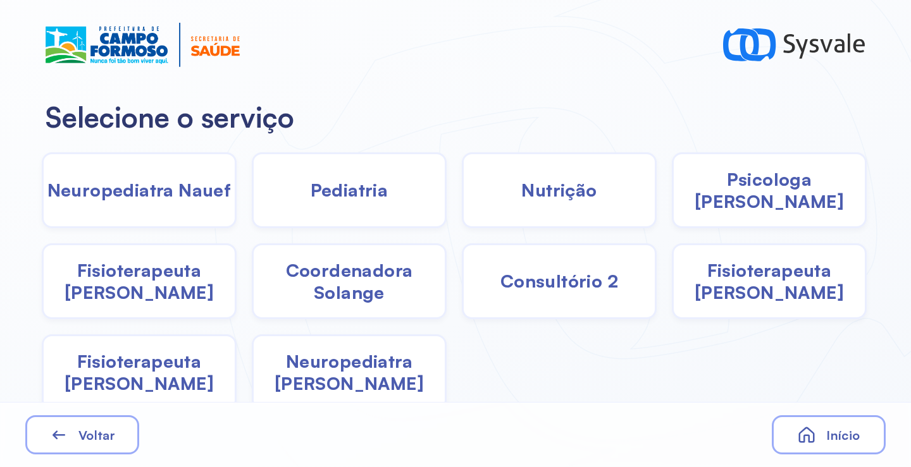
click at [361, 198] on span "Pediatria" at bounding box center [350, 190] width 78 height 22
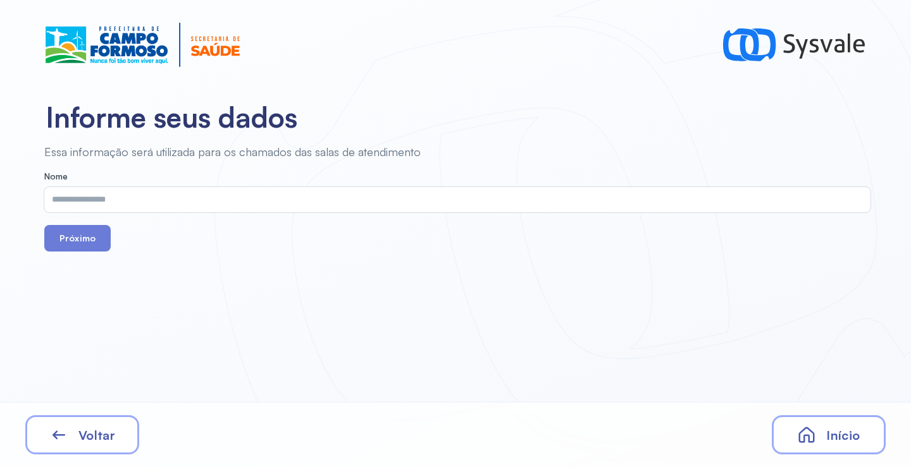
click at [97, 439] on span "Voltar" at bounding box center [96, 436] width 37 height 16
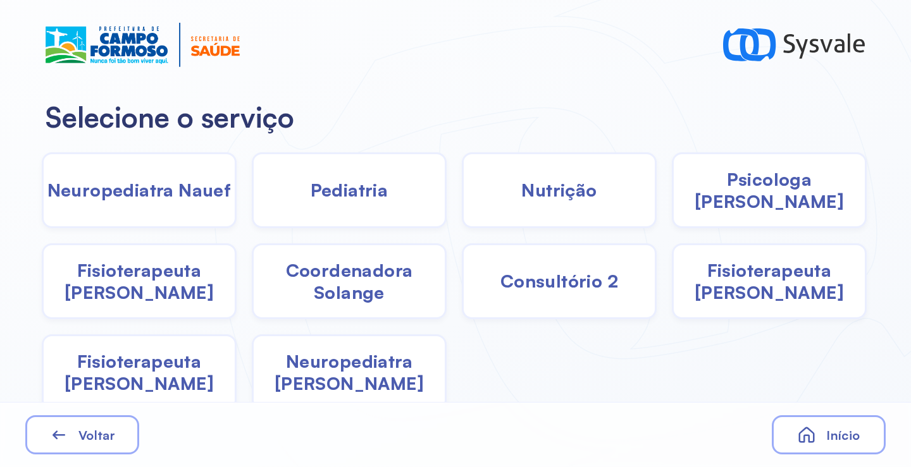
click at [521, 193] on span "Nutrição" at bounding box center [558, 190] width 75 height 22
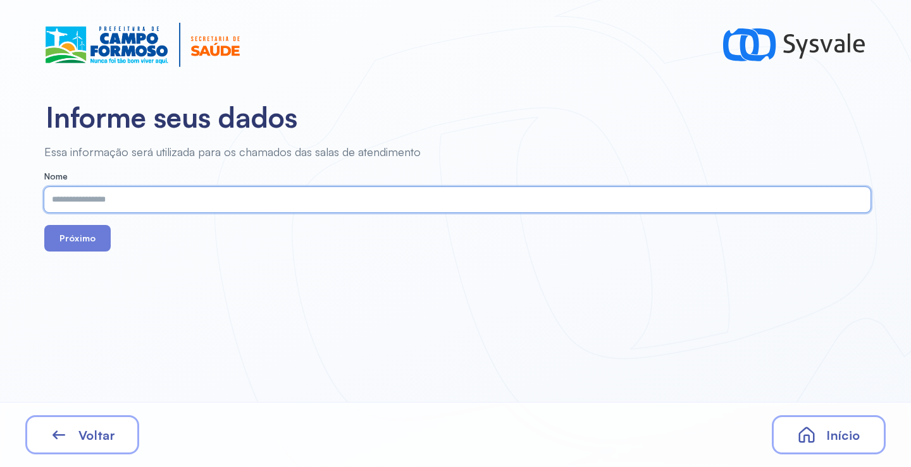
paste input "**********"
type input "**********"
click at [77, 238] on button "Próximo" at bounding box center [77, 238] width 66 height 27
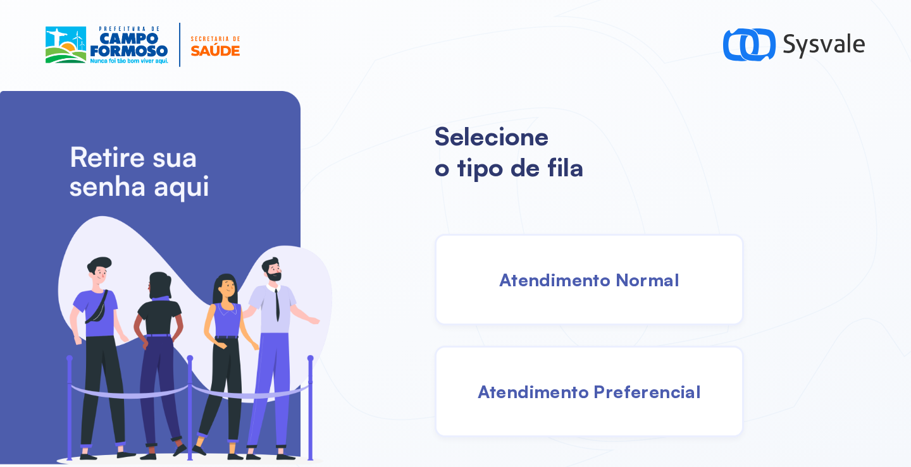
click at [600, 276] on span "Atendimento Normal" at bounding box center [589, 280] width 180 height 22
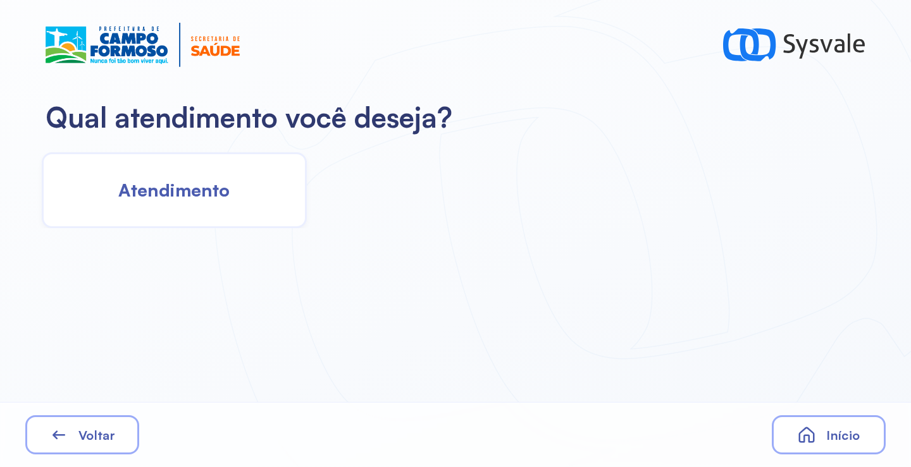
click at [238, 196] on div "Atendimento" at bounding box center [174, 190] width 265 height 76
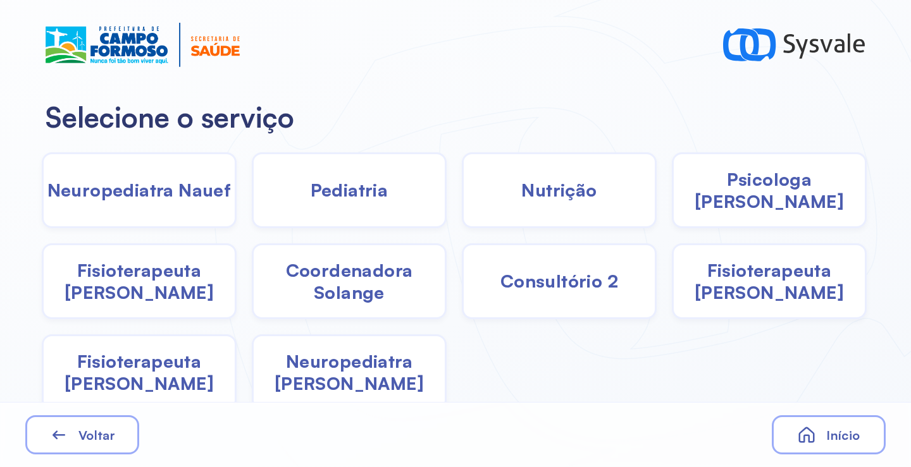
click at [387, 201] on div "Pediatria" at bounding box center [349, 190] width 195 height 76
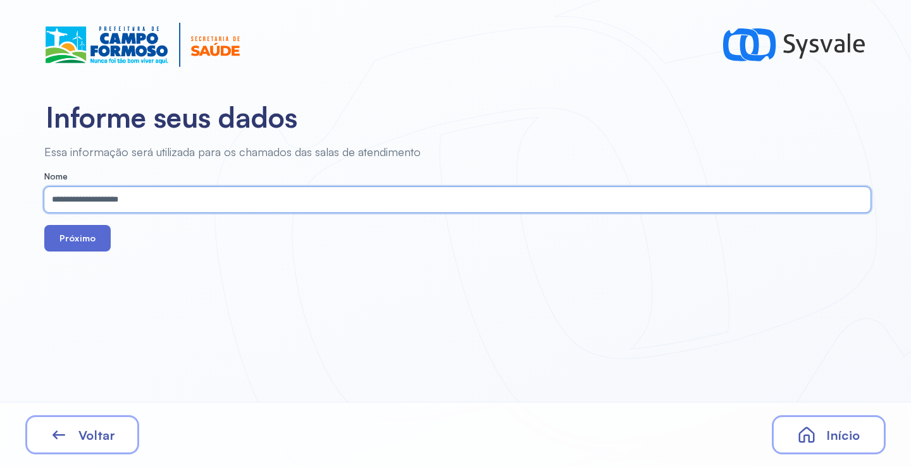
type input "**********"
click at [102, 233] on button "Próximo" at bounding box center [77, 238] width 66 height 27
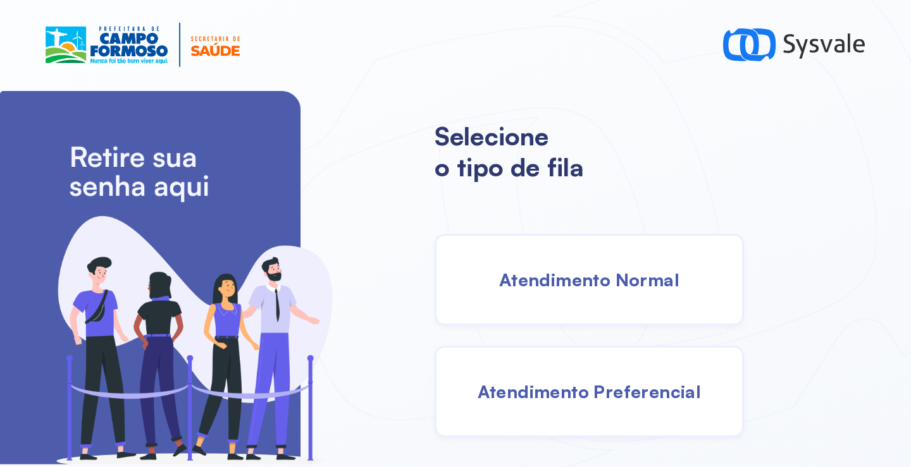
click at [536, 269] on span "Atendimento Normal" at bounding box center [589, 280] width 180 height 22
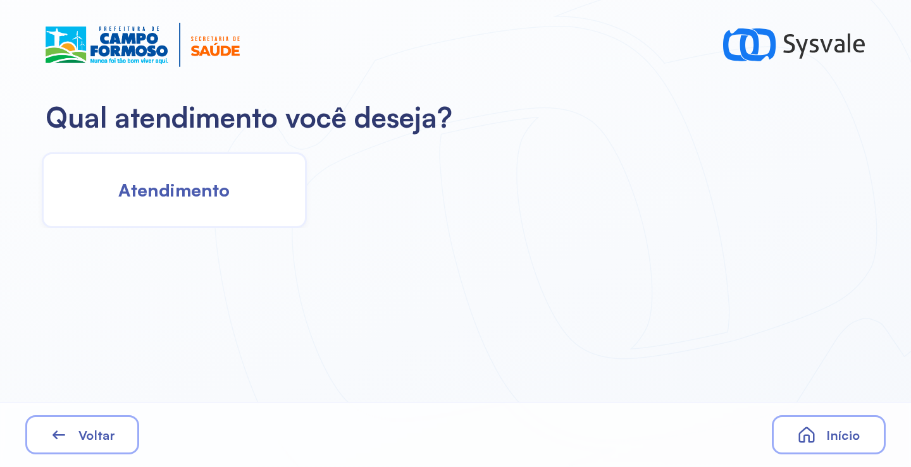
click at [209, 200] on span "Atendimento" at bounding box center [173, 190] width 111 height 22
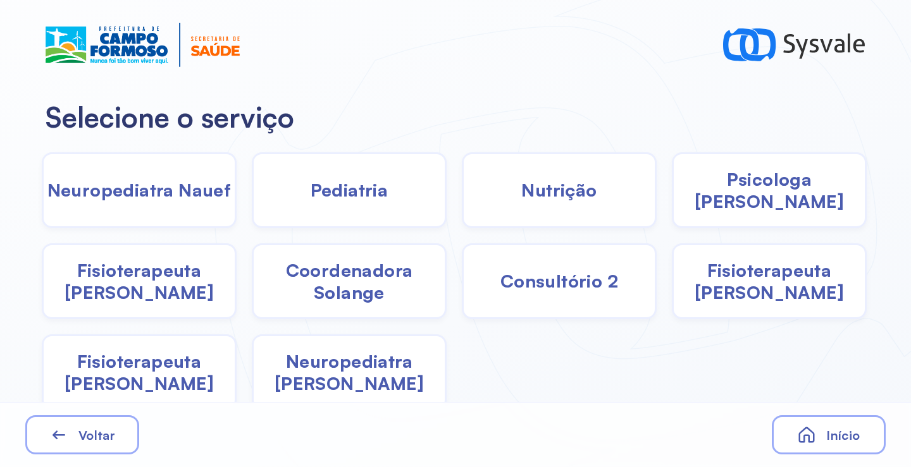
click at [357, 203] on div "Pediatria" at bounding box center [349, 190] width 195 height 76
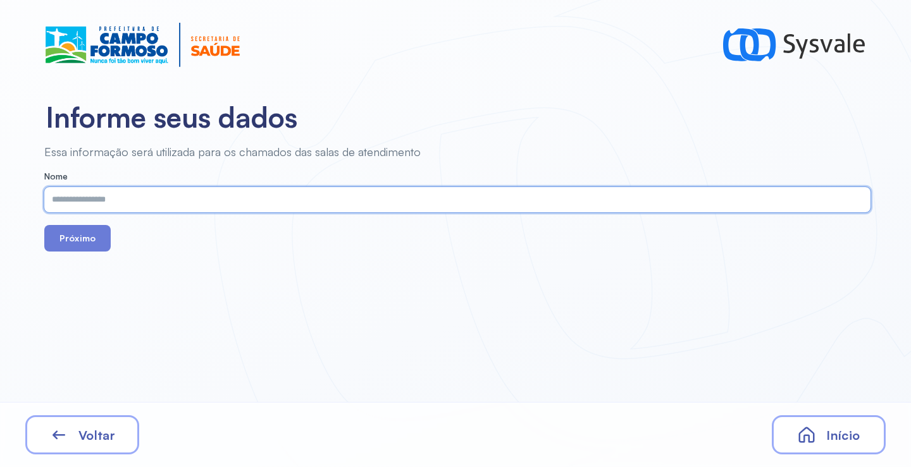
paste input "**********"
type input "**********"
click at [66, 236] on button "Próximo" at bounding box center [77, 238] width 66 height 27
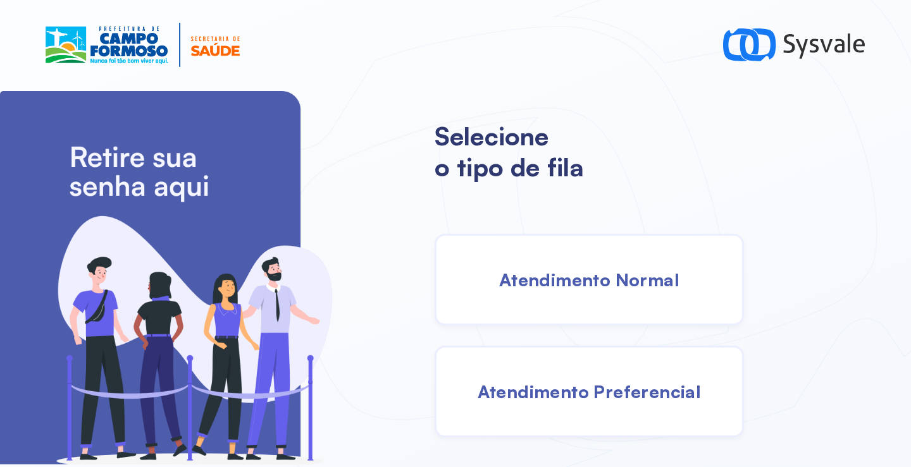
click at [546, 269] on span "Atendimento Normal" at bounding box center [589, 280] width 180 height 22
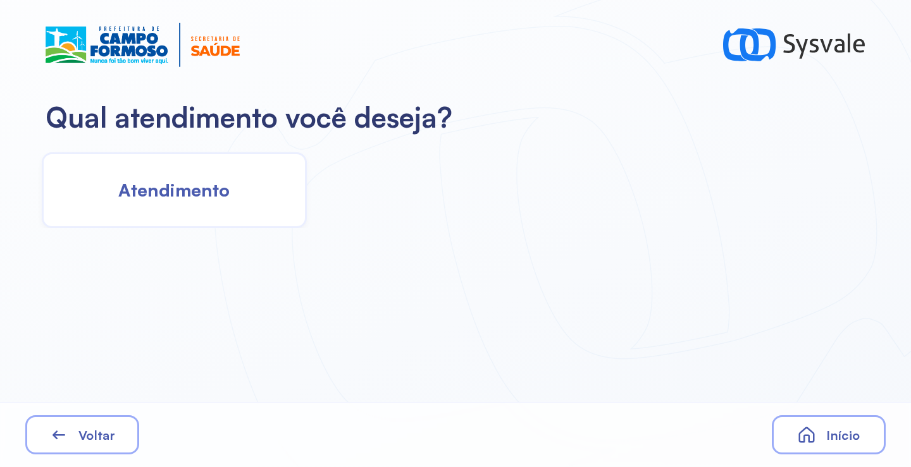
click at [222, 188] on span "Atendimento" at bounding box center [173, 190] width 111 height 22
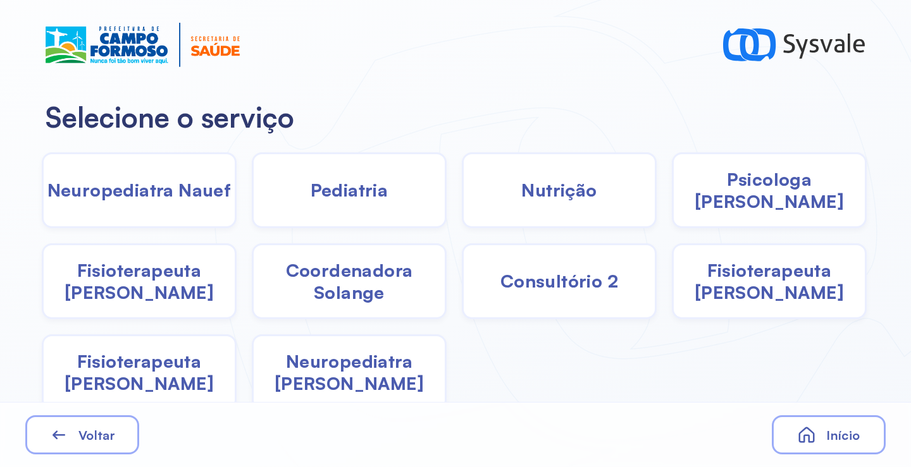
click at [349, 201] on span "Pediatria" at bounding box center [350, 190] width 78 height 22
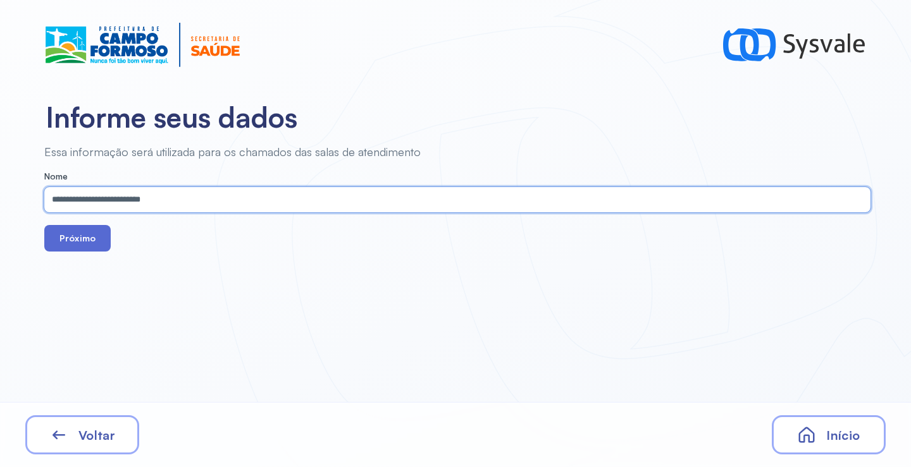
type input "**********"
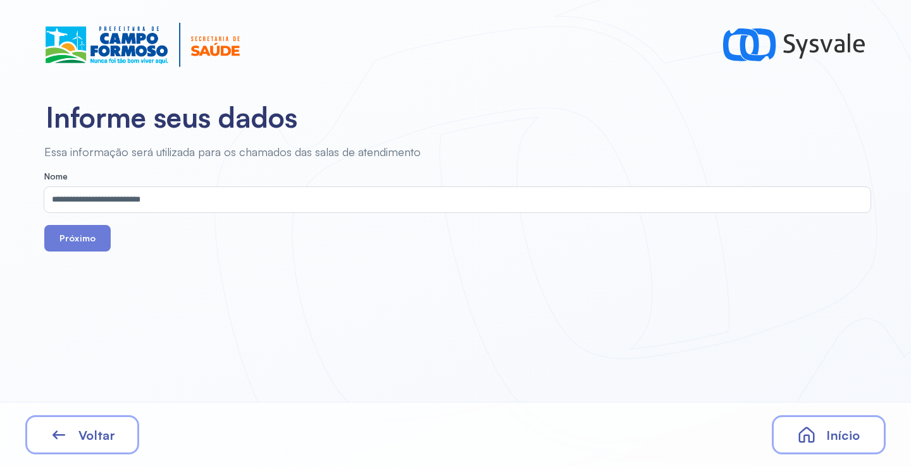
drag, startPoint x: 102, startPoint y: 244, endPoint x: 142, endPoint y: 246, distance: 39.9
click at [101, 243] on button "Próximo" at bounding box center [77, 238] width 66 height 27
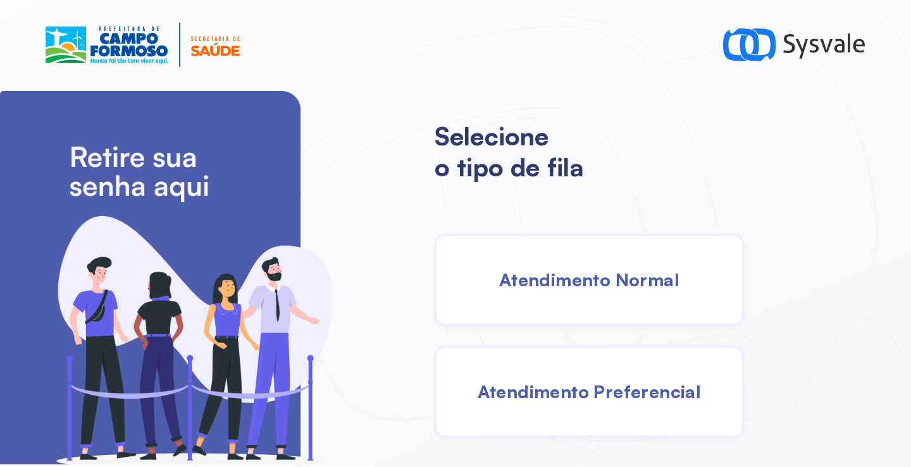
click at [584, 262] on div "Atendimento Normal" at bounding box center [589, 280] width 309 height 92
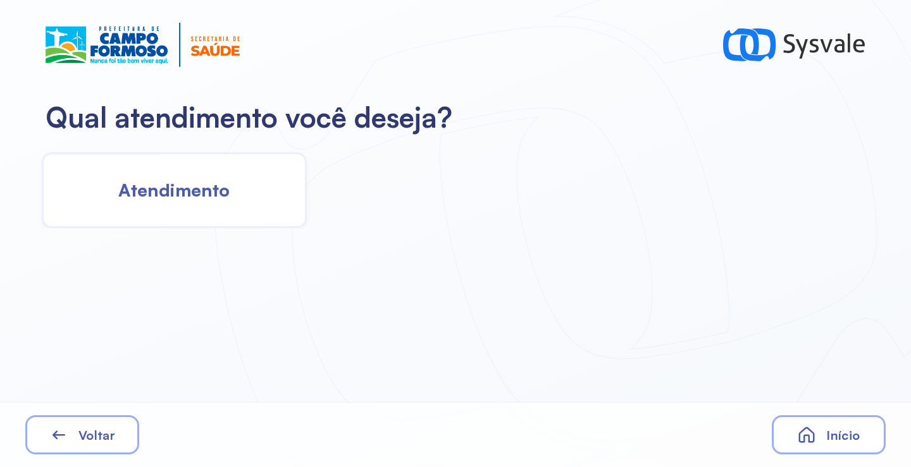
click at [227, 195] on span "Atendimento" at bounding box center [173, 190] width 111 height 22
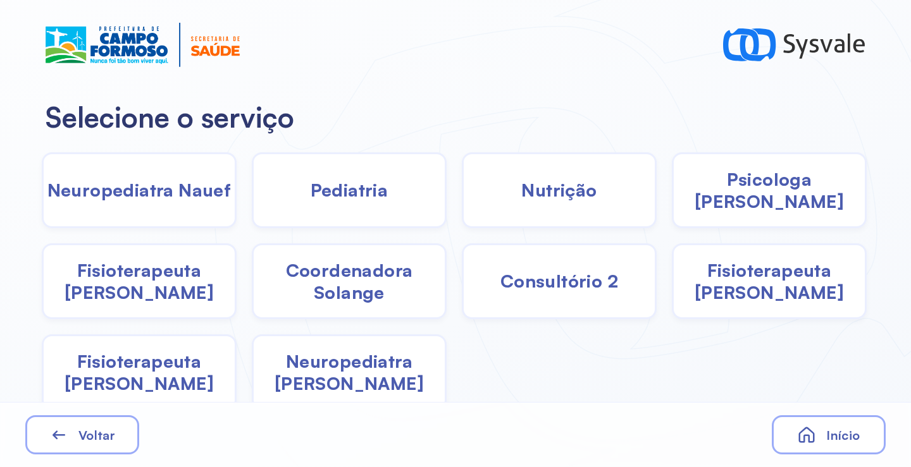
click at [332, 196] on span "Pediatria" at bounding box center [350, 190] width 78 height 22
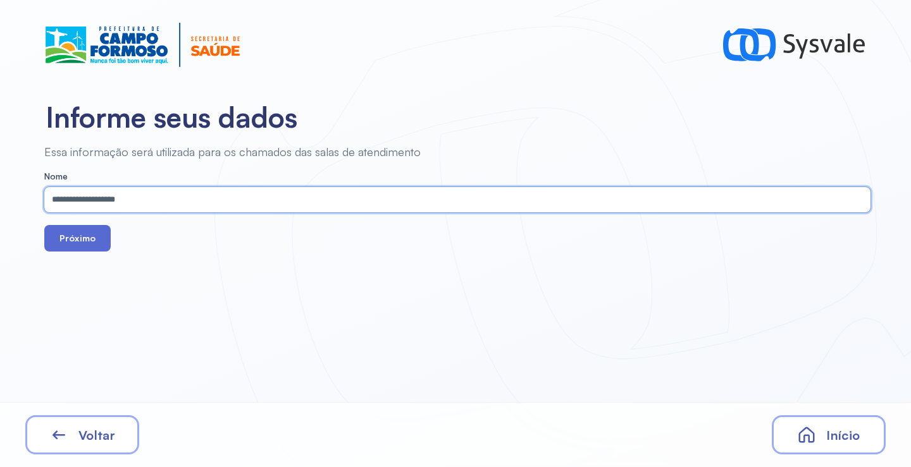
type input "**********"
click at [76, 235] on button "Próximo" at bounding box center [77, 238] width 66 height 27
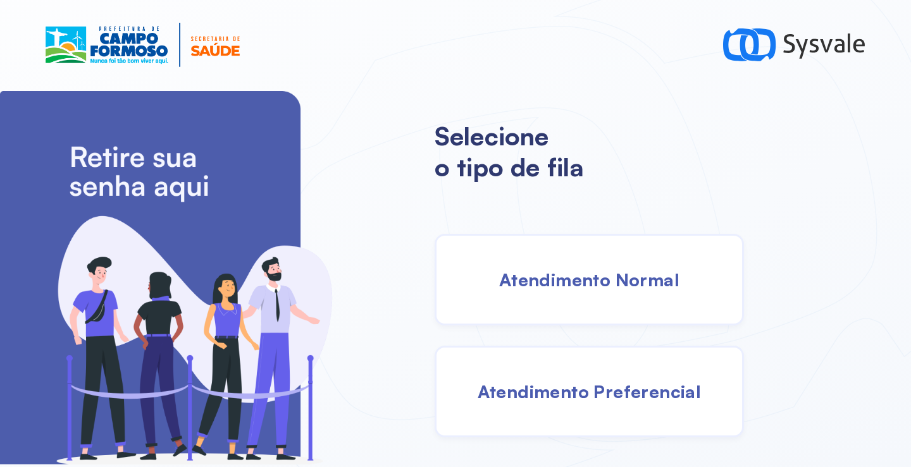
click at [517, 274] on span "Atendimento Normal" at bounding box center [589, 280] width 180 height 22
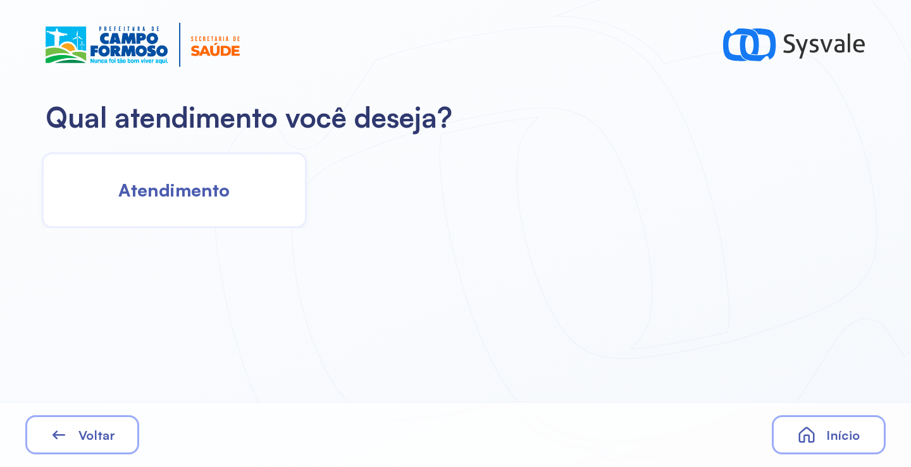
click at [218, 206] on div "Atendimento" at bounding box center [174, 190] width 265 height 76
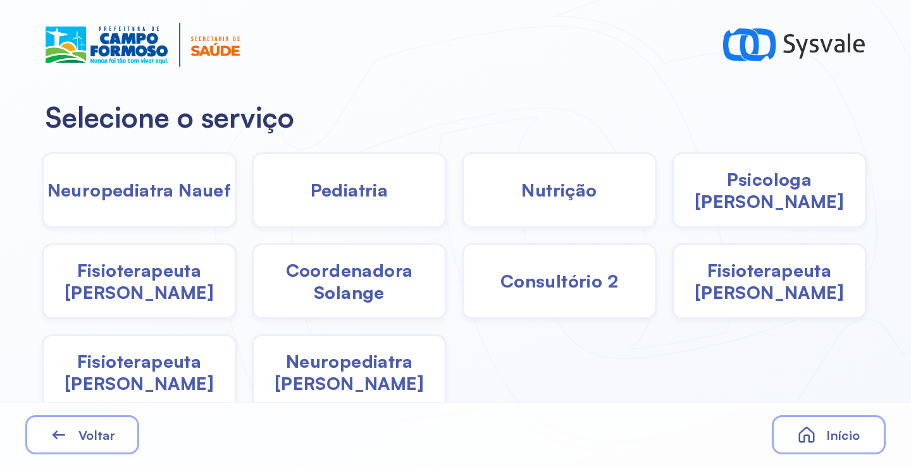
click at [334, 271] on span "Coordenadora Solange" at bounding box center [349, 281] width 191 height 44
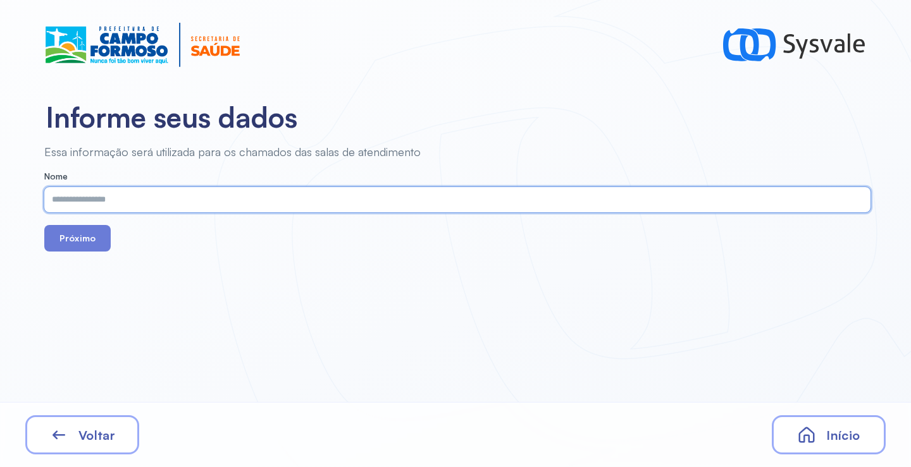
paste input "**********"
type input "**********"
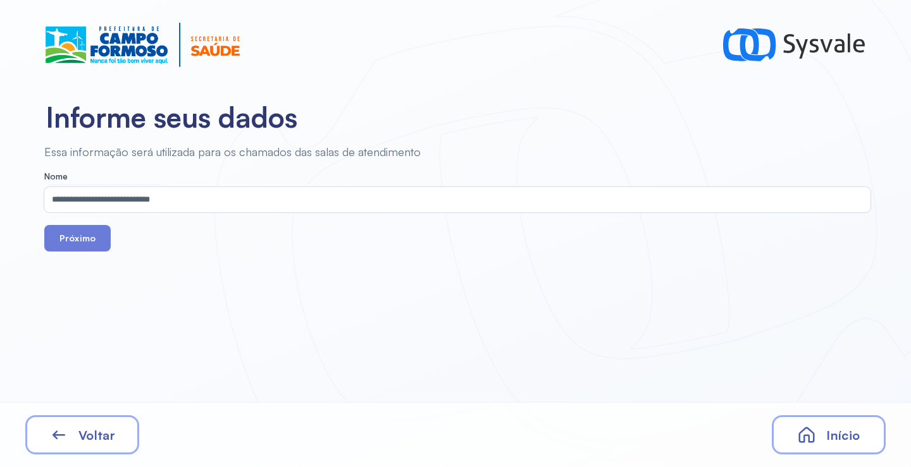
drag, startPoint x: 77, startPoint y: 238, endPoint x: 163, endPoint y: 23, distance: 231.6
click at [78, 234] on button "Próximo" at bounding box center [77, 238] width 66 height 27
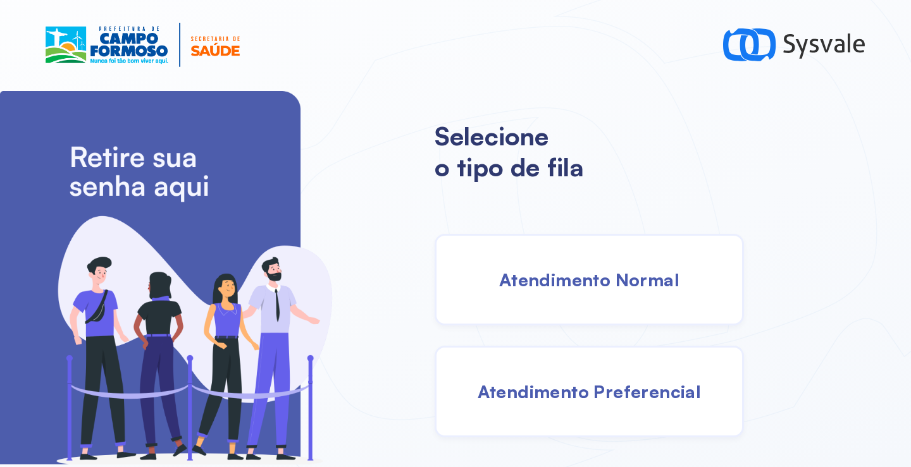
click at [565, 267] on div "Atendimento Normal" at bounding box center [589, 280] width 309 height 92
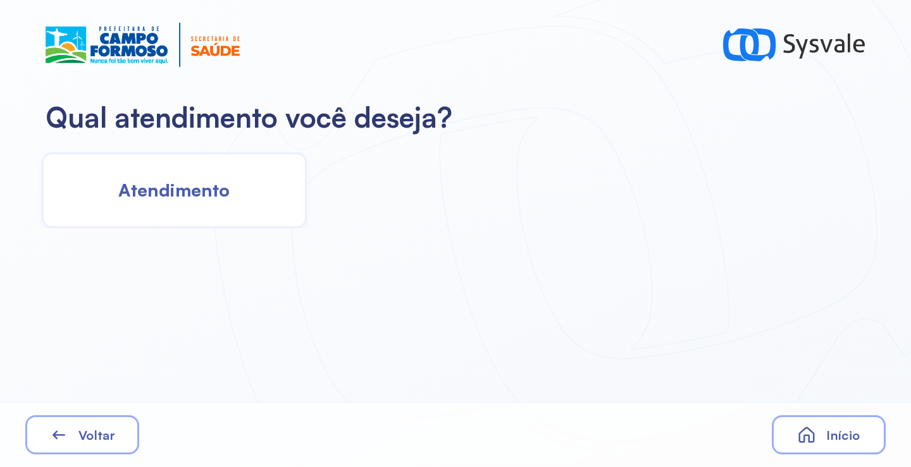
click at [194, 187] on span "Atendimento" at bounding box center [173, 190] width 111 height 22
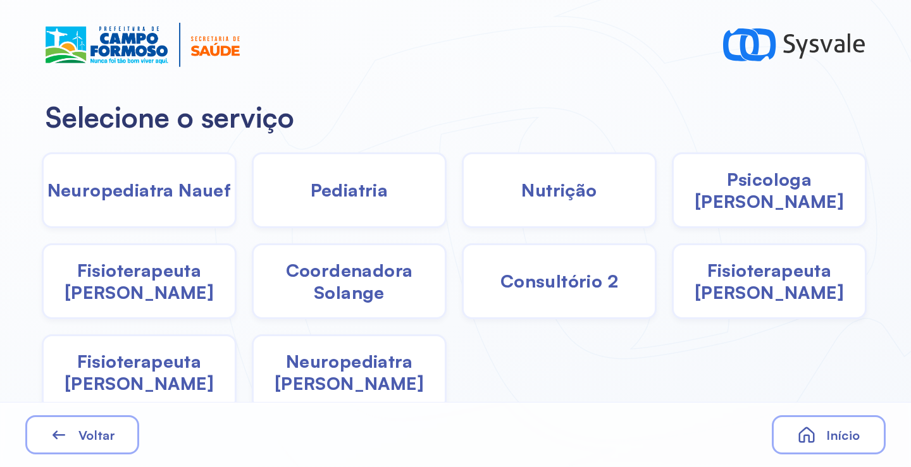
click at [302, 192] on div "Pediatria" at bounding box center [349, 190] width 195 height 76
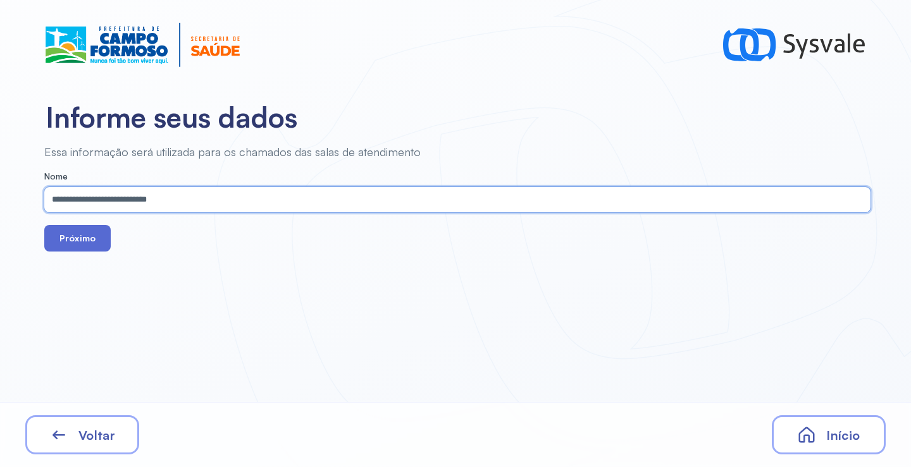
type input "**********"
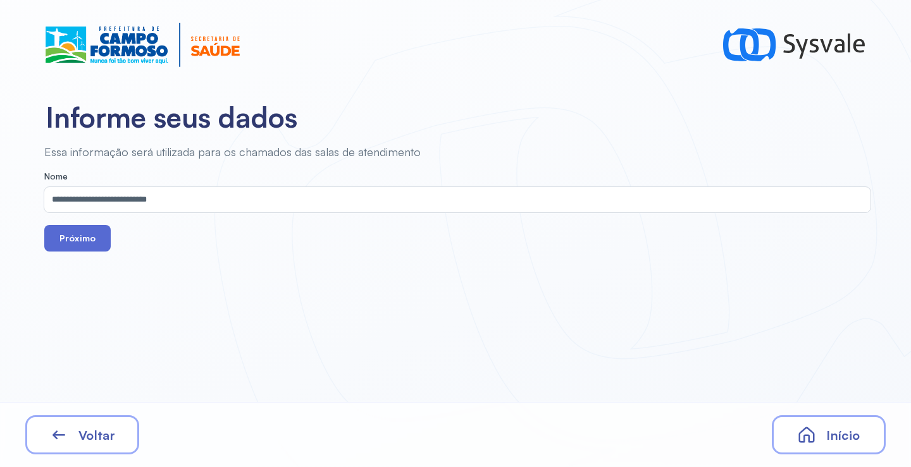
click at [82, 240] on button "Próximo" at bounding box center [77, 238] width 66 height 27
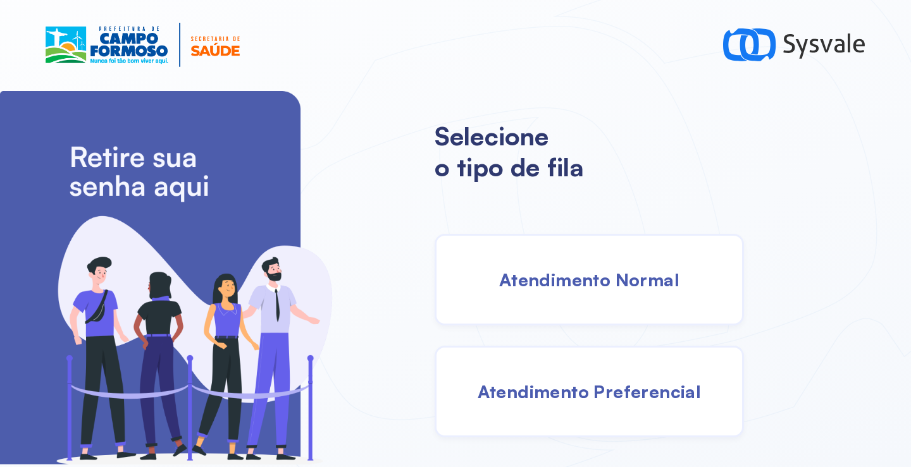
click at [573, 292] on div "Atendimento Normal" at bounding box center [589, 280] width 309 height 92
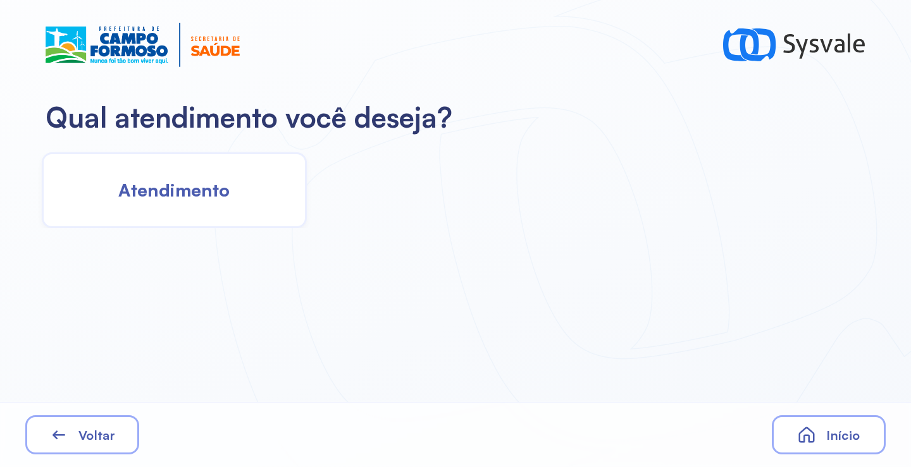
click at [228, 193] on span "Atendimento" at bounding box center [173, 190] width 111 height 22
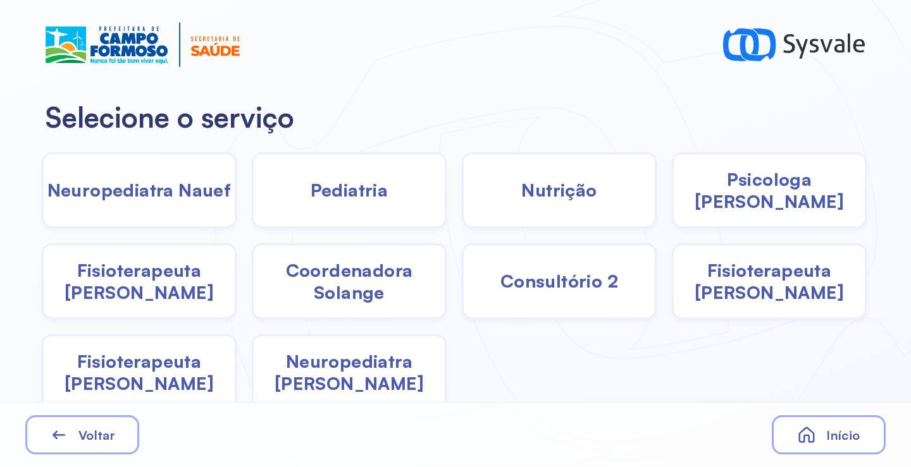
click at [339, 190] on span "Pediatria" at bounding box center [350, 190] width 78 height 22
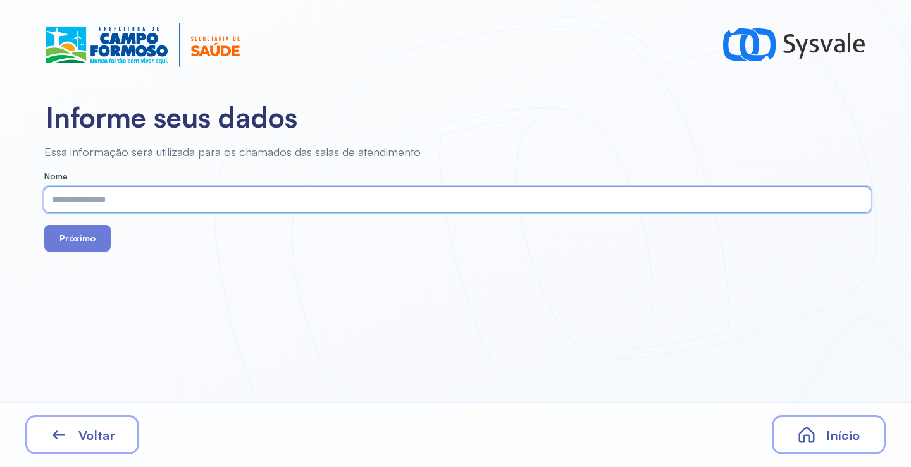
paste input "**********"
type input "**********"
click at [74, 237] on button "Próximo" at bounding box center [77, 238] width 66 height 27
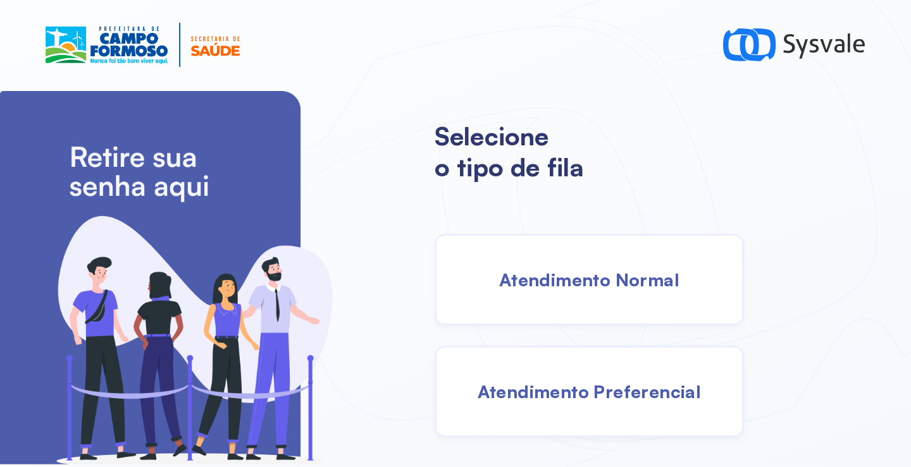
click at [573, 291] on div "Atendimento Normal" at bounding box center [589, 280] width 309 height 92
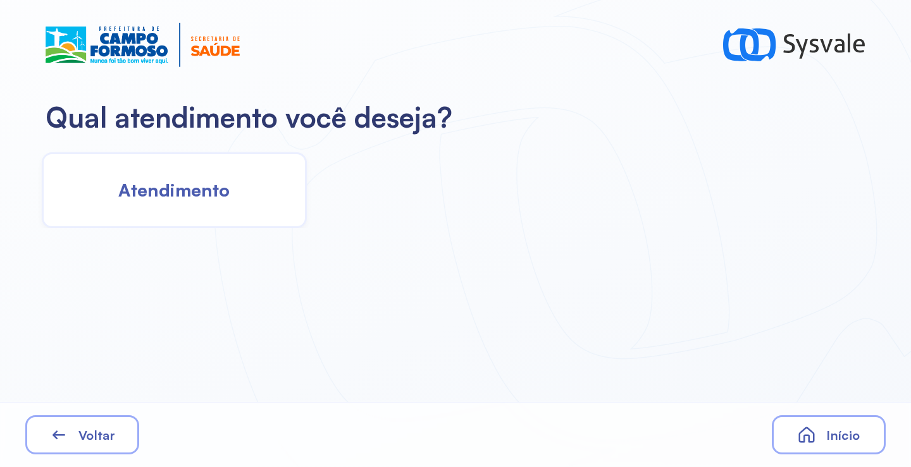
click at [260, 190] on div "Atendimento" at bounding box center [174, 190] width 265 height 76
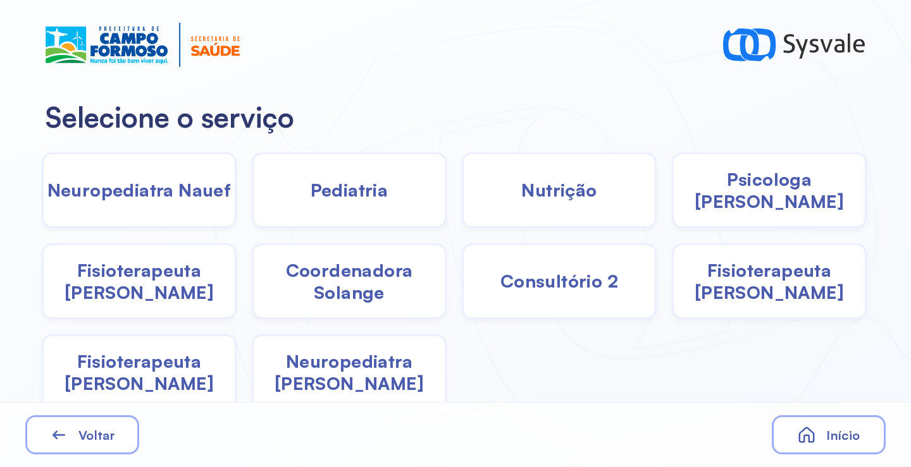
click at [345, 202] on div "Pediatria" at bounding box center [349, 190] width 195 height 76
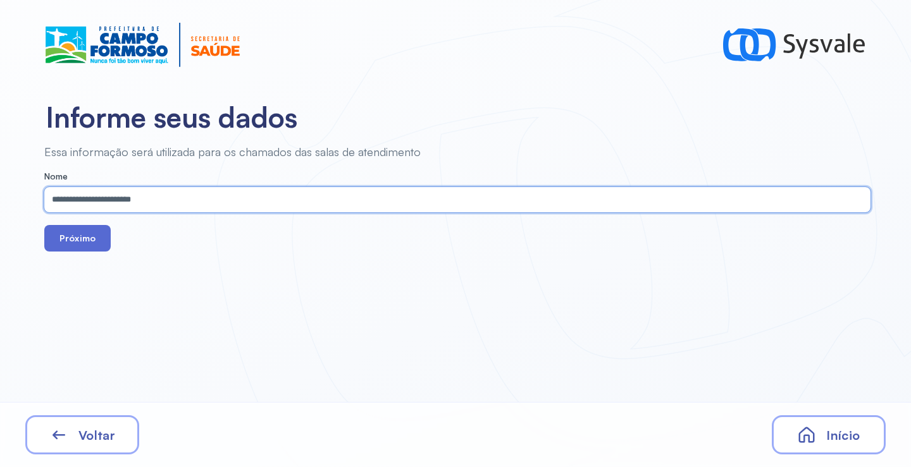
type input "**********"
click at [61, 228] on button "Próximo" at bounding box center [77, 238] width 66 height 27
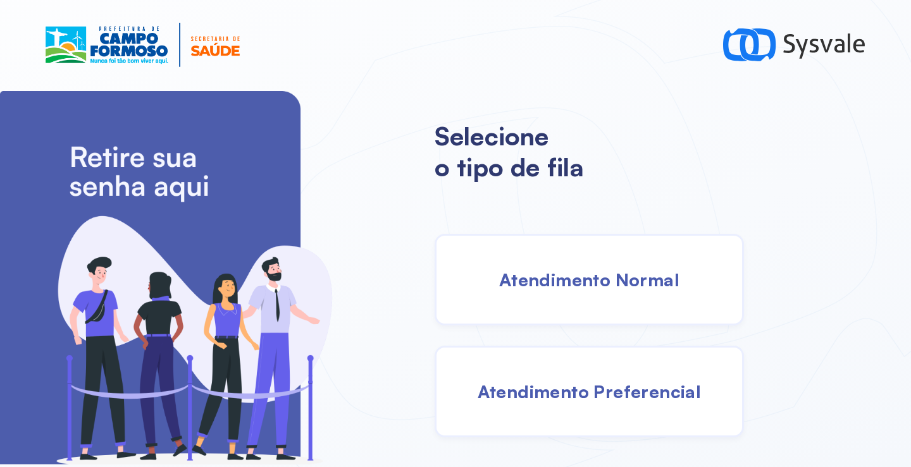
click at [540, 261] on div "Atendimento Normal" at bounding box center [589, 280] width 309 height 92
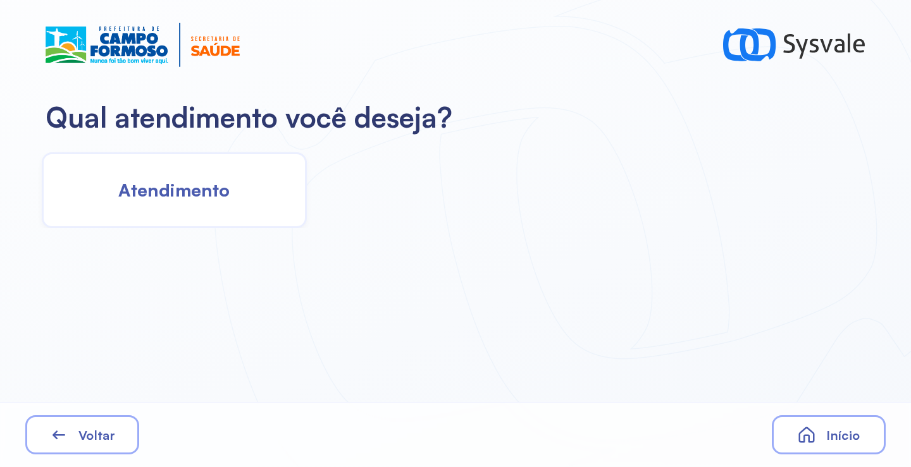
click at [202, 187] on span "Atendimento" at bounding box center [173, 190] width 111 height 22
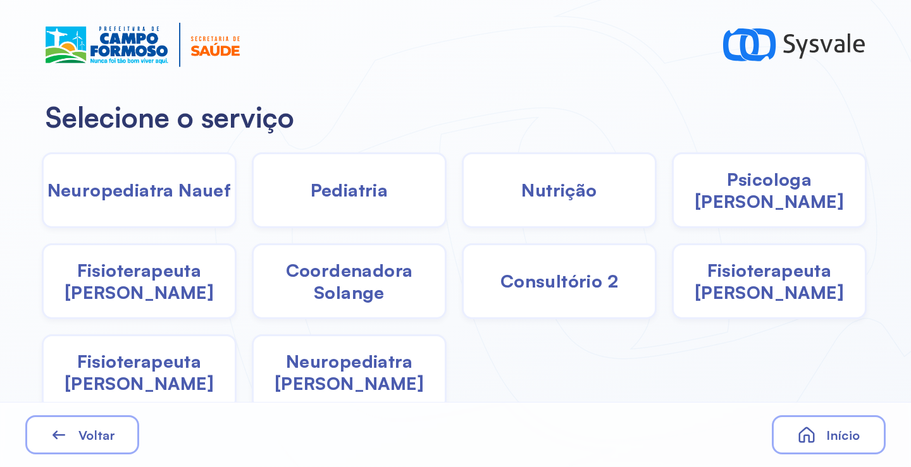
click at [290, 288] on span "Coordenadora Solange" at bounding box center [349, 281] width 191 height 44
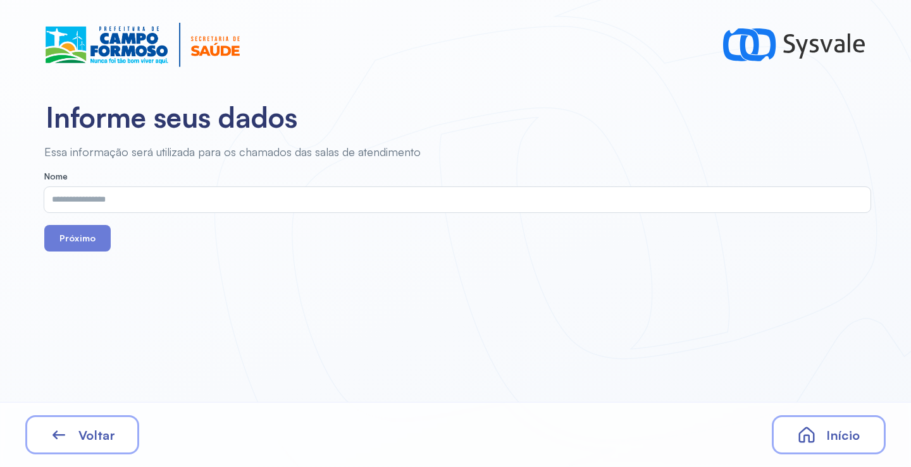
drag, startPoint x: 133, startPoint y: 211, endPoint x: 127, endPoint y: 207, distance: 7.2
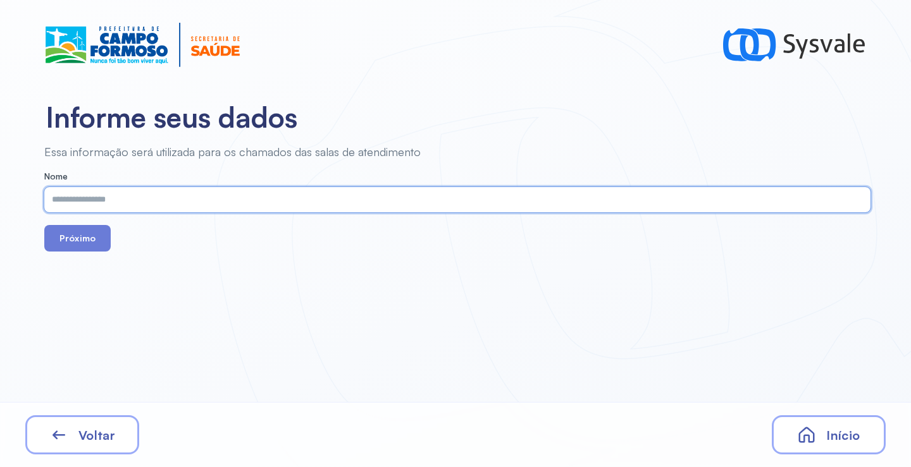
paste input "**********"
type input "**********"
click at [77, 233] on button "Próximo" at bounding box center [77, 238] width 66 height 27
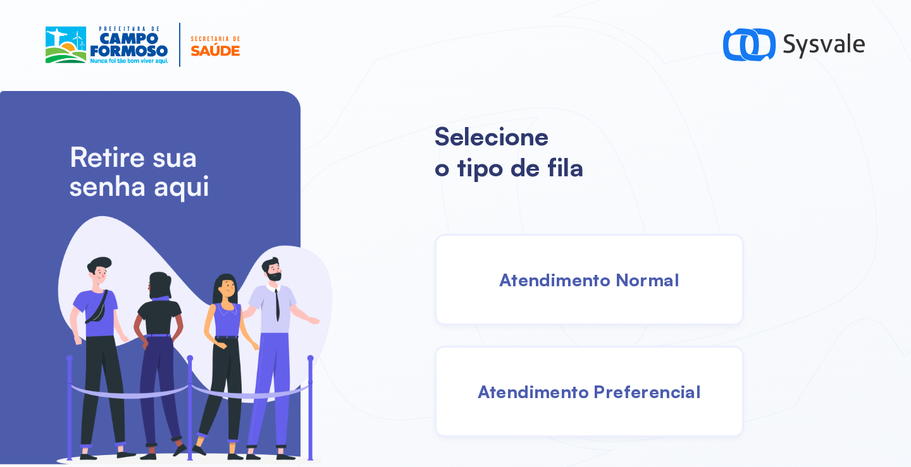
click at [569, 296] on div "Atendimento Normal" at bounding box center [589, 280] width 309 height 92
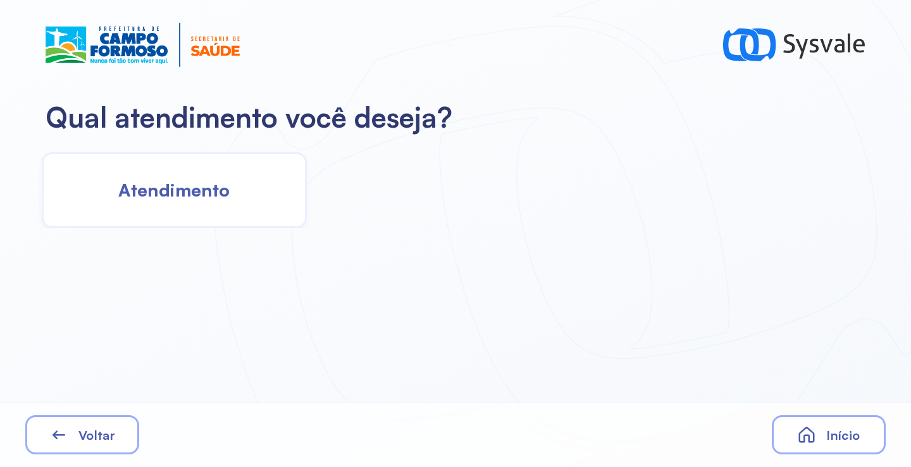
click at [179, 206] on div "Atendimento" at bounding box center [174, 190] width 265 height 76
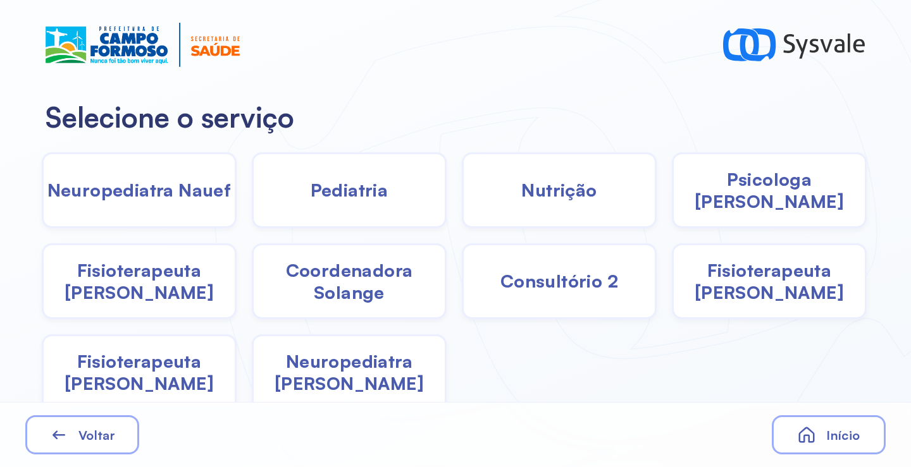
click at [735, 194] on span "Psicologa Alana" at bounding box center [769, 190] width 191 height 44
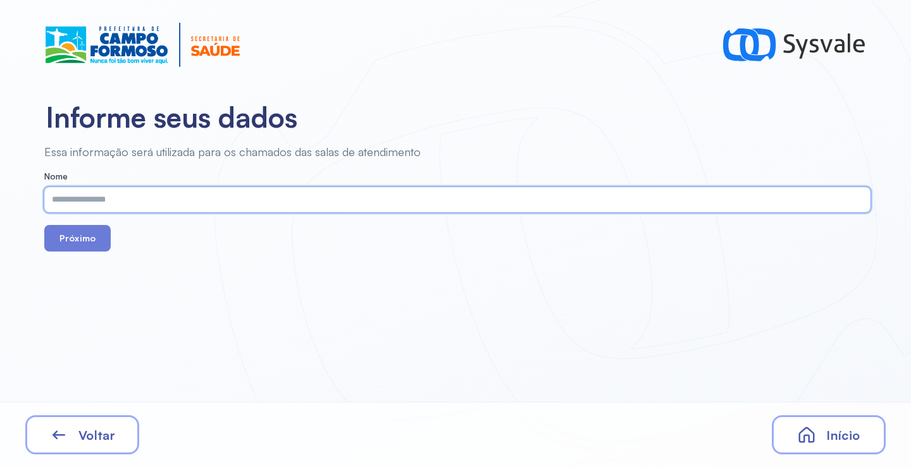
paste input "**********"
type input "**********"
click at [74, 240] on button "Próximo" at bounding box center [77, 238] width 66 height 27
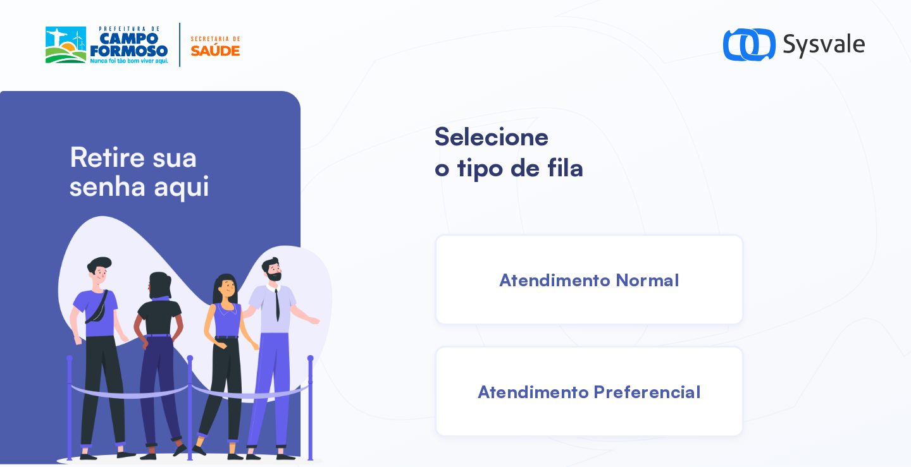
drag, startPoint x: 593, startPoint y: 311, endPoint x: 577, endPoint y: 301, distance: 17.9
click at [577, 301] on div "Atendimento Normal" at bounding box center [589, 280] width 309 height 92
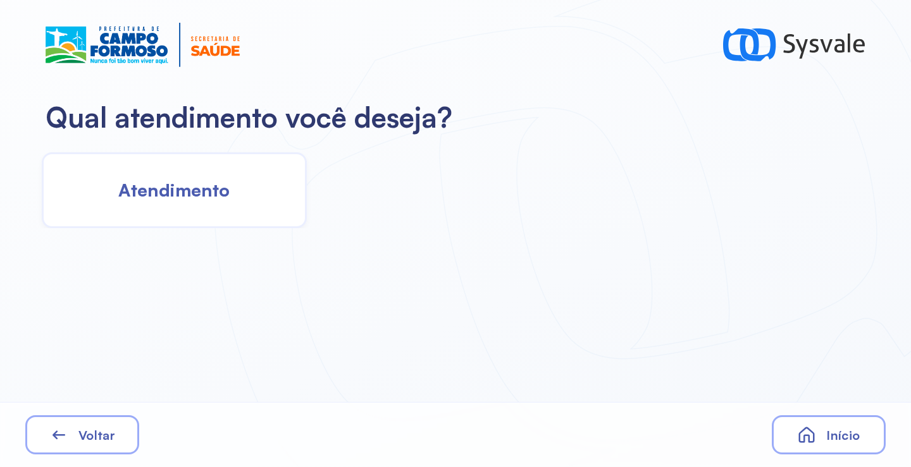
drag, startPoint x: 173, startPoint y: 183, endPoint x: 179, endPoint y: 184, distance: 6.5
click at [179, 184] on span "Atendimento" at bounding box center [173, 190] width 111 height 22
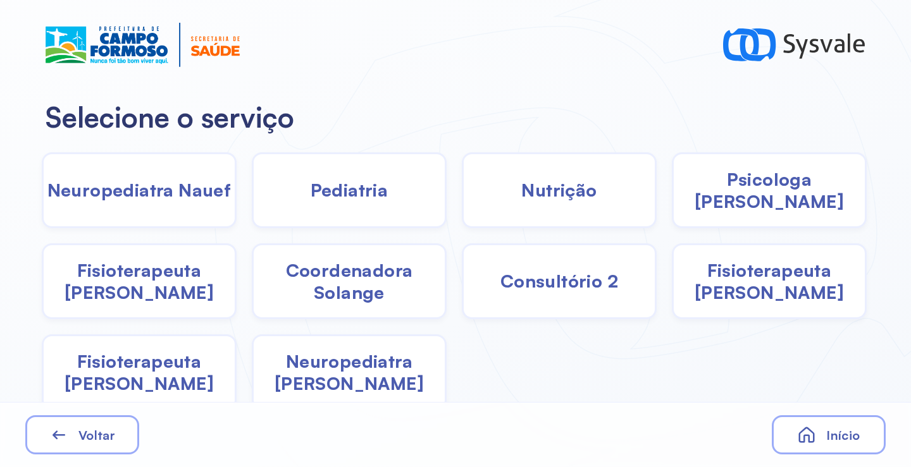
click at [326, 285] on span "Coordenadora Solange" at bounding box center [349, 281] width 191 height 44
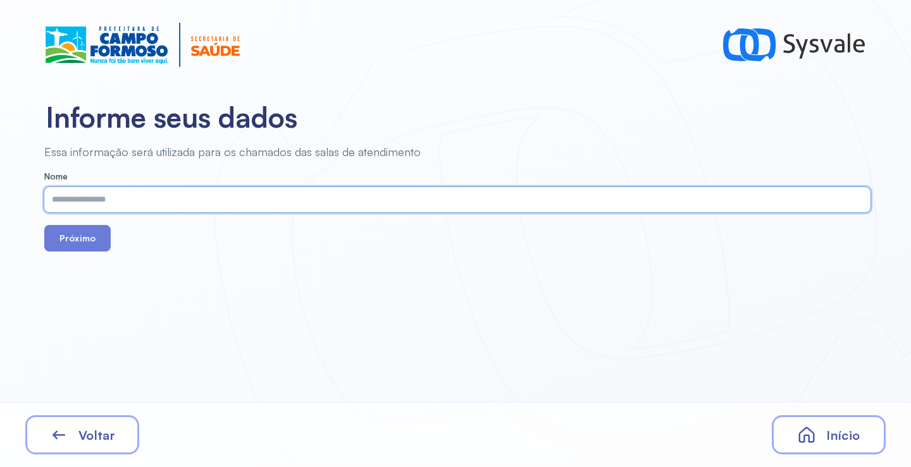
drag, startPoint x: 182, startPoint y: 174, endPoint x: 126, endPoint y: 199, distance: 61.7
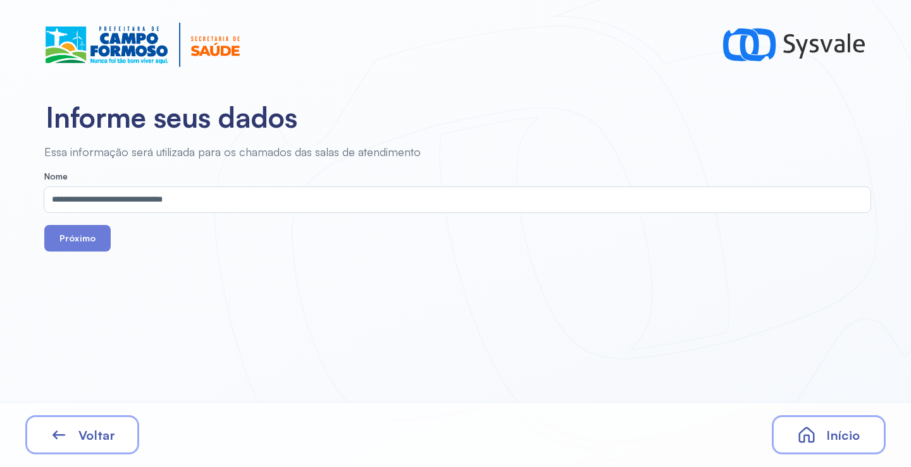
click at [75, 225] on form "**********" at bounding box center [457, 211] width 826 height 80
click at [81, 245] on button "Próximo" at bounding box center [77, 238] width 66 height 27
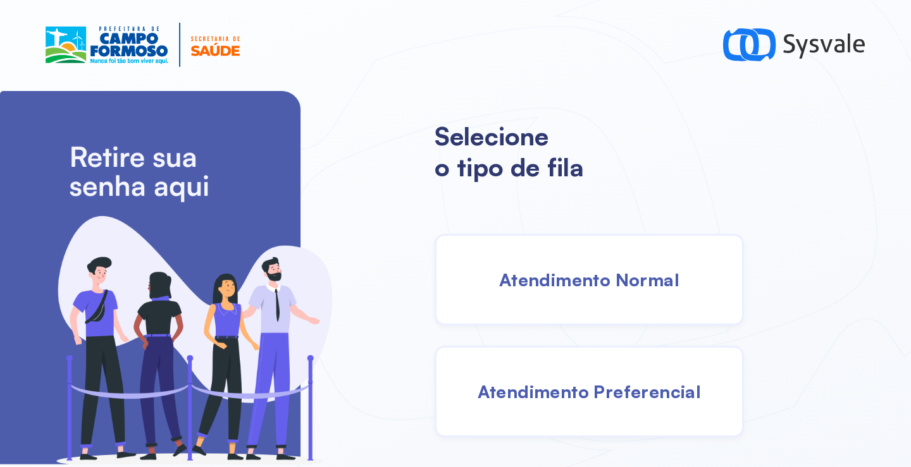
drag, startPoint x: 537, startPoint y: 297, endPoint x: 509, endPoint y: 287, distance: 29.6
click at [509, 287] on div "Atendimento Normal" at bounding box center [589, 280] width 309 height 92
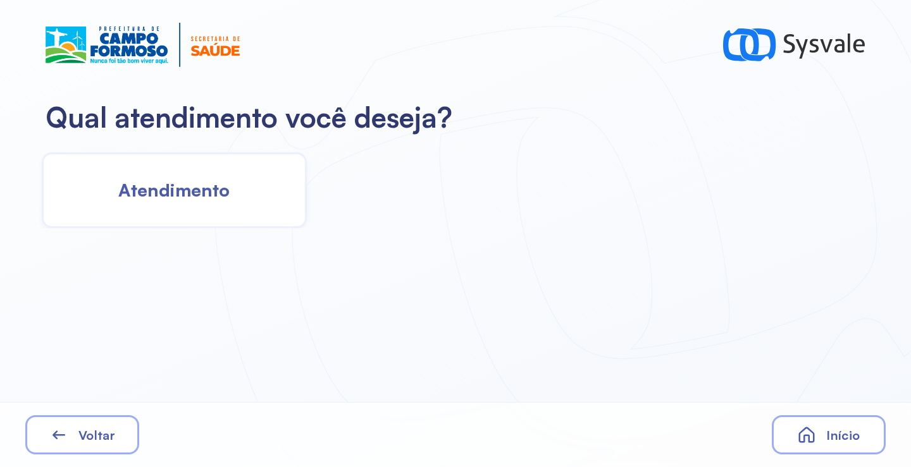
click at [204, 193] on span "Atendimento" at bounding box center [173, 190] width 111 height 22
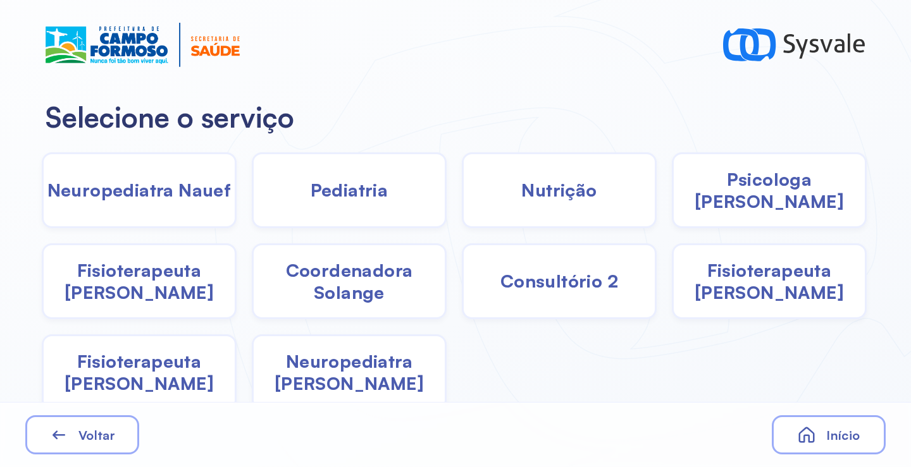
click at [333, 275] on span "Coordenadora Solange" at bounding box center [349, 281] width 191 height 44
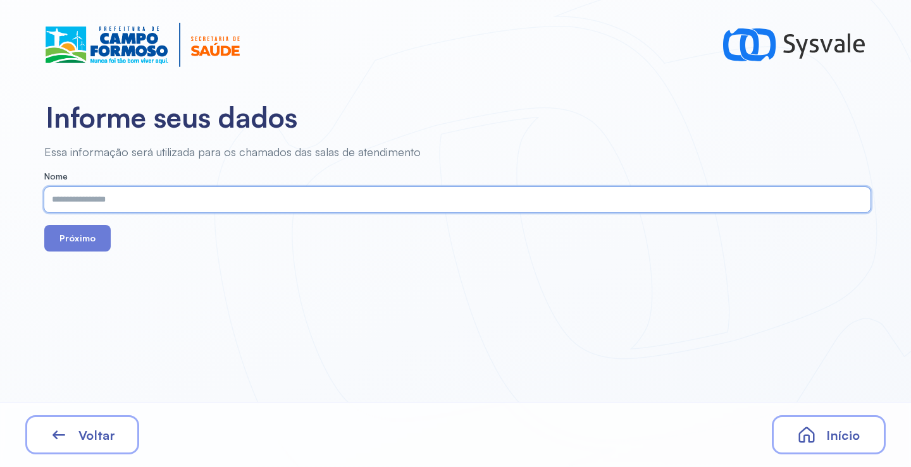
paste input "**********"
type input "**********"
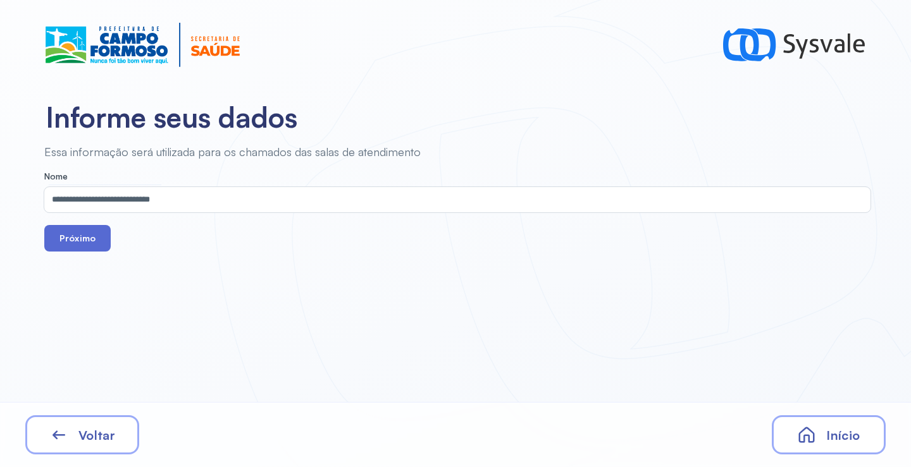
click at [86, 240] on button "Próximo" at bounding box center [77, 238] width 66 height 27
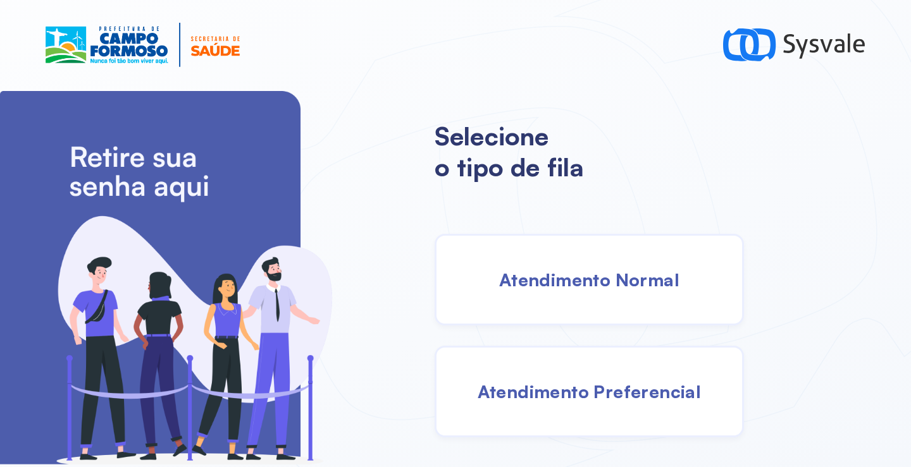
click at [632, 292] on div "Atendimento Normal" at bounding box center [589, 280] width 309 height 92
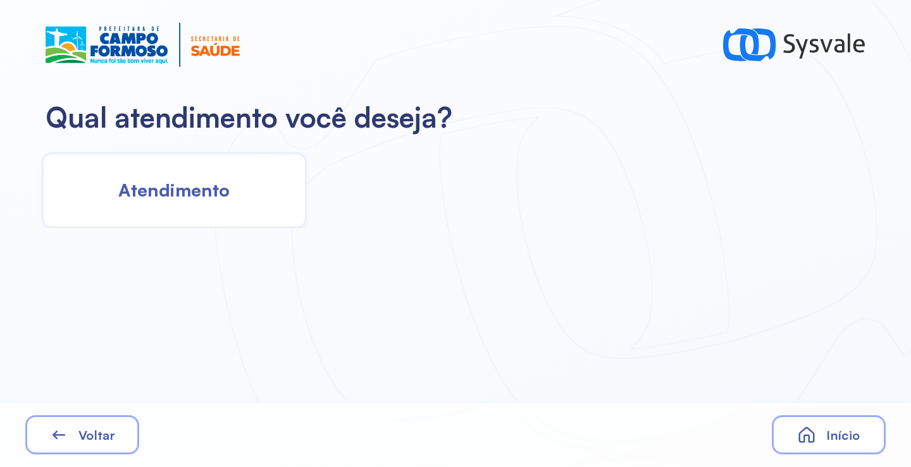
click at [202, 202] on div "Atendimento" at bounding box center [174, 190] width 265 height 76
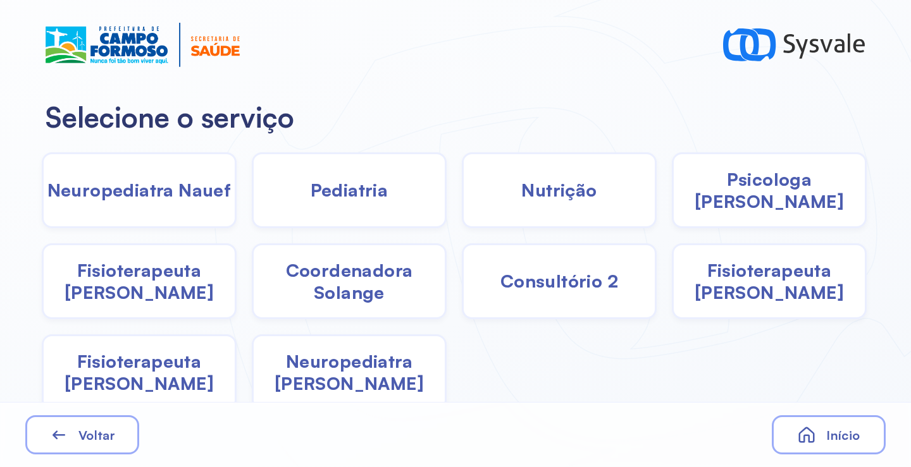
click at [358, 284] on span "Coordenadora Solange" at bounding box center [349, 281] width 191 height 44
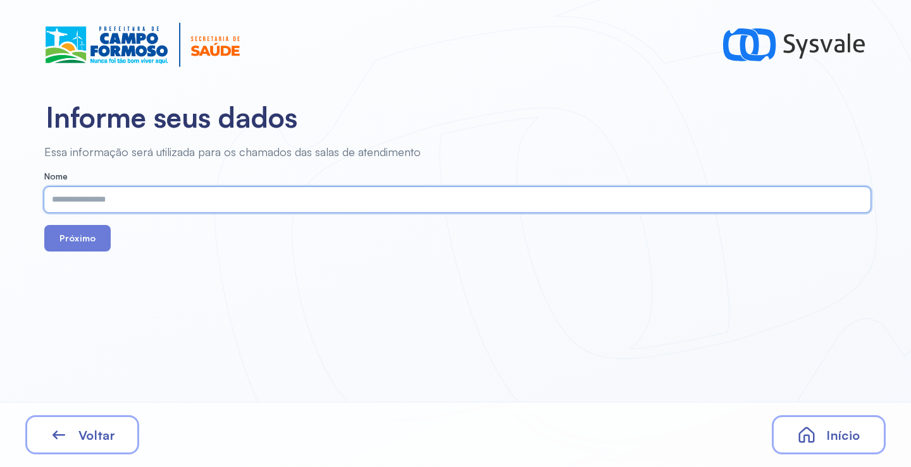
paste input "**********"
type input "**********"
click at [79, 234] on button "Próximo" at bounding box center [77, 238] width 66 height 27
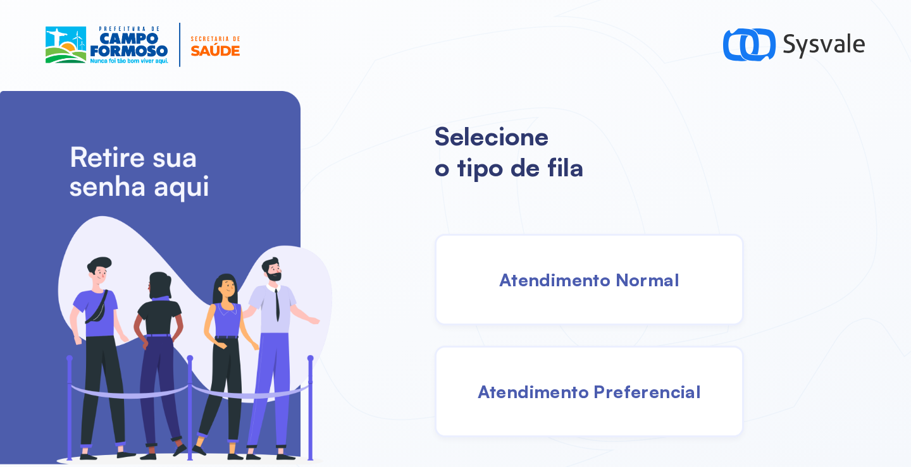
click at [591, 271] on span "Atendimento Normal" at bounding box center [589, 280] width 180 height 22
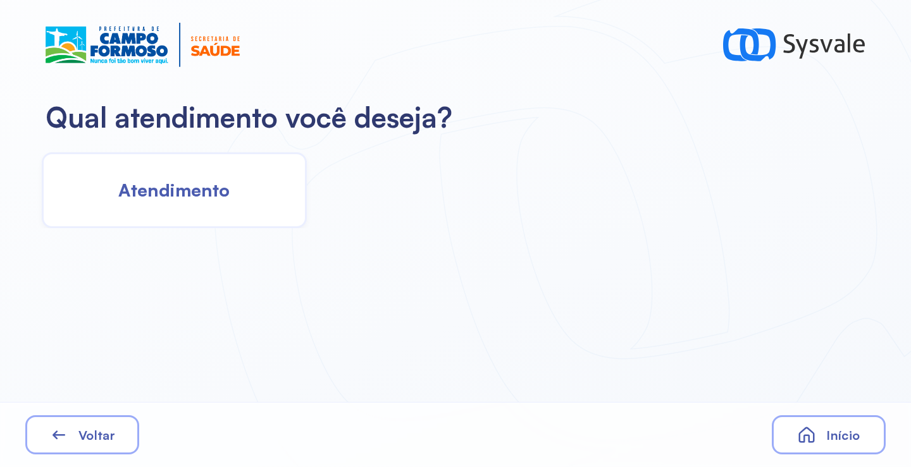
click at [199, 194] on span "Atendimento" at bounding box center [173, 190] width 111 height 22
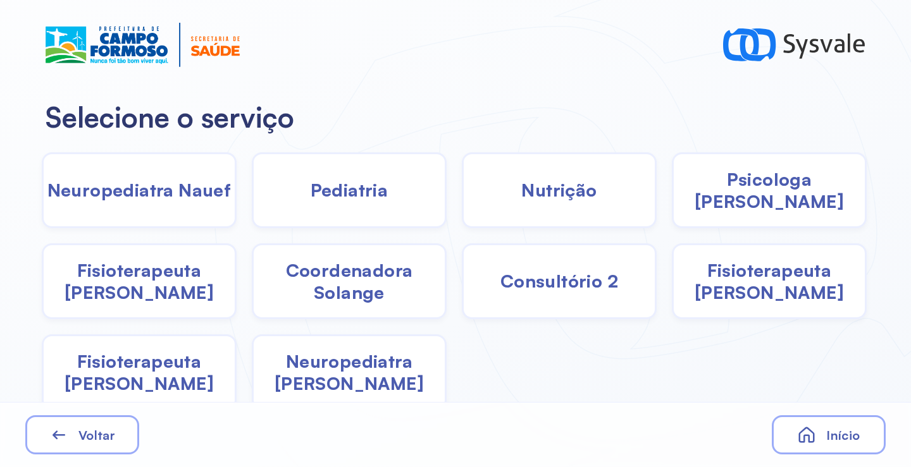
click at [130, 285] on span "Fisioterapeuta Janusia" at bounding box center [139, 281] width 191 height 44
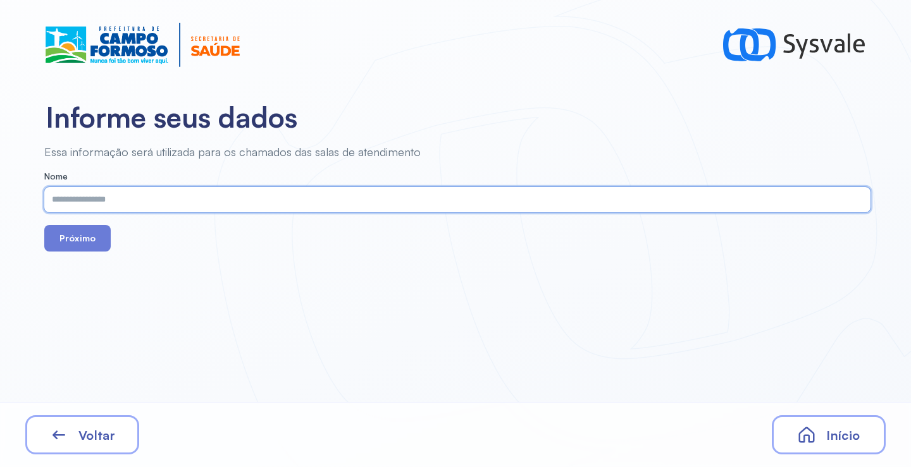
paste input "**********"
type input "**********"
click at [90, 248] on button "Próximo" at bounding box center [77, 238] width 66 height 27
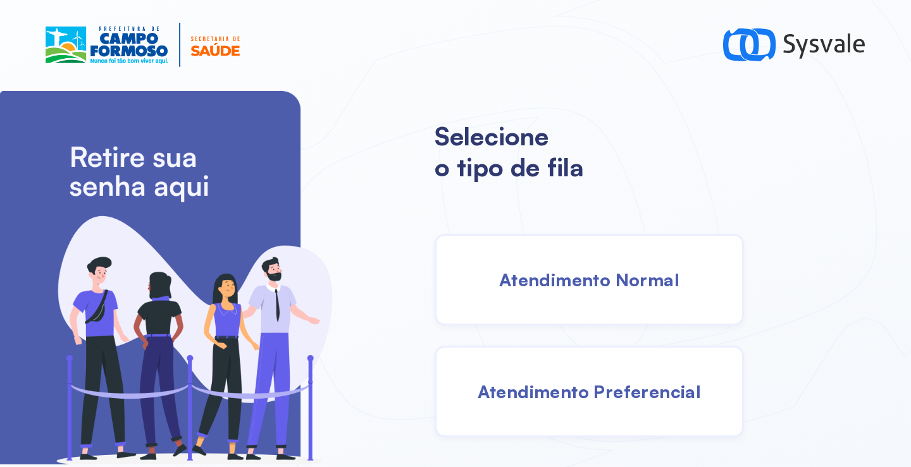
click at [576, 278] on span "Atendimento Normal" at bounding box center [589, 280] width 180 height 22
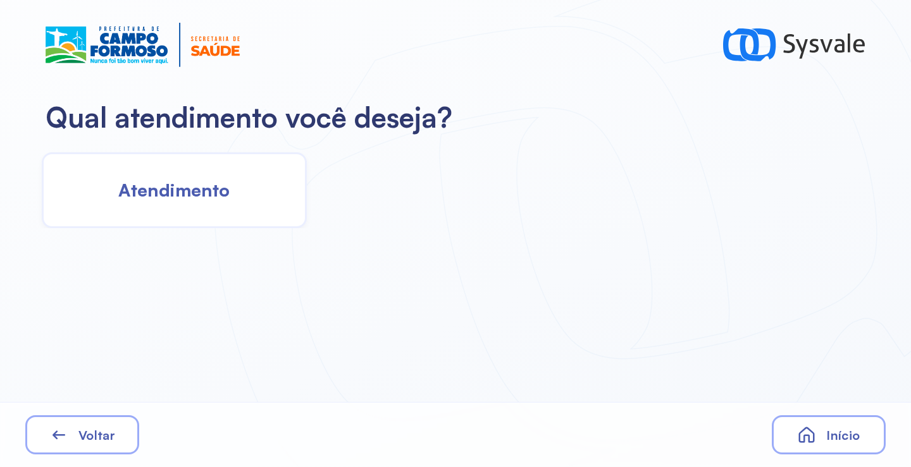
click at [232, 189] on div "Atendimento" at bounding box center [174, 190] width 265 height 76
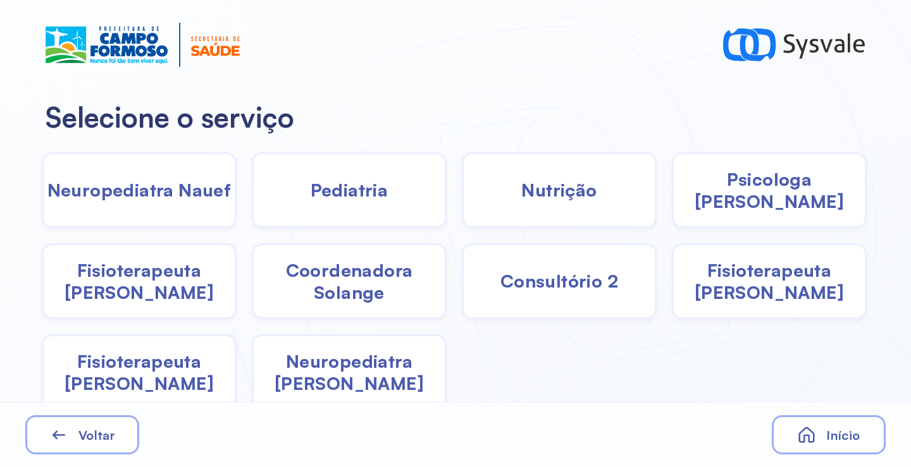
click at [153, 272] on span "Fisioterapeuta Janusia" at bounding box center [139, 281] width 191 height 44
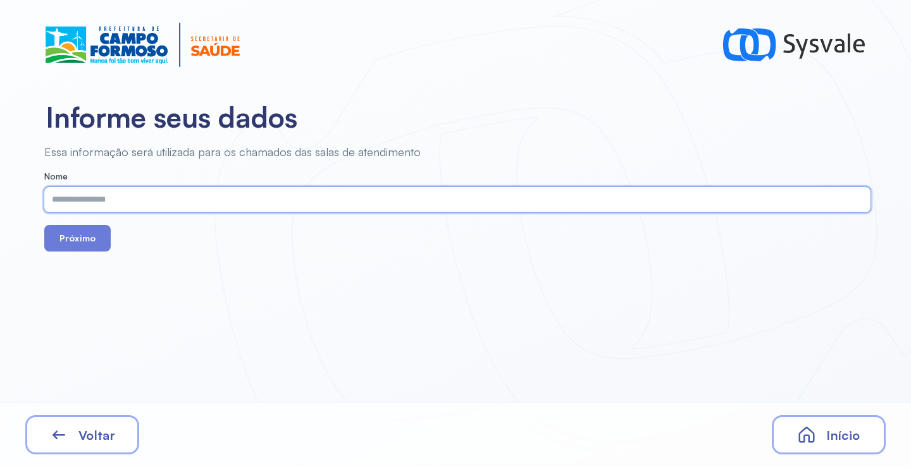
paste input "**********"
type input "**********"
click at [64, 232] on button "Próximo" at bounding box center [77, 238] width 66 height 27
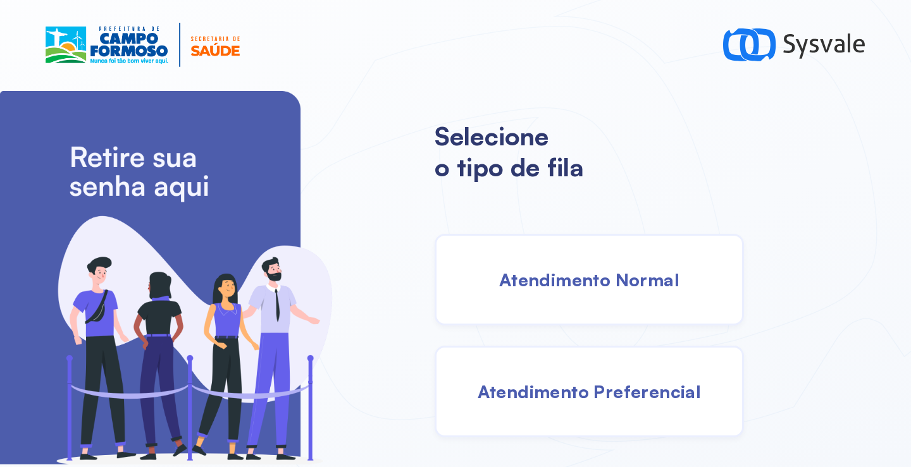
click at [610, 290] on span "Atendimento Normal" at bounding box center [589, 280] width 180 height 22
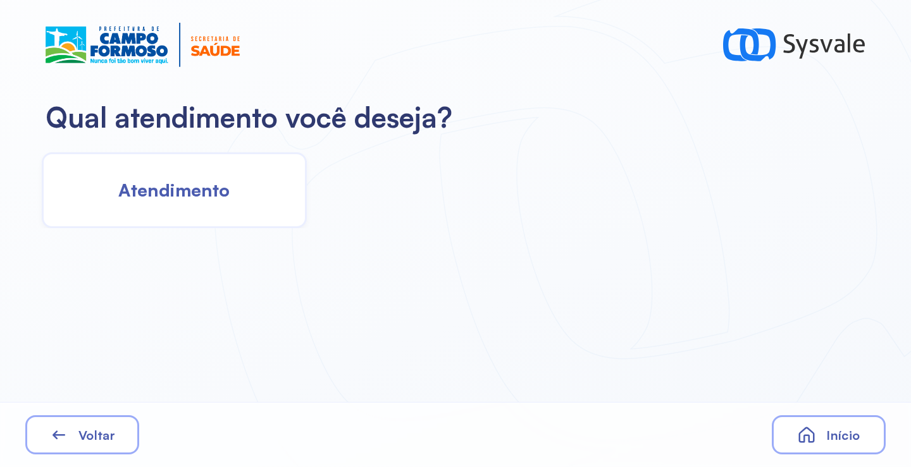
click at [203, 201] on span "Atendimento" at bounding box center [173, 190] width 111 height 22
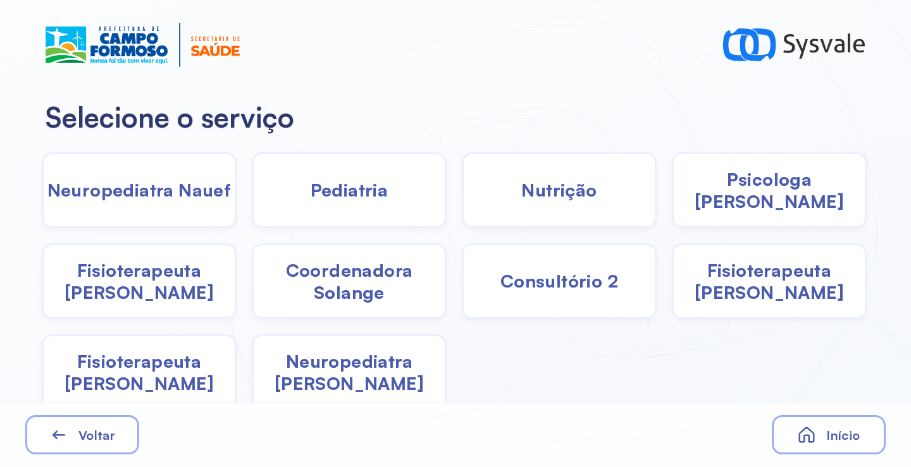
click at [339, 206] on div "Pediatria" at bounding box center [349, 190] width 195 height 76
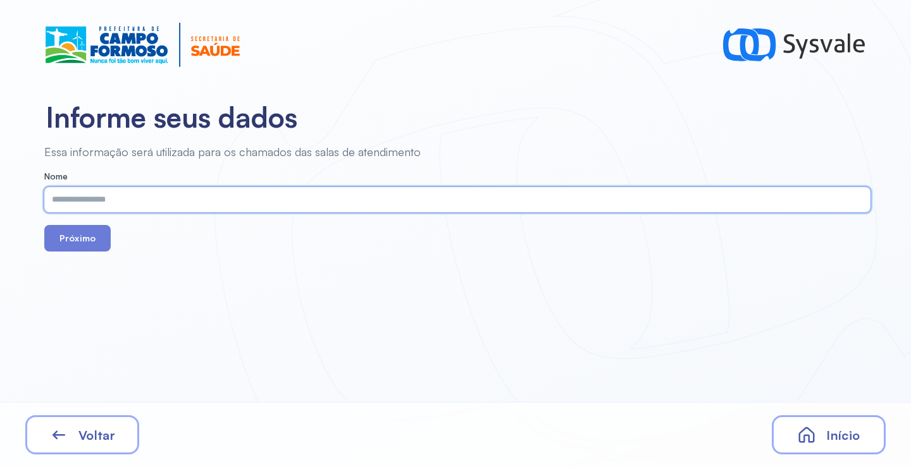
paste input "**********"
type input "**********"
drag, startPoint x: 76, startPoint y: 250, endPoint x: 120, endPoint y: 147, distance: 111.4
click at [75, 248] on button "Próximo" at bounding box center [77, 238] width 66 height 27
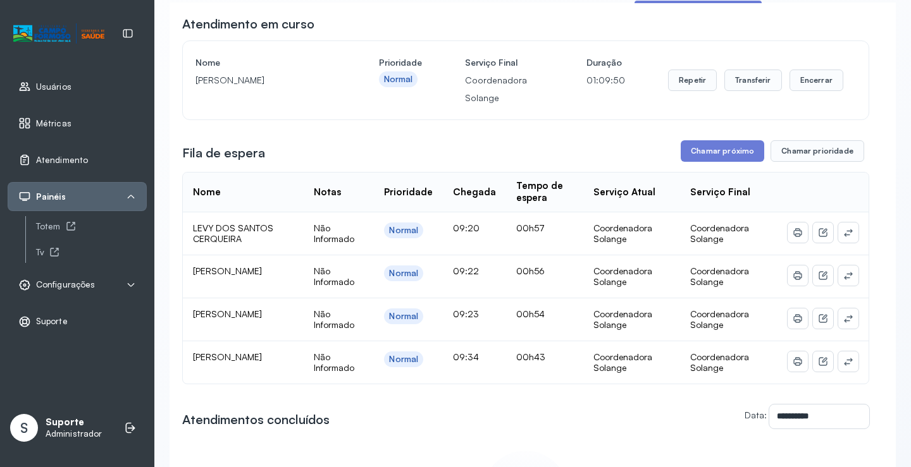
scroll to position [127, 0]
